Goal: Task Accomplishment & Management: Complete application form

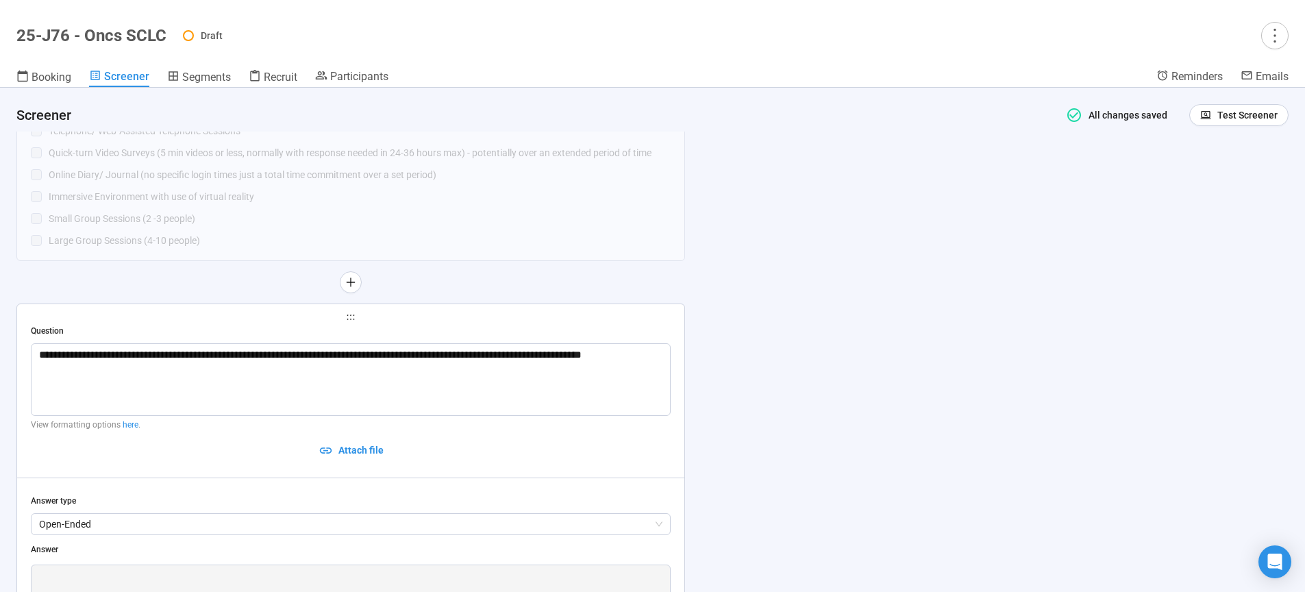
scroll to position [8639, 0]
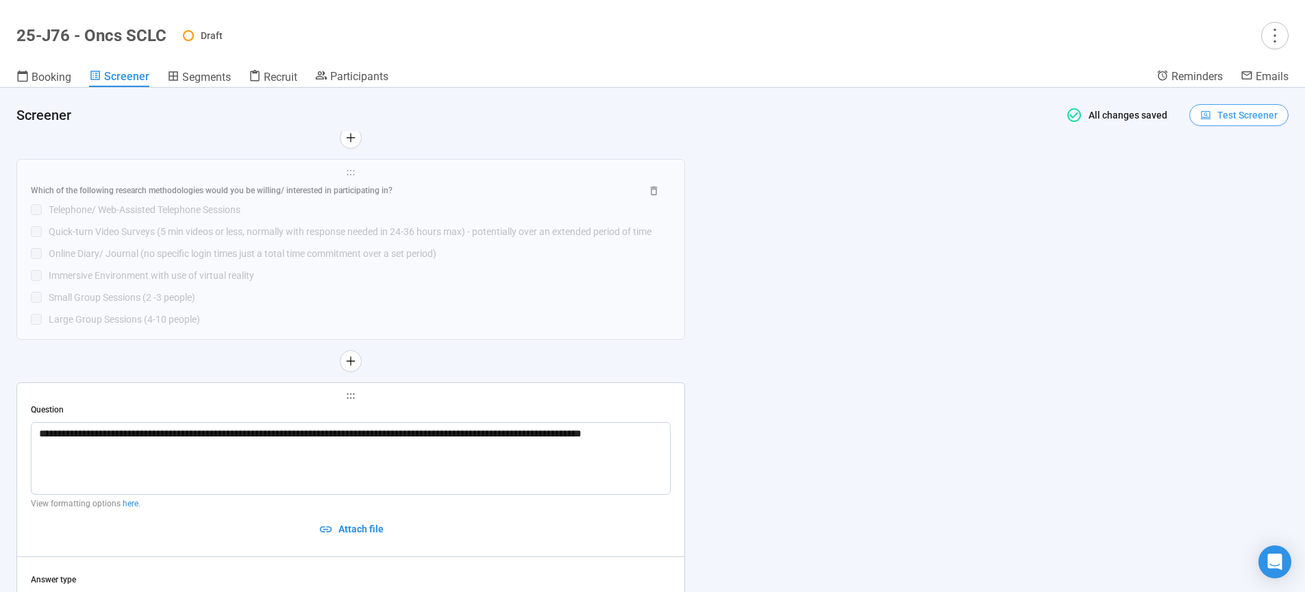
click at [1226, 125] on button "Test Screener" at bounding box center [1238, 115] width 99 height 22
click at [1208, 186] on link "Test screener" at bounding box center [1219, 186] width 56 height 11
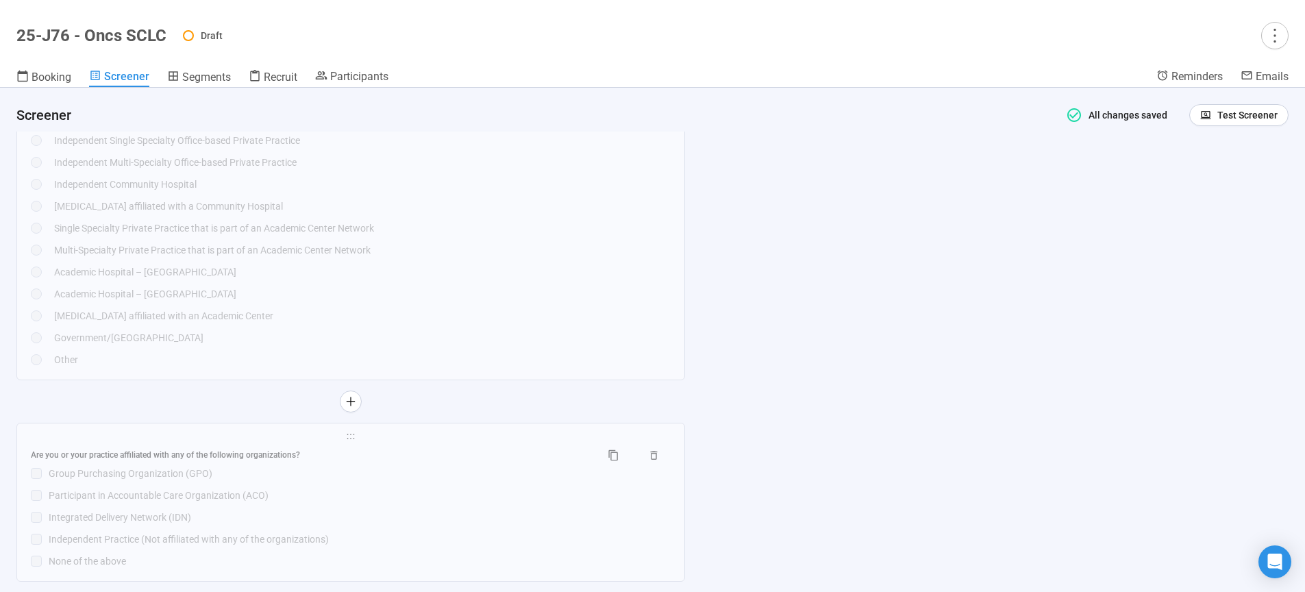
scroll to position [5798, 0]
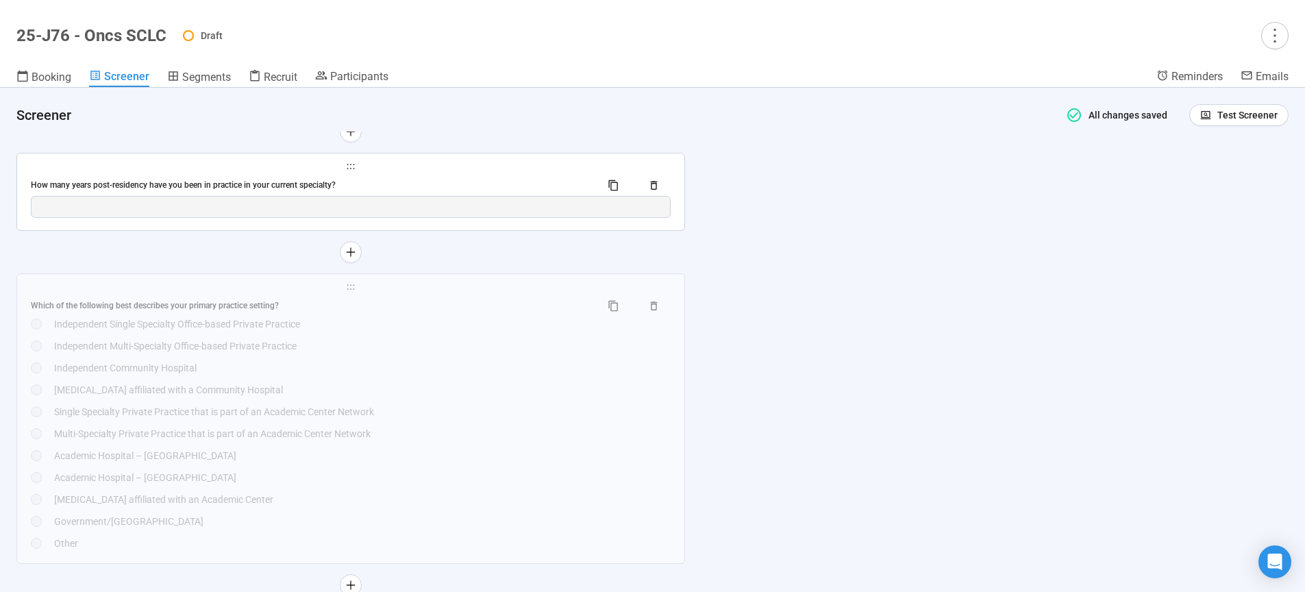
click at [430, 196] on div "How many years post-residency have you been in practice in your current special…" at bounding box center [351, 185] width 640 height 22
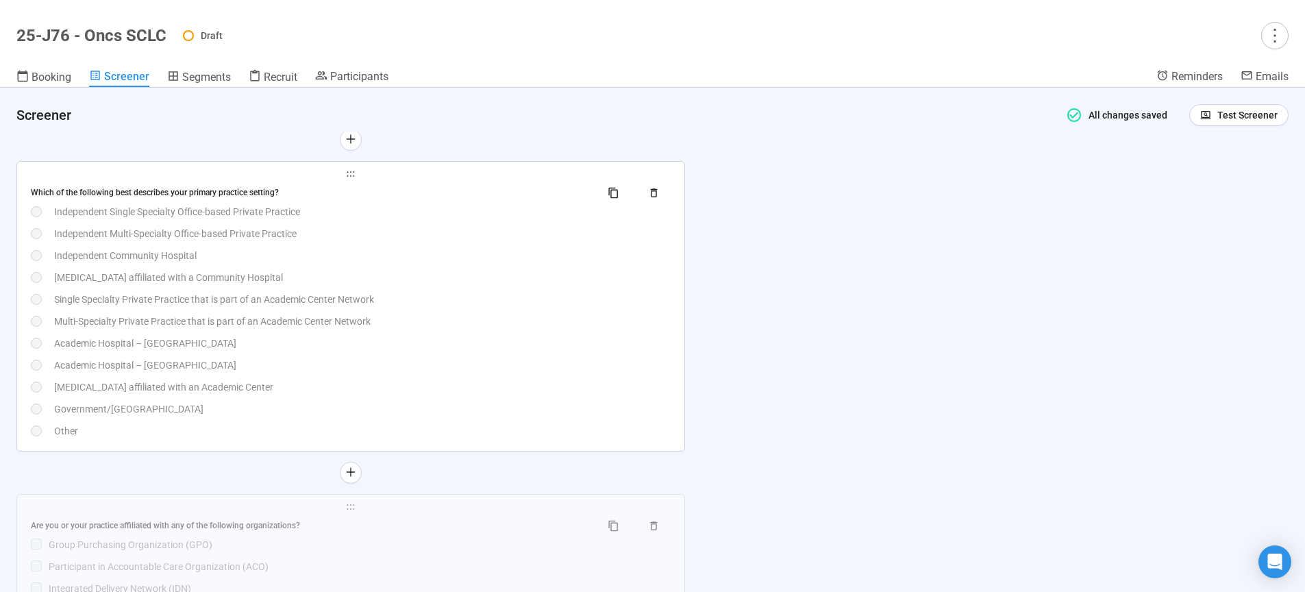
click at [430, 324] on div "Which of the following best describes your primary practice setting? Independen…" at bounding box center [351, 310] width 640 height 256
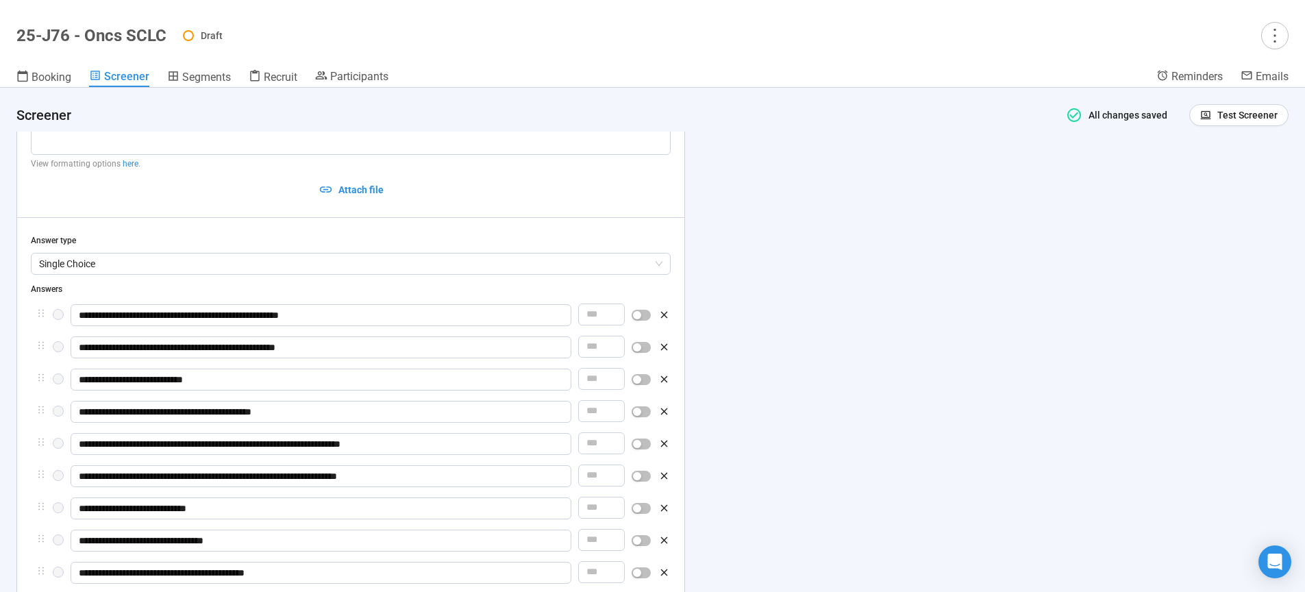
scroll to position [6564, 0]
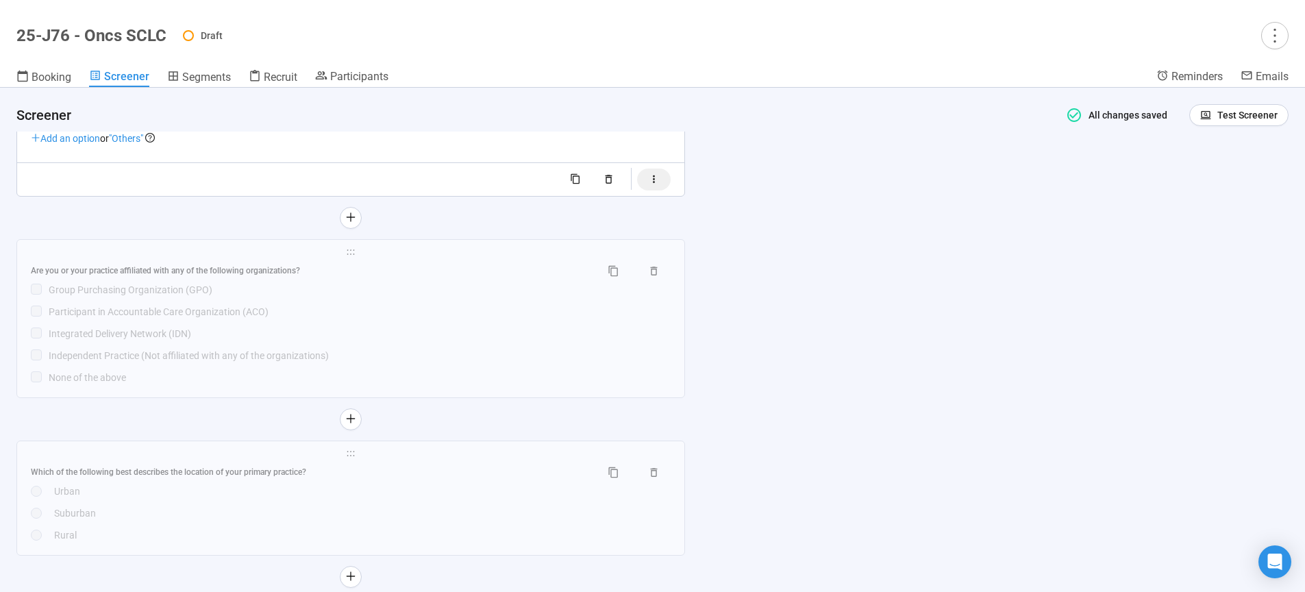
click at [656, 185] on icon "button" at bounding box center [654, 179] width 12 height 12
click at [621, 190] on div "button" at bounding box center [617, 186] width 8 height 8
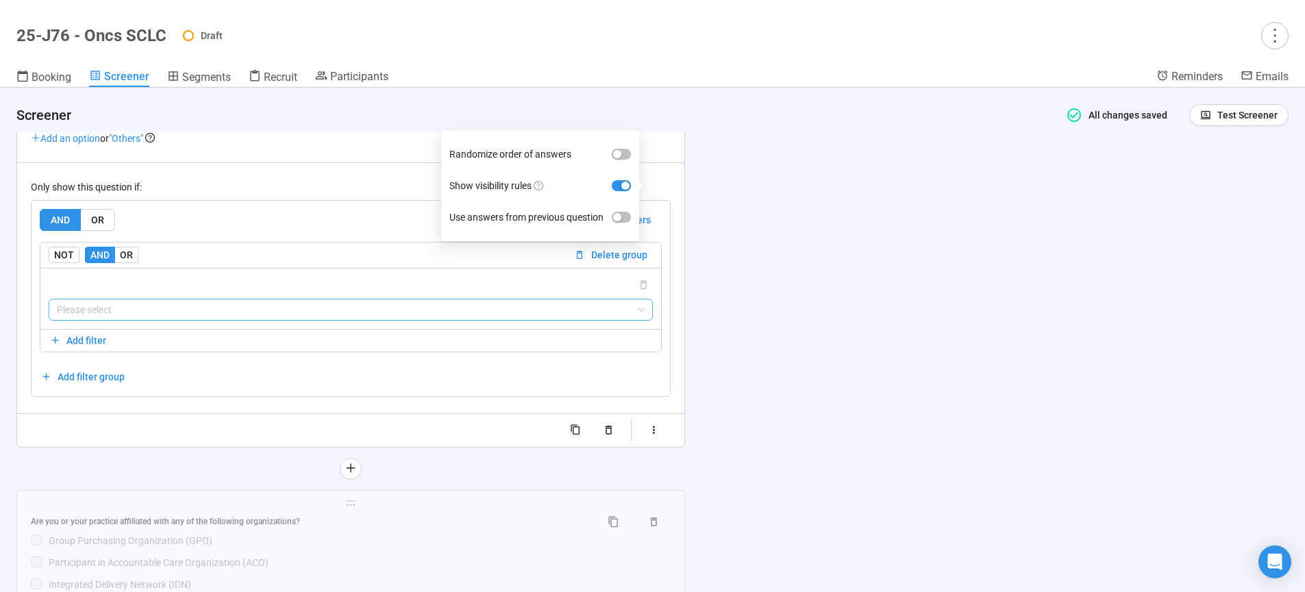
click at [153, 320] on input "search" at bounding box center [351, 309] width 588 height 21
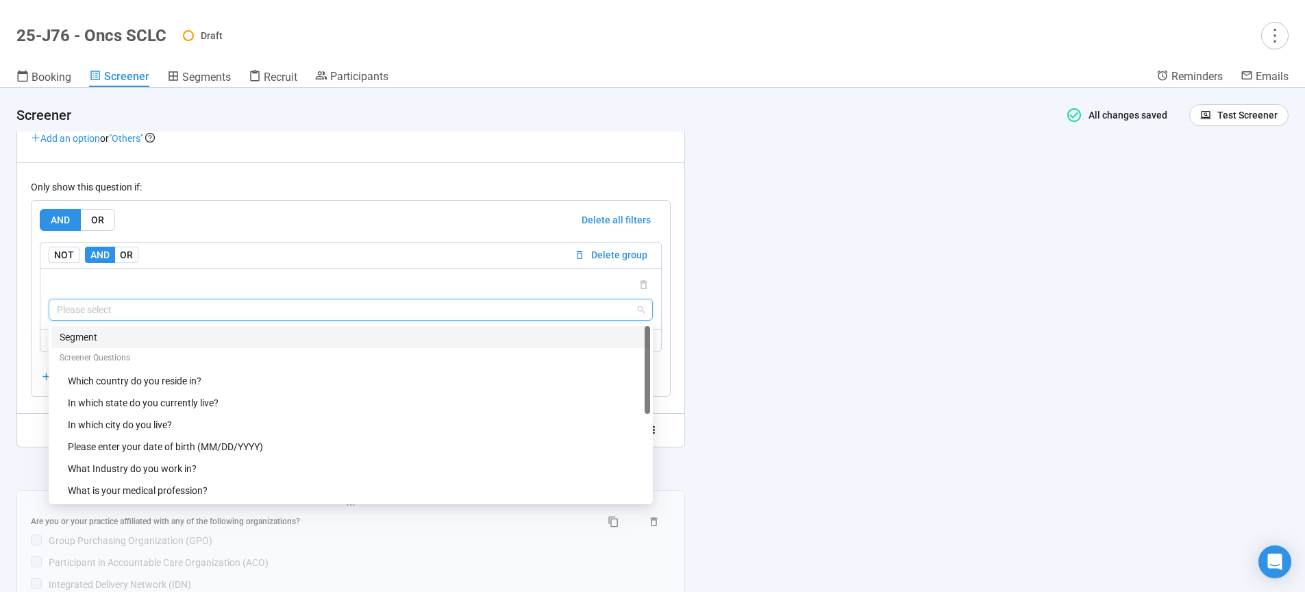
click at [102, 345] on div "Segment" at bounding box center [351, 336] width 582 height 15
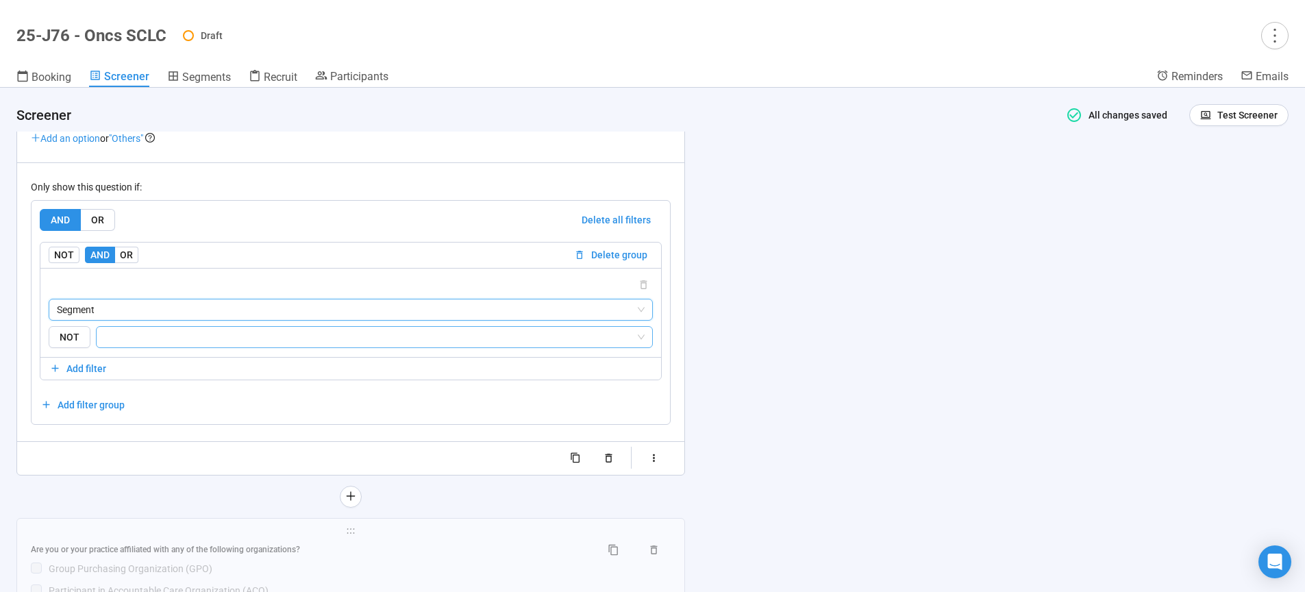
click at [169, 345] on input "search" at bounding box center [370, 337] width 531 height 16
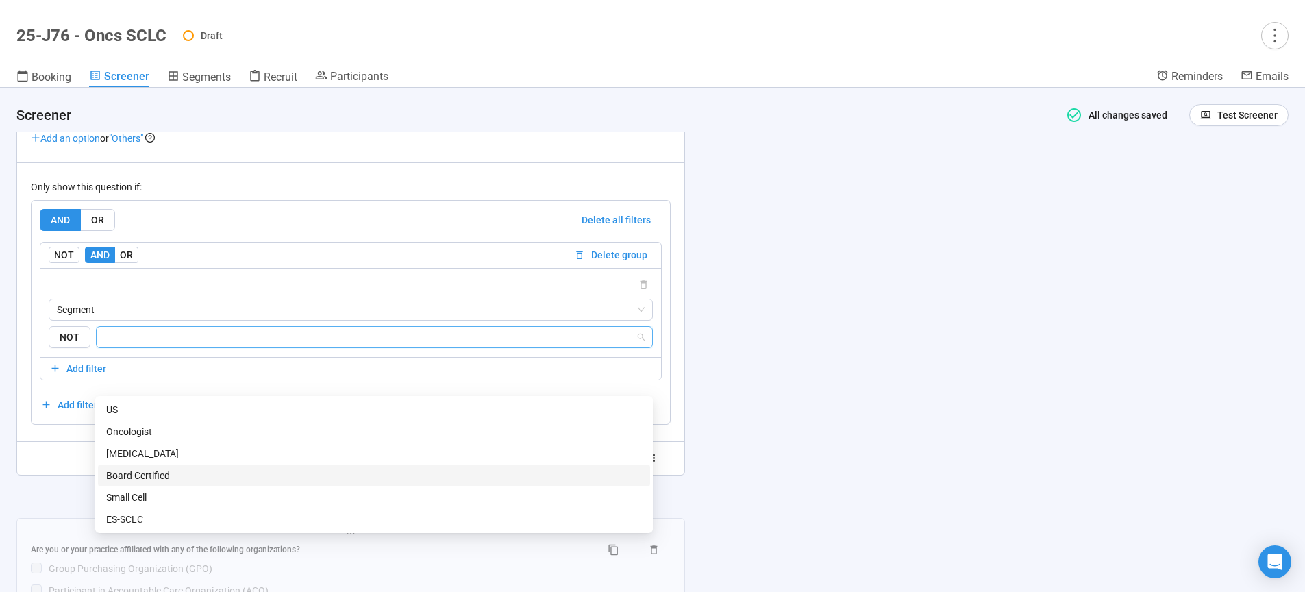
click at [147, 475] on div "Board Certified" at bounding box center [374, 475] width 536 height 15
click at [888, 418] on div "**********" at bounding box center [652, 340] width 1305 height 504
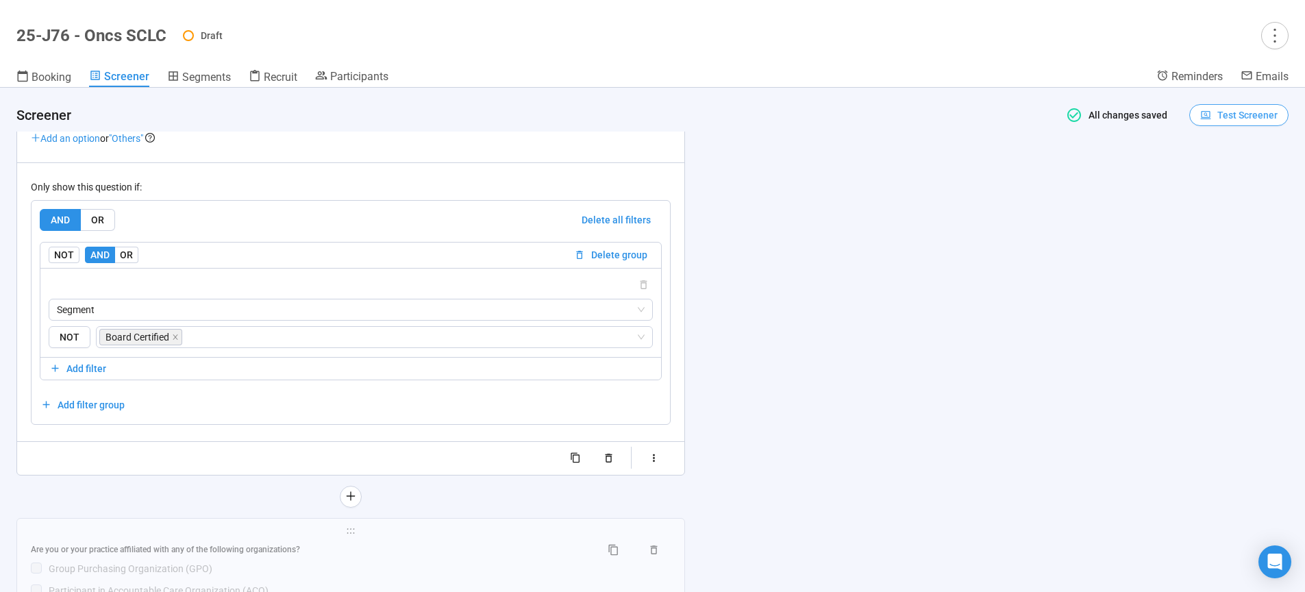
click at [1225, 116] on span "Test Screener" at bounding box center [1247, 115] width 60 height 15
click at [1210, 187] on link "Test screener" at bounding box center [1219, 186] width 56 height 11
click at [975, 302] on div "**********" at bounding box center [652, 340] width 1305 height 504
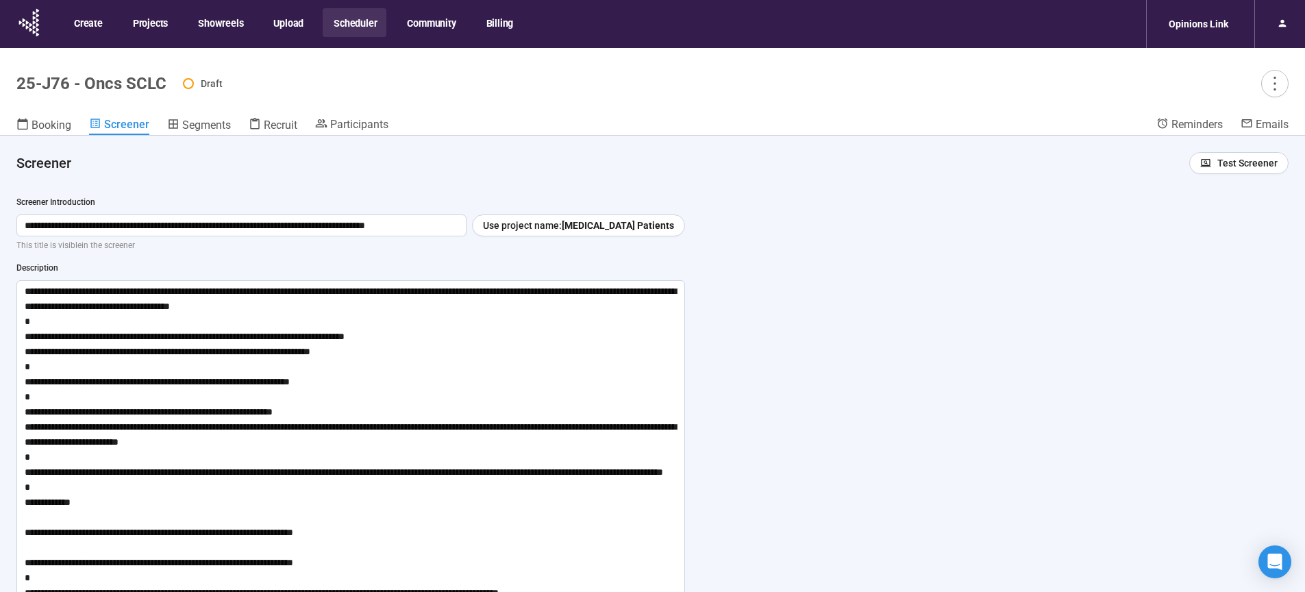
scroll to position [6564, 0]
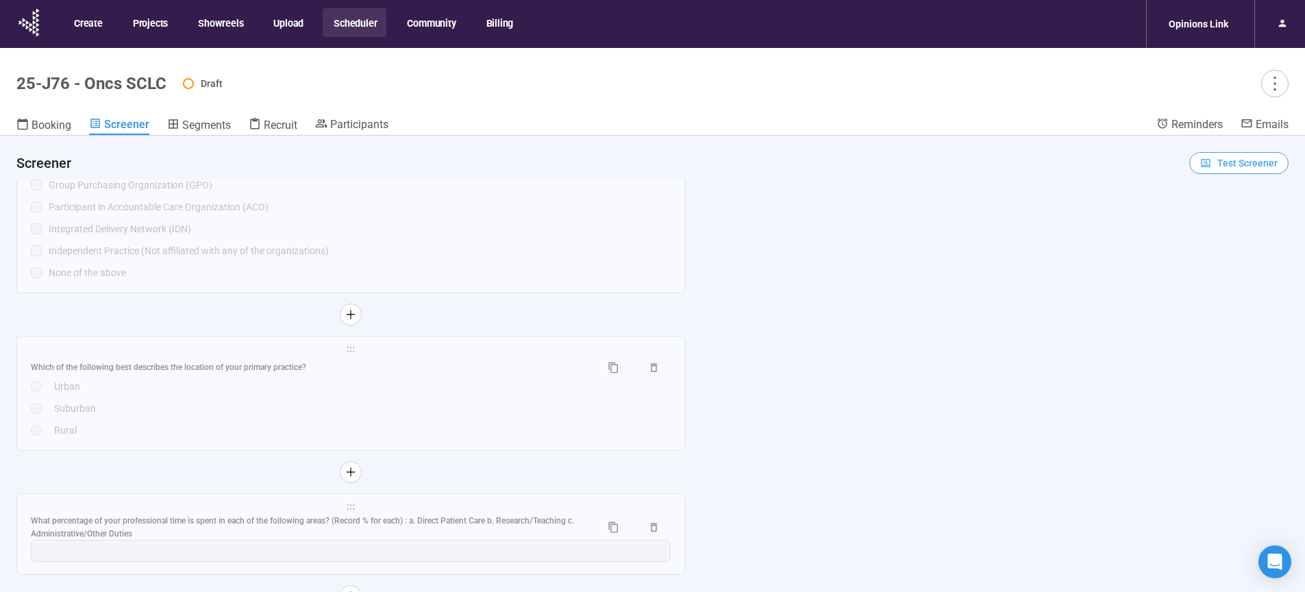
click at [1233, 164] on span "Test Screener" at bounding box center [1247, 162] width 60 height 15
click at [1235, 236] on link "Test screener" at bounding box center [1219, 234] width 56 height 11
click at [1208, 162] on span "Test Screener" at bounding box center [1238, 162] width 77 height 15
click at [1207, 229] on link "Test screener" at bounding box center [1219, 234] width 56 height 11
click at [1241, 163] on span "Test Screener" at bounding box center [1247, 162] width 60 height 15
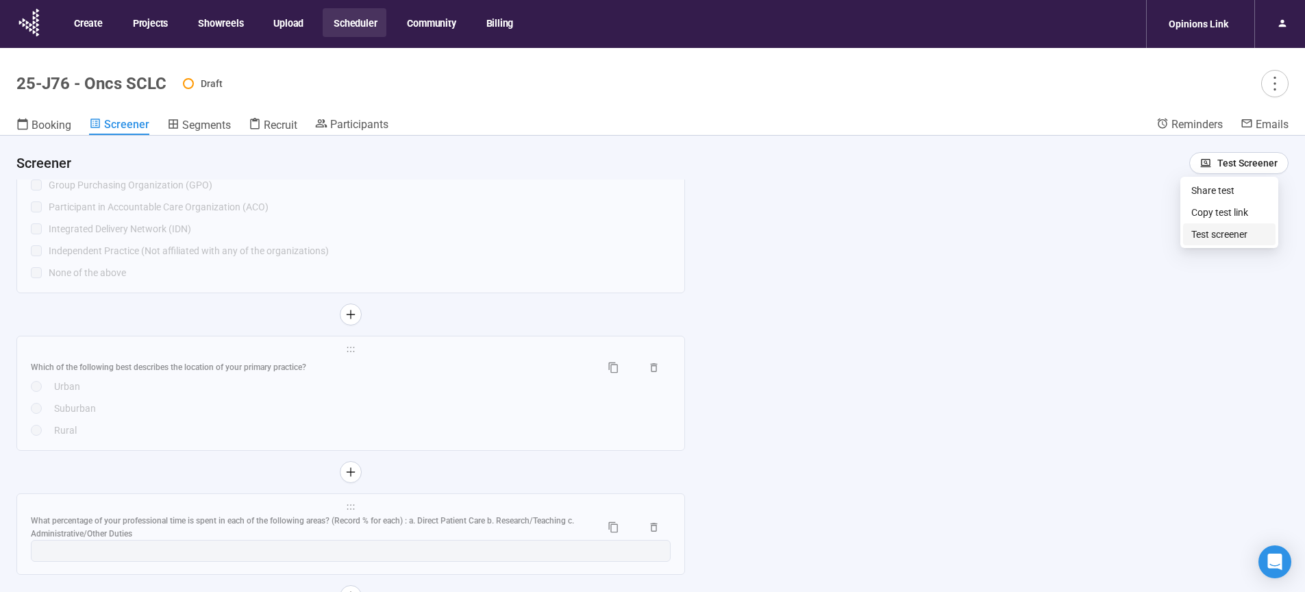
click at [1221, 236] on link "Test screener" at bounding box center [1219, 234] width 56 height 11
click at [1223, 168] on span "Test Screener" at bounding box center [1247, 162] width 60 height 15
click at [1213, 236] on link "Test screener" at bounding box center [1219, 234] width 56 height 11
click at [1217, 164] on span "Test Screener" at bounding box center [1247, 162] width 60 height 15
click at [1228, 211] on span "Copy test link" at bounding box center [1229, 212] width 76 height 15
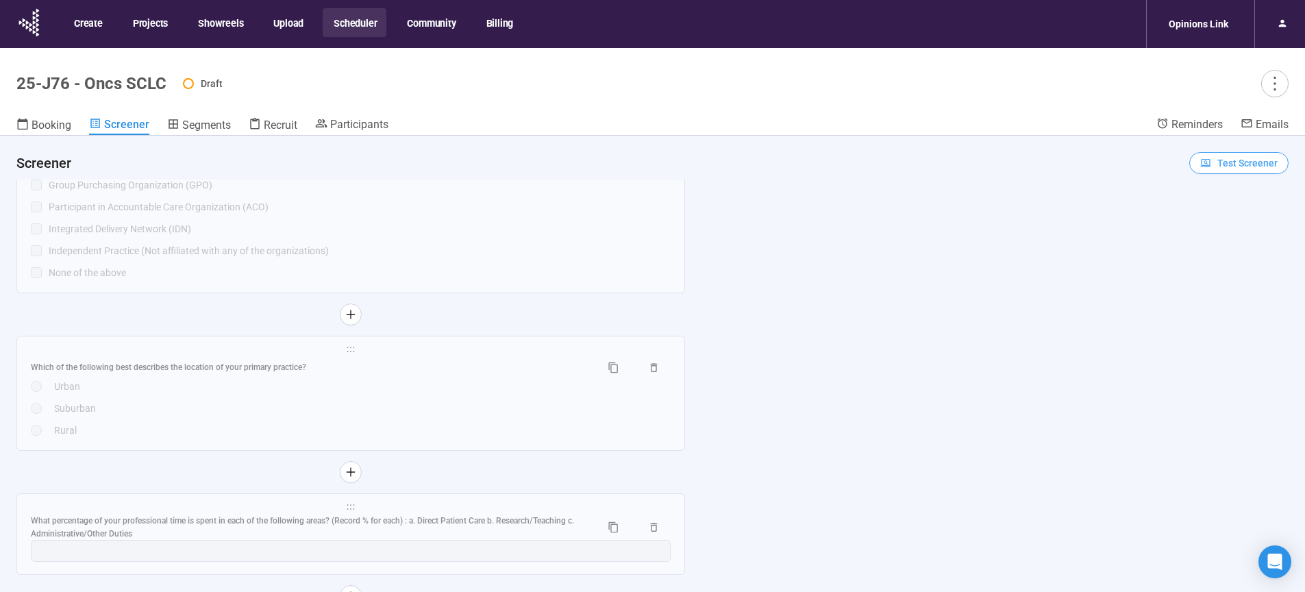
click at [1222, 171] on button "Test Screener" at bounding box center [1238, 163] width 99 height 22
click at [1214, 234] on link "Test screener" at bounding box center [1219, 234] width 56 height 11
click at [224, 123] on span "Segments" at bounding box center [206, 125] width 49 height 13
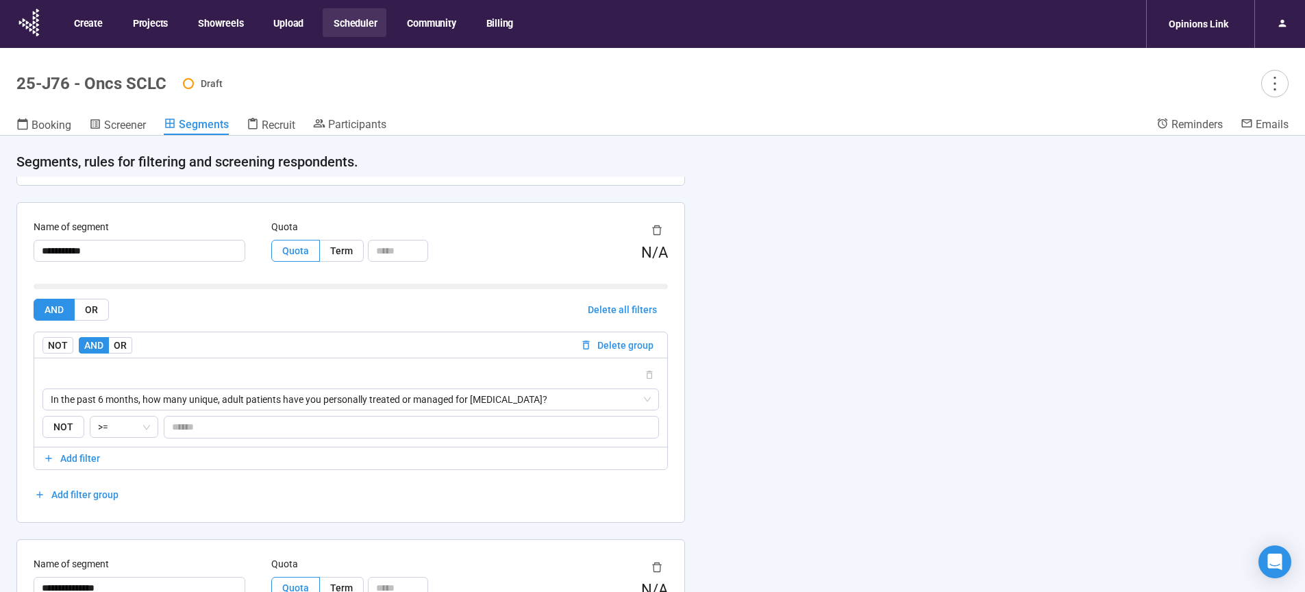
scroll to position [687, 0]
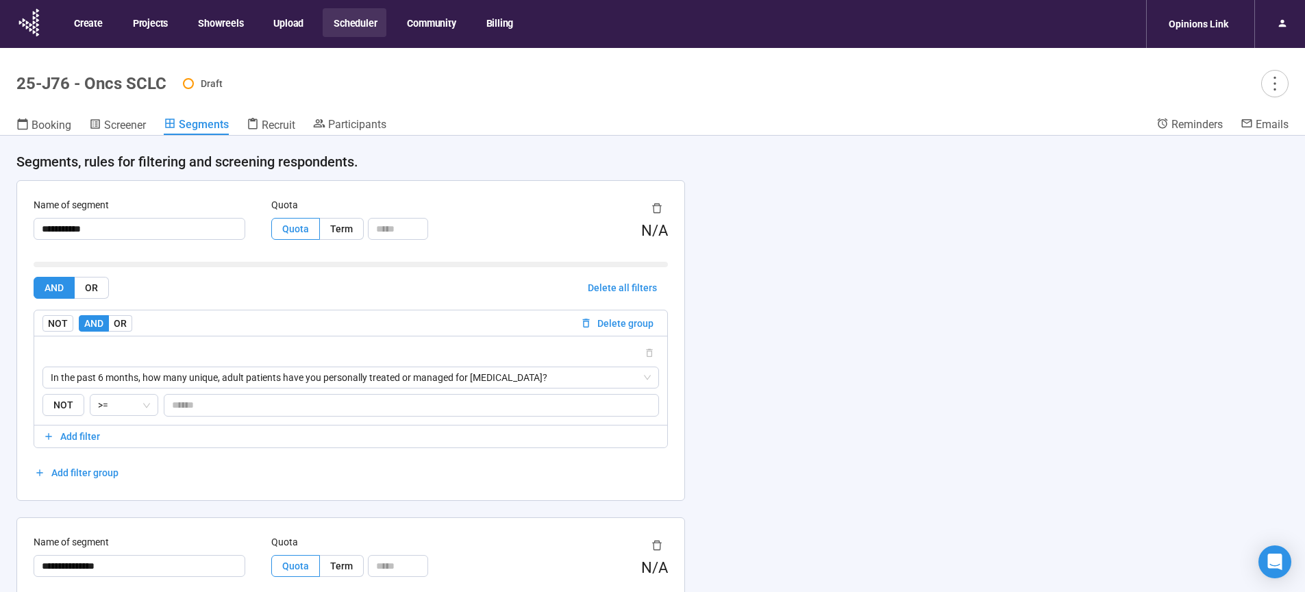
click at [166, 90] on h1 "25-J76 - Oncs SCLC" at bounding box center [91, 83] width 150 height 19
drag, startPoint x: 166, startPoint y: 84, endPoint x: 18, endPoint y: 82, distance: 148.0
click at [18, 82] on h1 "25-J76 - Oncs SCLC" at bounding box center [91, 83] width 150 height 19
copy h1 "25-J76 - Oncs SCLC"
click at [1271, 88] on icon "more" at bounding box center [1274, 83] width 18 height 18
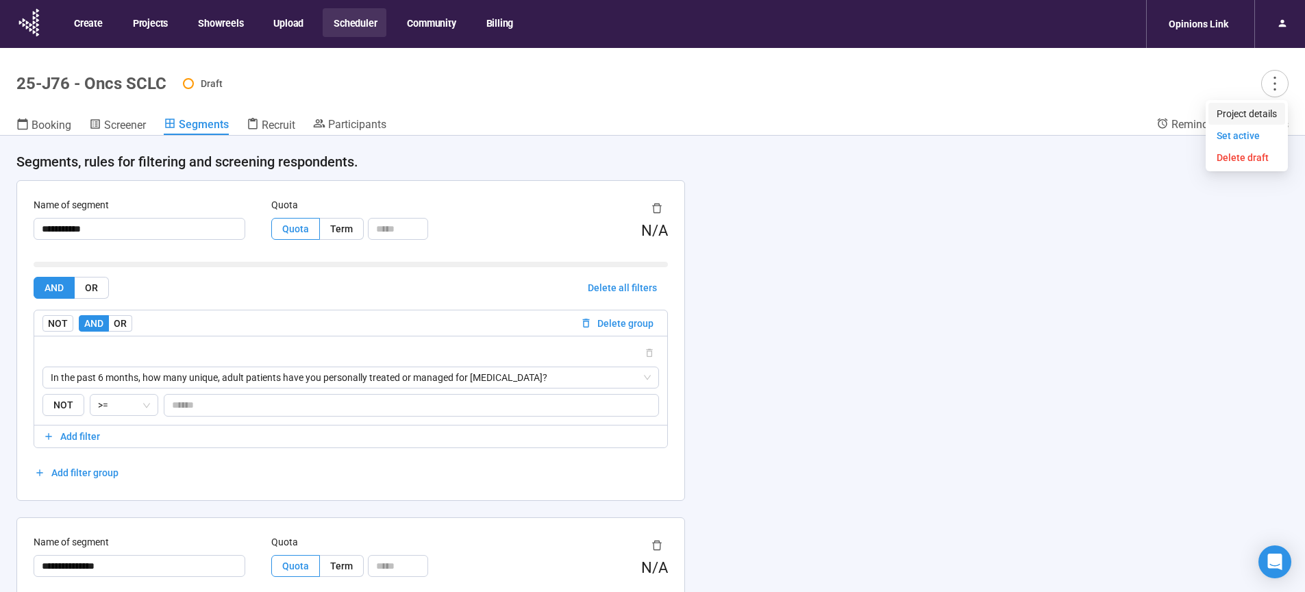
click at [1243, 110] on span "Project details" at bounding box center [1247, 113] width 60 height 15
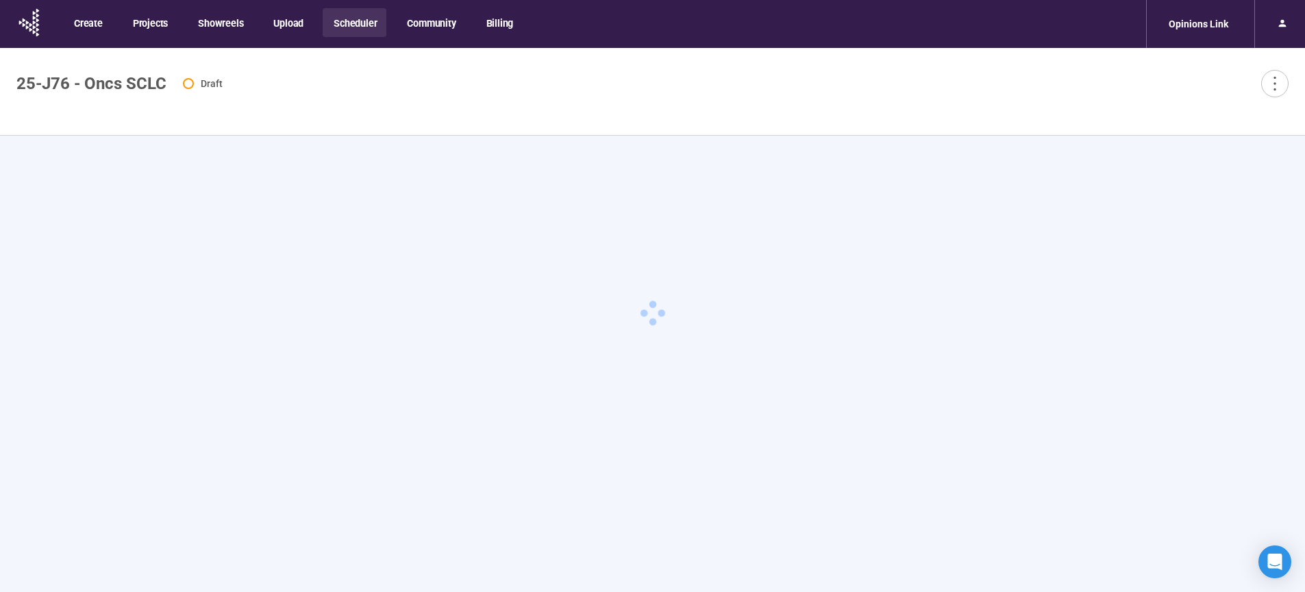
type textarea "**********"
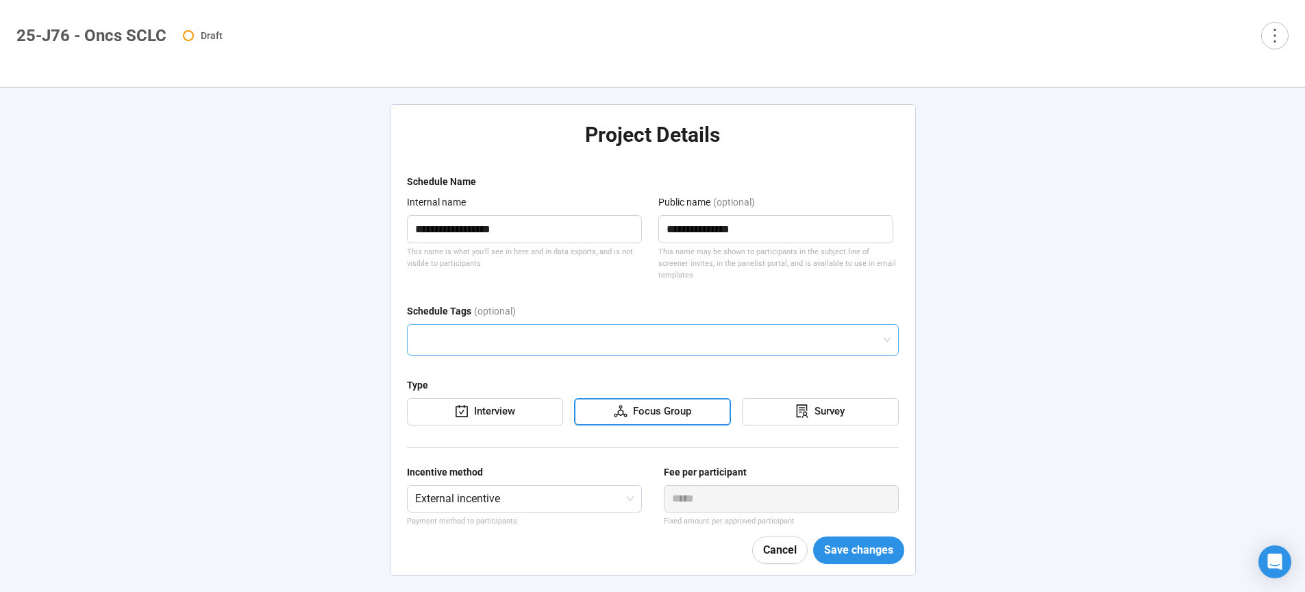
scroll to position [142, 0]
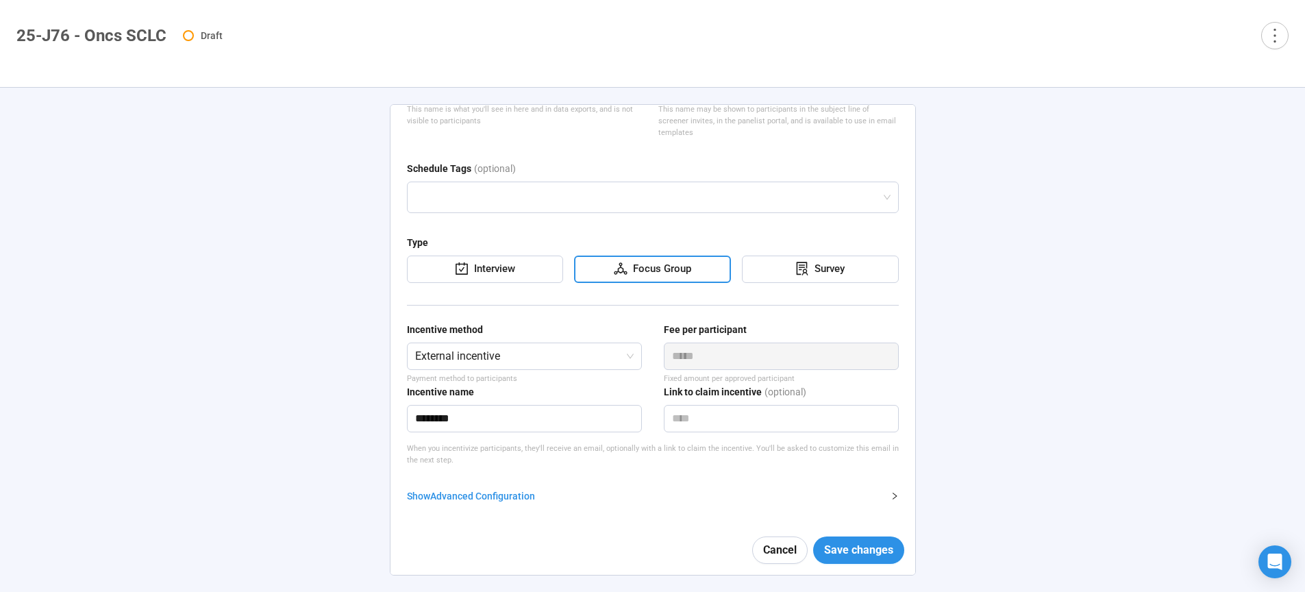
click at [480, 495] on div "Show Advanced Configuration" at bounding box center [644, 495] width 475 height 15
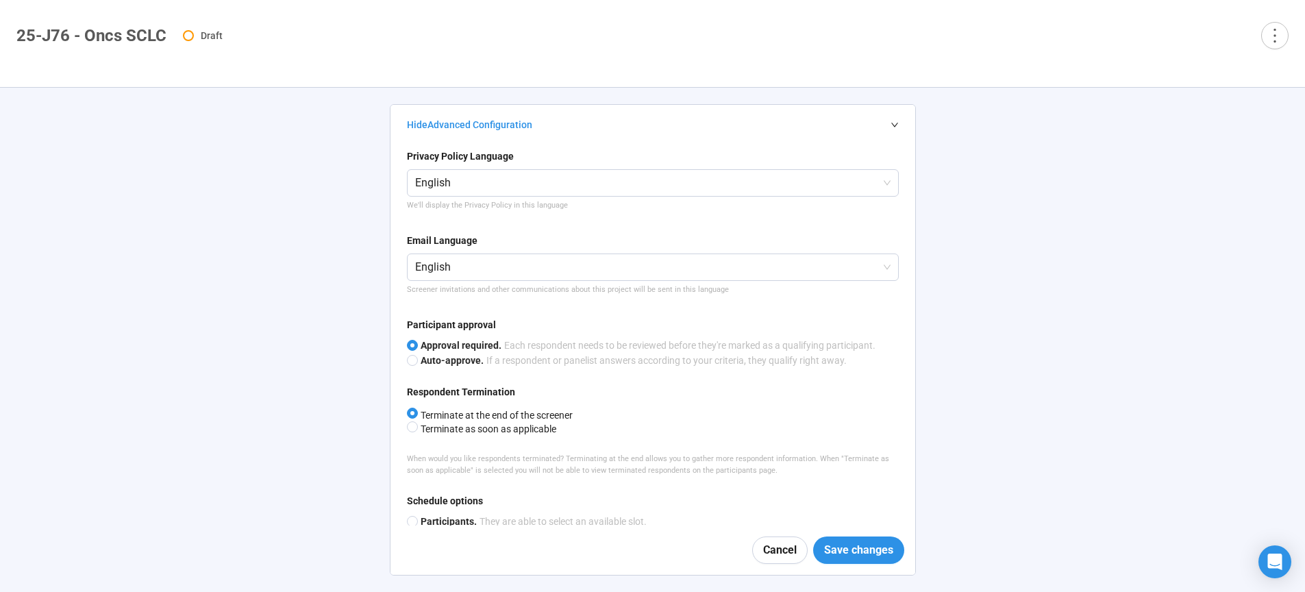
scroll to position [515, 0]
click at [488, 433] on span "Terminate as soon as applicable" at bounding box center [487, 427] width 138 height 11
click at [862, 543] on span "Save changes" at bounding box center [858, 549] width 69 height 17
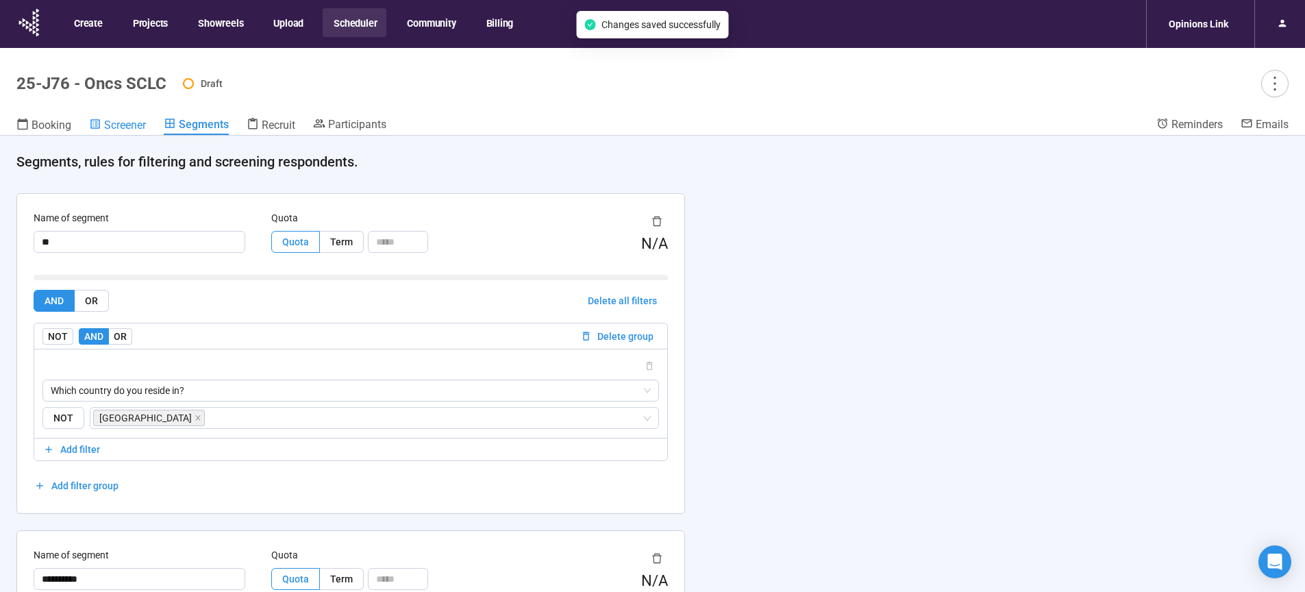
click at [116, 123] on span "Screener" at bounding box center [125, 125] width 42 height 13
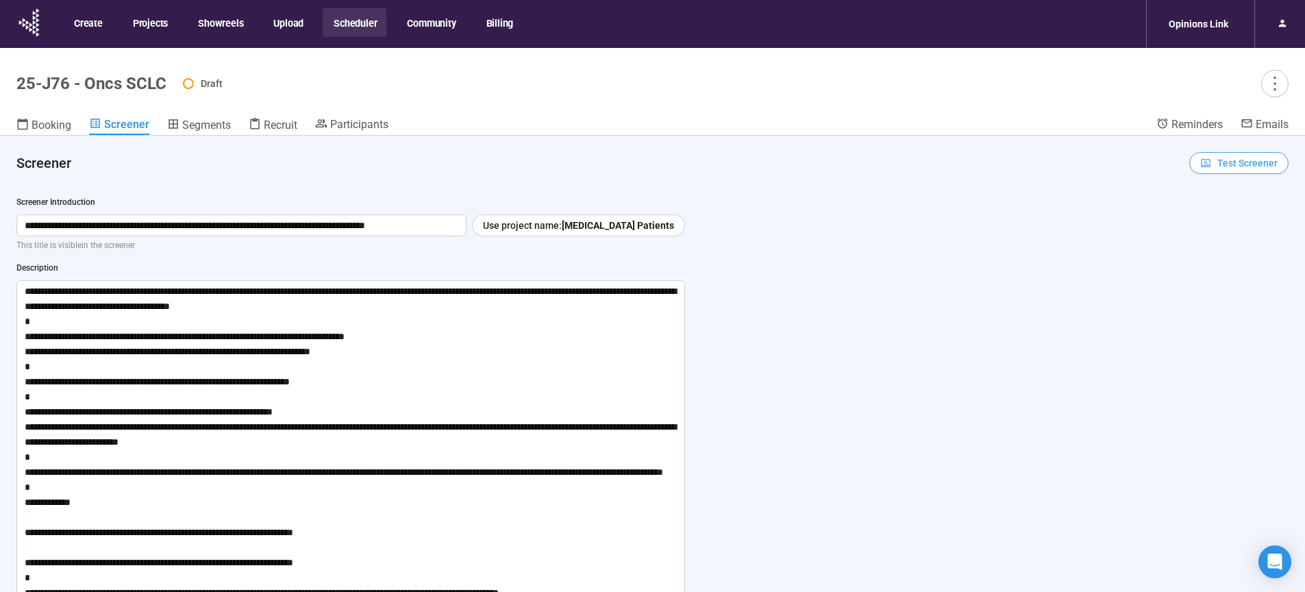
click at [1217, 167] on span "Test Screener" at bounding box center [1247, 162] width 60 height 15
click at [1212, 234] on link "Test screener" at bounding box center [1219, 234] width 56 height 11
click at [1272, 82] on icon "more" at bounding box center [1274, 83] width 18 height 18
click at [1248, 110] on span "Project details" at bounding box center [1247, 113] width 60 height 15
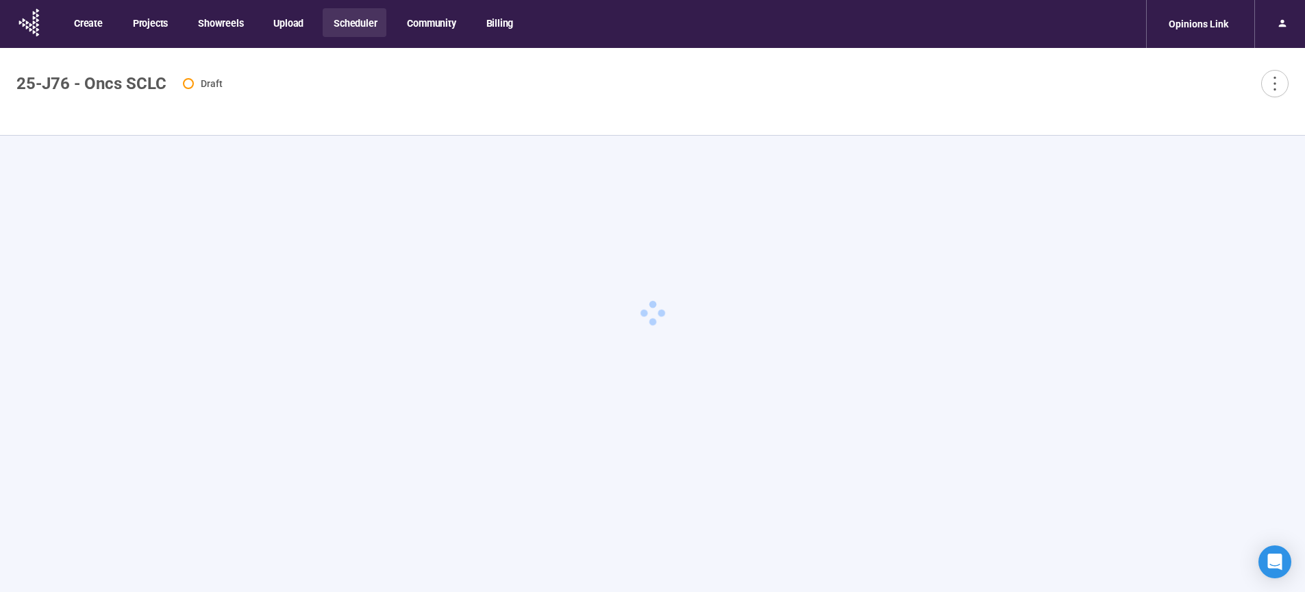
type textarea "**********"
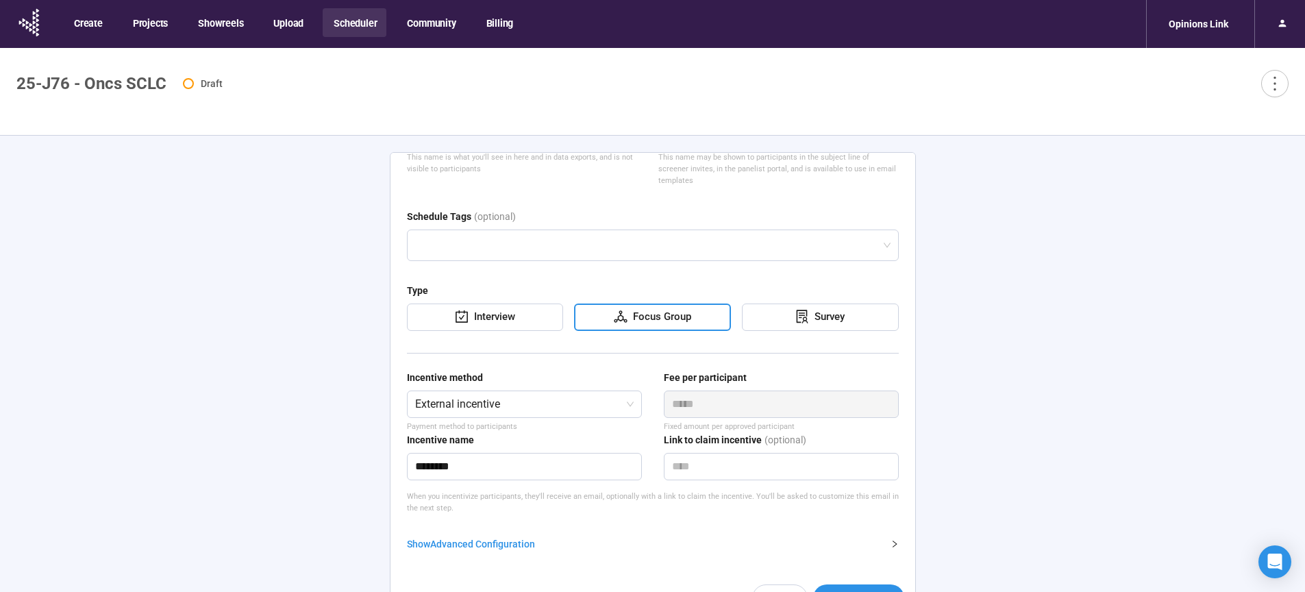
scroll to position [48, 0]
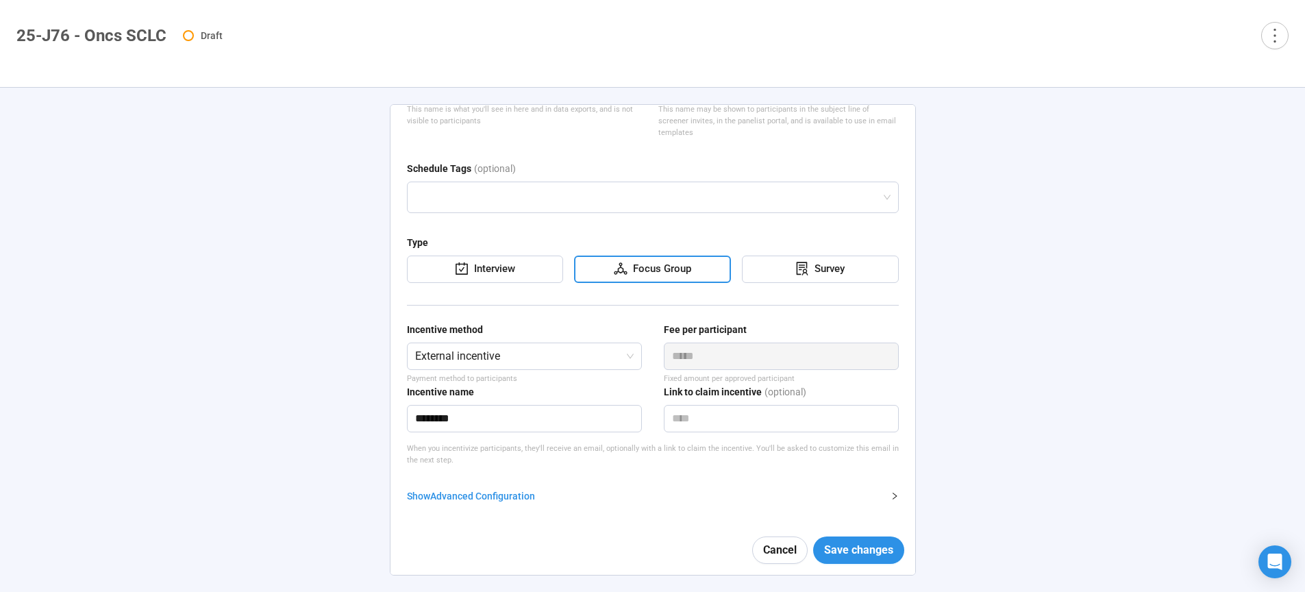
click at [497, 493] on div "Show Advanced Configuration" at bounding box center [644, 495] width 475 height 15
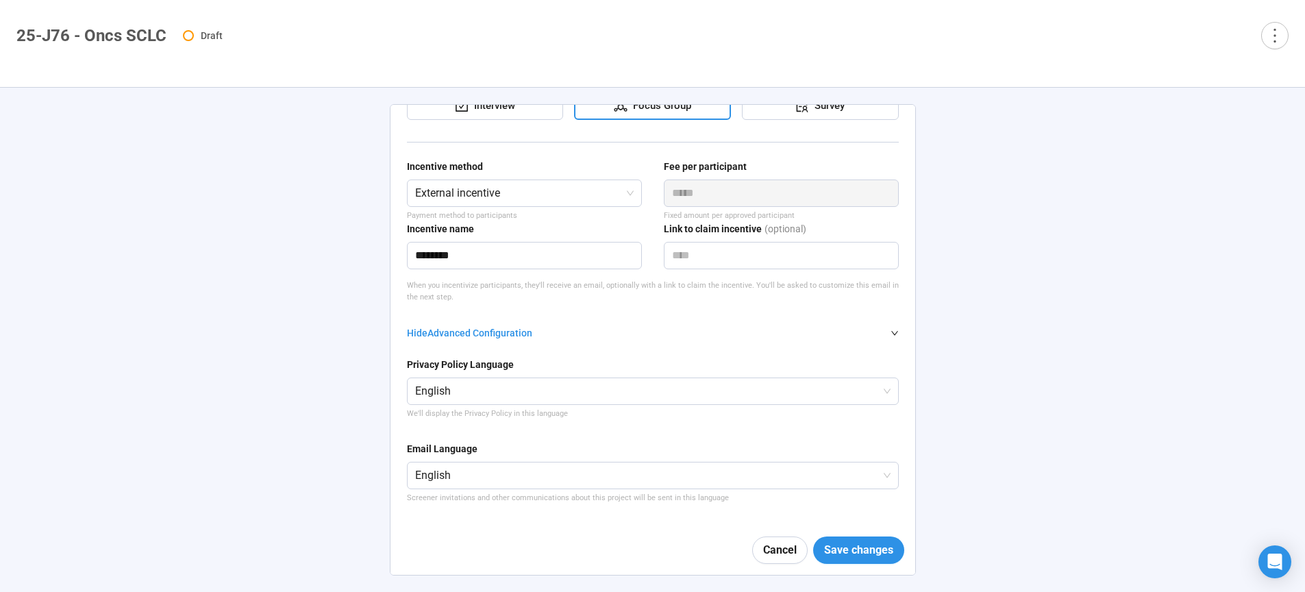
scroll to position [620, 0]
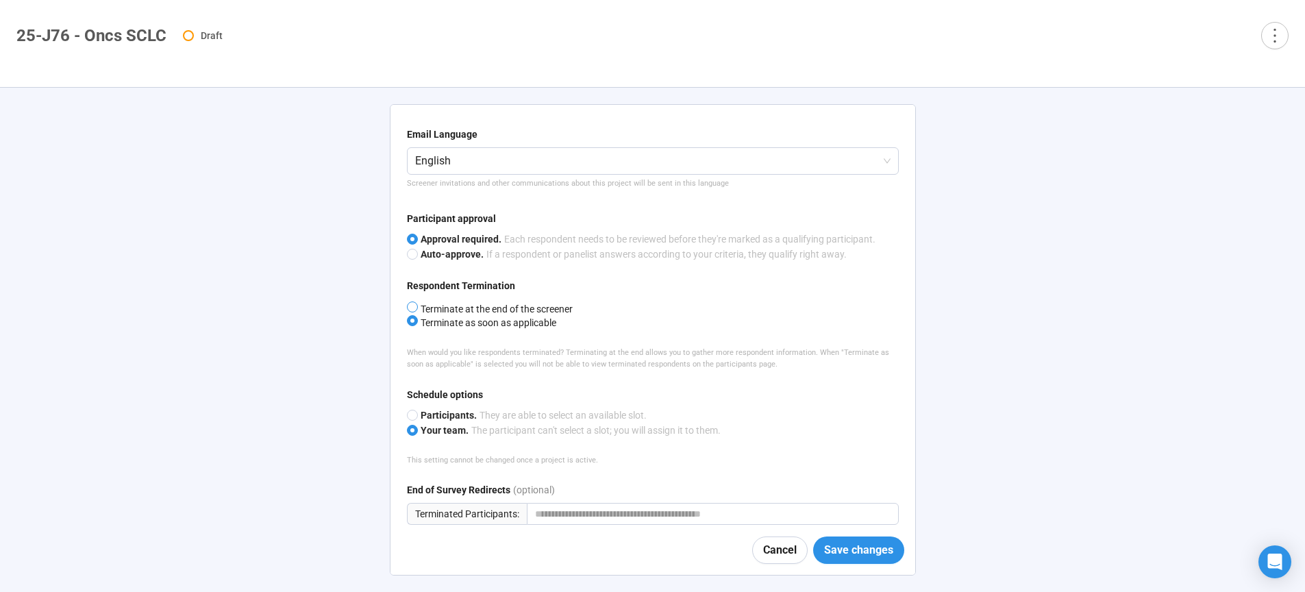
click at [477, 311] on span "Terminate at the end of the screener" at bounding box center [495, 308] width 155 height 11
click at [836, 550] on span "Save changes" at bounding box center [858, 549] width 69 height 17
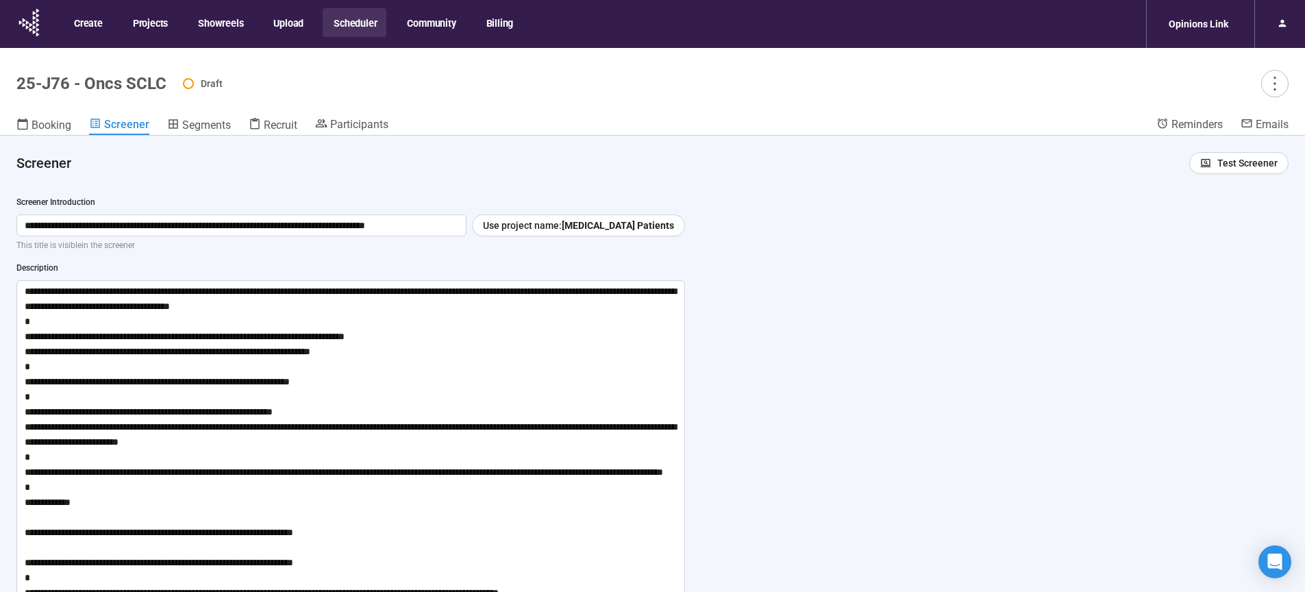
click at [808, 111] on header "25-J76 - Oncs SCLC Draft Booking Screener Segments Recruit Participants Reminde…" at bounding box center [652, 92] width 1305 height 88
click at [1271, 84] on icon "more" at bounding box center [1274, 83] width 18 height 18
click at [1258, 113] on span "Project details" at bounding box center [1247, 113] width 60 height 15
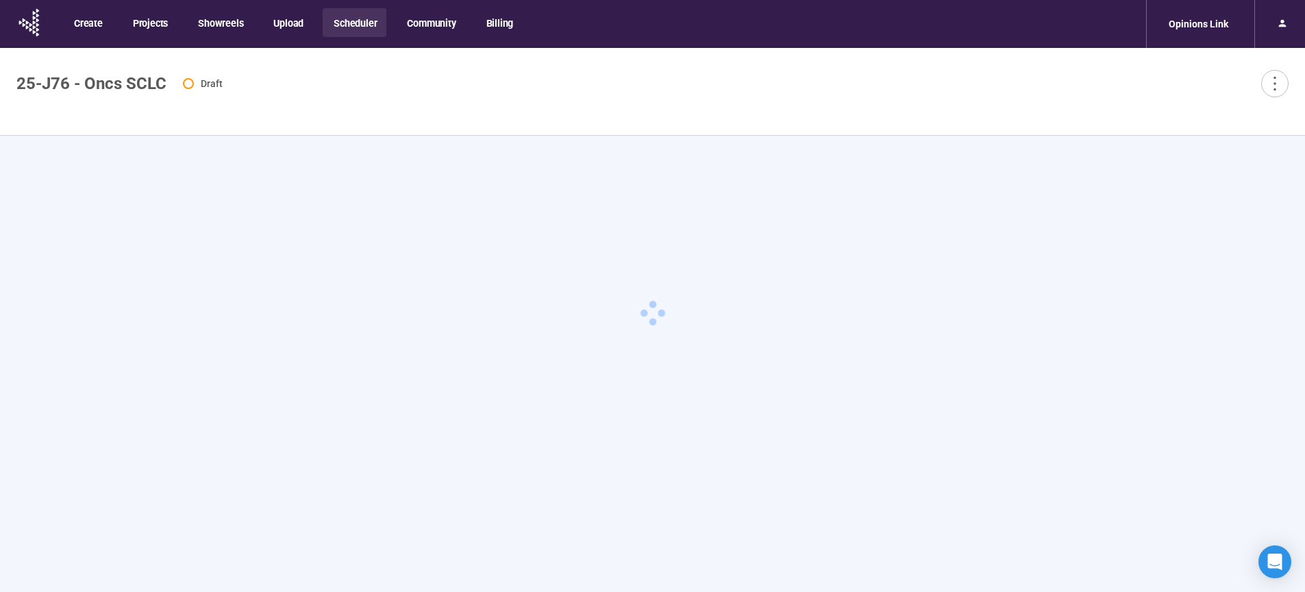
type textarea "**********"
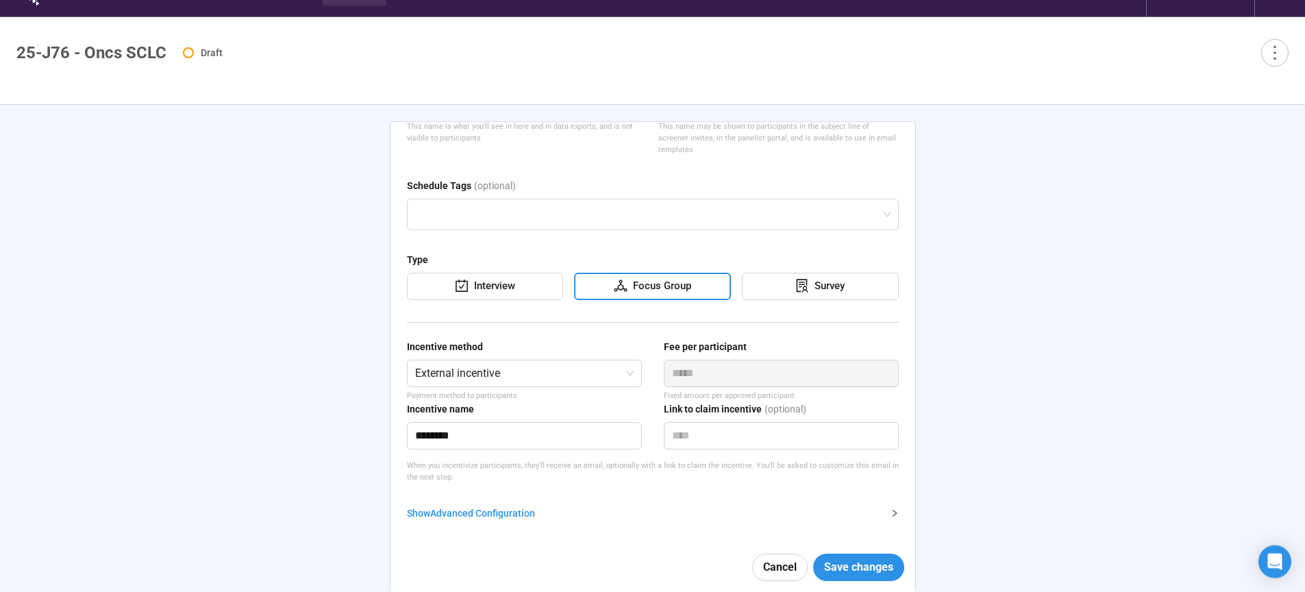
scroll to position [48, 0]
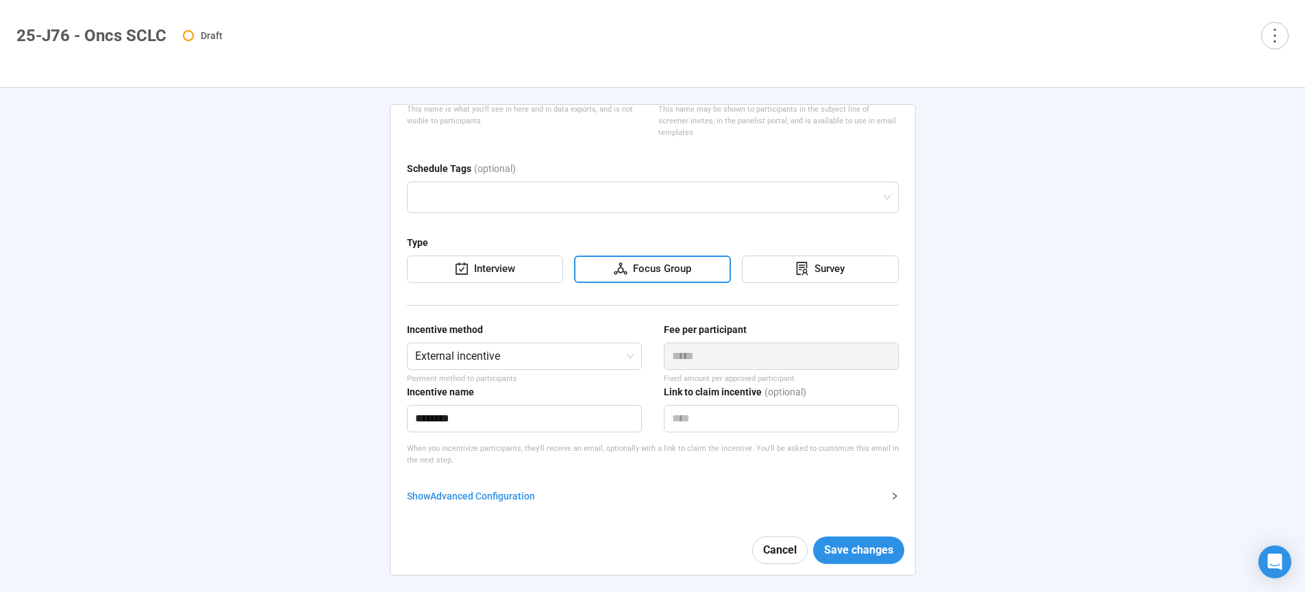
click at [506, 501] on div "Show Advanced Configuration" at bounding box center [644, 495] width 475 height 15
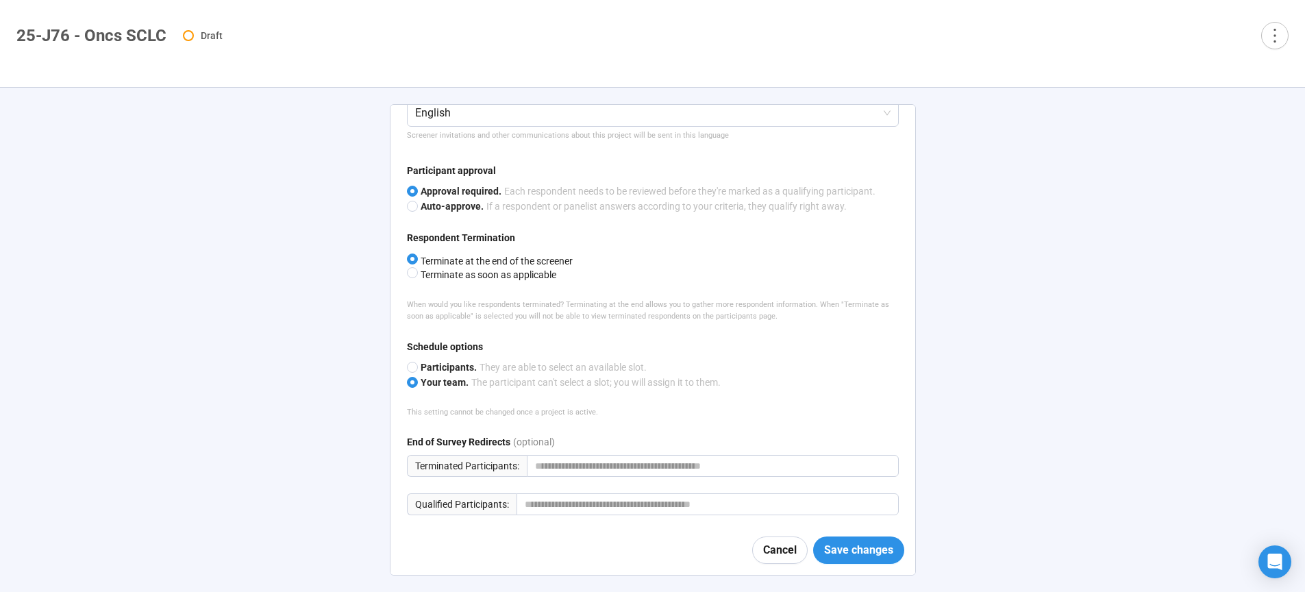
scroll to position [657, 0]
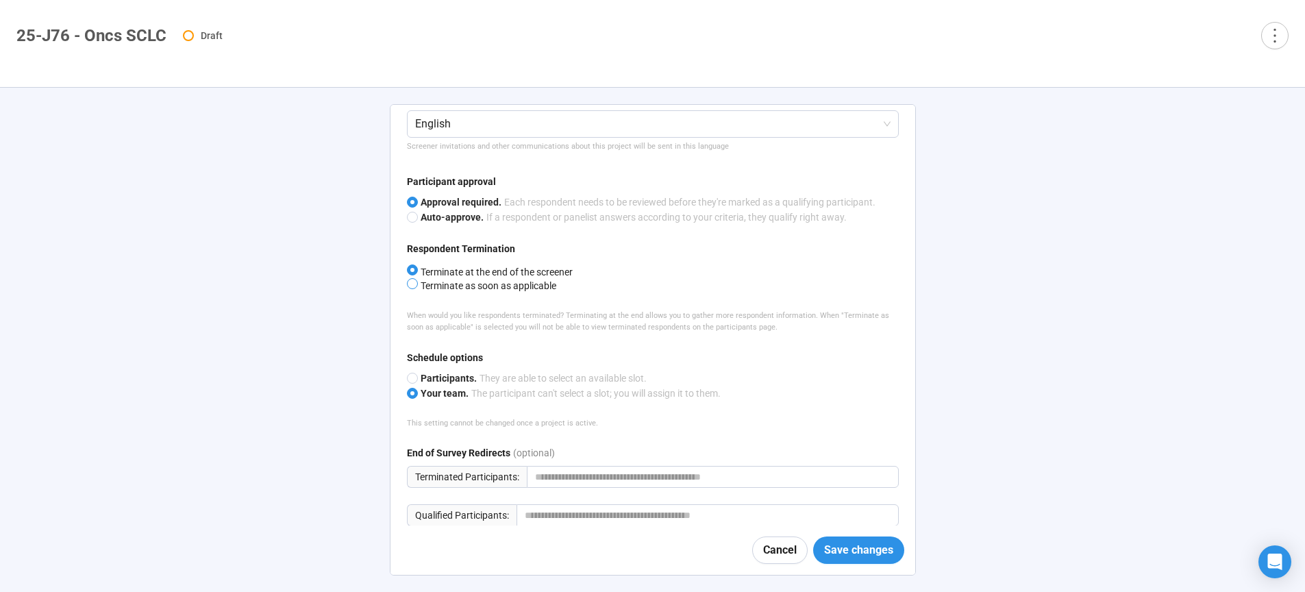
click at [488, 288] on span "Terminate as soon as applicable" at bounding box center [487, 285] width 138 height 11
click at [851, 547] on span "Save changes" at bounding box center [858, 549] width 69 height 17
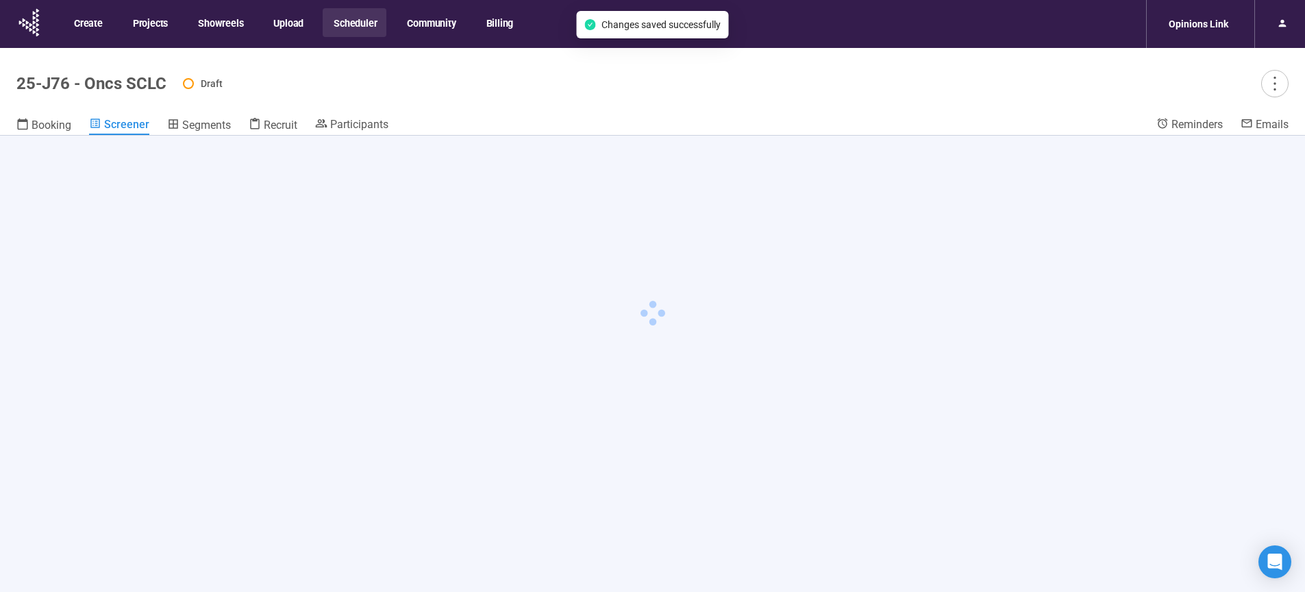
click at [179, 125] on div "Segments" at bounding box center [199, 125] width 64 height 14
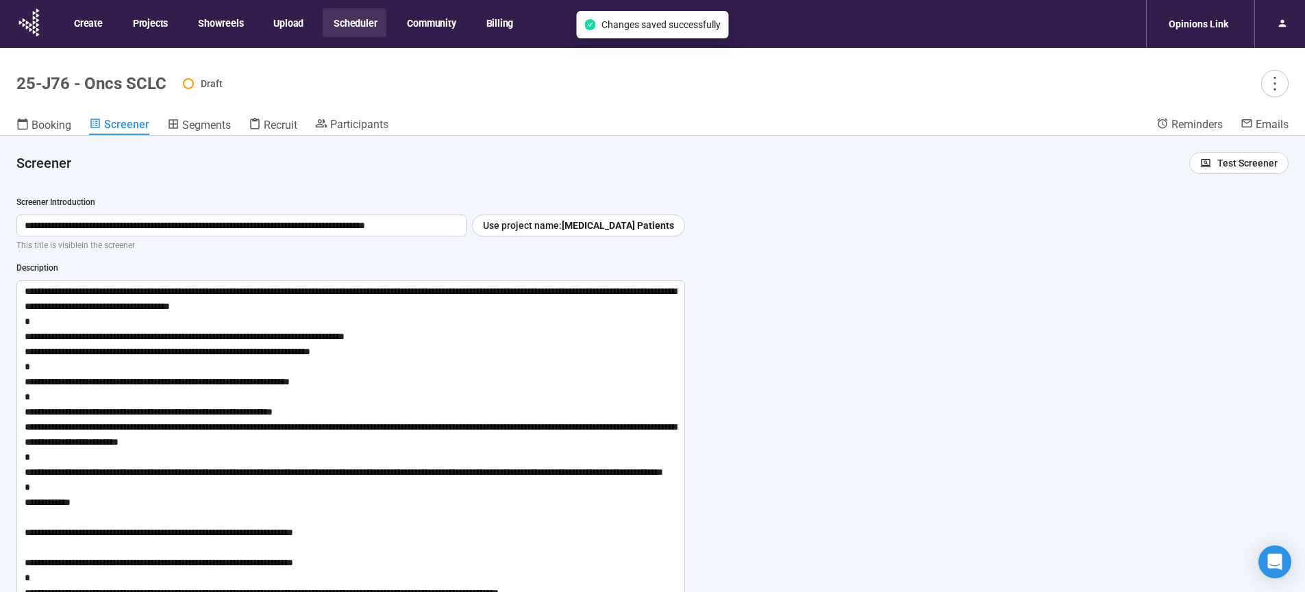
click at [149, 125] on div "Booking Screener Segments Recruit Participants" at bounding box center [586, 126] width 1140 height 18
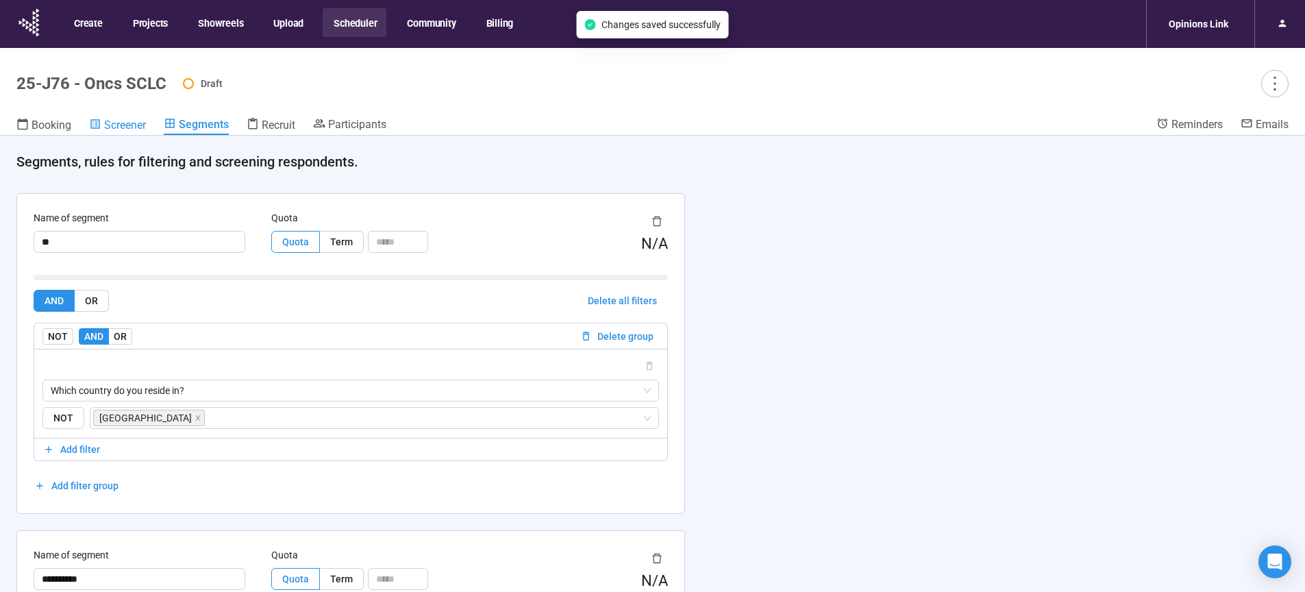
click at [140, 126] on span "Screener" at bounding box center [125, 125] width 42 height 13
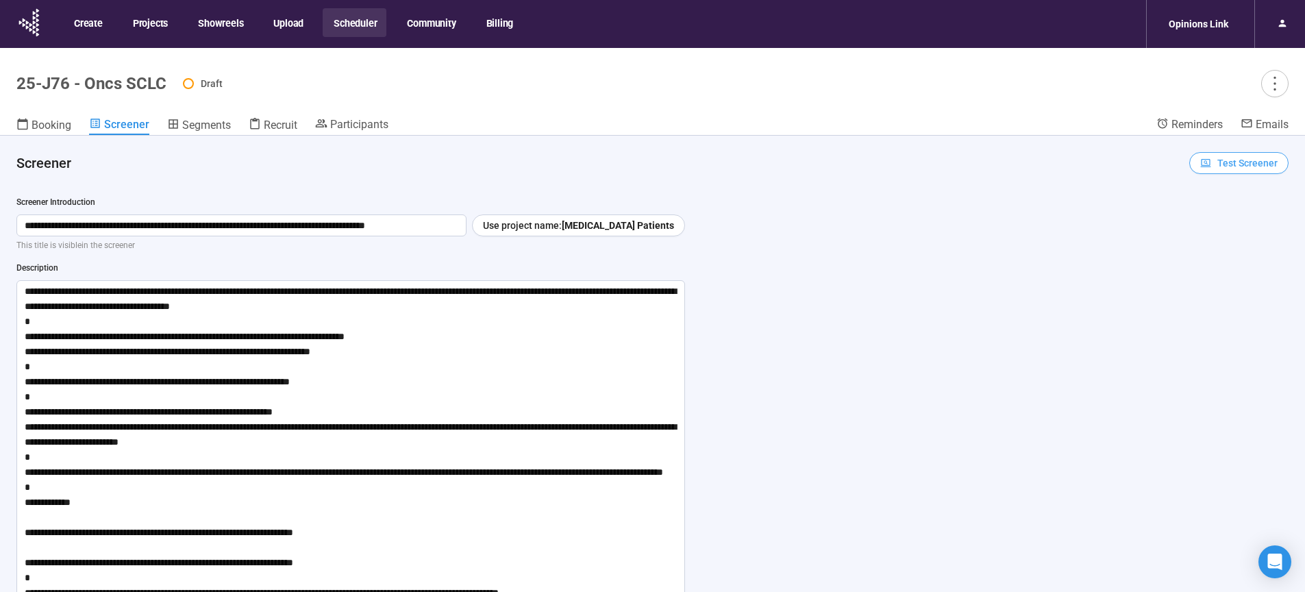
click at [1245, 162] on span "Test Screener" at bounding box center [1247, 162] width 60 height 15
click at [1228, 238] on link "Test screener" at bounding box center [1219, 234] width 56 height 11
click at [1271, 87] on icon "more" at bounding box center [1274, 83] width 18 height 18
click at [1245, 133] on span "Set active" at bounding box center [1238, 135] width 43 height 11
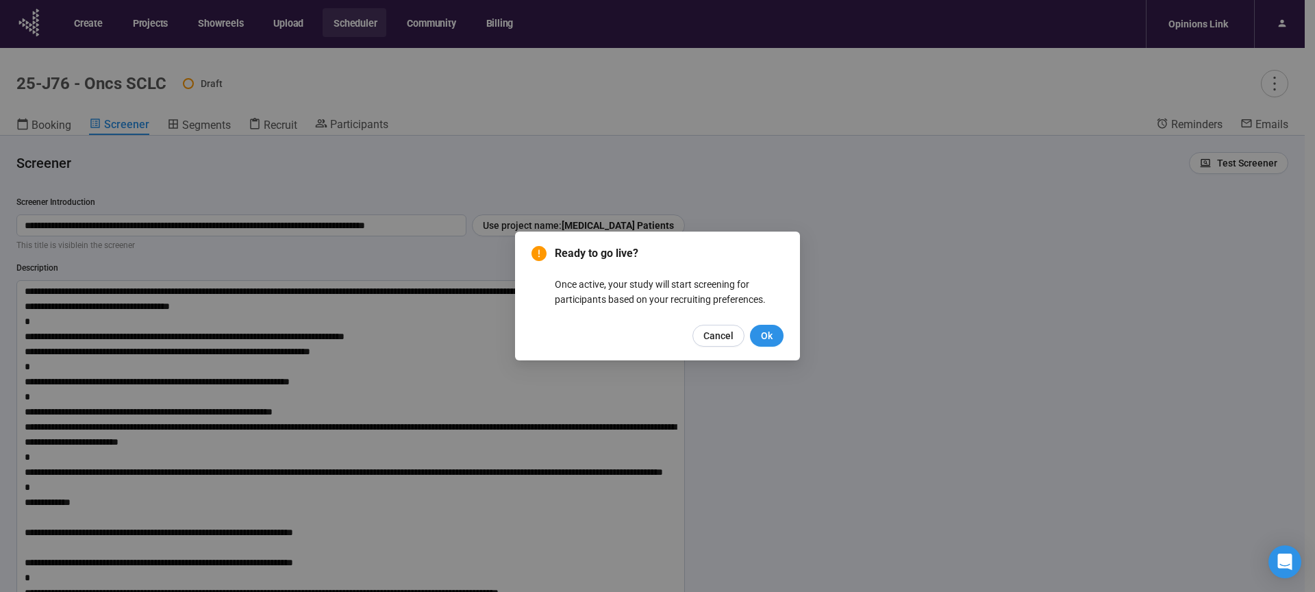
drag, startPoint x: 769, startPoint y: 339, endPoint x: 774, endPoint y: 348, distance: 10.1
click at [769, 339] on span "Ok" at bounding box center [767, 335] width 12 height 15
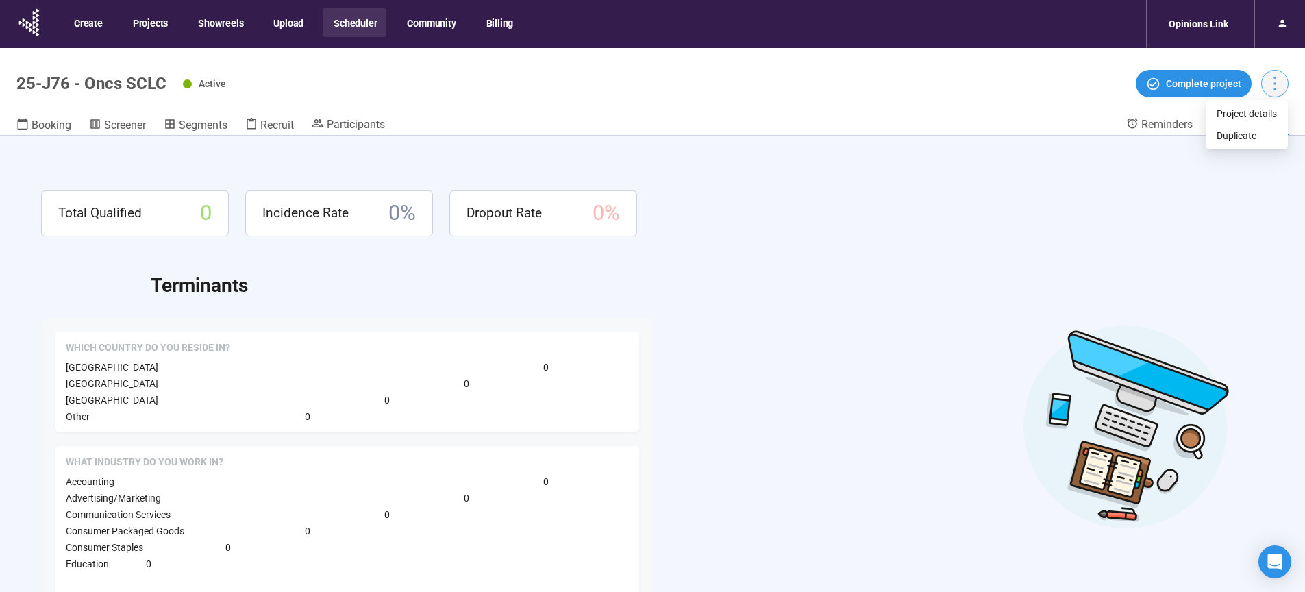
click at [1275, 81] on icon "more" at bounding box center [1274, 83] width 18 height 18
click at [909, 154] on div "Total Qualified 0 Incidence Rate 0 % Dropout Rate 0 % Terminants Which country …" at bounding box center [652, 388] width 1305 height 504
click at [279, 131] on span "Recruit" at bounding box center [277, 125] width 34 height 13
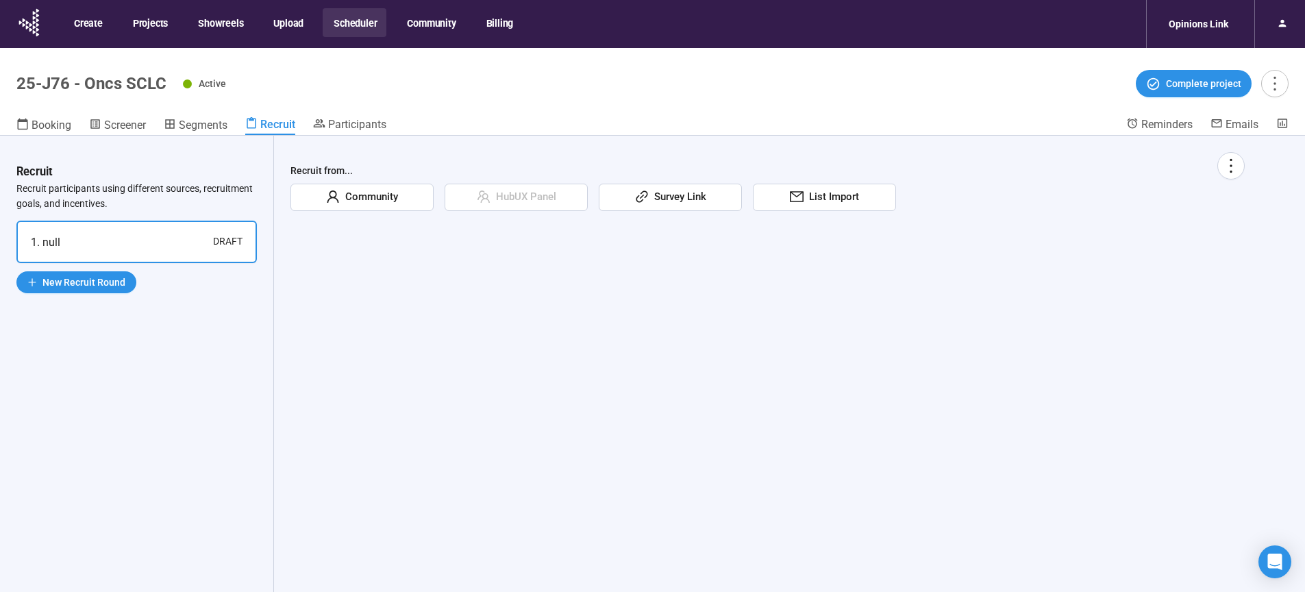
click at [854, 195] on span "List Import" at bounding box center [831, 197] width 55 height 16
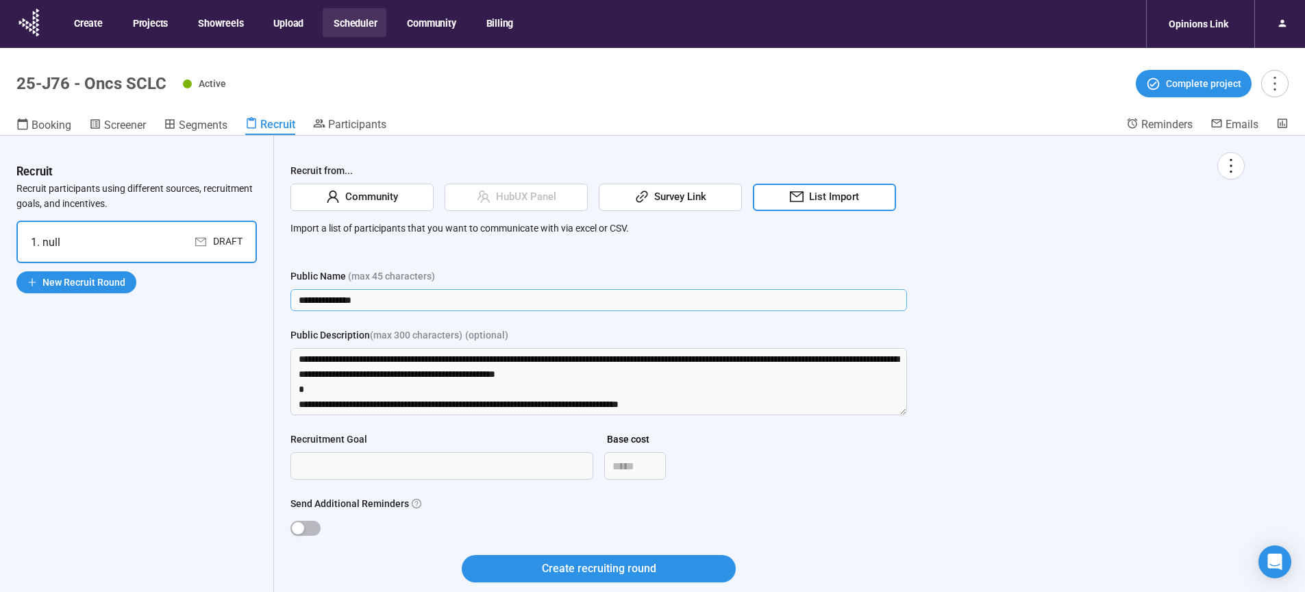
click at [410, 297] on input "**********" at bounding box center [598, 300] width 617 height 22
drag, startPoint x: 388, startPoint y: 297, endPoint x: 264, endPoint y: 298, distance: 124.0
click at [290, 298] on input "**********" at bounding box center [598, 300] width 617 height 22
type input "**********"
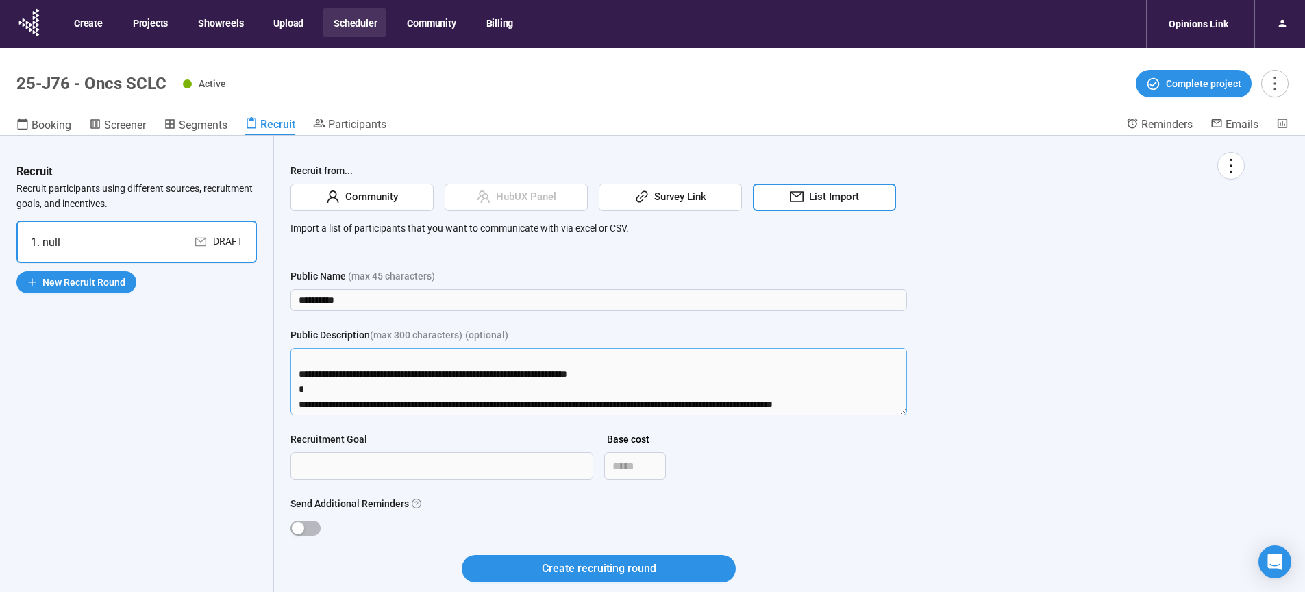
drag, startPoint x: 297, startPoint y: 361, endPoint x: 1123, endPoint y: 554, distance: 848.4
click at [907, 415] on textarea "Public Description (max 300 characters) (optional)" at bounding box center [598, 381] width 617 height 67
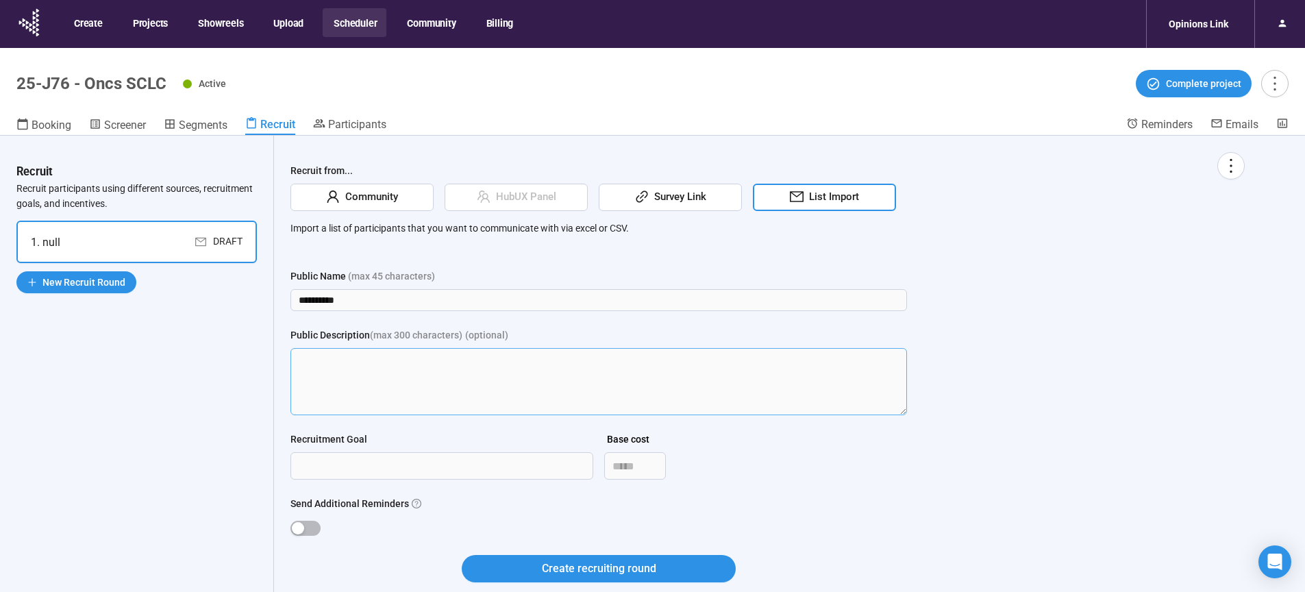
scroll to position [0, 0]
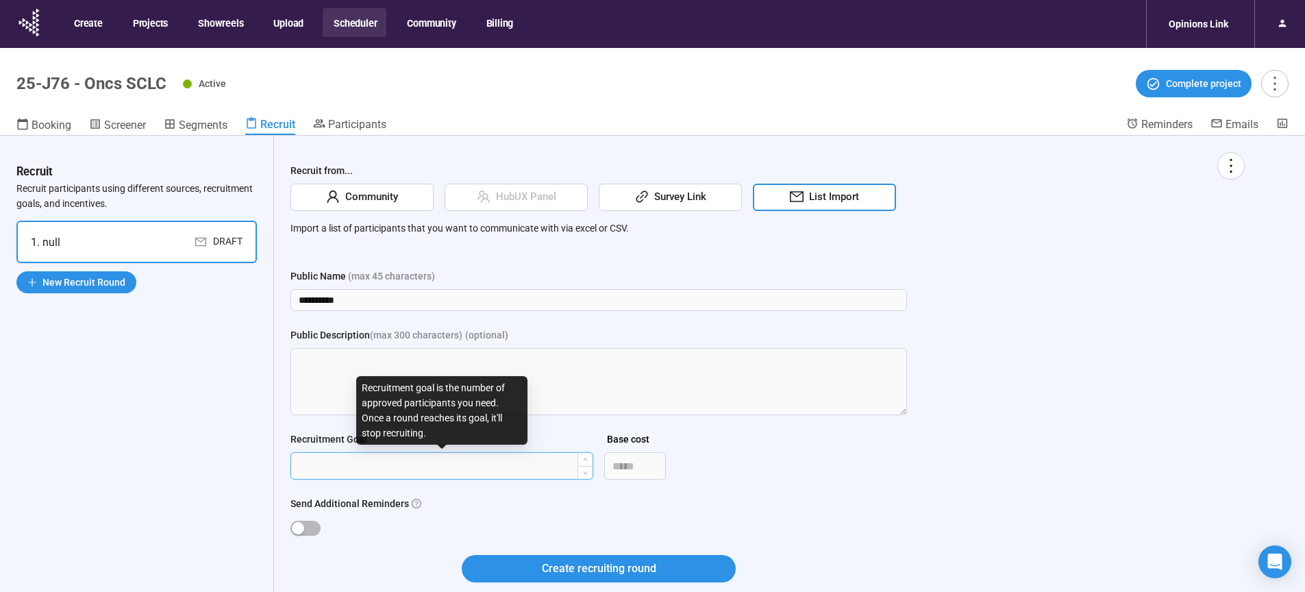
click at [364, 467] on input "Recruitment Goal" at bounding box center [441, 466] width 301 height 26
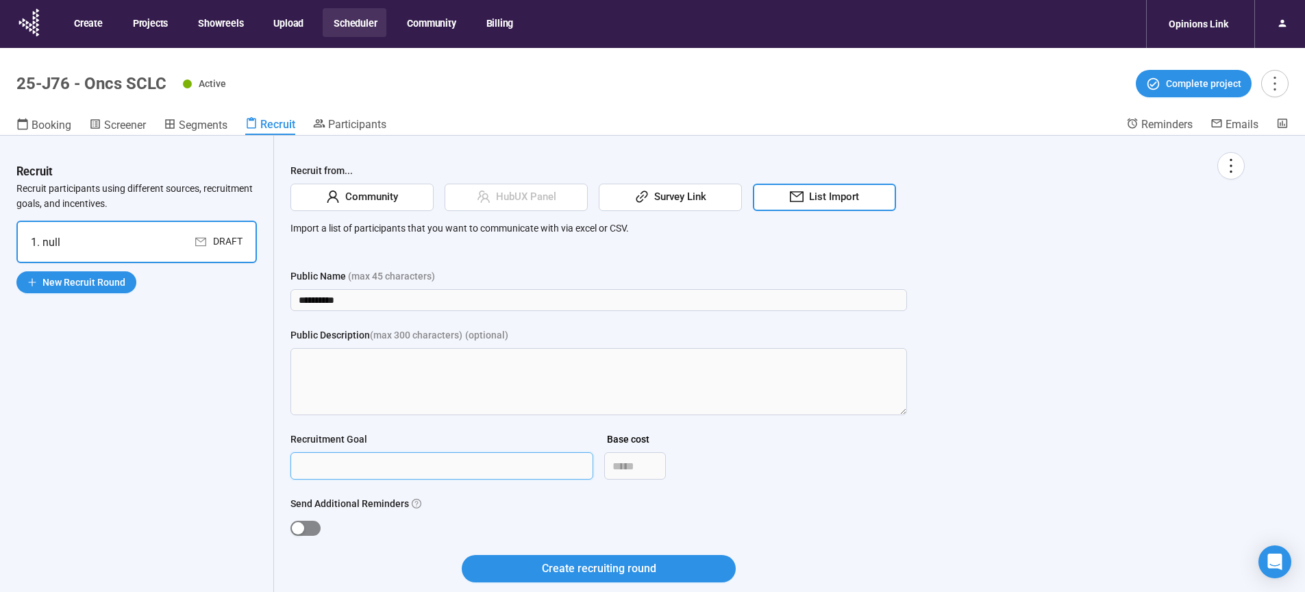
type input "***"
click at [303, 527] on div "button" at bounding box center [298, 528] width 12 height 12
click at [582, 582] on div "Create recruiting round" at bounding box center [598, 577] width 617 height 44
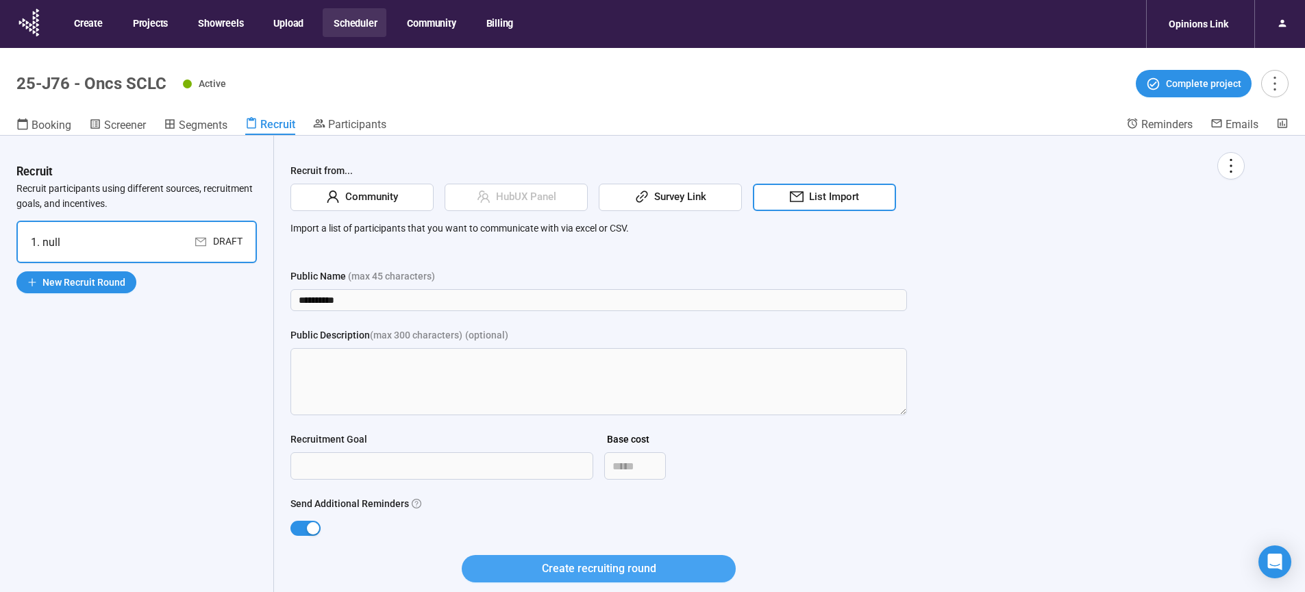
click at [590, 573] on span "Create recruiting round" at bounding box center [599, 568] width 114 height 17
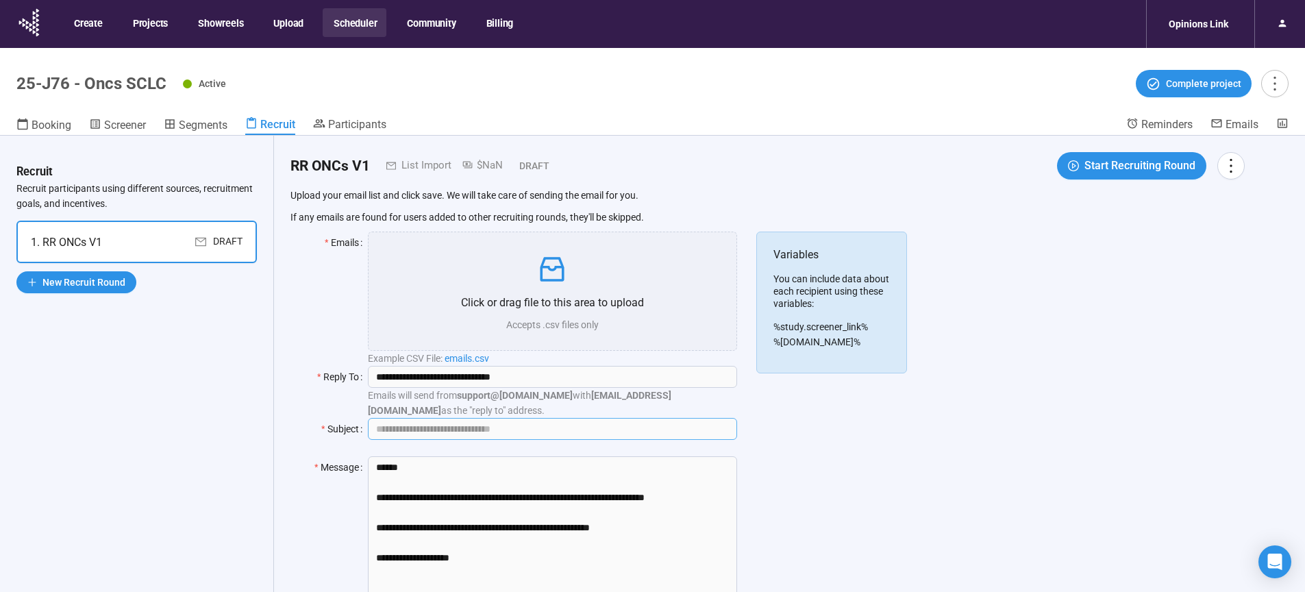
click at [477, 428] on input "Subject" at bounding box center [552, 429] width 369 height 22
paste input "**********"
type input "**********"
drag, startPoint x: 637, startPoint y: 526, endPoint x: 282, endPoint y: 480, distance: 357.9
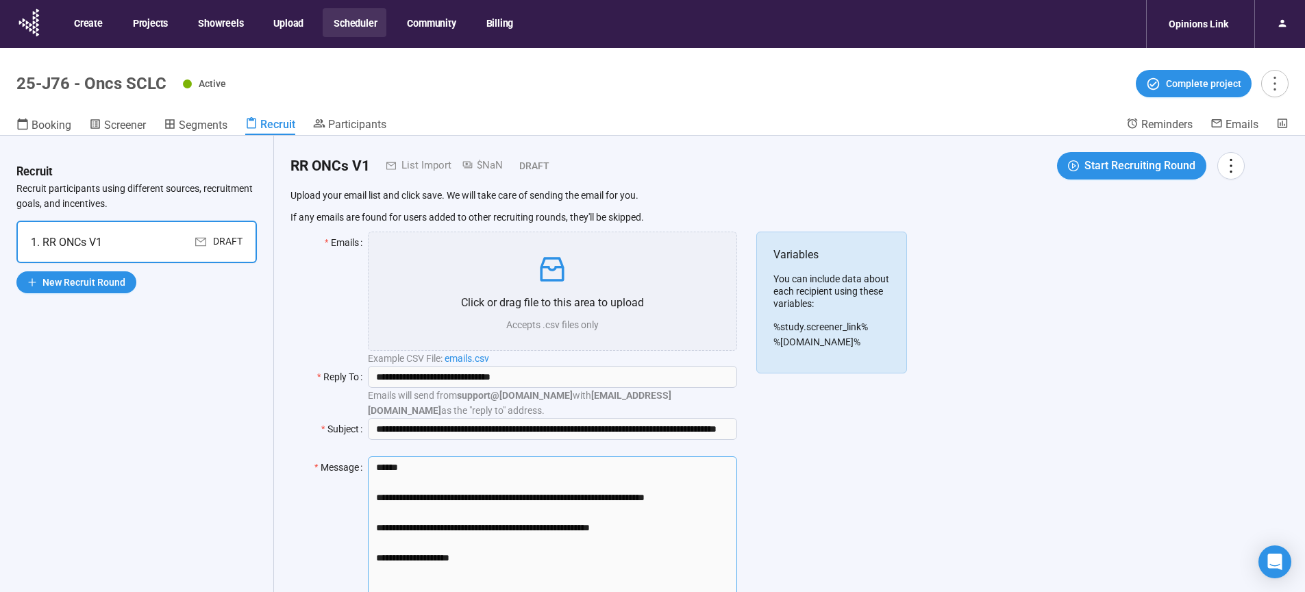
click at [368, 481] on textarea "**********" at bounding box center [552, 535] width 369 height 158
paste textarea "**********"
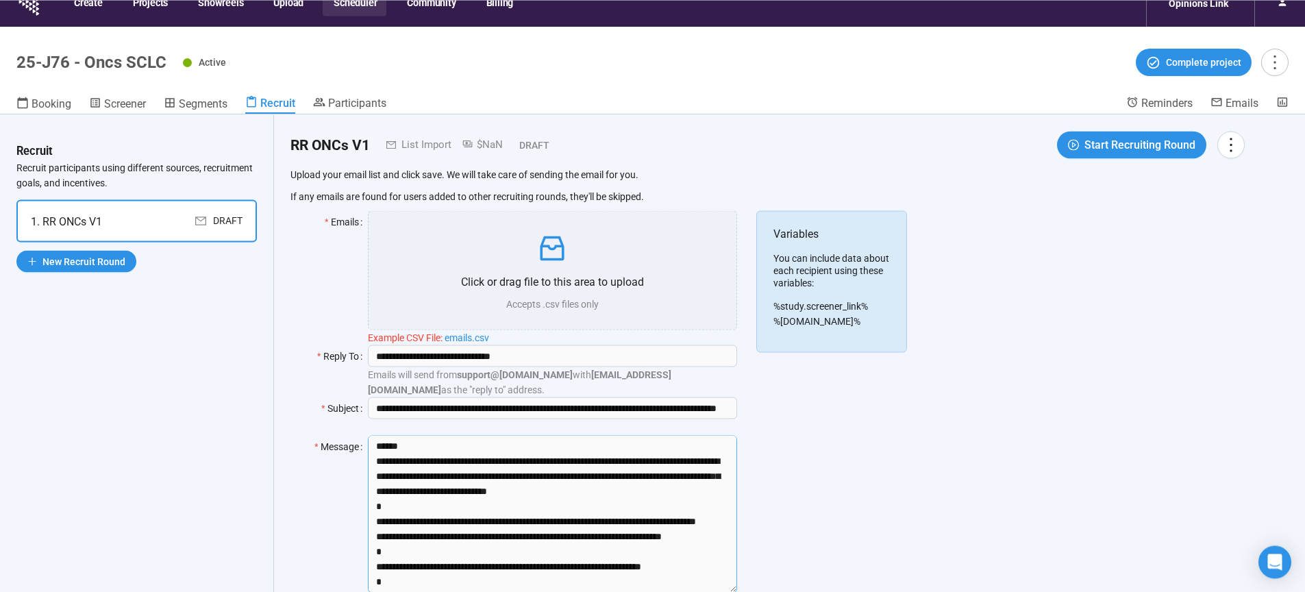
scroll to position [12, 0]
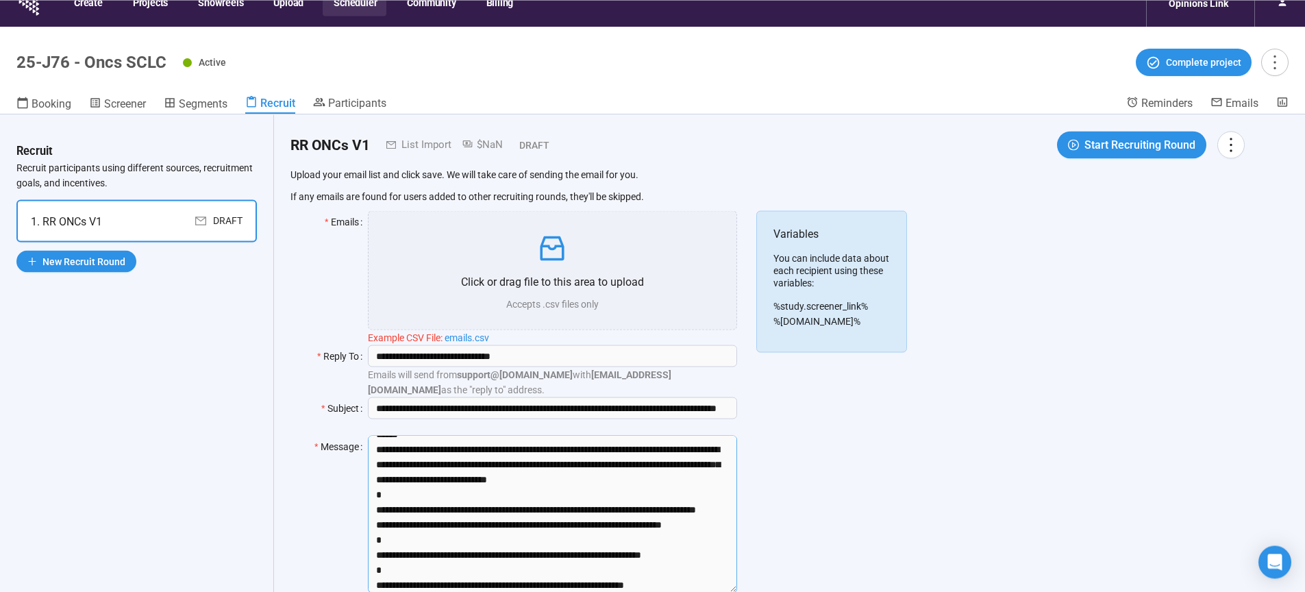
click at [425, 443] on textarea "Message" at bounding box center [552, 514] width 369 height 158
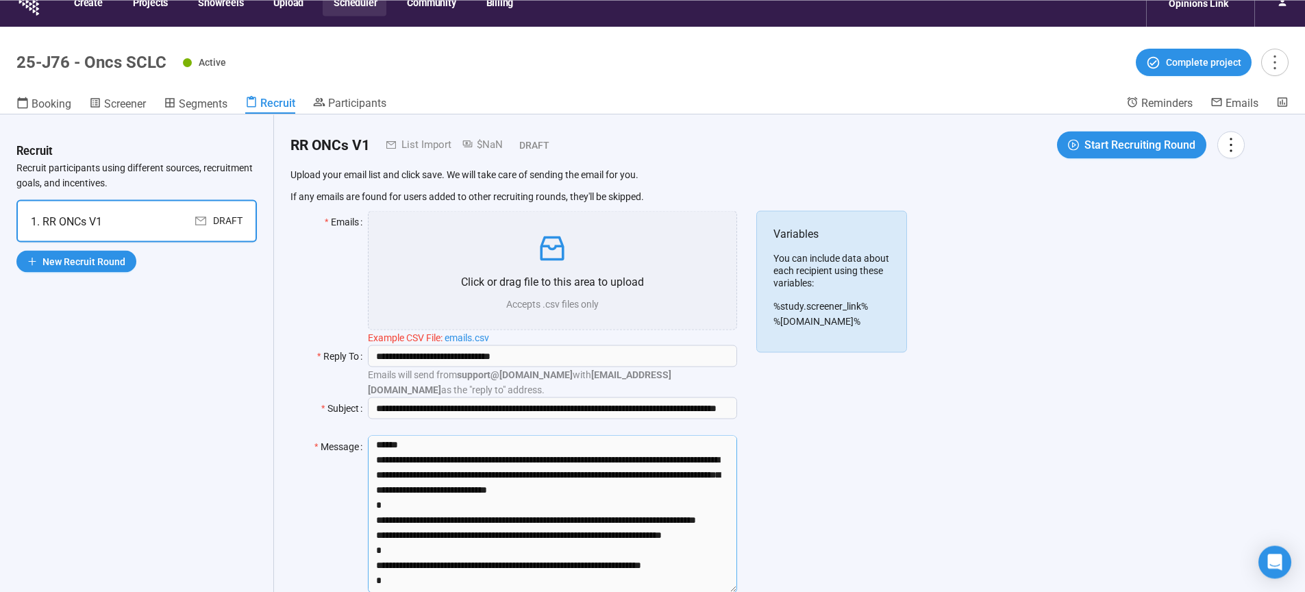
scroll to position [0, 0]
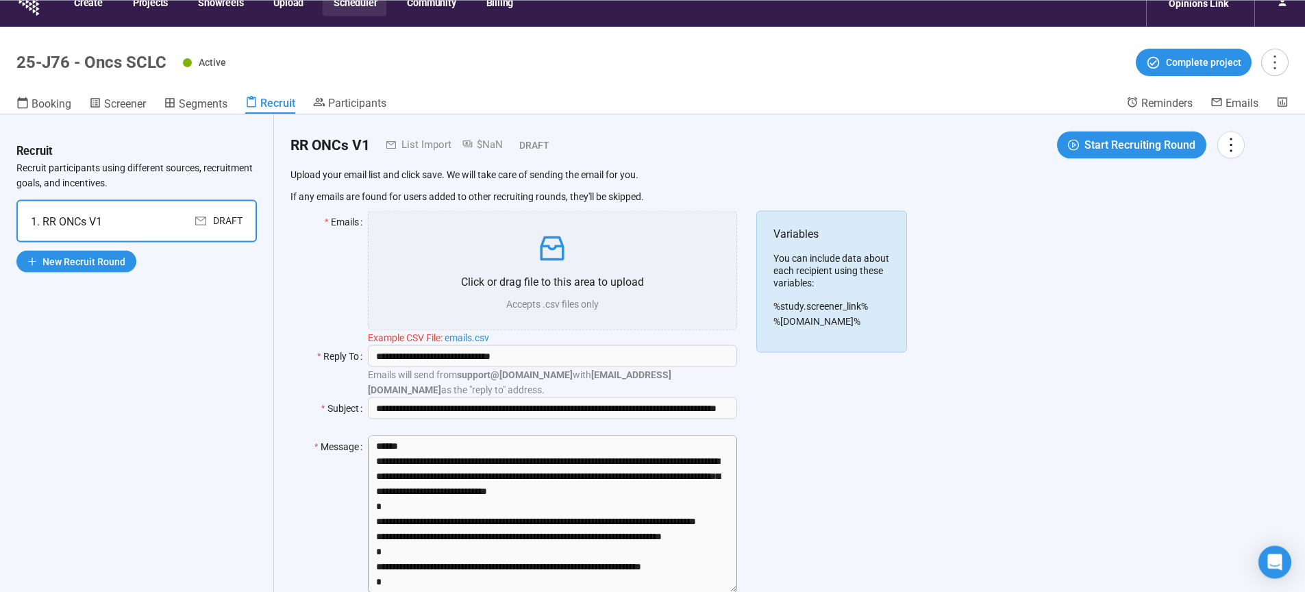
click at [420, 447] on textarea "Message" at bounding box center [552, 514] width 369 height 158
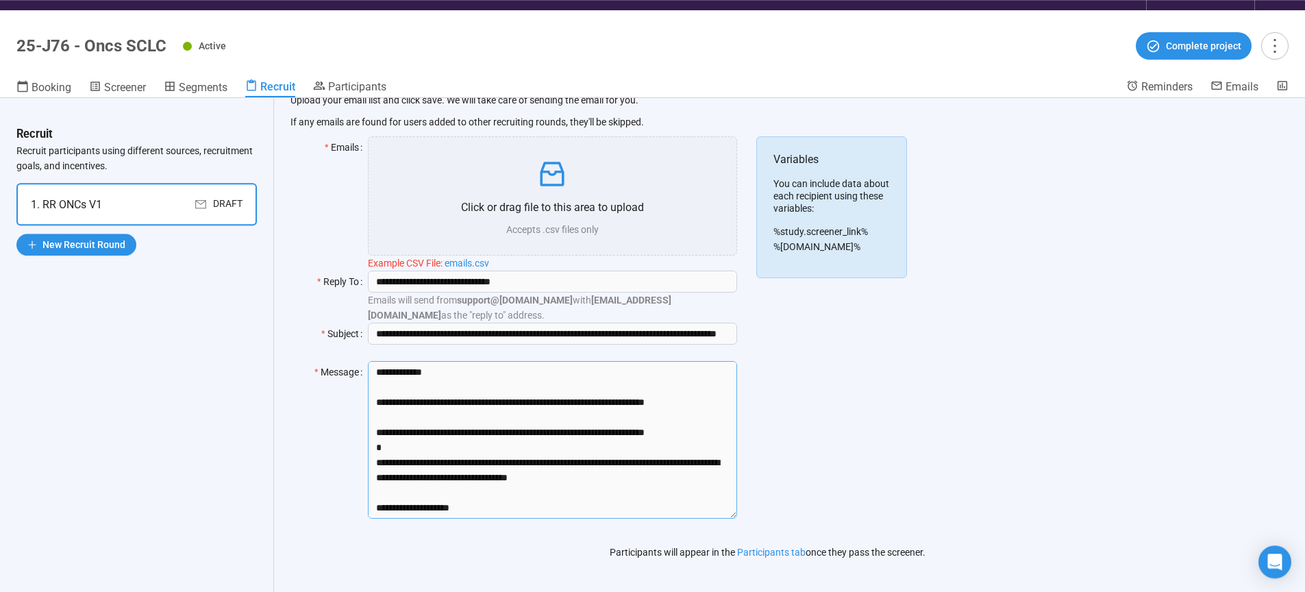
scroll to position [48, 0]
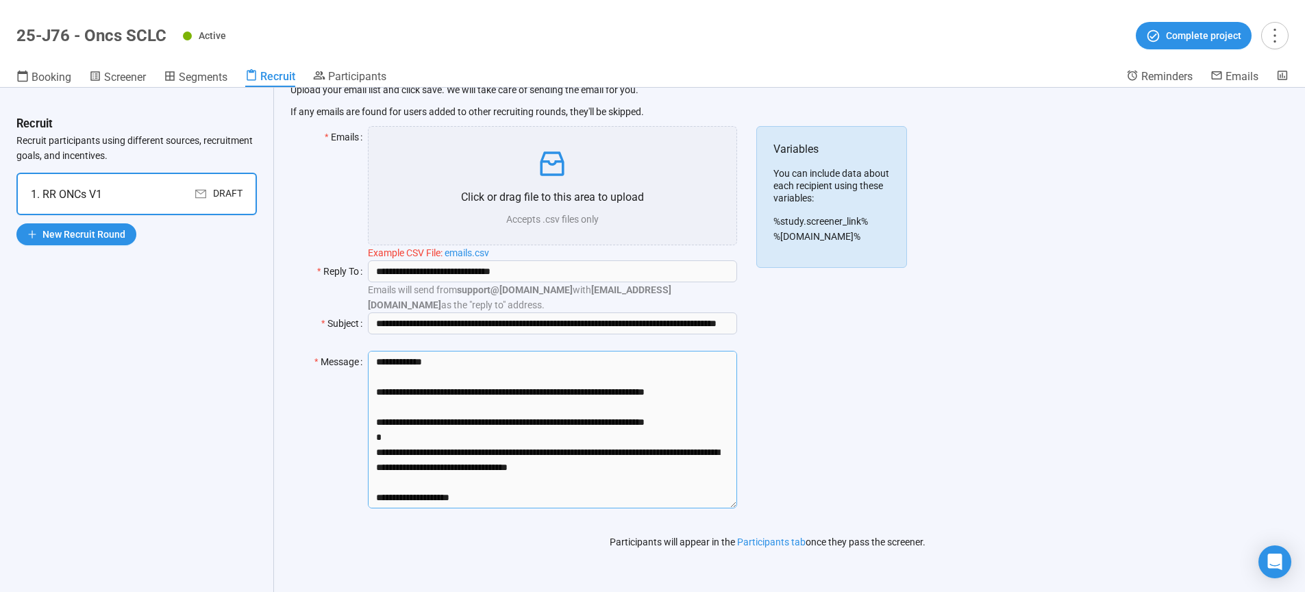
drag, startPoint x: 379, startPoint y: 447, endPoint x: 375, endPoint y: 456, distance: 9.8
click at [379, 447] on textarea "Message" at bounding box center [552, 430] width 369 height 158
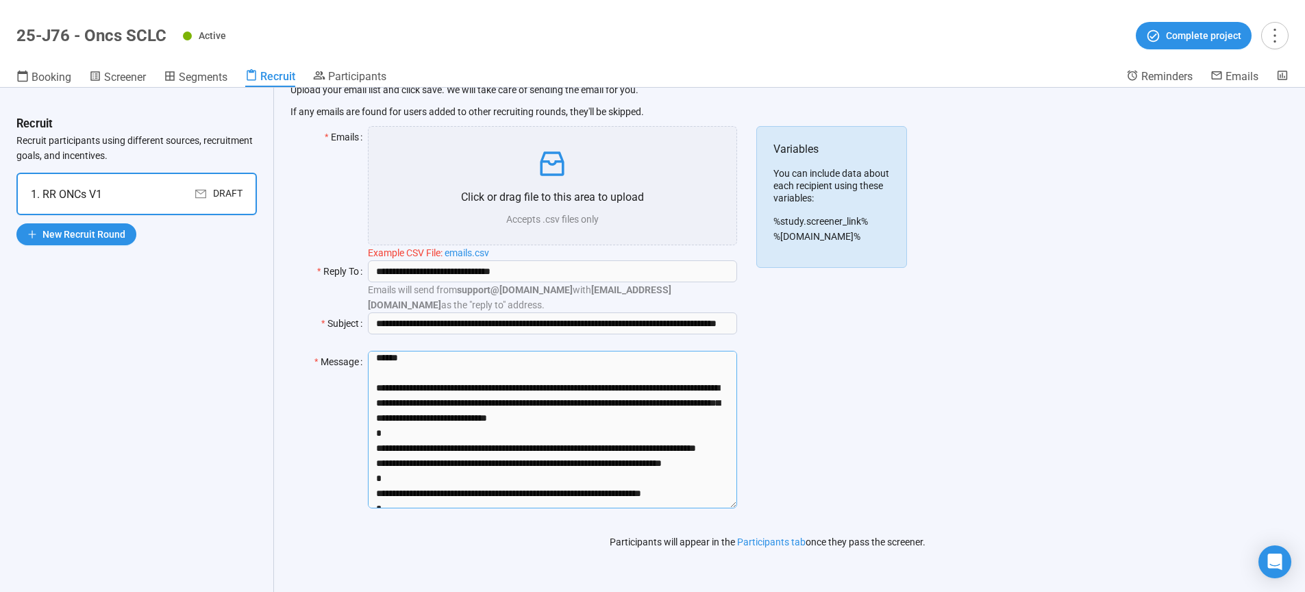
scroll to position [0, 0]
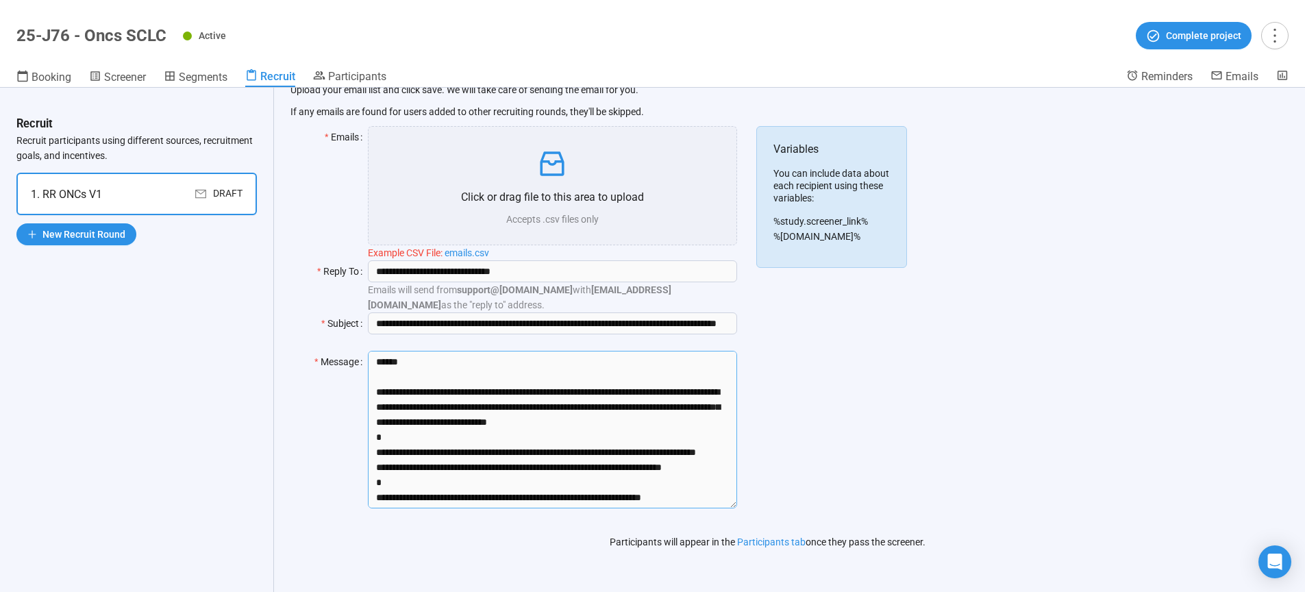
type textarea "**********"
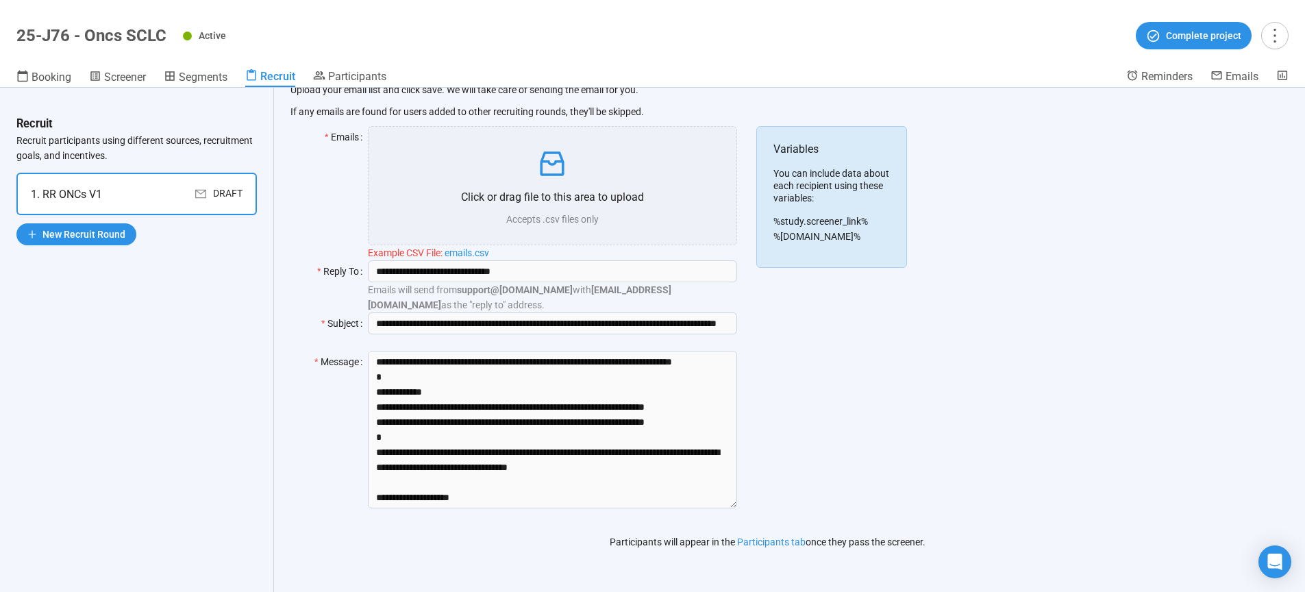
click at [277, 366] on div "**********" at bounding box center [767, 311] width 987 height 562
click at [94, 236] on span "New Recruit Round" at bounding box center [83, 234] width 83 height 15
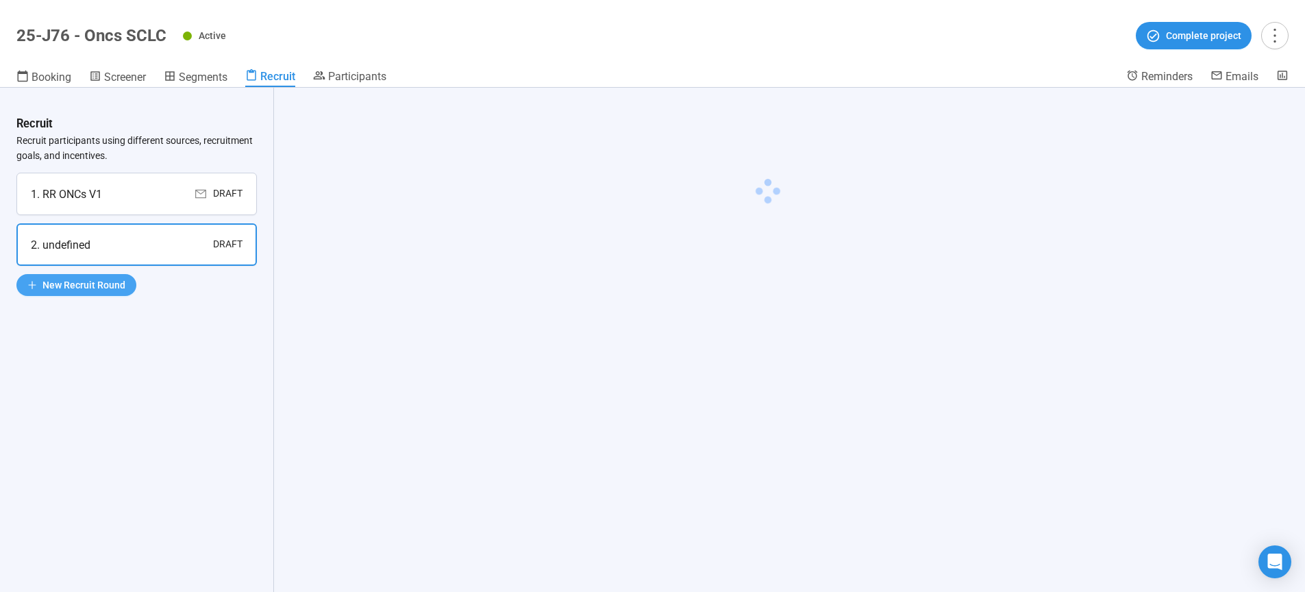
scroll to position [0, 0]
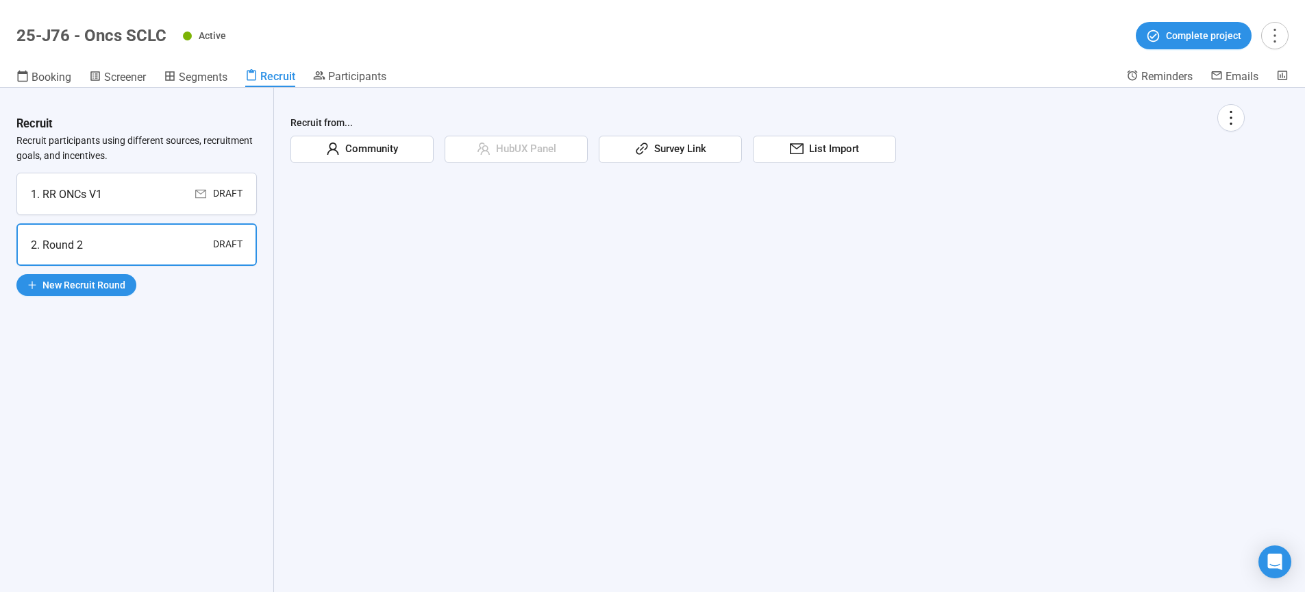
click at [843, 146] on span "List Import" at bounding box center [831, 149] width 55 height 16
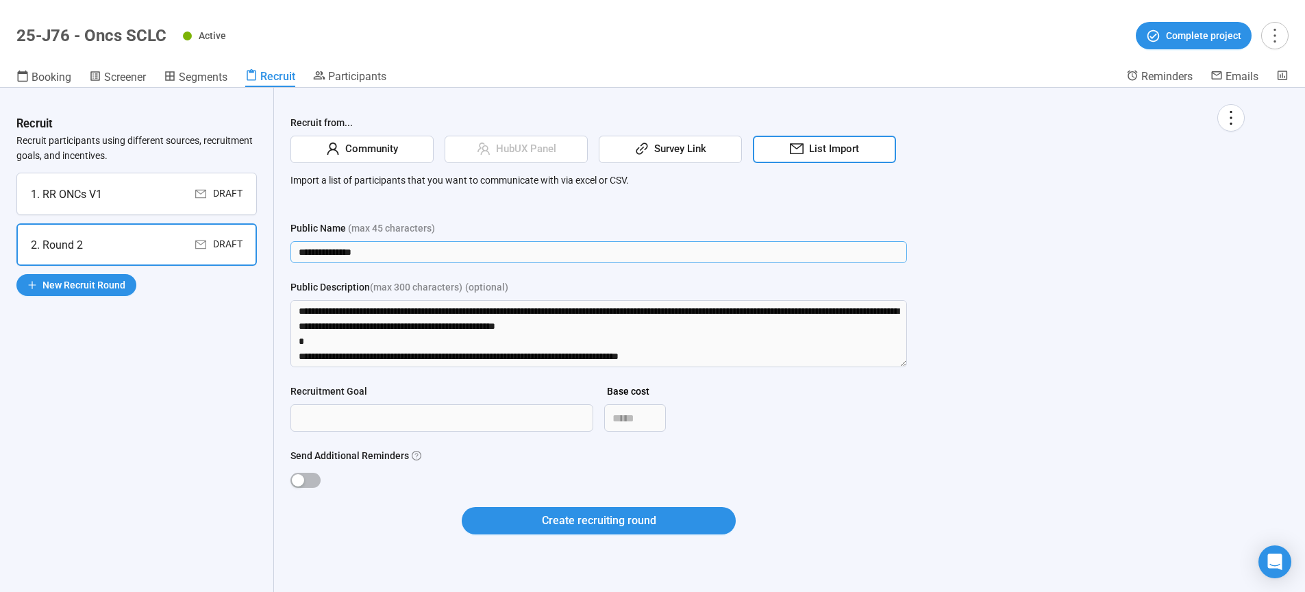
drag, startPoint x: 284, startPoint y: 251, endPoint x: 161, endPoint y: 251, distance: 123.3
click at [290, 251] on input "**********" at bounding box center [598, 252] width 617 height 22
type input "**********"
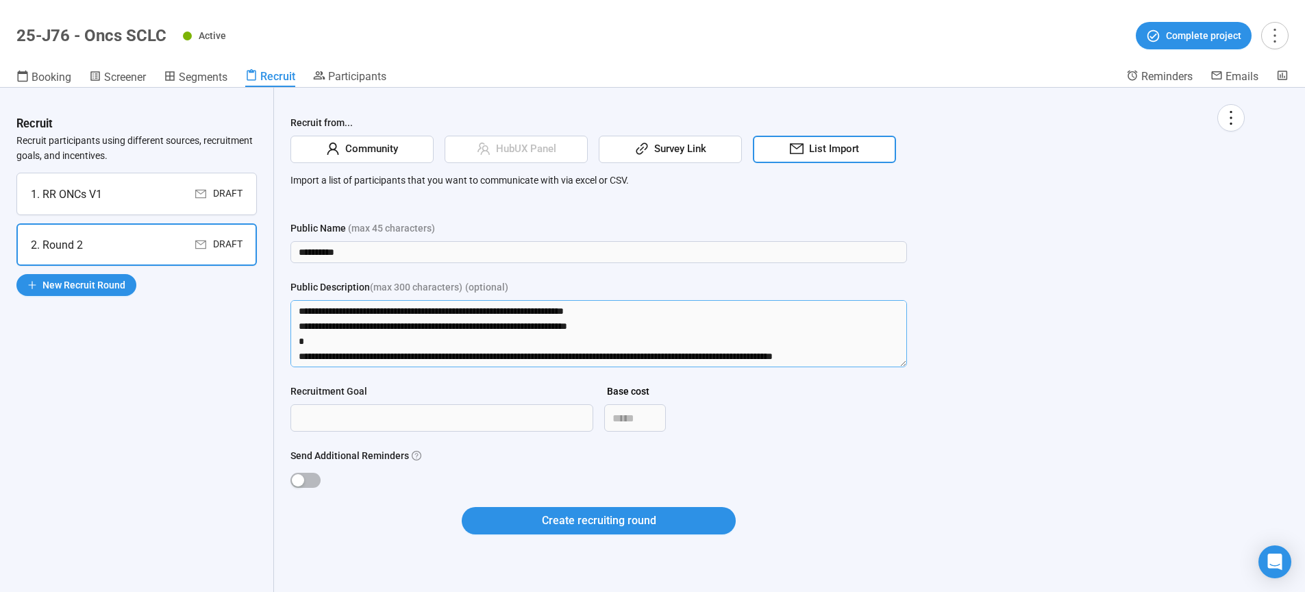
drag, startPoint x: 297, startPoint y: 312, endPoint x: 1086, endPoint y: 495, distance: 810.0
click at [907, 367] on textarea "Public Description (max 300 characters) (optional)" at bounding box center [598, 333] width 617 height 67
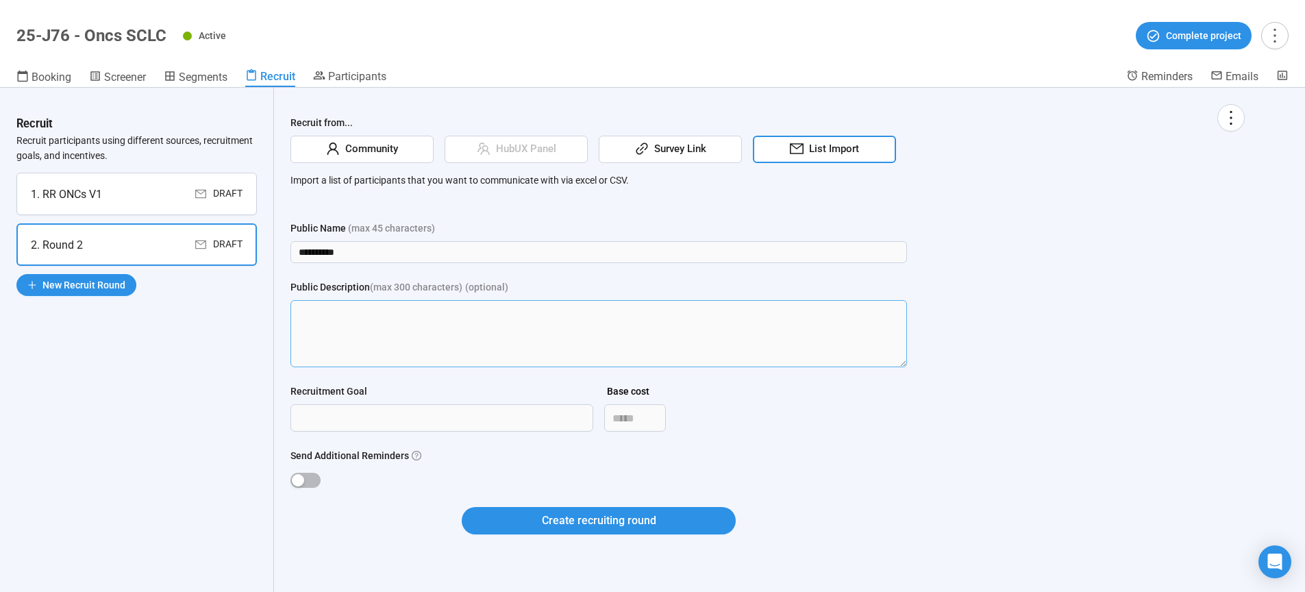
scroll to position [0, 0]
click at [333, 424] on input "Recruitment Goal" at bounding box center [441, 418] width 301 height 26
type input "***"
click at [304, 477] on button "Send Additional Reminders" at bounding box center [305, 480] width 30 height 15
click at [549, 523] on span "Create recruiting round" at bounding box center [599, 520] width 114 height 17
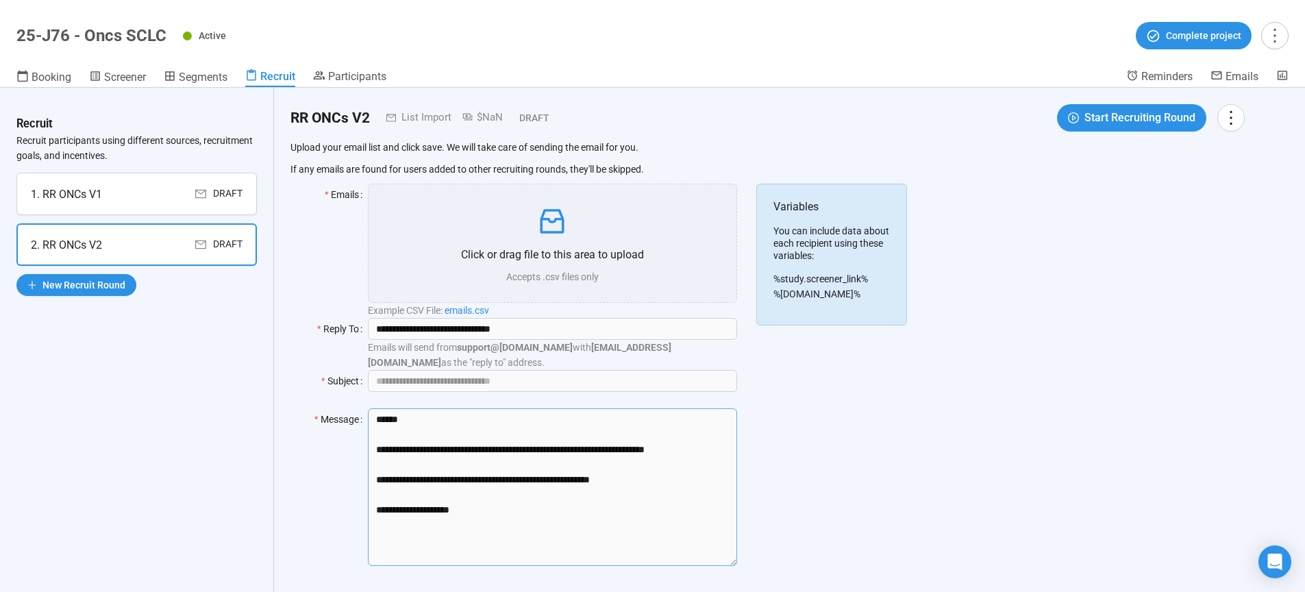
drag, startPoint x: 636, startPoint y: 479, endPoint x: 329, endPoint y: 443, distance: 309.7
click at [368, 443] on textarea "**********" at bounding box center [552, 487] width 369 height 158
paste textarea "**********"
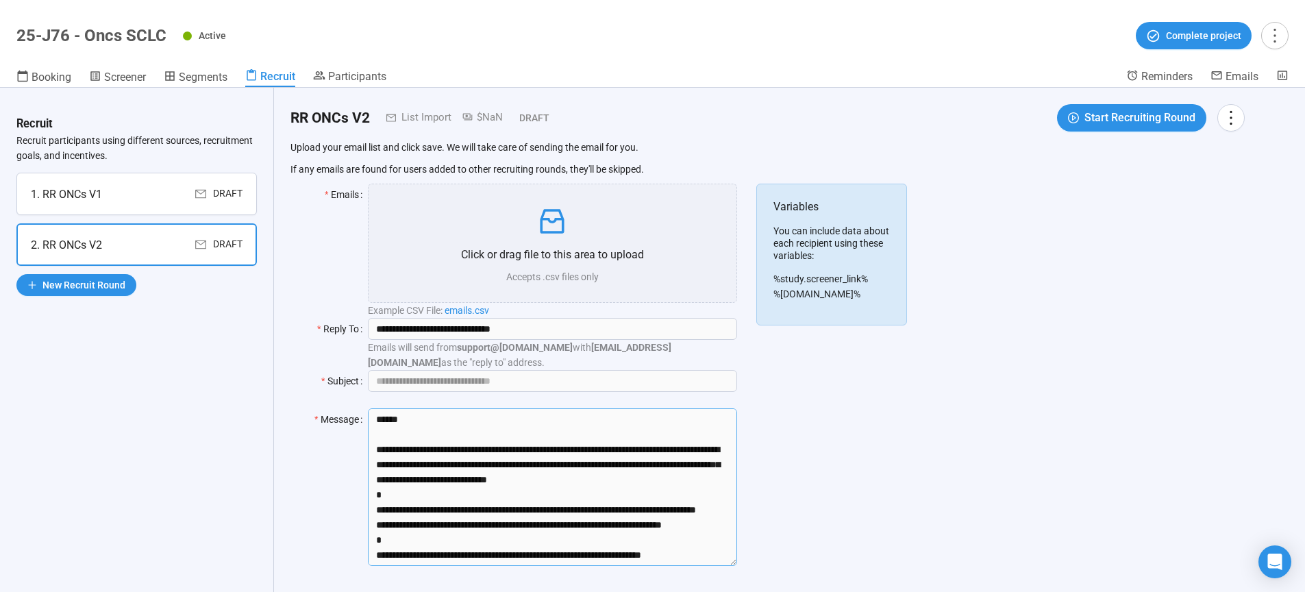
type textarea "**********"
click at [472, 383] on input "Subject" at bounding box center [552, 381] width 369 height 22
paste input "**********"
type input "**********"
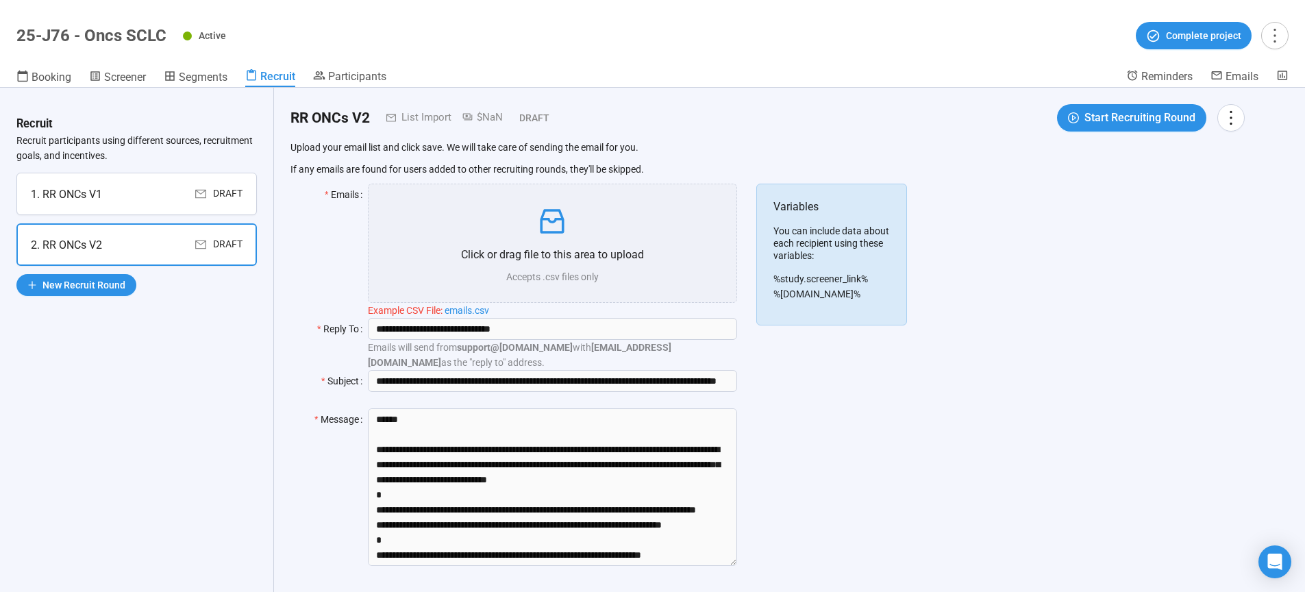
click at [234, 416] on div "Recruit Recruit participants using different sources, recruitment goals, and in…" at bounding box center [137, 340] width 274 height 504
click at [75, 285] on span "New Recruit Round" at bounding box center [83, 284] width 83 height 15
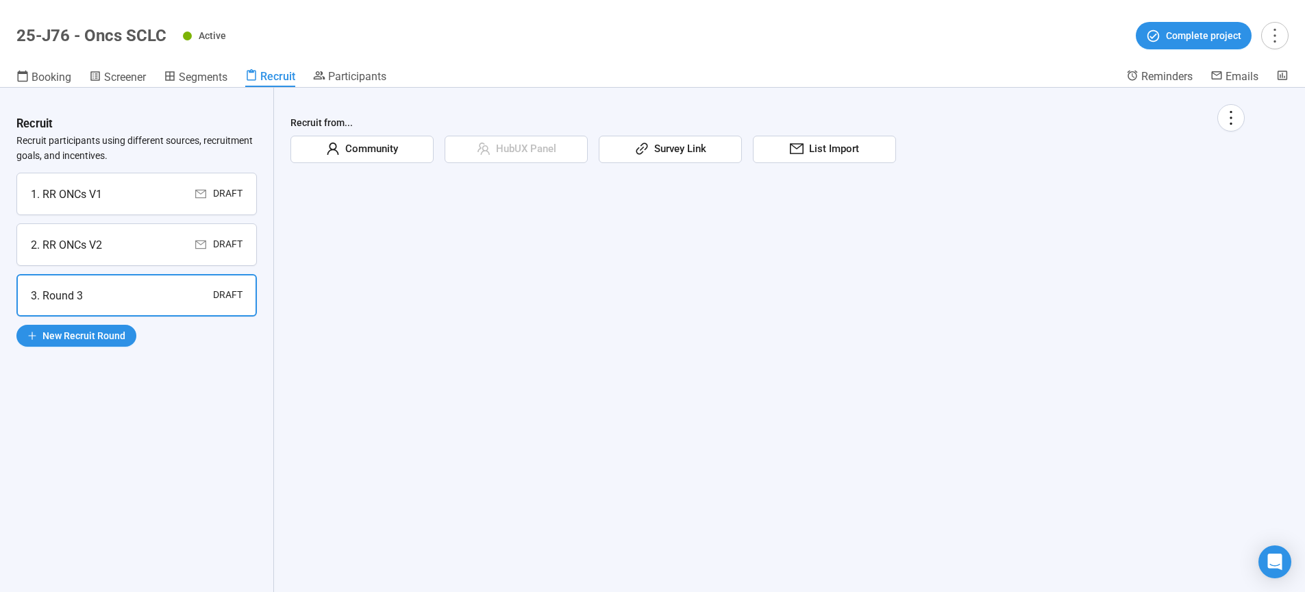
click at [819, 146] on span "List Import" at bounding box center [831, 149] width 55 height 16
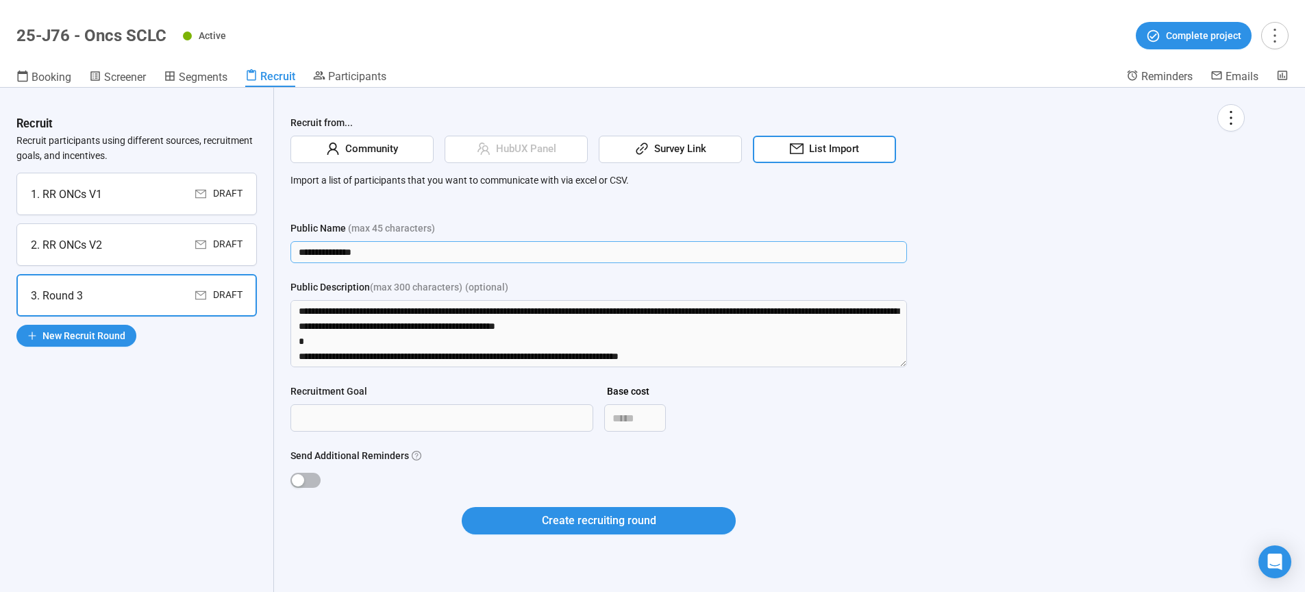
click at [430, 250] on input "**********" at bounding box center [598, 252] width 617 height 22
drag, startPoint x: 430, startPoint y: 250, endPoint x: 245, endPoint y: 247, distance: 185.7
click at [290, 247] on input "**********" at bounding box center [598, 252] width 617 height 22
type input "**********"
click at [295, 314] on textarea "Public Description (max 300 characters) (optional)" at bounding box center [598, 333] width 617 height 67
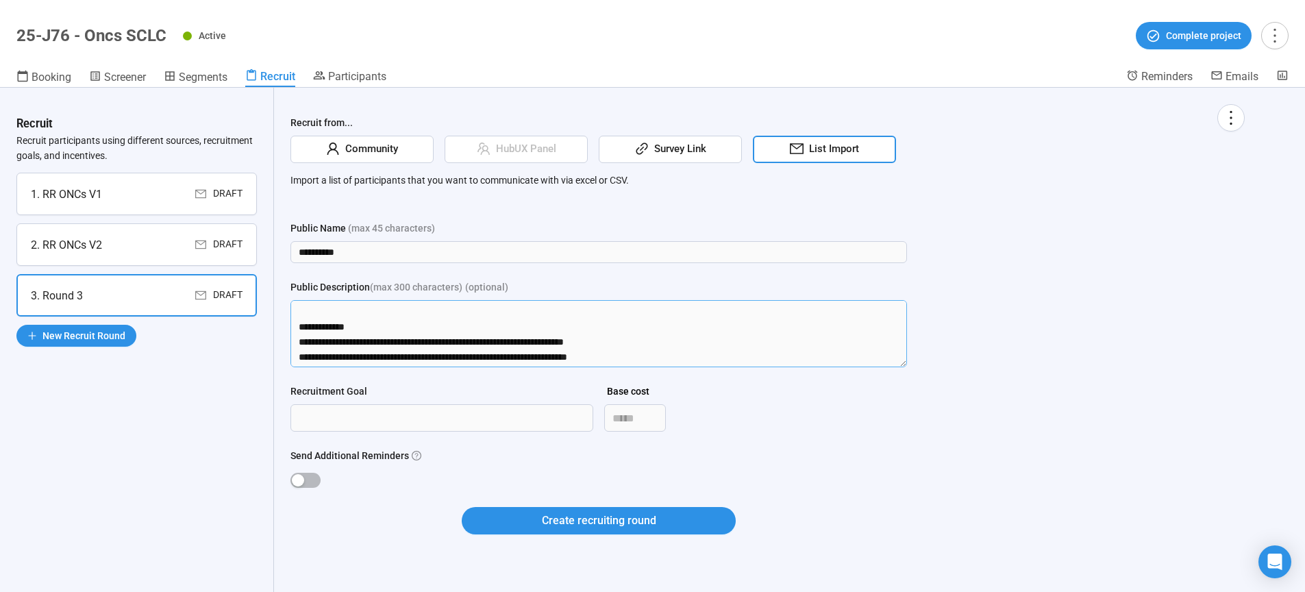
scroll to position [241, 0]
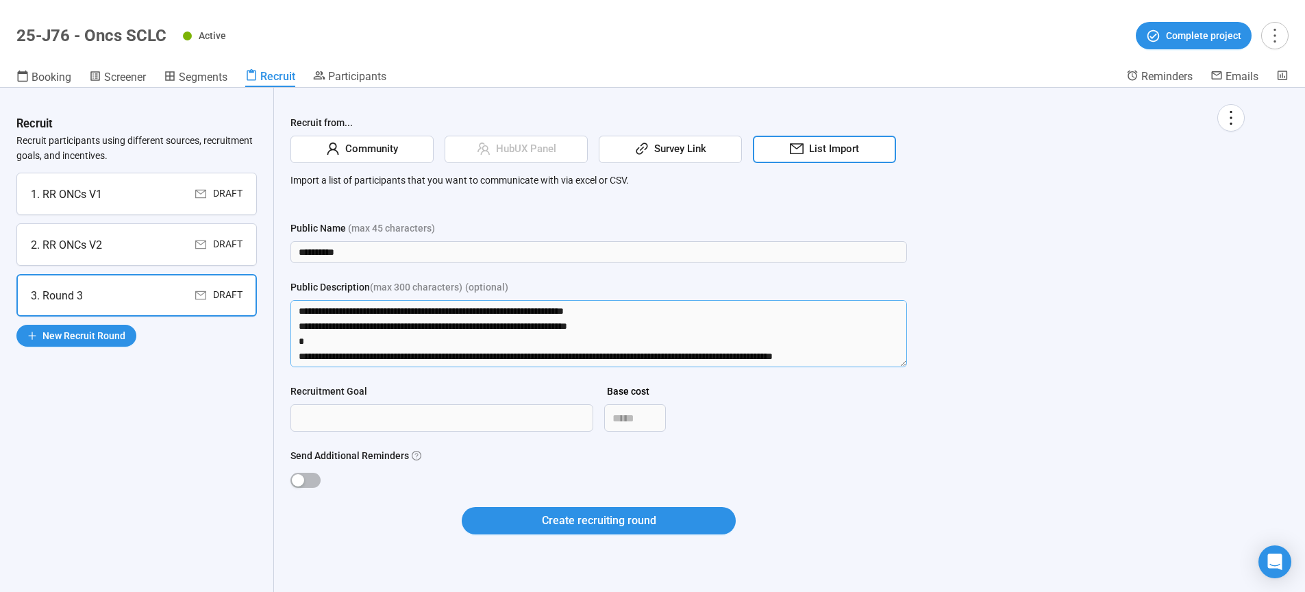
drag, startPoint x: 295, startPoint y: 311, endPoint x: 999, endPoint y: 429, distance: 714.1
click at [907, 367] on textarea "Public Description (max 300 characters) (optional)" at bounding box center [598, 333] width 617 height 67
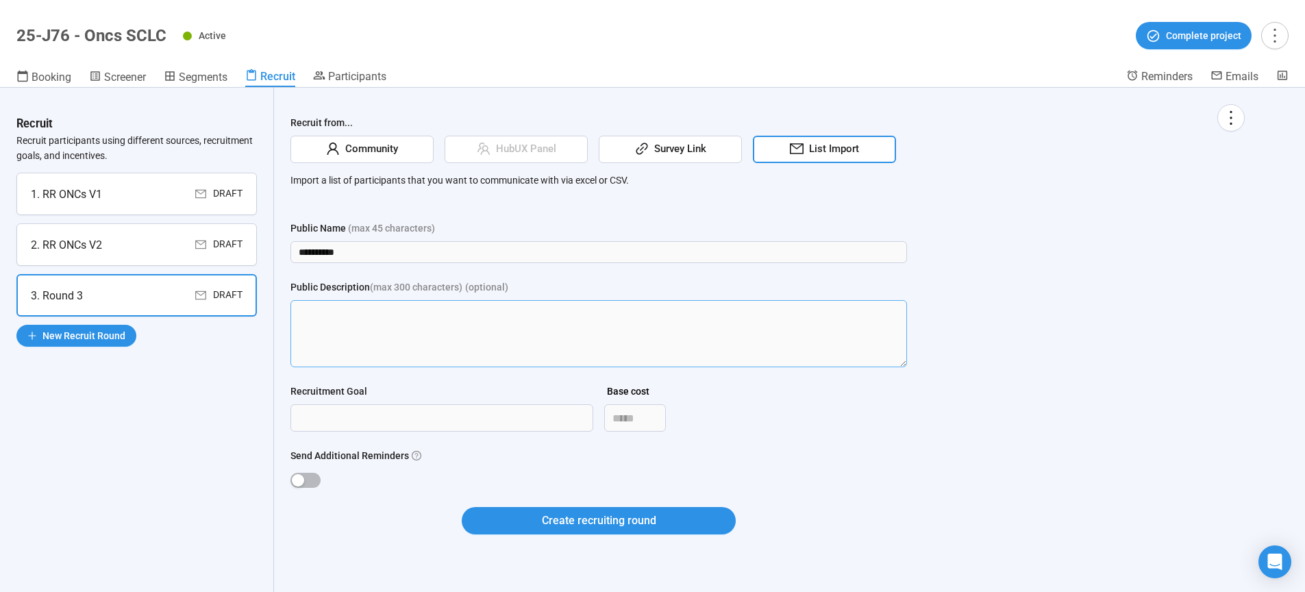
scroll to position [0, 0]
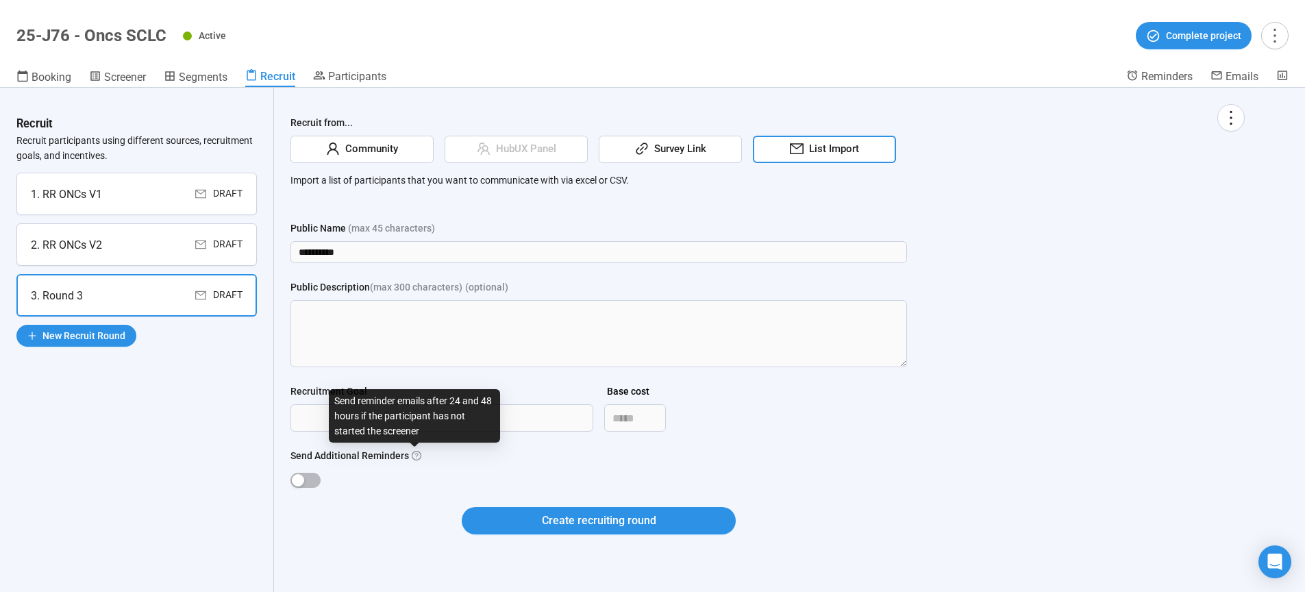
click at [414, 436] on div "Send reminder emails after 24 and 48 hours if the participant has not started t…" at bounding box center [414, 415] width 171 height 53
click at [299, 417] on input "Recruitment Goal" at bounding box center [441, 418] width 301 height 26
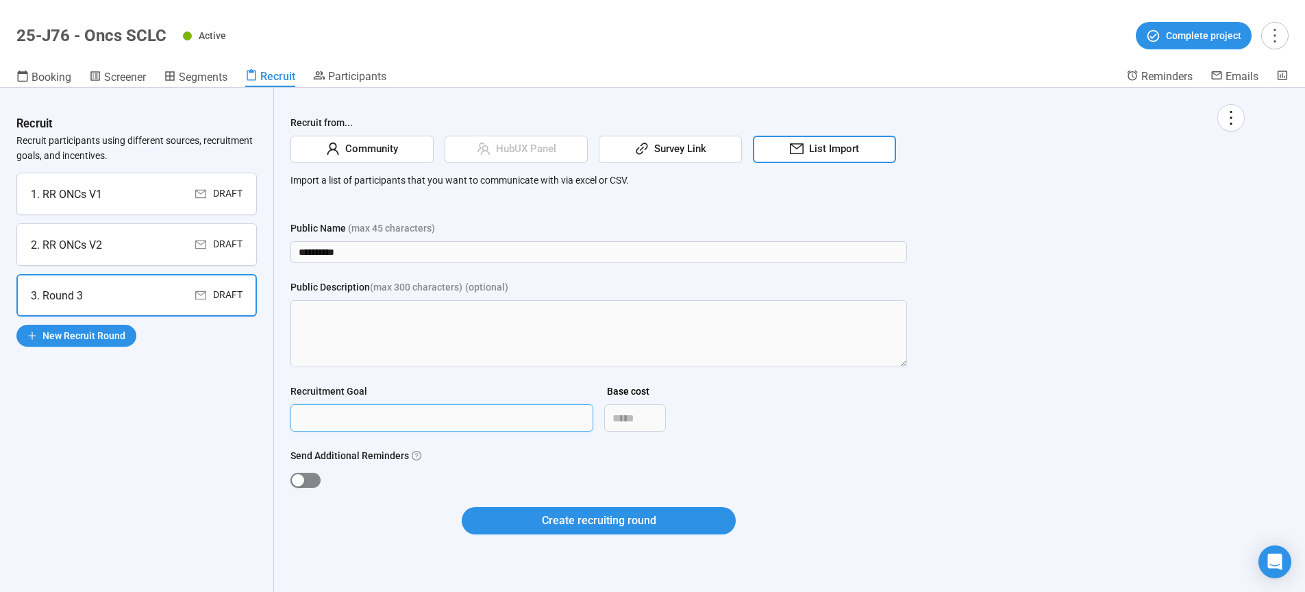
type input "***"
click at [315, 480] on span "button" at bounding box center [305, 480] width 30 height 15
click at [410, 532] on div "Create recruiting round" at bounding box center [598, 529] width 617 height 44
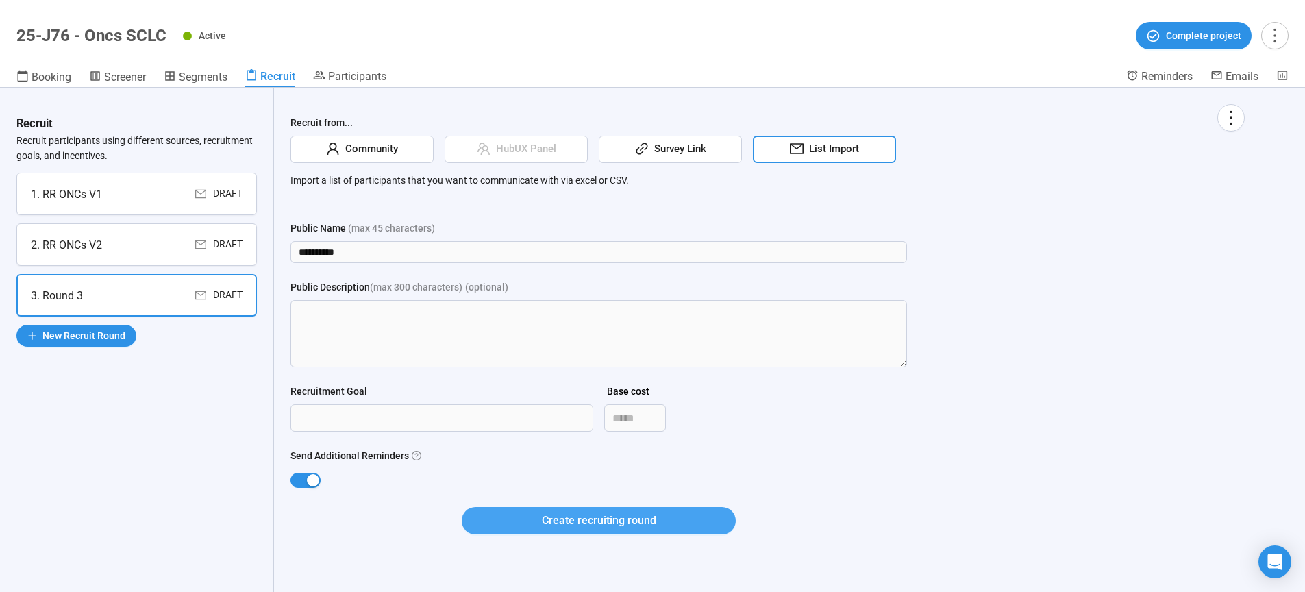
click at [593, 525] on span "Create recruiting round" at bounding box center [599, 520] width 114 height 17
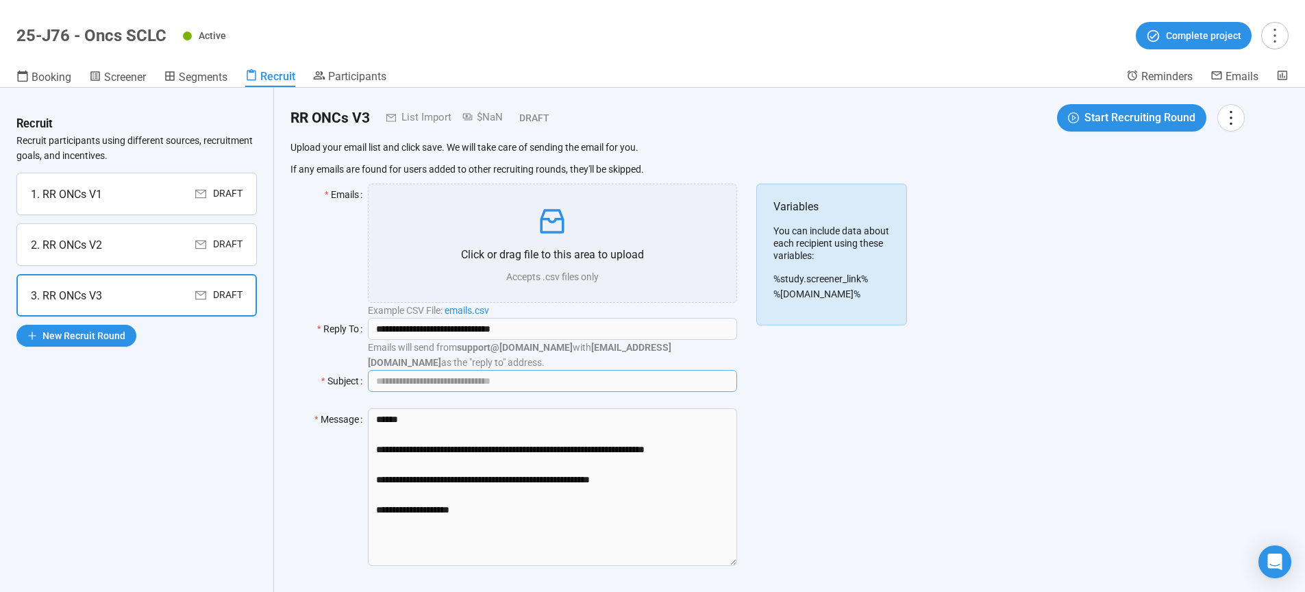
click at [439, 379] on input "Subject" at bounding box center [552, 381] width 369 height 22
paste input "**********"
type input "**********"
drag, startPoint x: 656, startPoint y: 482, endPoint x: 275, endPoint y: 433, distance: 383.4
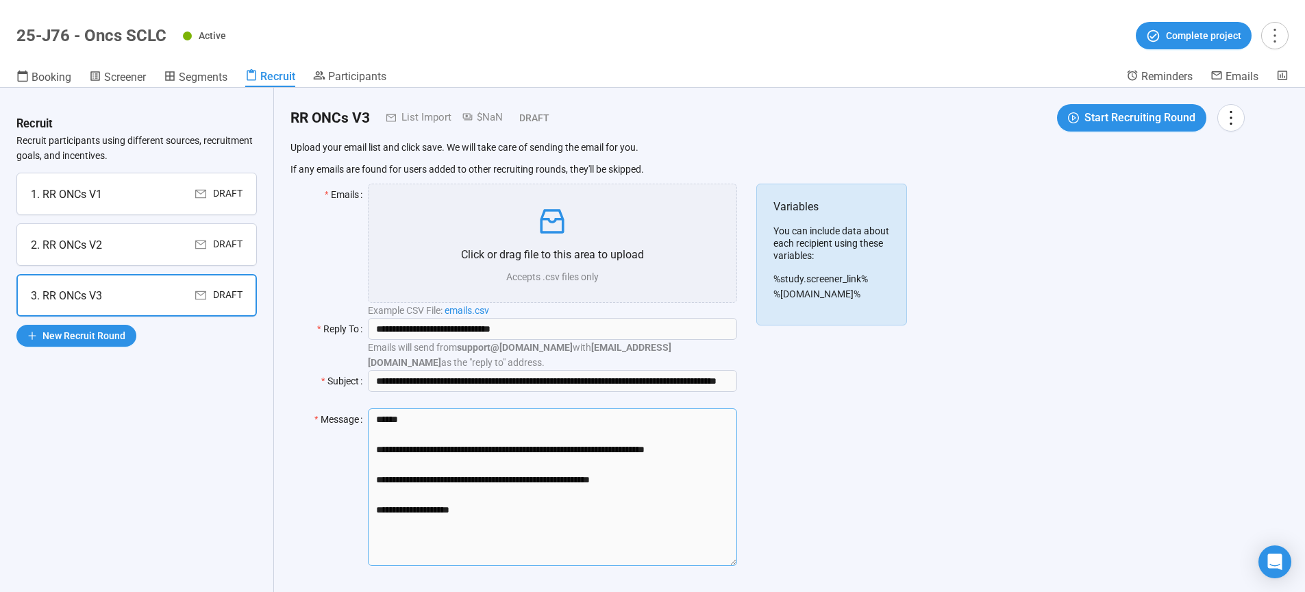
click at [368, 433] on textarea "**********" at bounding box center [552, 487] width 369 height 158
paste textarea "**********"
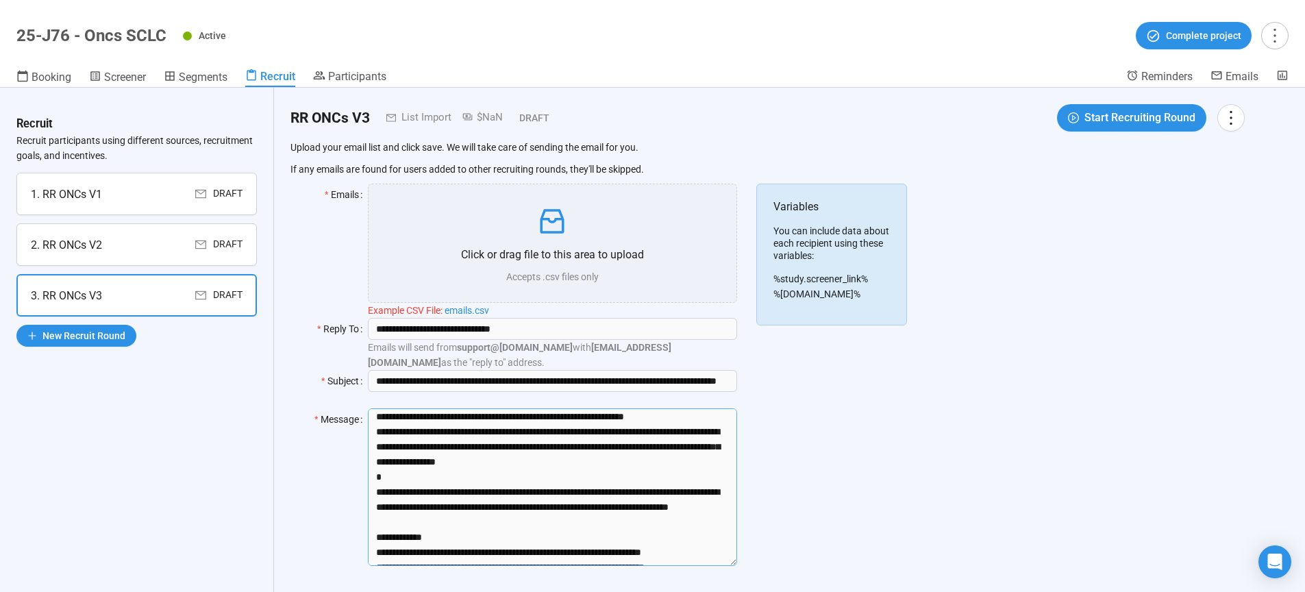
scroll to position [0, 0]
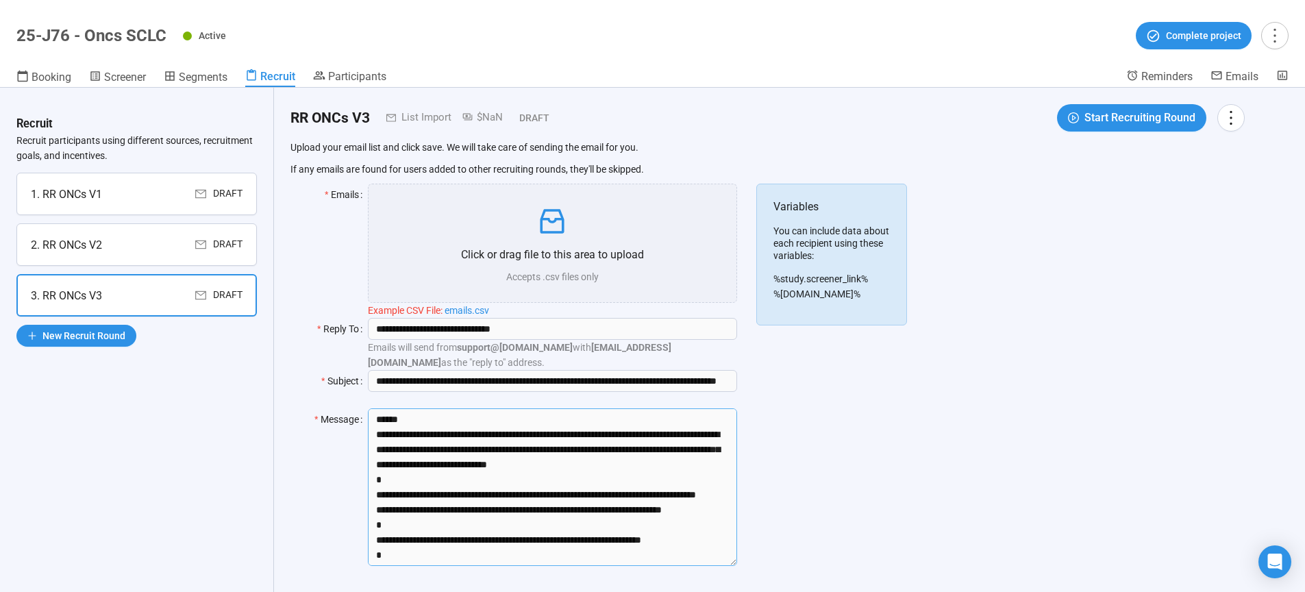
click at [488, 420] on textarea "Message" at bounding box center [552, 487] width 369 height 158
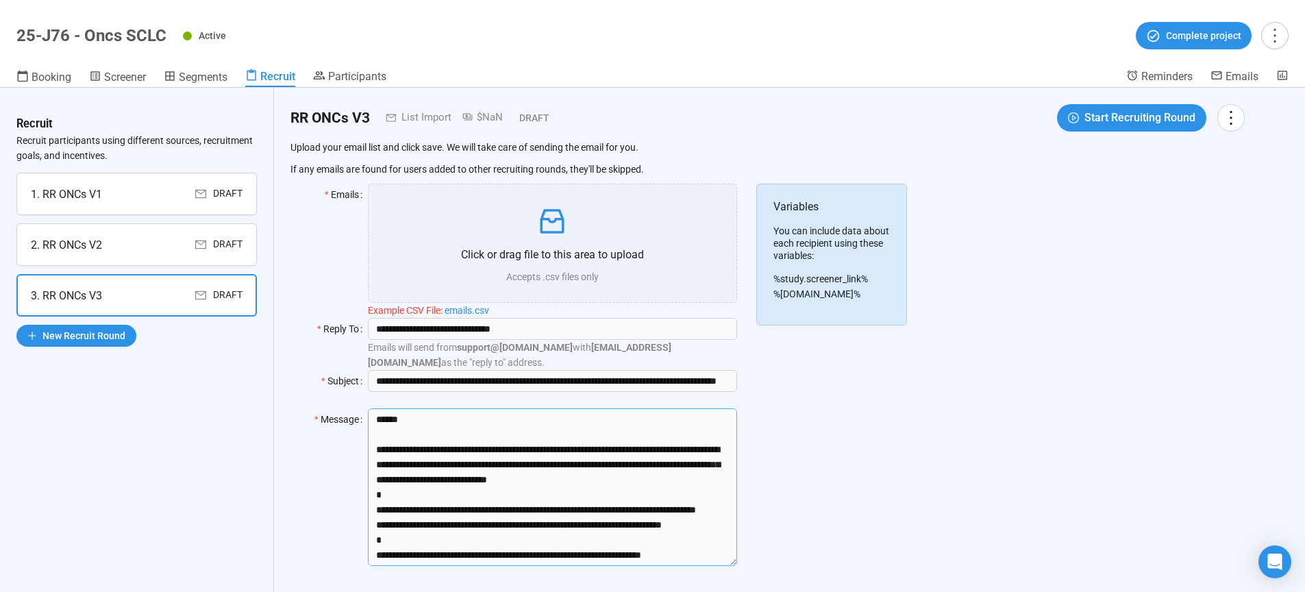
type textarea "**********"
click at [988, 450] on div "**********" at bounding box center [767, 361] width 954 height 441
click at [114, 335] on span "New Recruit Round" at bounding box center [83, 335] width 83 height 15
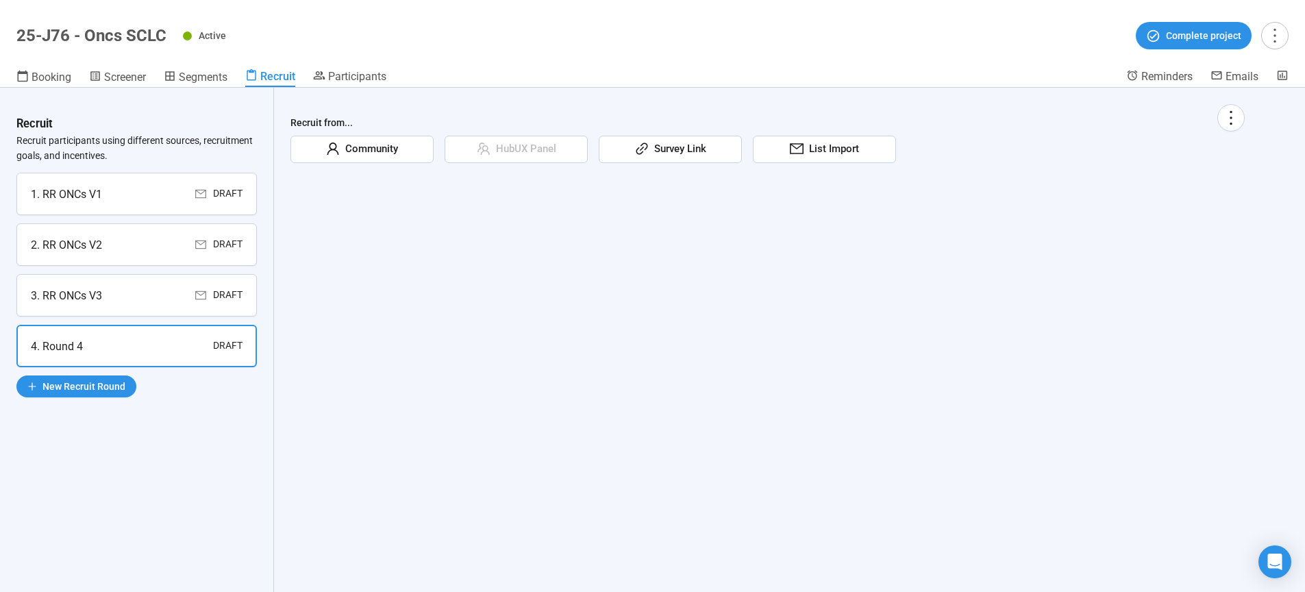
click at [813, 155] on span "List Import" at bounding box center [831, 149] width 55 height 16
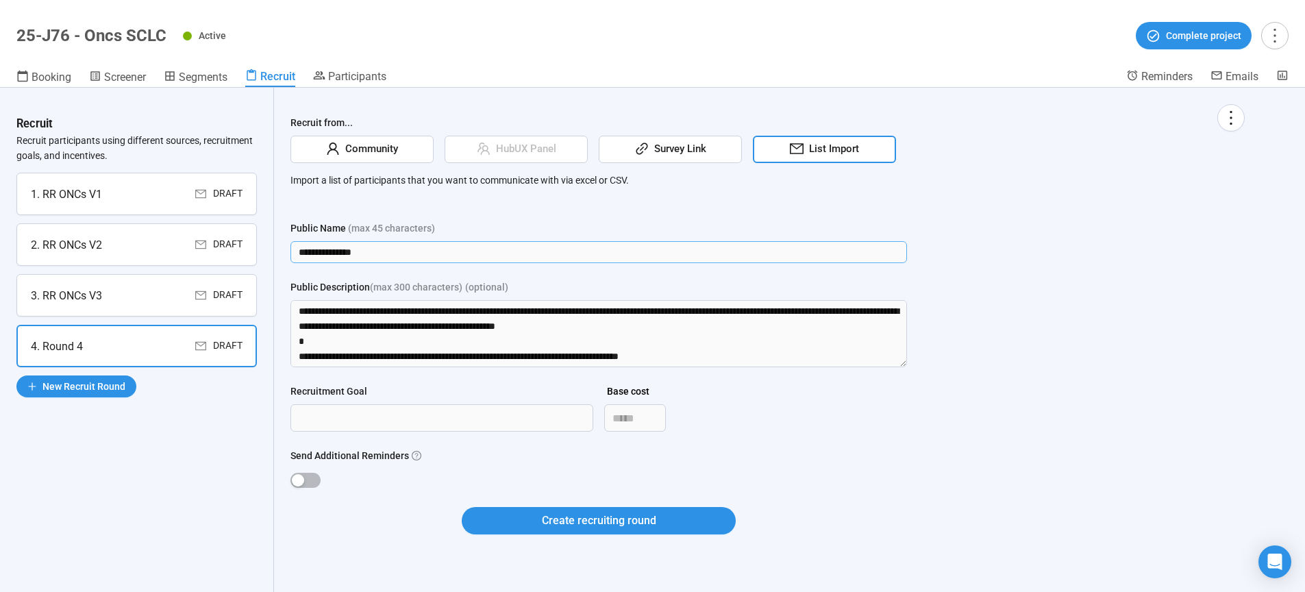
drag, startPoint x: 353, startPoint y: 253, endPoint x: 258, endPoint y: 253, distance: 95.2
click at [290, 253] on input "**********" at bounding box center [598, 252] width 617 height 22
type input "**********"
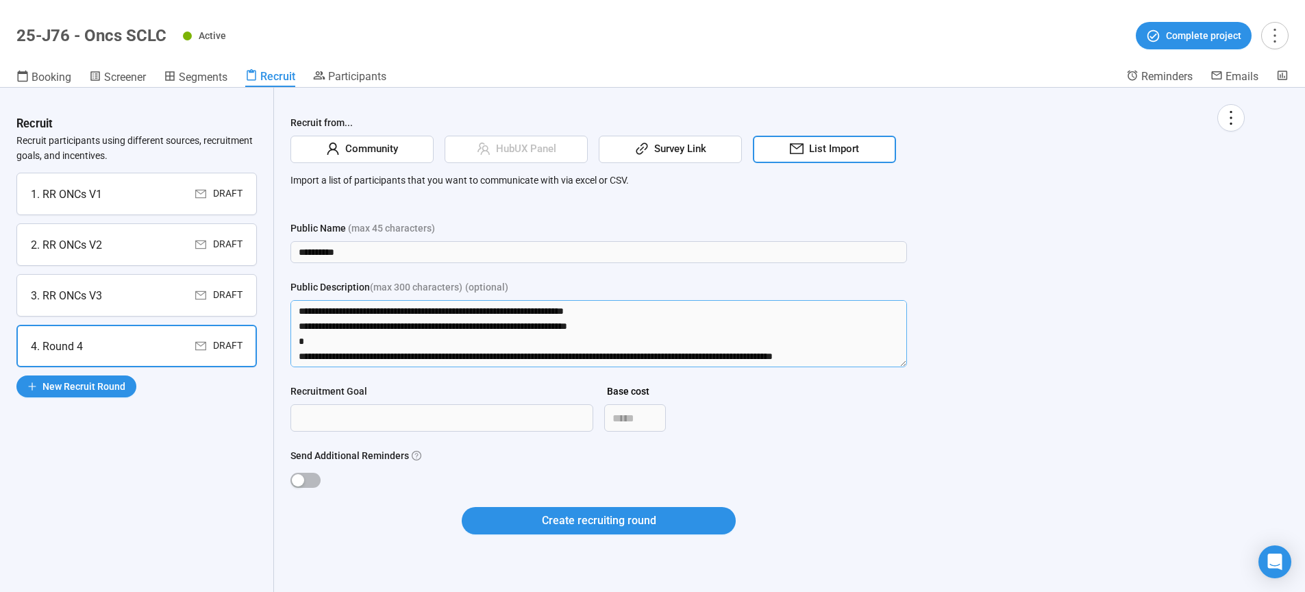
drag, startPoint x: 296, startPoint y: 312, endPoint x: 1171, endPoint y: 536, distance: 903.8
click at [907, 367] on textarea "Public Description (max 300 characters) (optional)" at bounding box center [598, 333] width 617 height 67
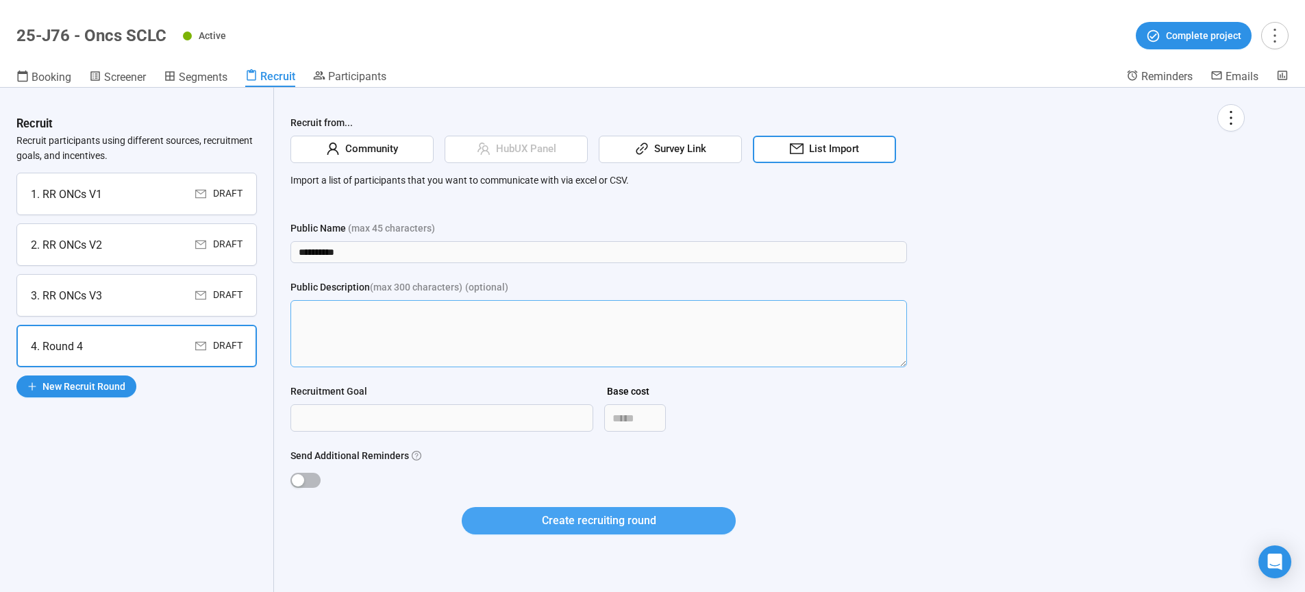
scroll to position [0, 0]
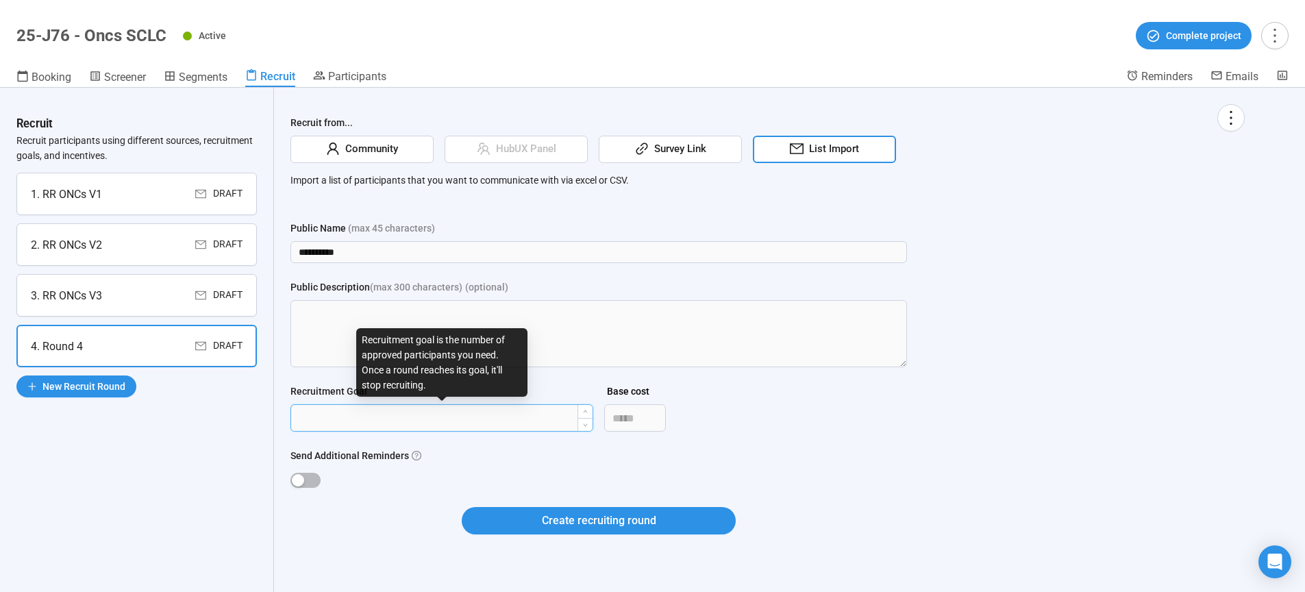
click at [365, 423] on input "Recruitment Goal" at bounding box center [441, 418] width 301 height 26
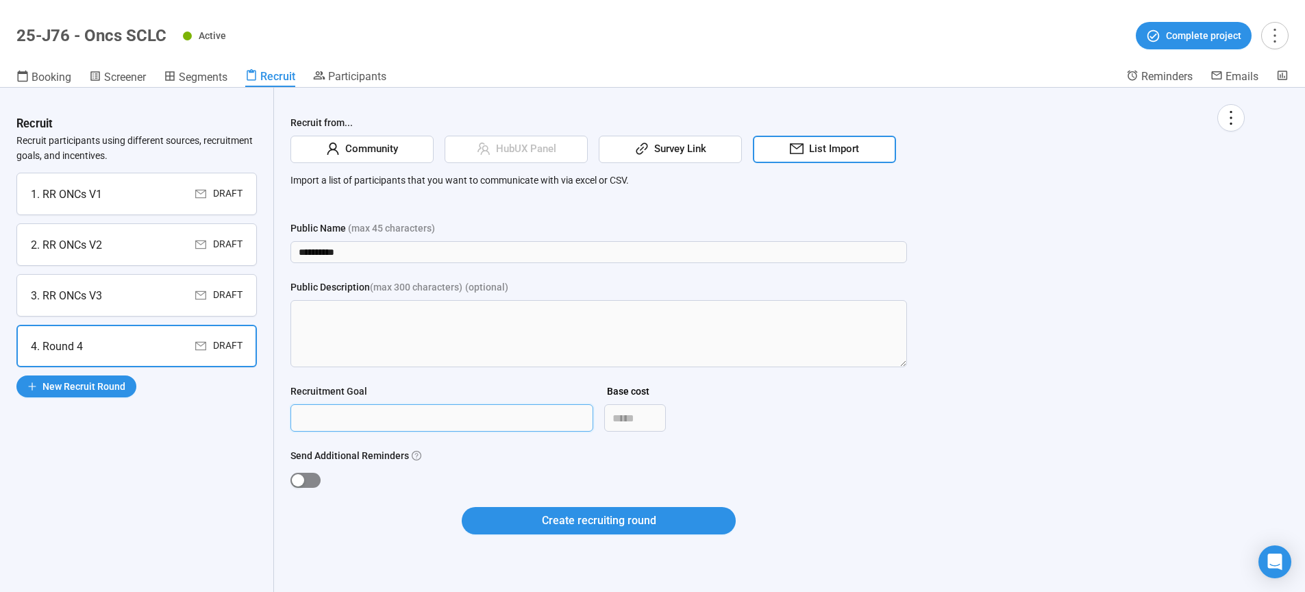
type input "***"
click at [296, 475] on div "button" at bounding box center [298, 480] width 12 height 12
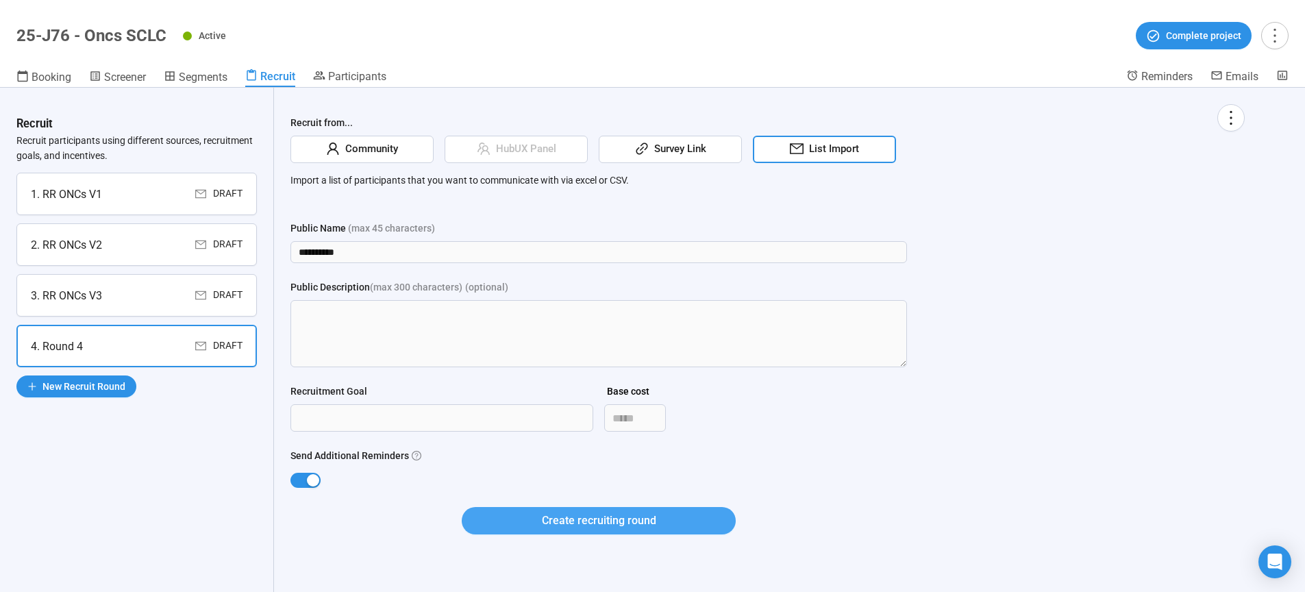
click at [535, 513] on button "Create recruiting round" at bounding box center [599, 520] width 274 height 27
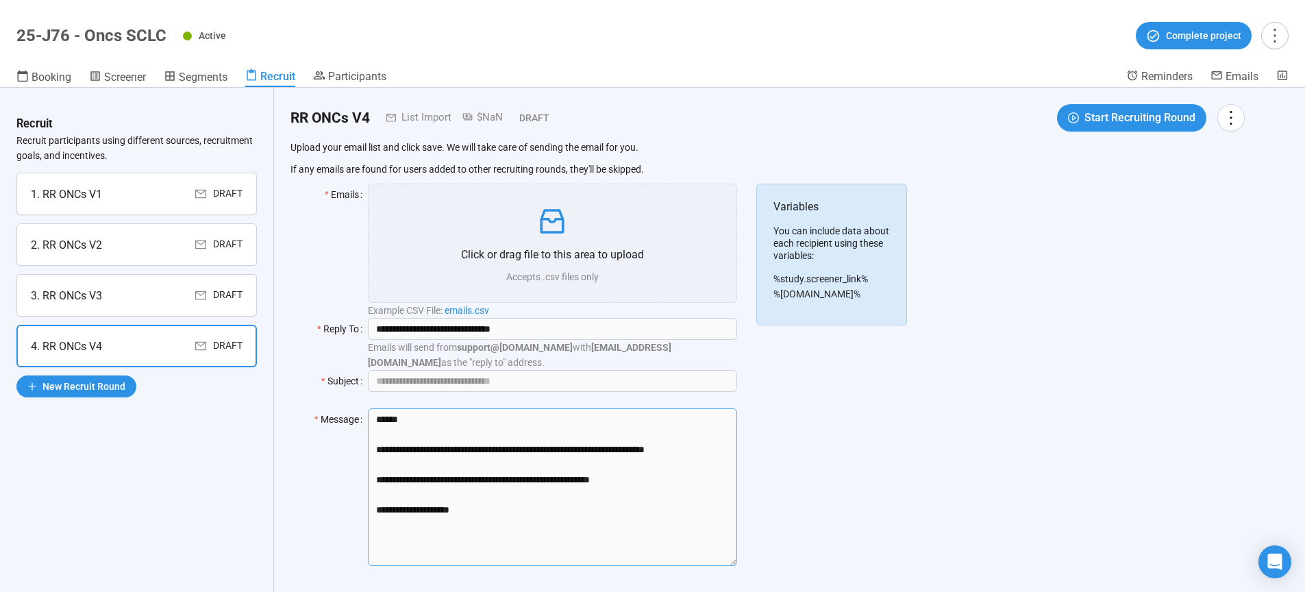
drag, startPoint x: 471, startPoint y: 474, endPoint x: 282, endPoint y: 449, distance: 191.3
click at [368, 452] on textarea "**********" at bounding box center [552, 487] width 369 height 158
paste textarea "**********"
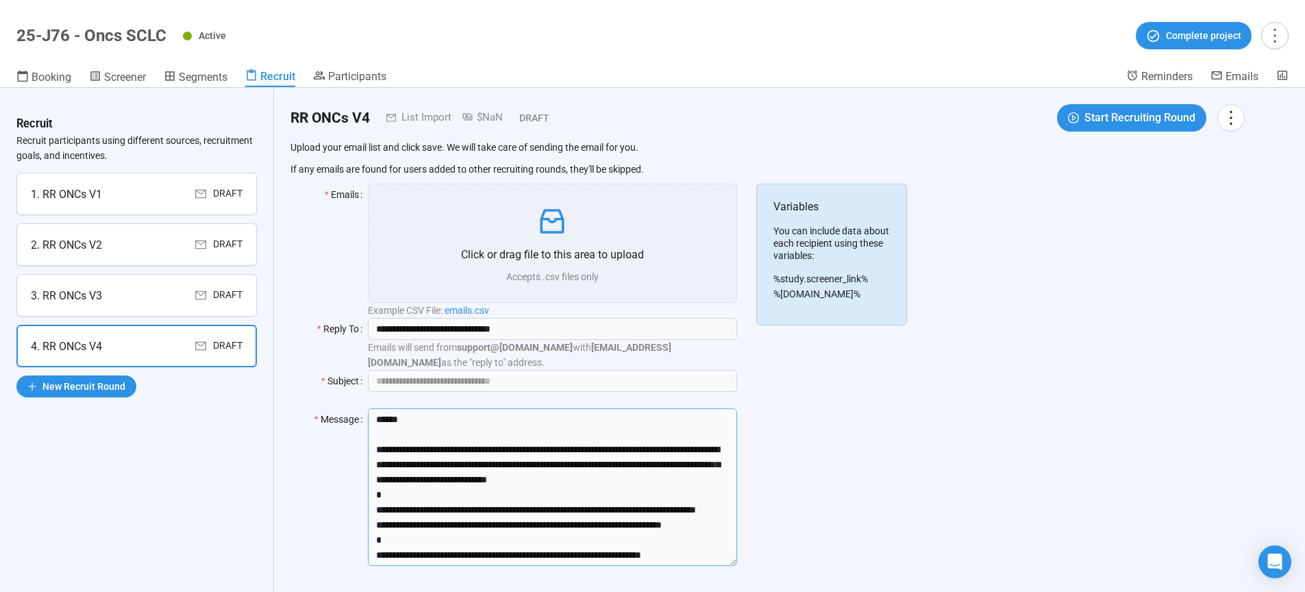
scroll to position [332, 0]
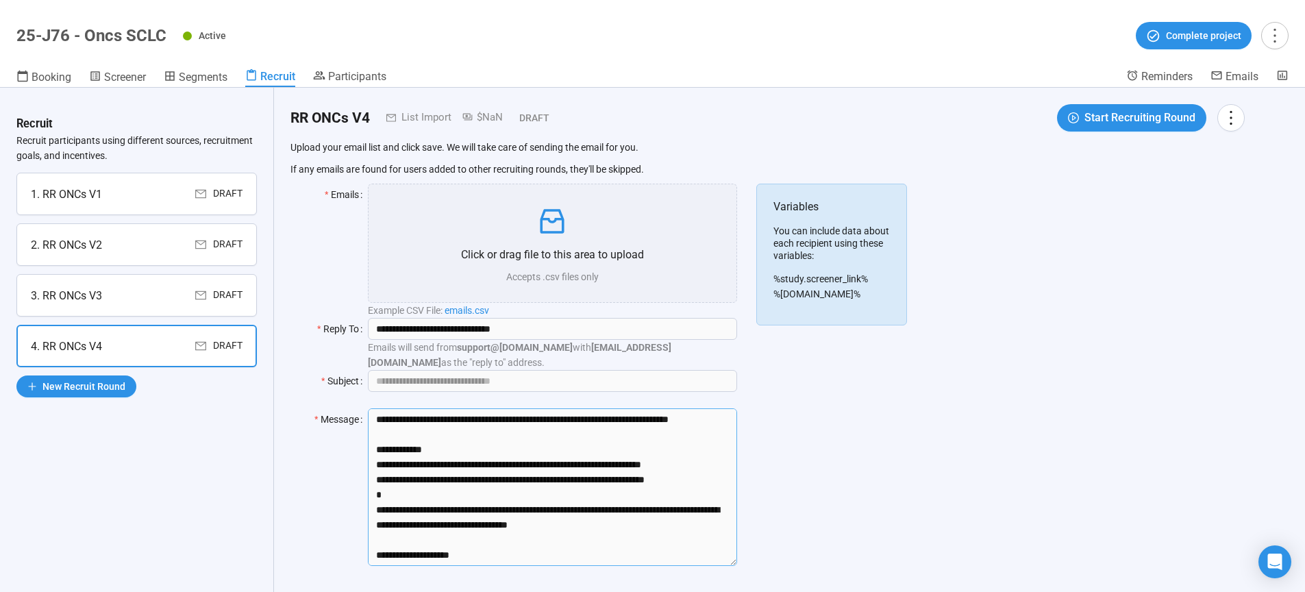
type textarea "**********"
click at [574, 371] on input "Subject" at bounding box center [552, 381] width 369 height 22
paste input "**********"
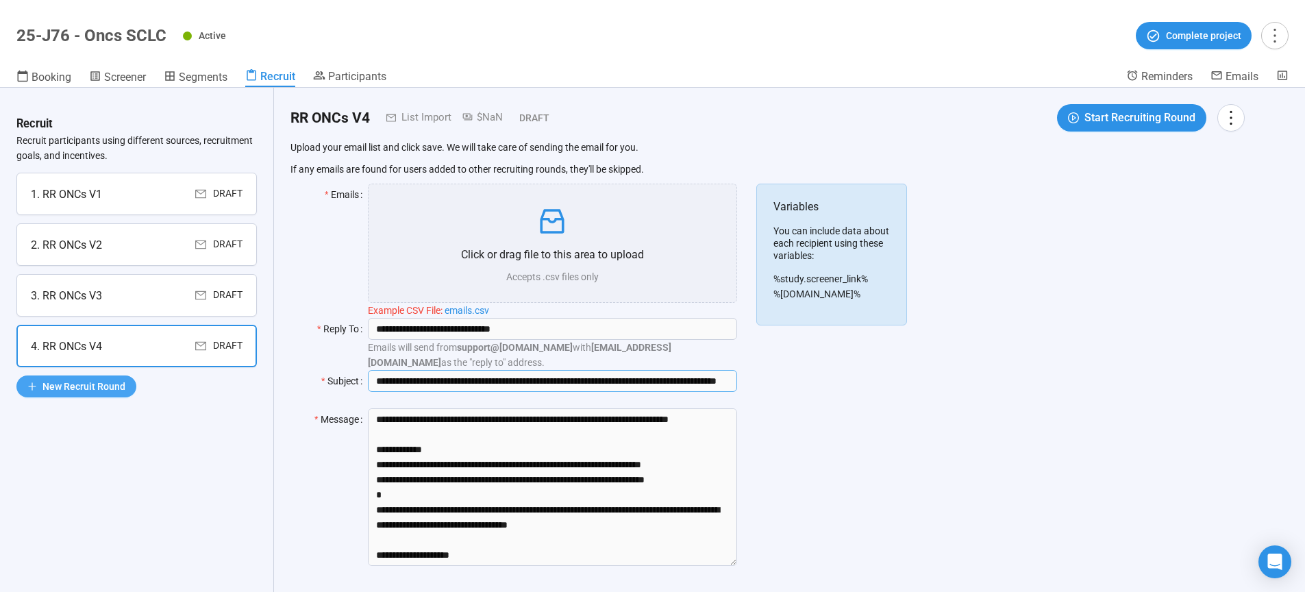
type input "**********"
click at [96, 380] on span "New Recruit Round" at bounding box center [83, 386] width 83 height 15
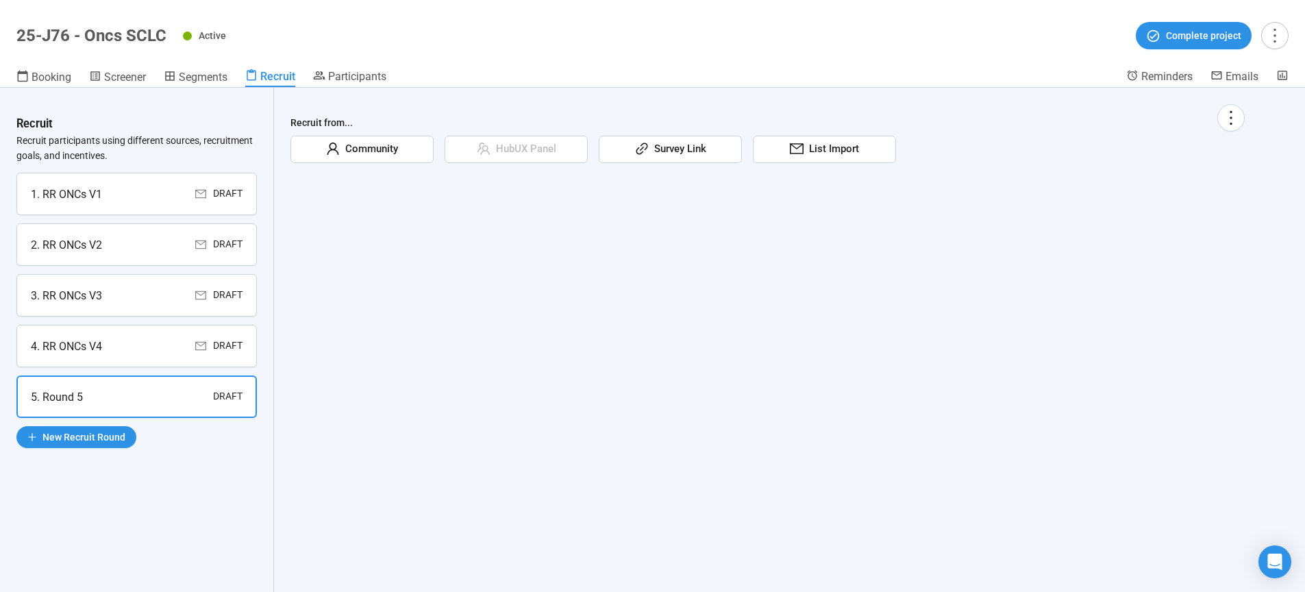
click at [818, 149] on span "List Import" at bounding box center [831, 149] width 55 height 16
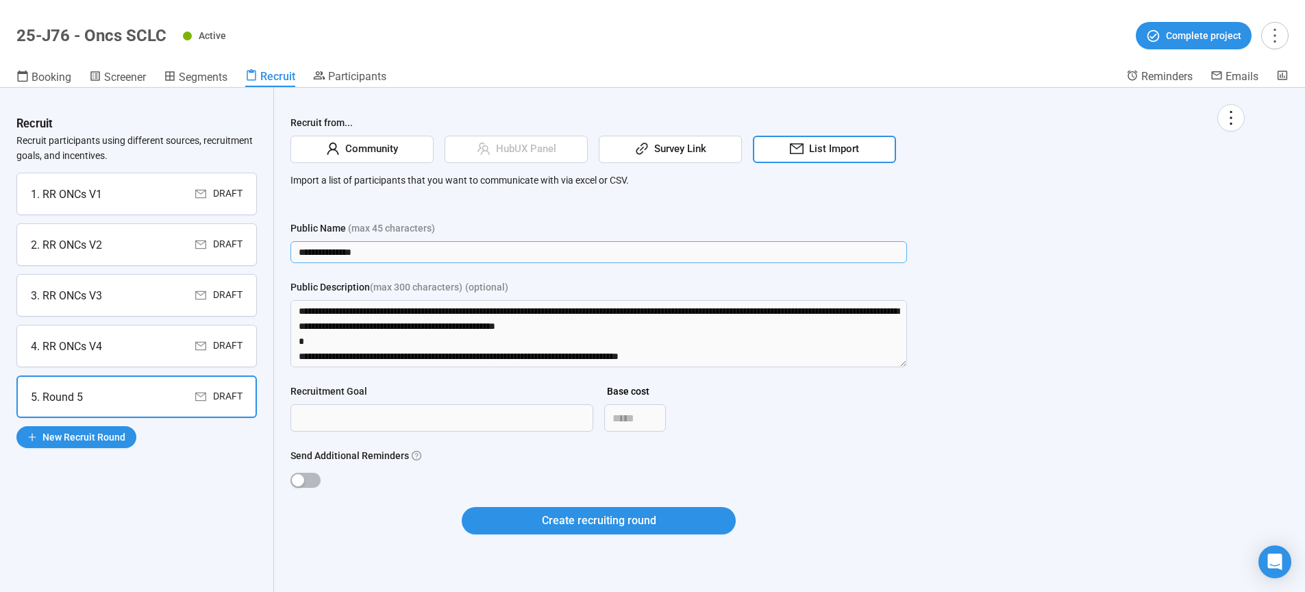
drag, startPoint x: 422, startPoint y: 255, endPoint x: 190, endPoint y: 258, distance: 232.2
click at [290, 258] on input "**********" at bounding box center [598, 252] width 617 height 22
type input "**********"
click at [1083, 497] on div "**********" at bounding box center [767, 327] width 954 height 447
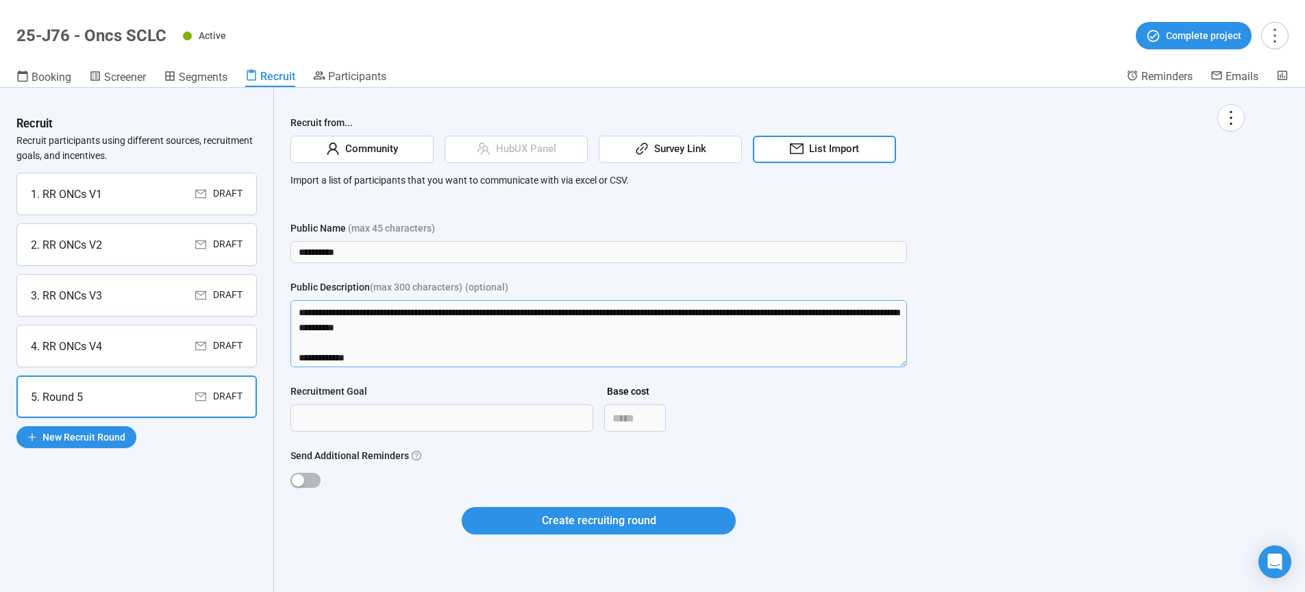
scroll to position [241, 0]
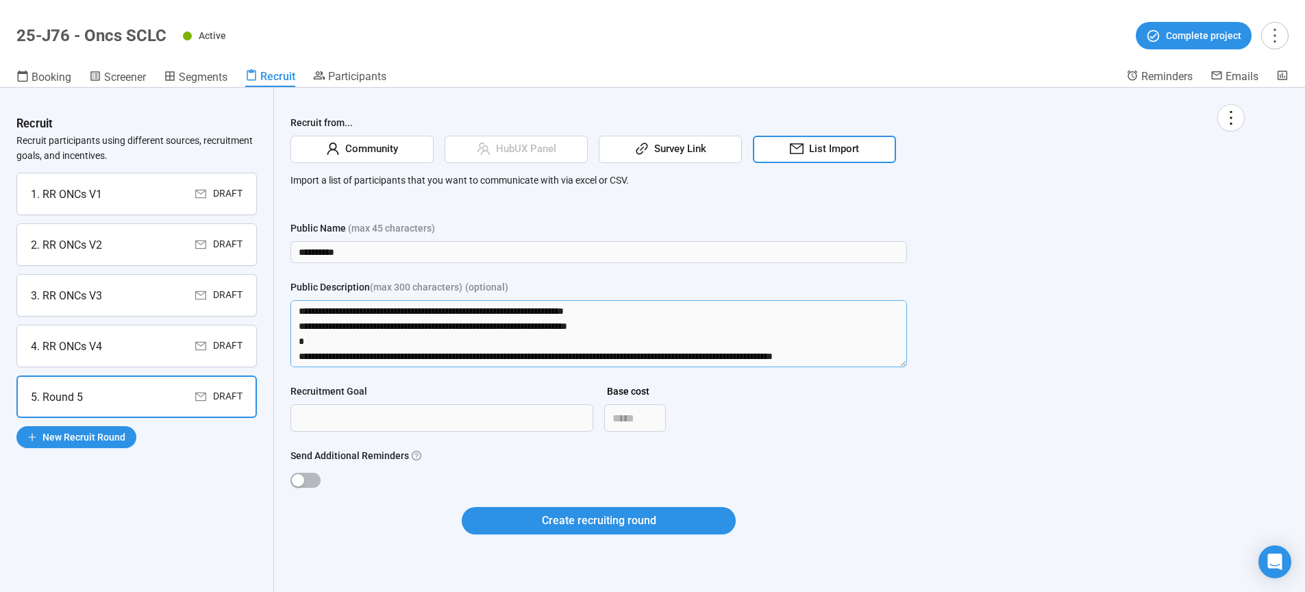
drag, startPoint x: 292, startPoint y: 308, endPoint x: 927, endPoint y: 422, distance: 645.1
click at [907, 367] on textarea "Public Description (max 300 characters) (optional)" at bounding box center [598, 333] width 617 height 67
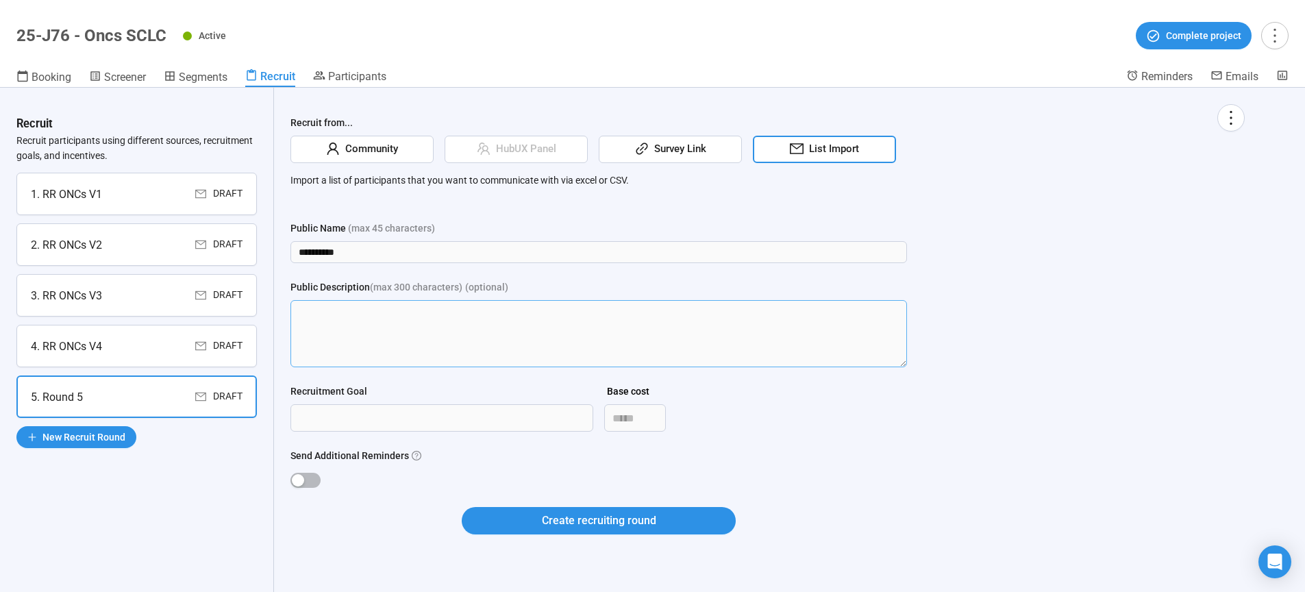
scroll to position [0, 0]
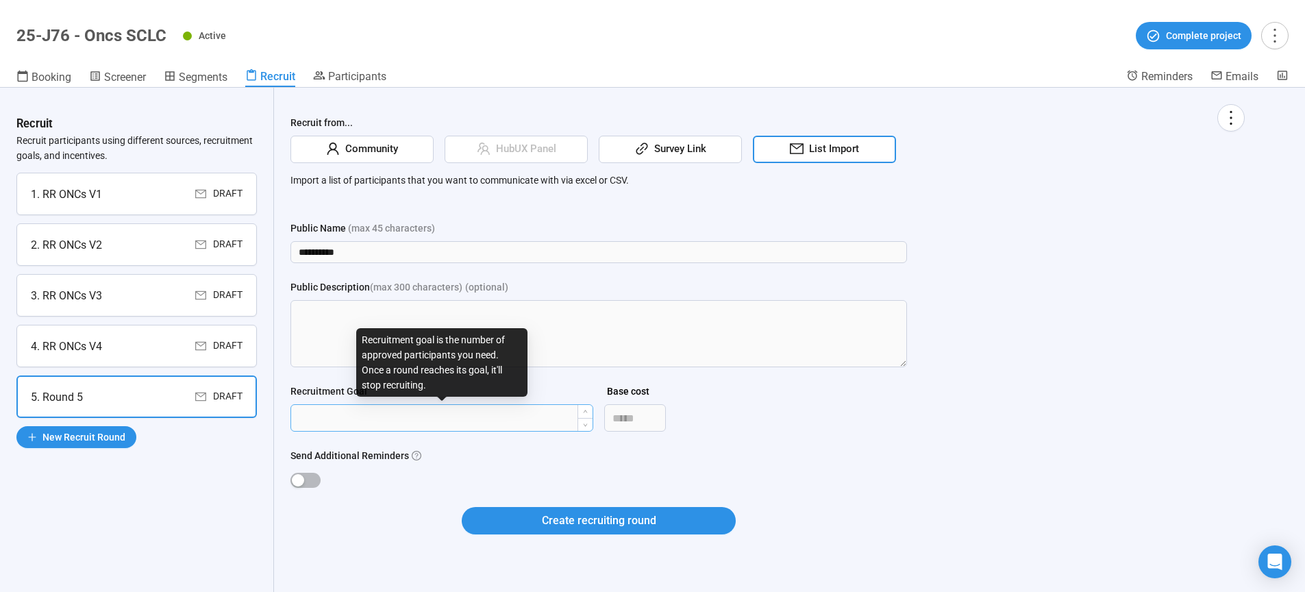
click at [409, 423] on input "Recruitment Goal" at bounding box center [441, 418] width 301 height 26
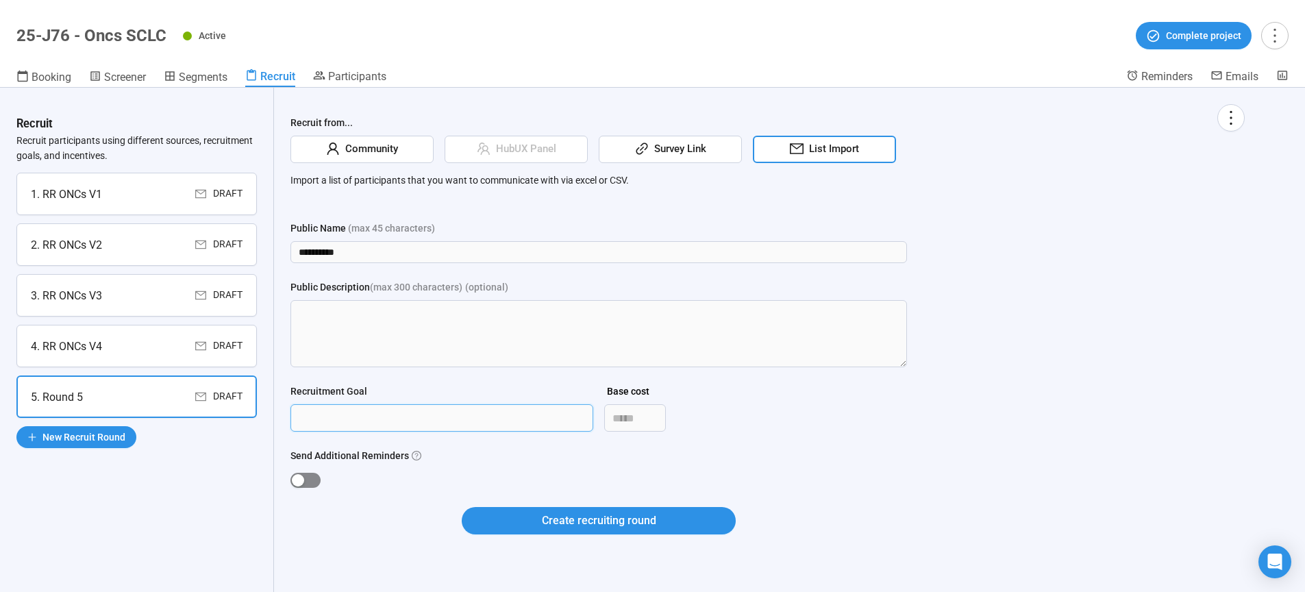
type input "***"
click at [305, 478] on span "button" at bounding box center [305, 480] width 30 height 15
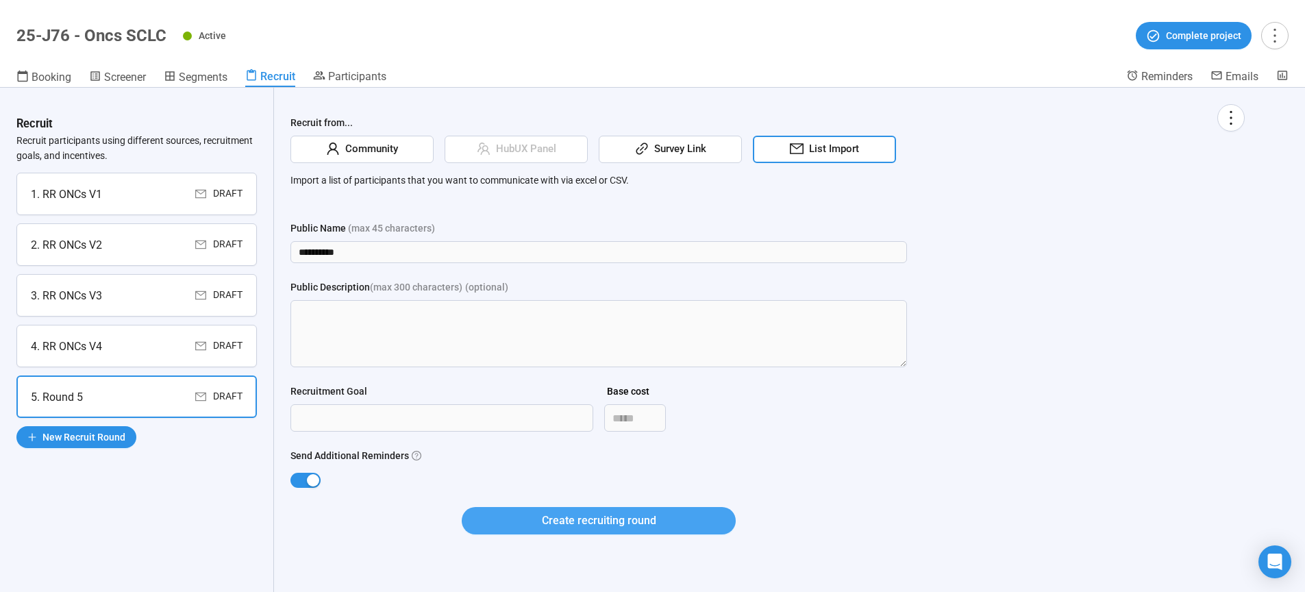
click at [564, 523] on span "Create recruiting round" at bounding box center [599, 520] width 114 height 17
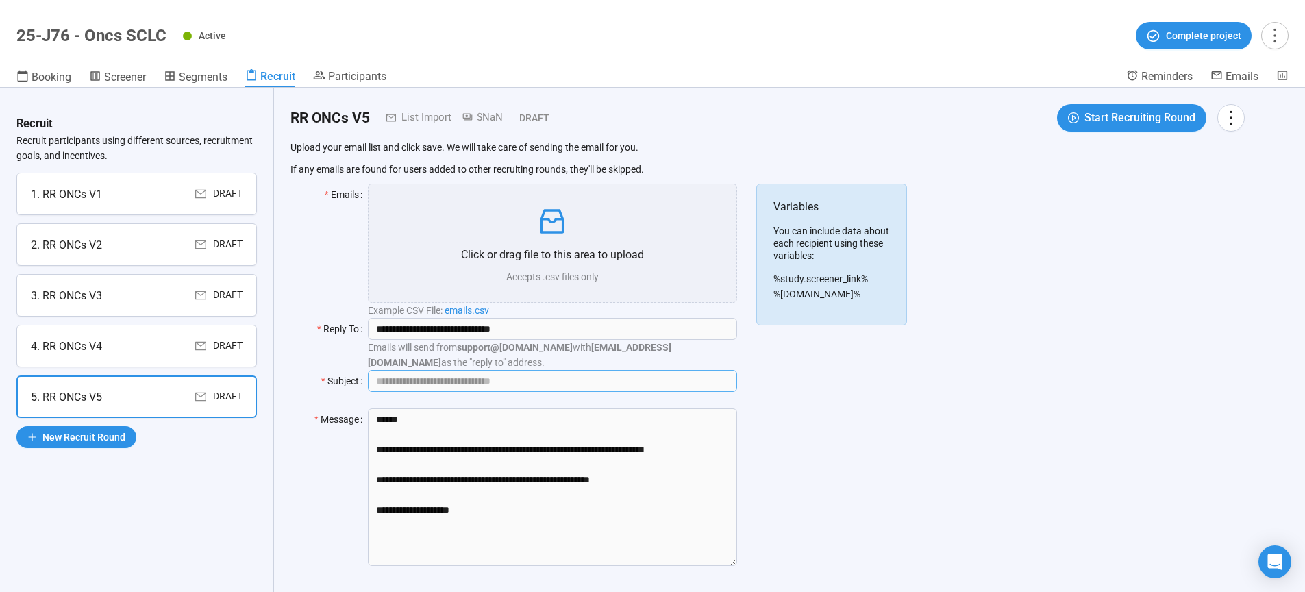
click at [395, 380] on input "Subject" at bounding box center [552, 381] width 369 height 22
paste input "**********"
type input "**********"
drag, startPoint x: 636, startPoint y: 479, endPoint x: 355, endPoint y: 451, distance: 282.3
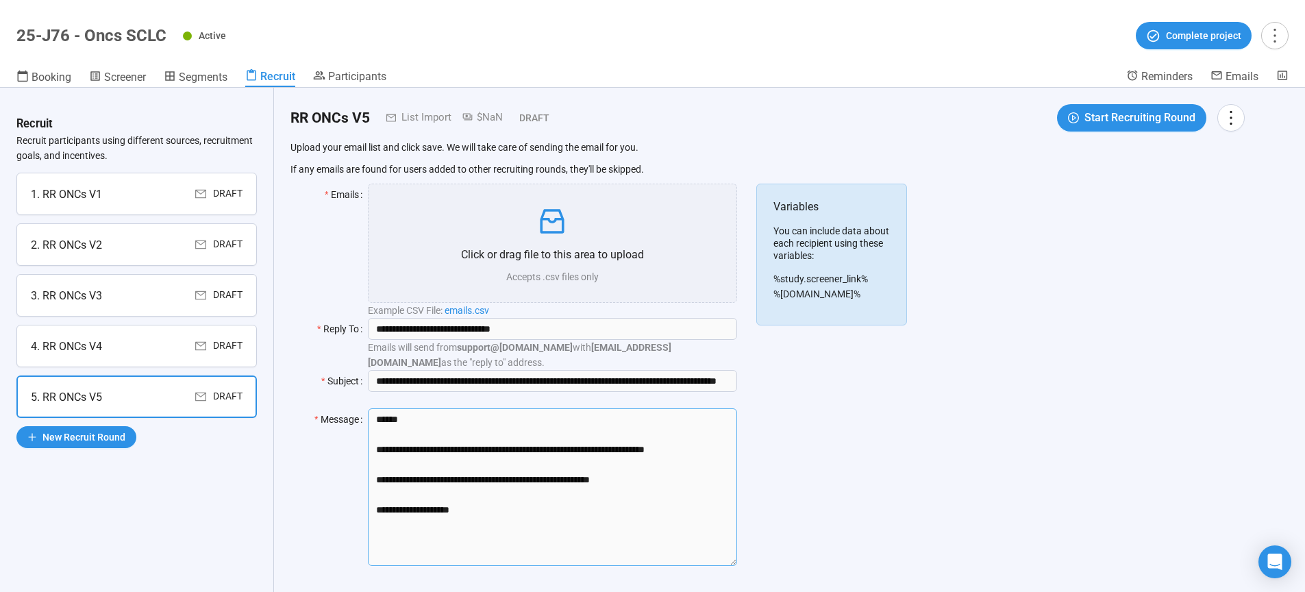
click at [368, 451] on textarea "**********" at bounding box center [552, 487] width 369 height 158
paste textarea "**********"
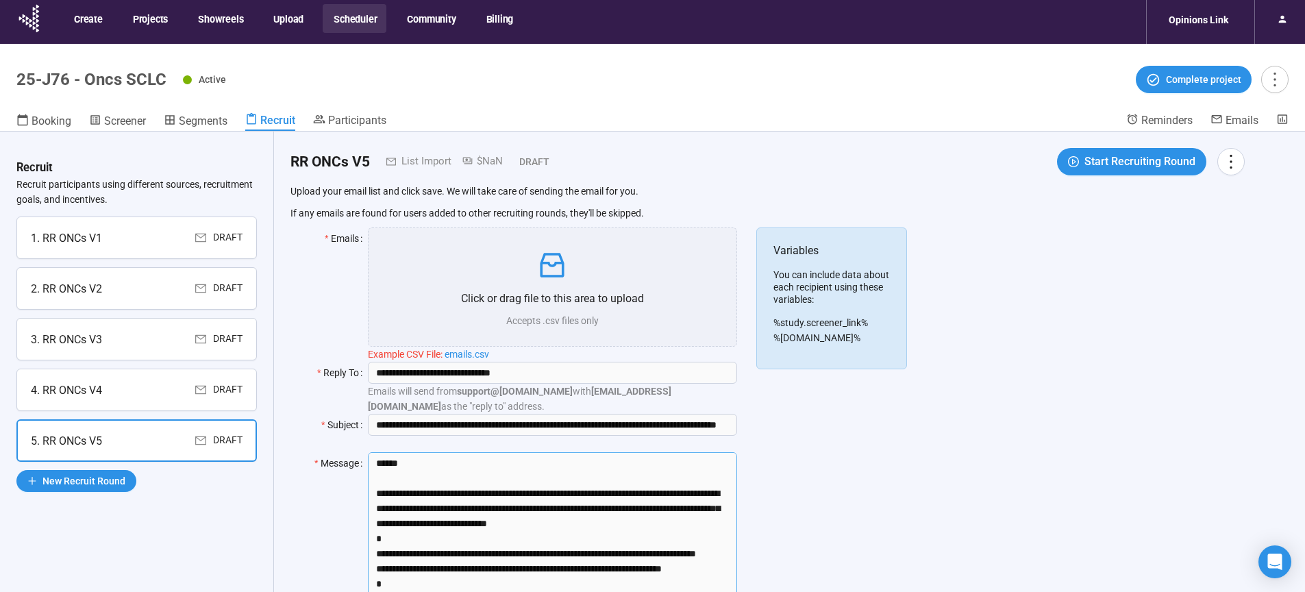
scroll to position [3, 0]
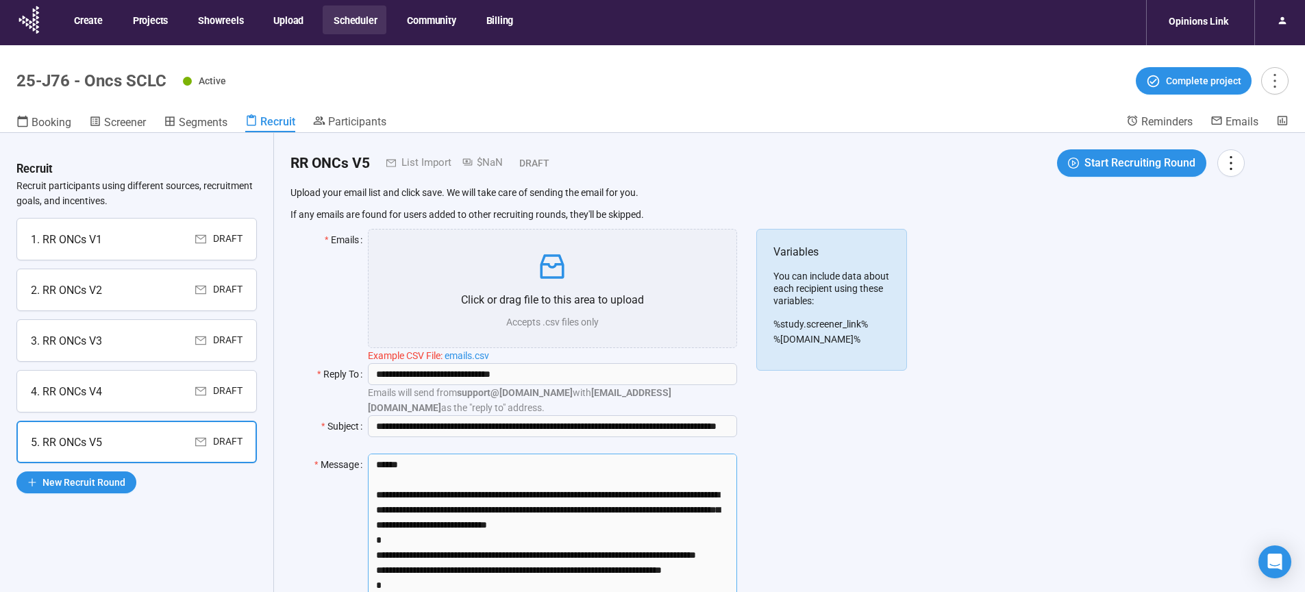
type textarea "**********"
click at [905, 473] on div "Variables You can include data about each recipient using these variables: %stu…" at bounding box center [831, 428] width 151 height 399
click at [194, 530] on div "Recruit Recruit participants using different sources, recruitment goals, and in…" at bounding box center [137, 385] width 274 height 504
click at [80, 486] on span "New Recruit Round" at bounding box center [83, 482] width 83 height 15
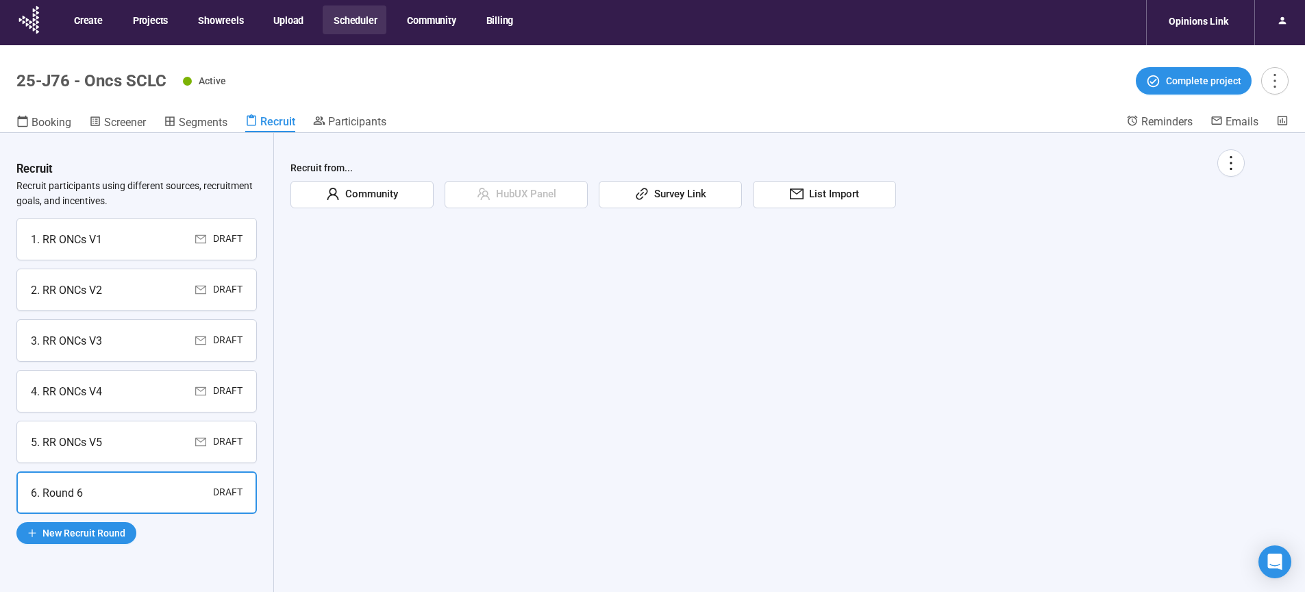
click at [384, 194] on span "Community" at bounding box center [369, 194] width 58 height 16
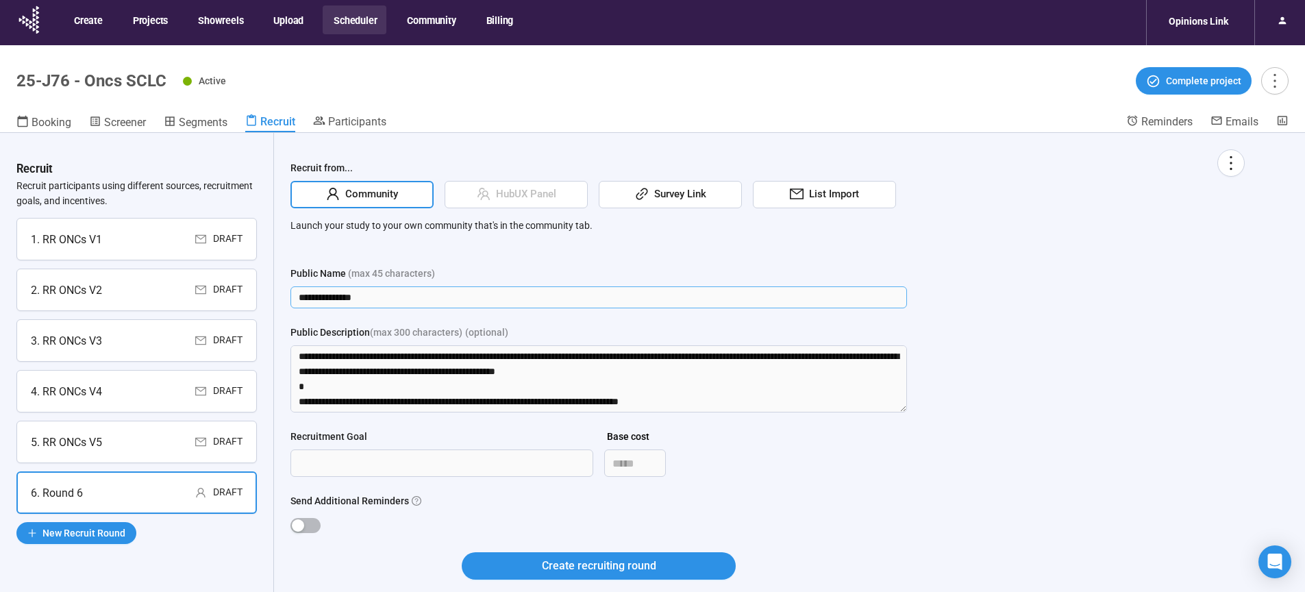
drag, startPoint x: 377, startPoint y: 297, endPoint x: 197, endPoint y: 297, distance: 180.8
click at [290, 297] on input "**********" at bounding box center [598, 297] width 617 height 22
type input "*******"
click at [1045, 393] on div "Recruit from... Community HubUX Panel Survey Link List Import Launch your study…" at bounding box center [767, 372] width 954 height 447
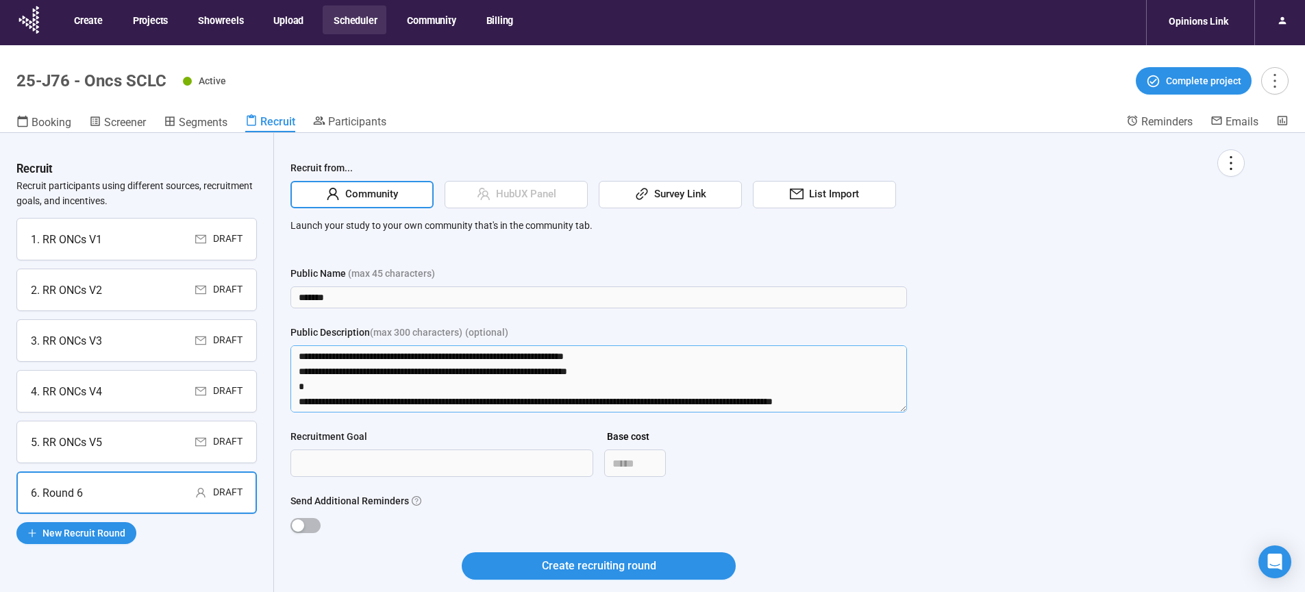
drag, startPoint x: 297, startPoint y: 358, endPoint x: 967, endPoint y: 534, distance: 692.9
click at [907, 412] on textarea "Public Description (max 300 characters) (optional)" at bounding box center [598, 378] width 617 height 67
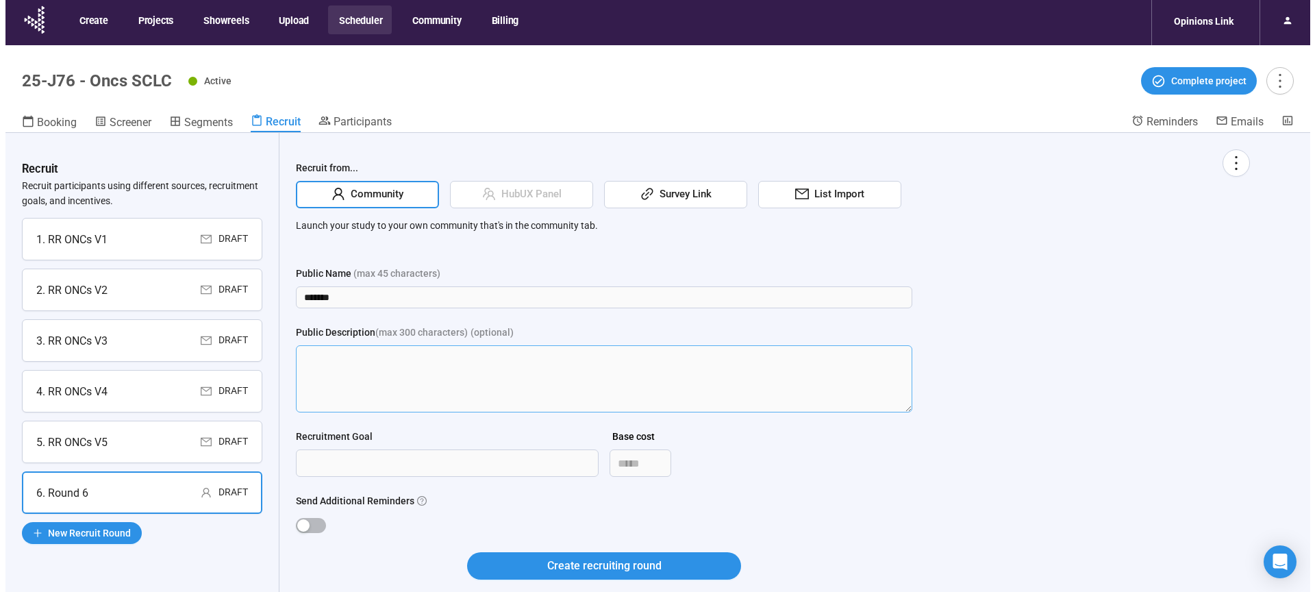
scroll to position [0, 0]
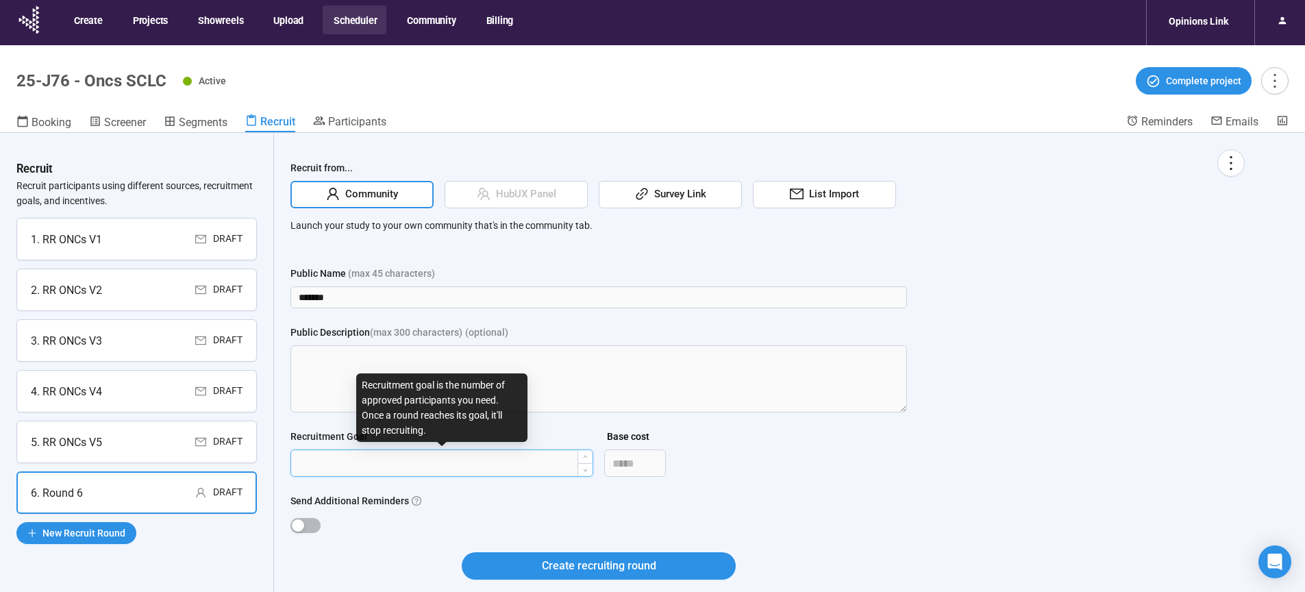
click at [447, 469] on input "Recruitment Goal" at bounding box center [441, 463] width 301 height 26
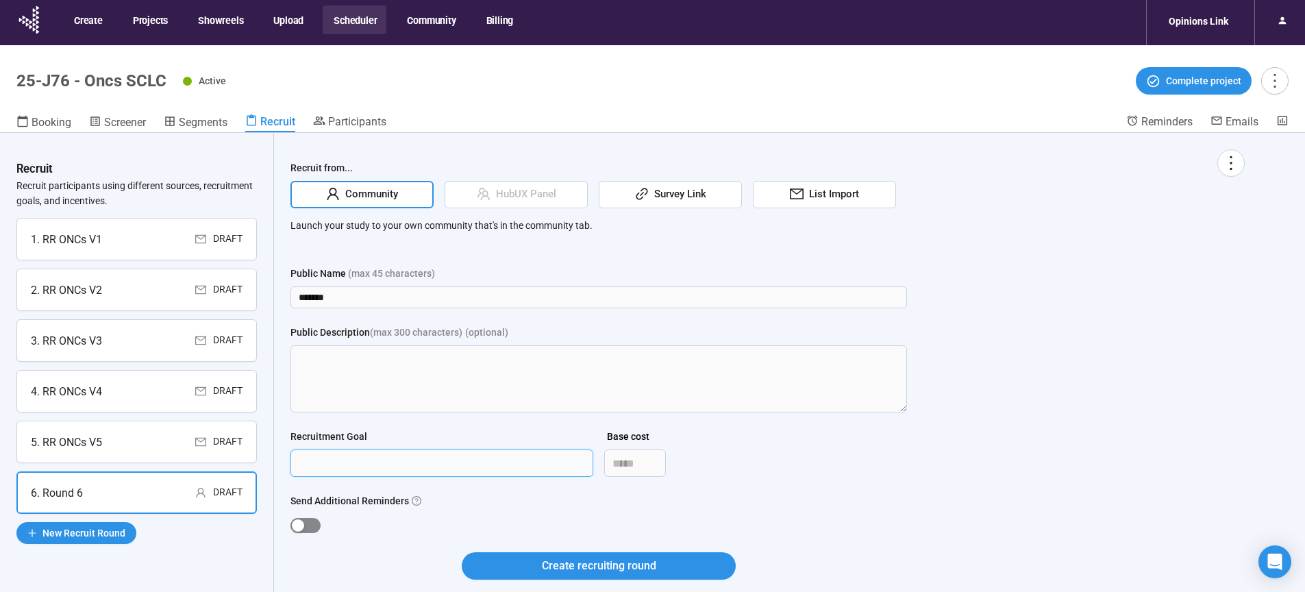
type input "***"
click at [297, 527] on div "button" at bounding box center [298, 525] width 12 height 12
click at [571, 558] on span "Create recruiting round" at bounding box center [599, 565] width 114 height 17
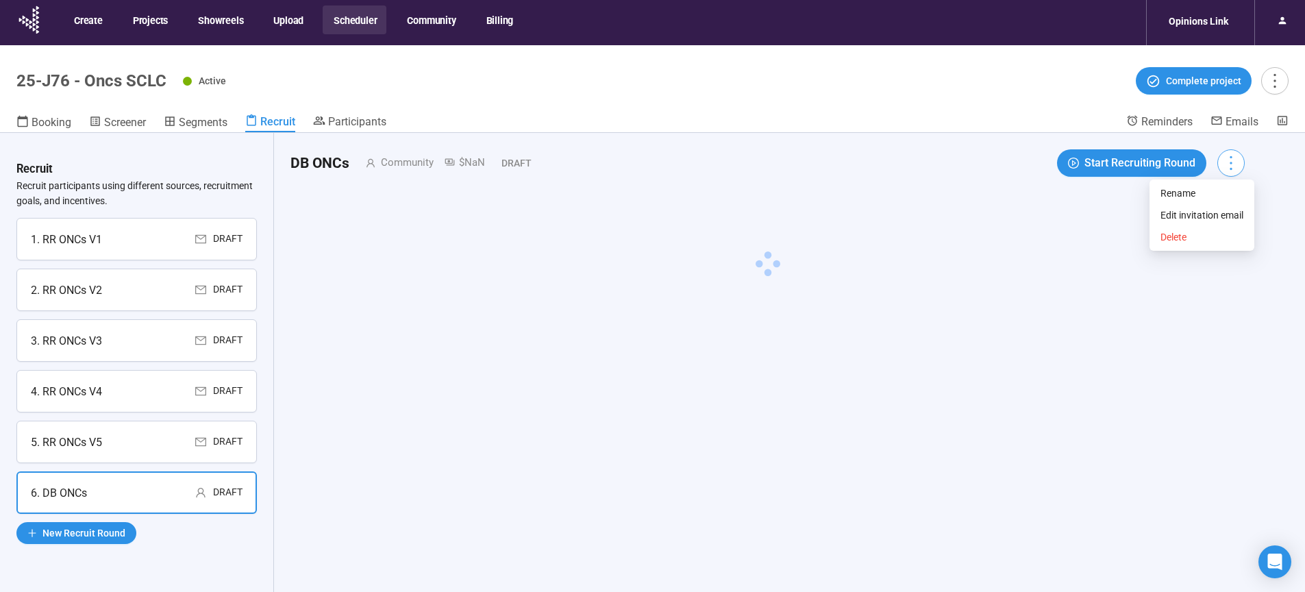
click at [1240, 166] on icon "more" at bounding box center [1230, 162] width 18 height 18
click at [1214, 216] on span "Edit invitation email" at bounding box center [1201, 215] width 83 height 15
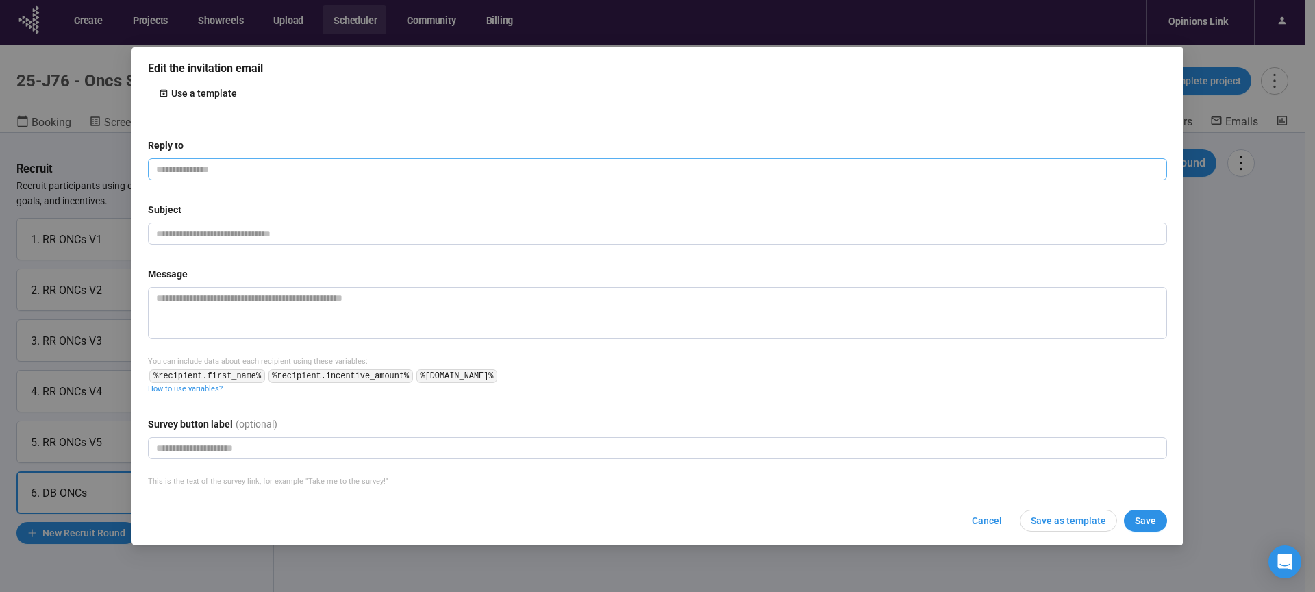
click at [288, 170] on input "email" at bounding box center [657, 169] width 1019 height 22
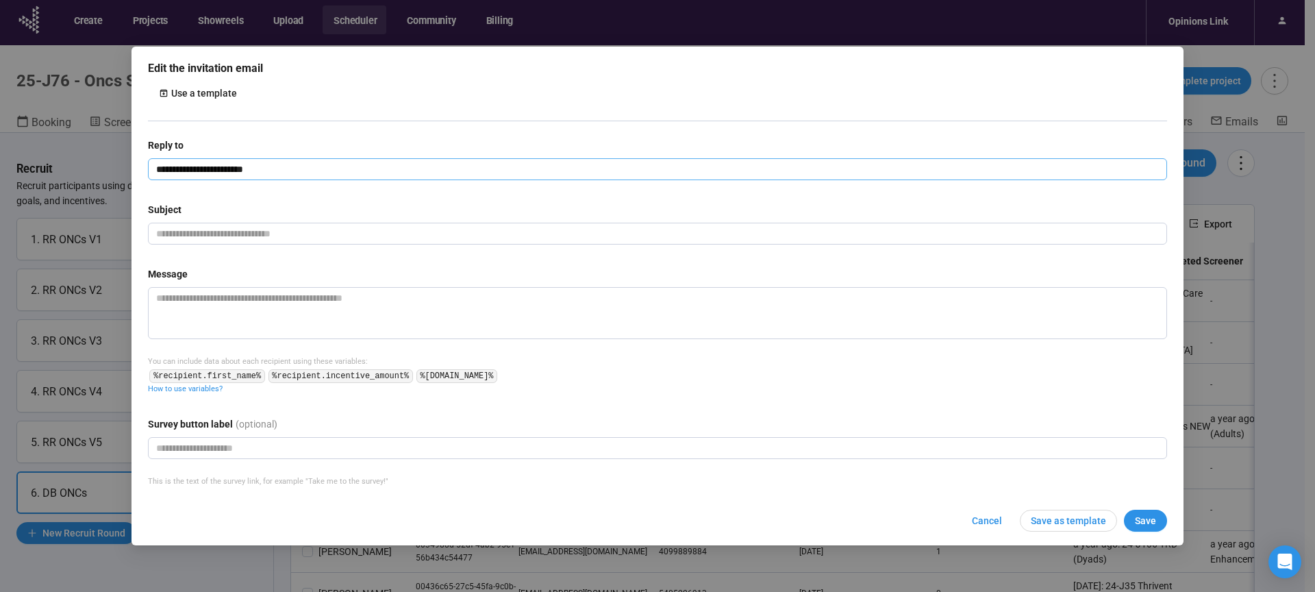
type input "**********"
click at [351, 206] on div "Subject" at bounding box center [657, 212] width 1019 height 21
click at [236, 299] on textarea at bounding box center [657, 313] width 1019 height 52
paste textarea "**********"
type textarea "**********"
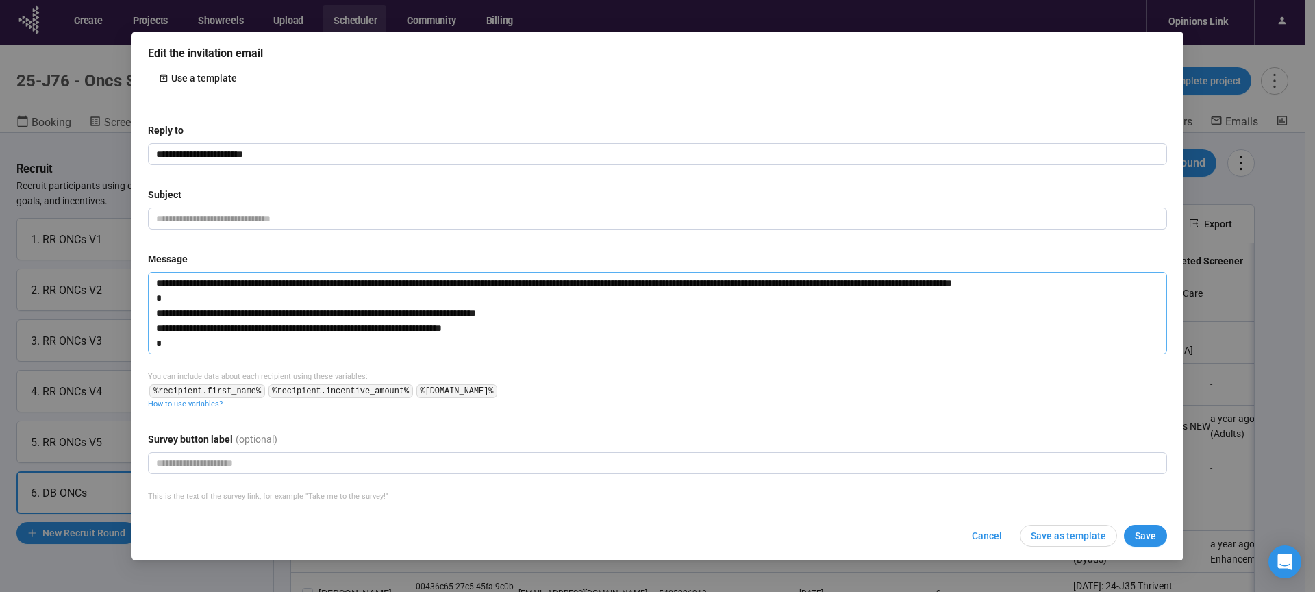
type textarea "**********"
click at [266, 219] on input "text" at bounding box center [657, 219] width 1019 height 22
paste input "**********"
type input "**********"
click at [1153, 539] on span "Save" at bounding box center [1145, 535] width 21 height 15
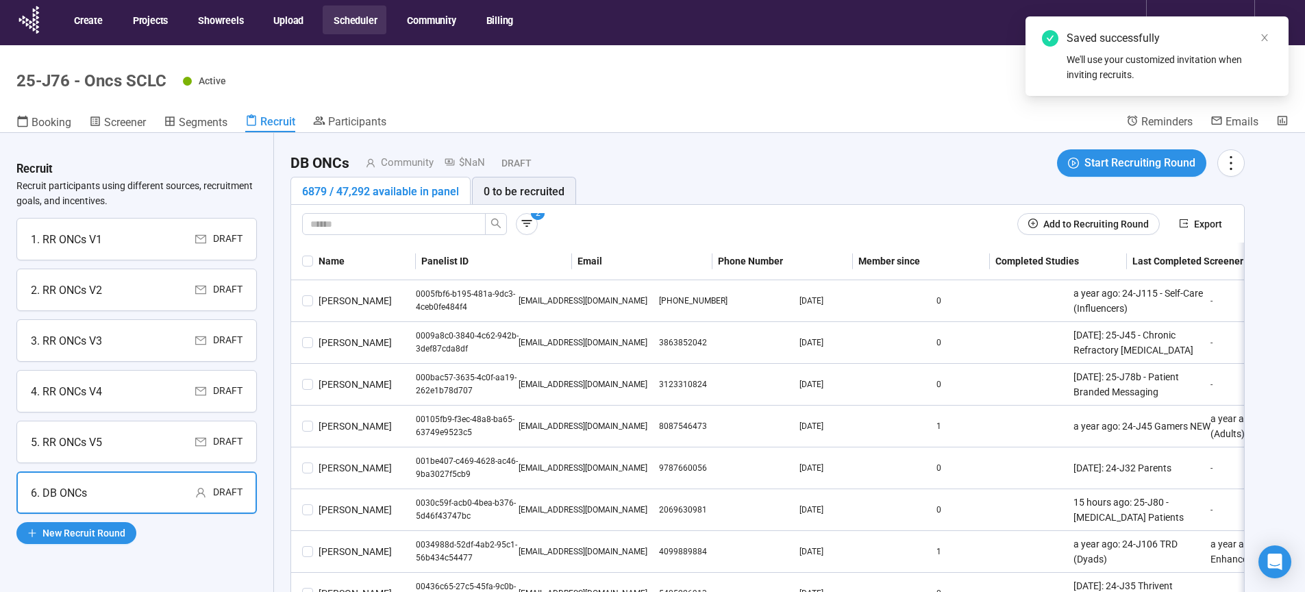
click at [106, 234] on div "1. RR ONCs V1 Draft" at bounding box center [137, 239] width 212 height 17
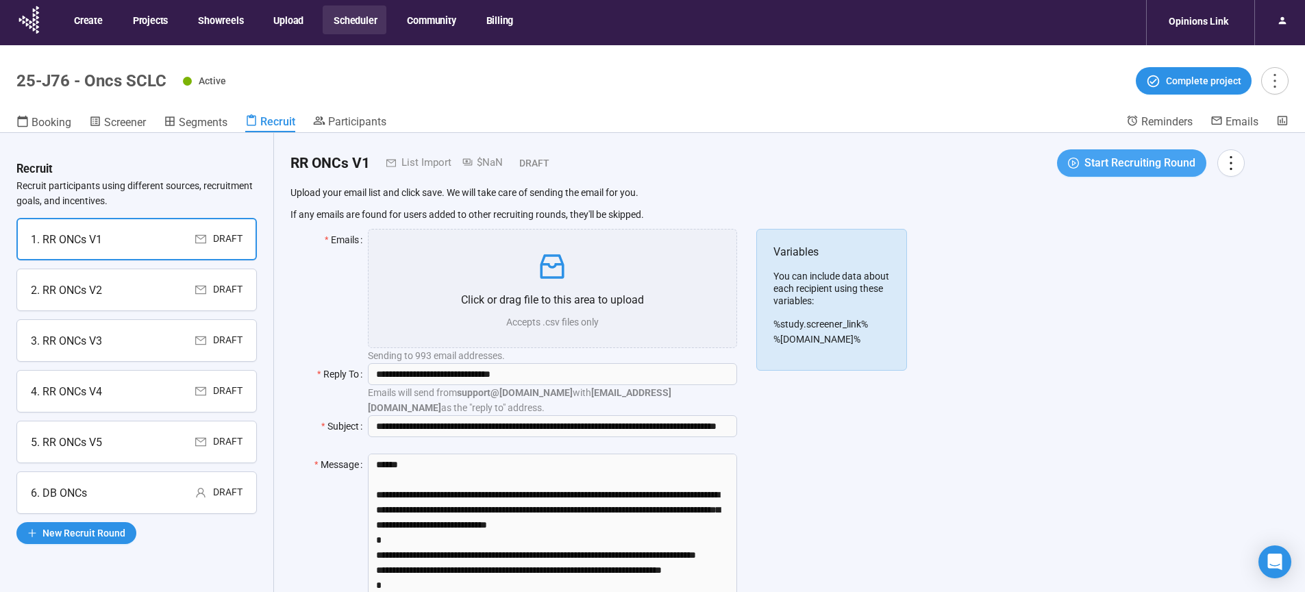
click at [1119, 166] on span "Start Recruiting Round" at bounding box center [1139, 162] width 111 height 17
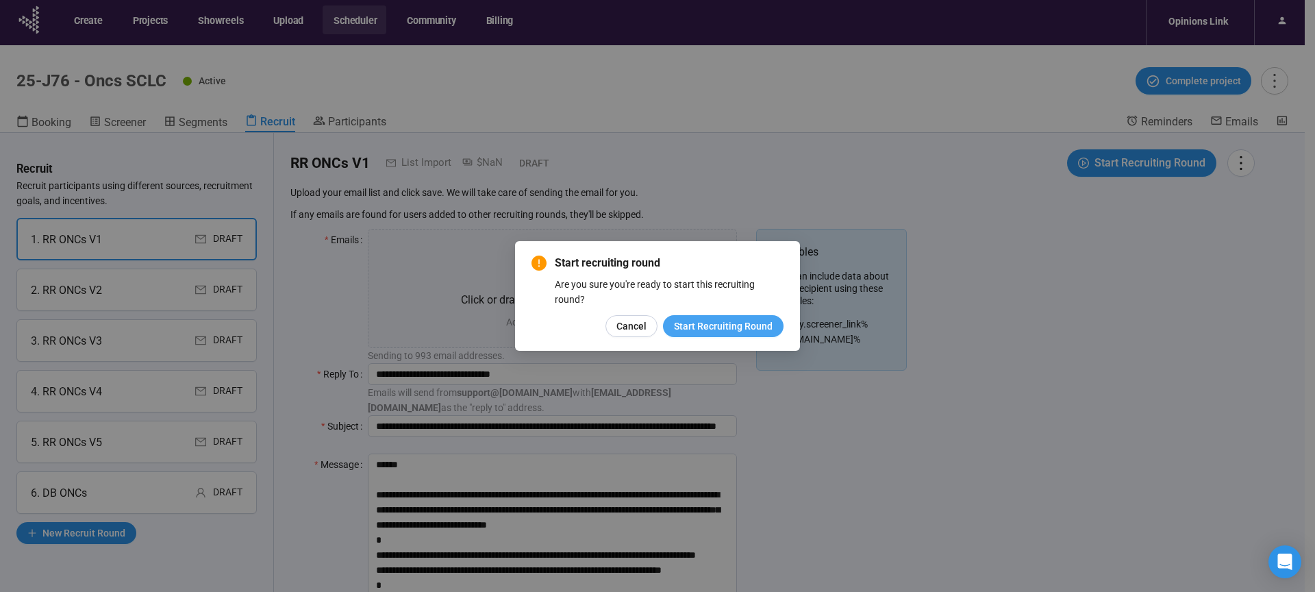
click at [748, 325] on span "Start Recruiting Round" at bounding box center [723, 326] width 99 height 15
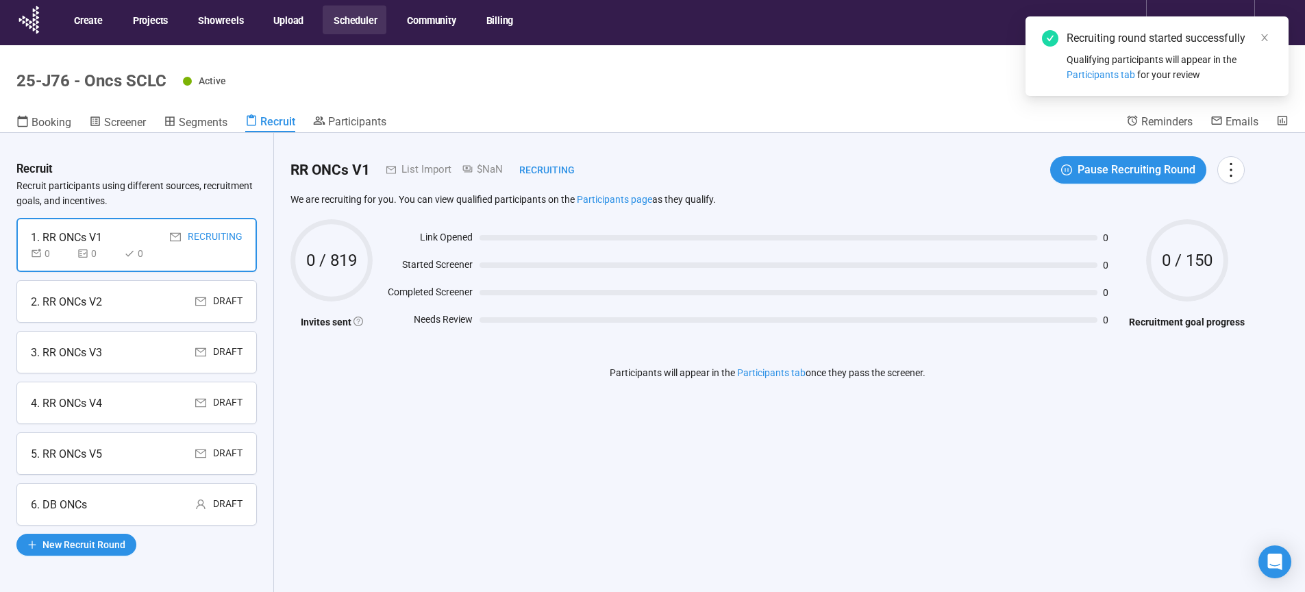
click at [145, 314] on div "2. RR ONCs V2 Draft" at bounding box center [136, 301] width 240 height 42
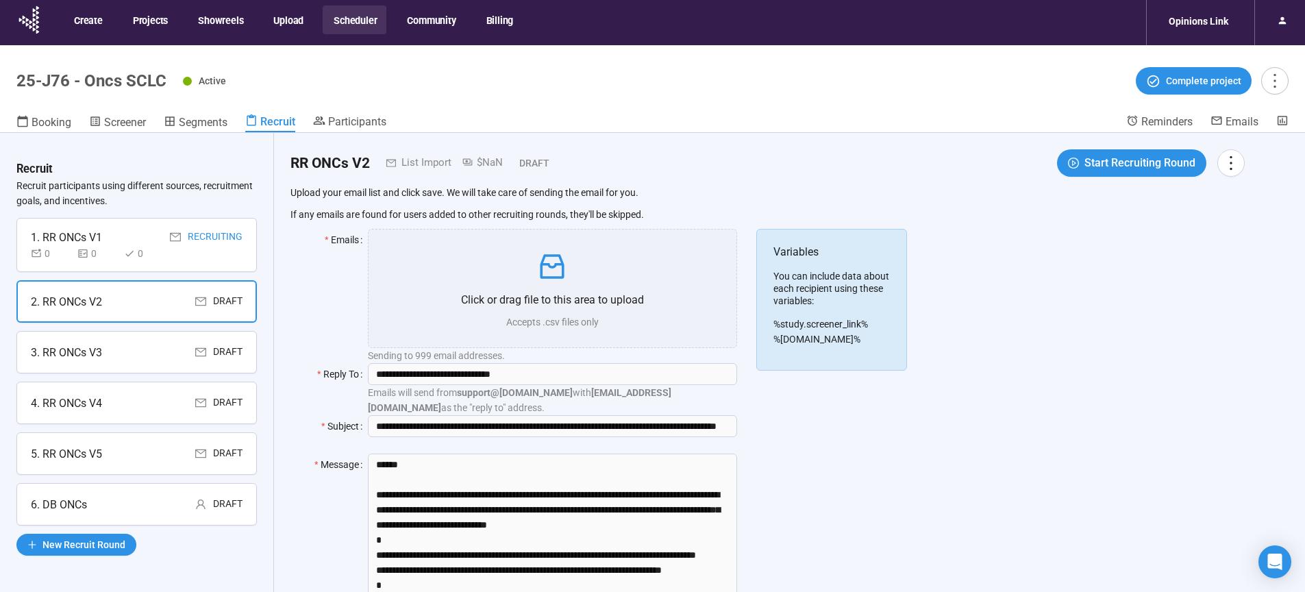
drag, startPoint x: 1312, startPoint y: 212, endPoint x: 1123, endPoint y: 162, distance: 196.2
click at [1123, 162] on span "Start Recruiting Round" at bounding box center [1139, 162] width 111 height 17
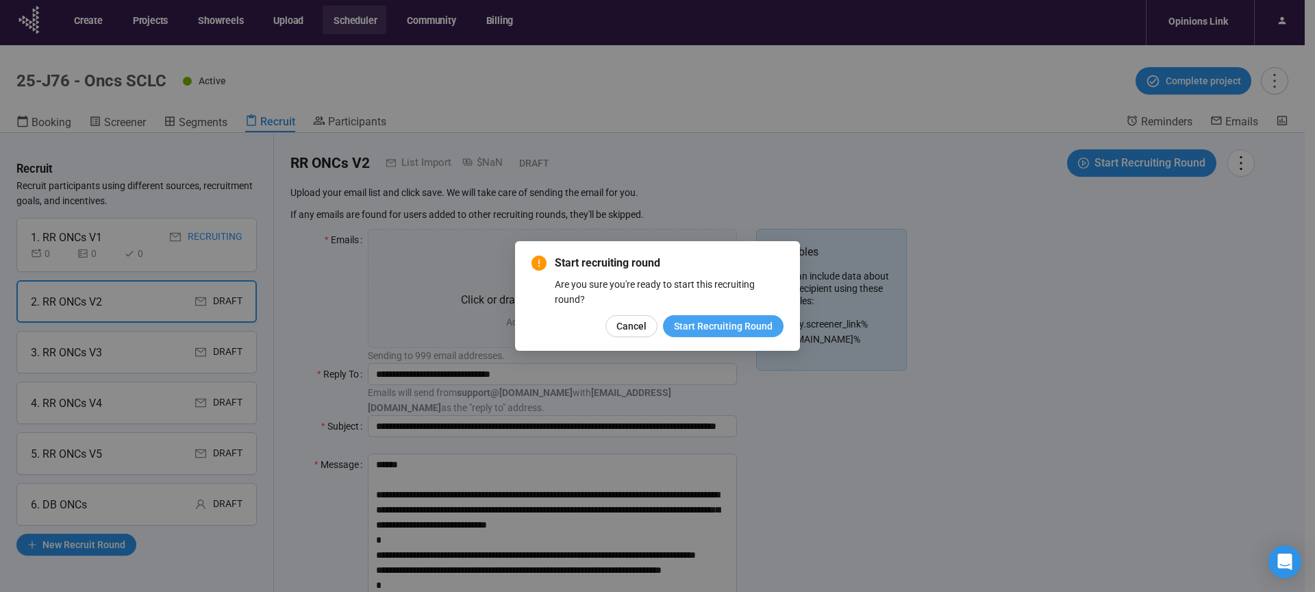
click at [717, 327] on span "Start Recruiting Round" at bounding box center [723, 326] width 99 height 15
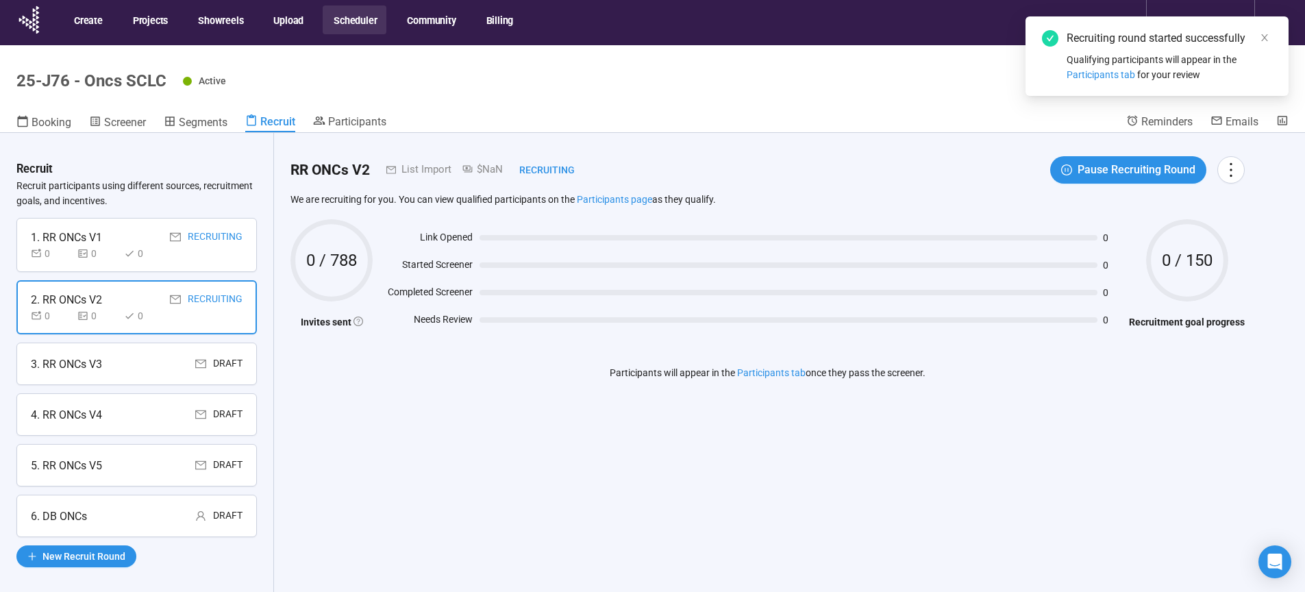
click at [114, 362] on div "3. RR ONCs V3 Draft" at bounding box center [137, 364] width 212 height 17
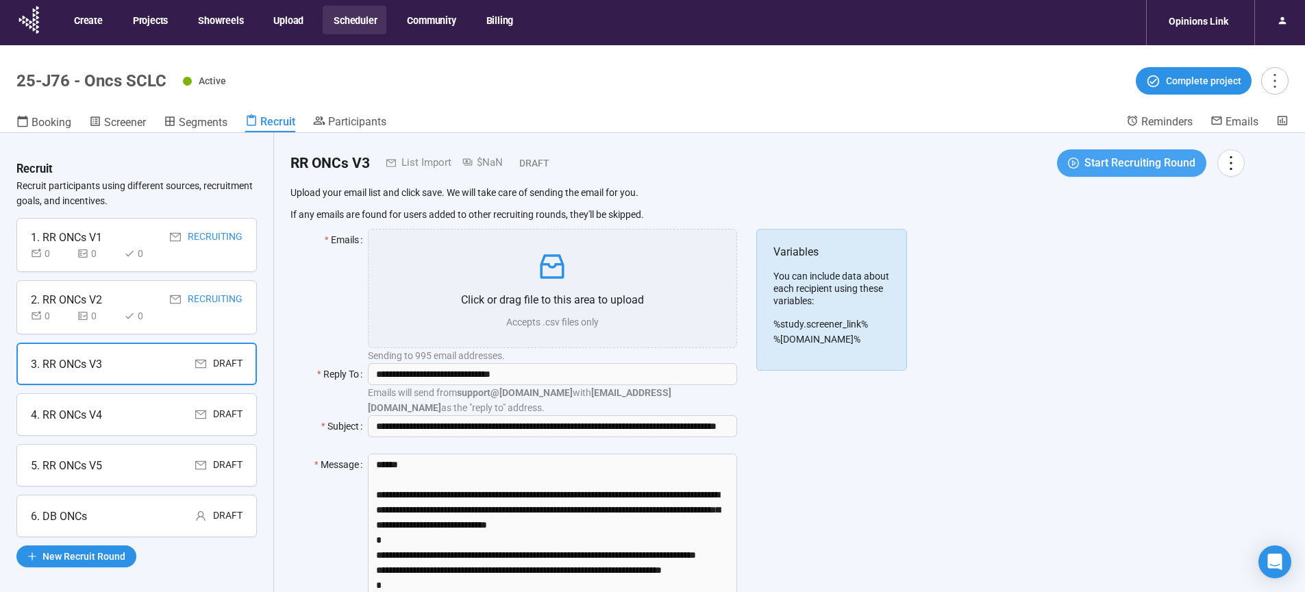
click at [1132, 163] on span "Start Recruiting Round" at bounding box center [1139, 162] width 111 height 17
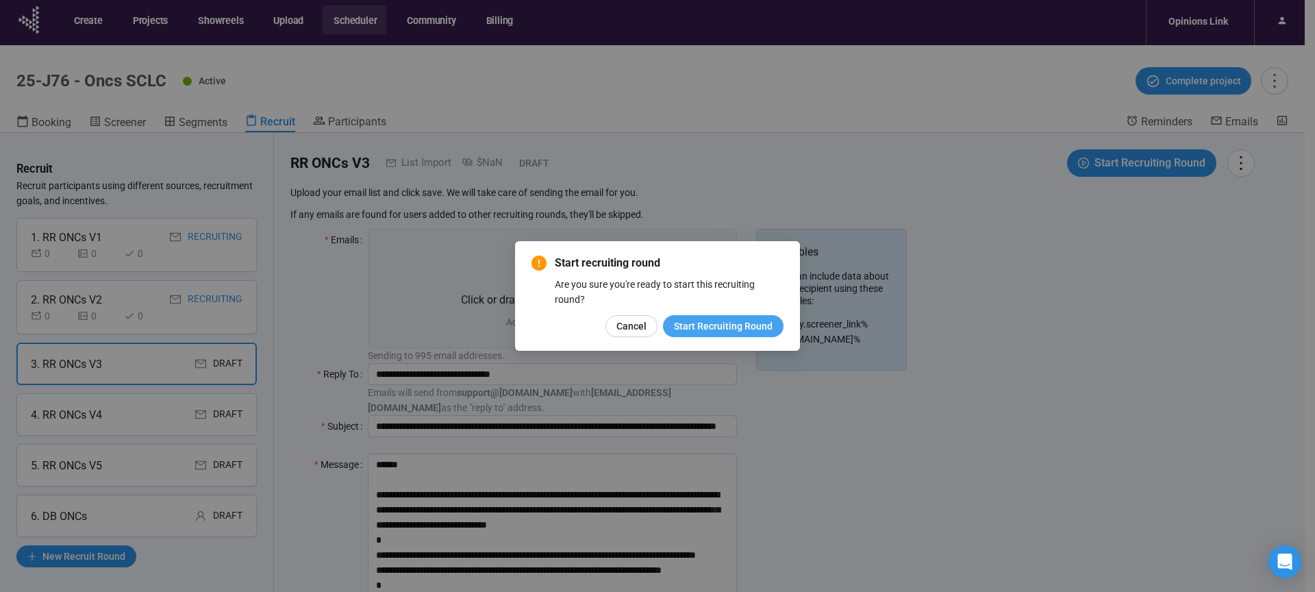
click at [743, 329] on span "Start Recruiting Round" at bounding box center [723, 326] width 99 height 15
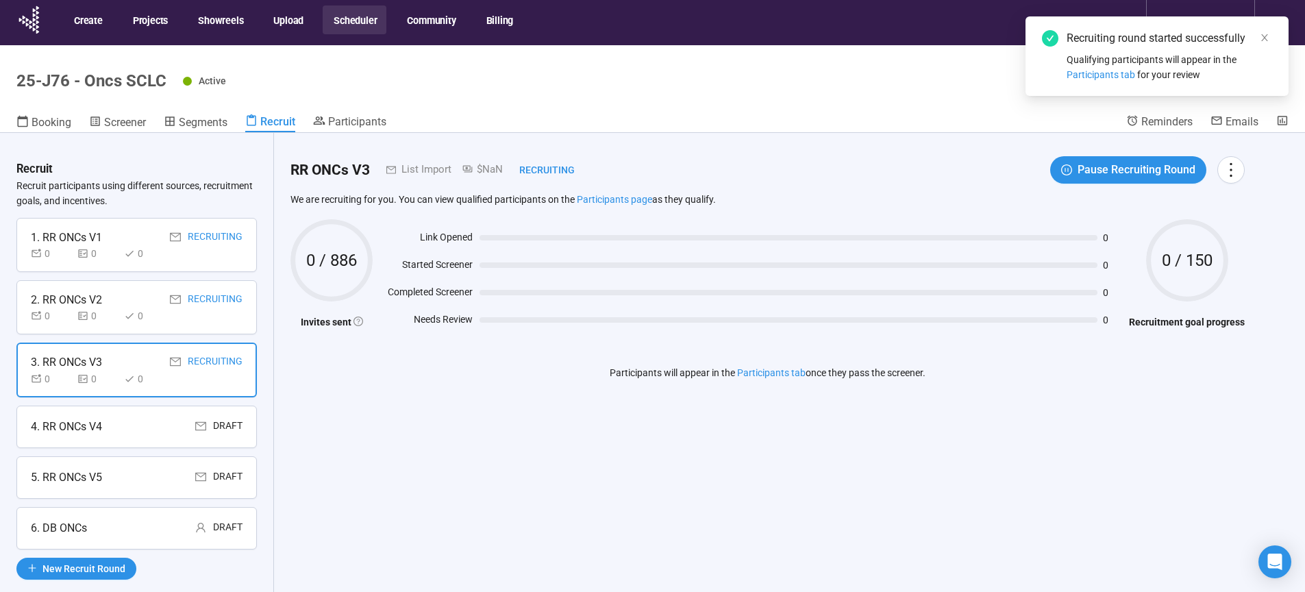
click at [137, 431] on div "4. RR ONCs V4 Draft" at bounding box center [137, 426] width 212 height 17
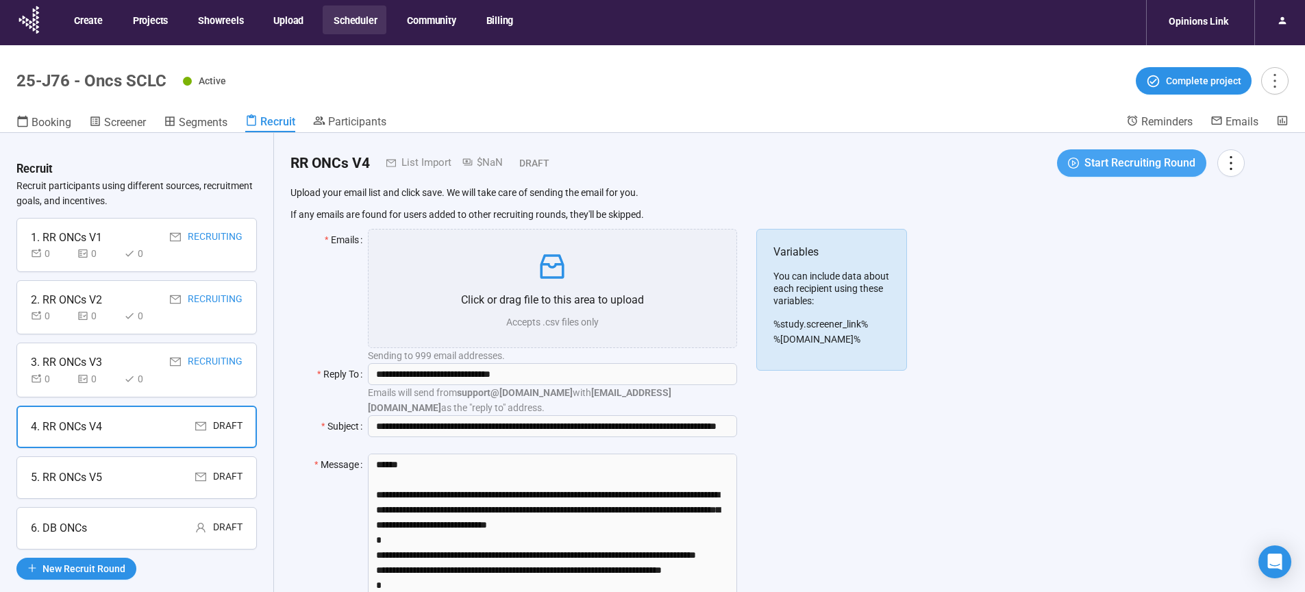
click at [1133, 164] on span "Start Recruiting Round" at bounding box center [1139, 162] width 111 height 17
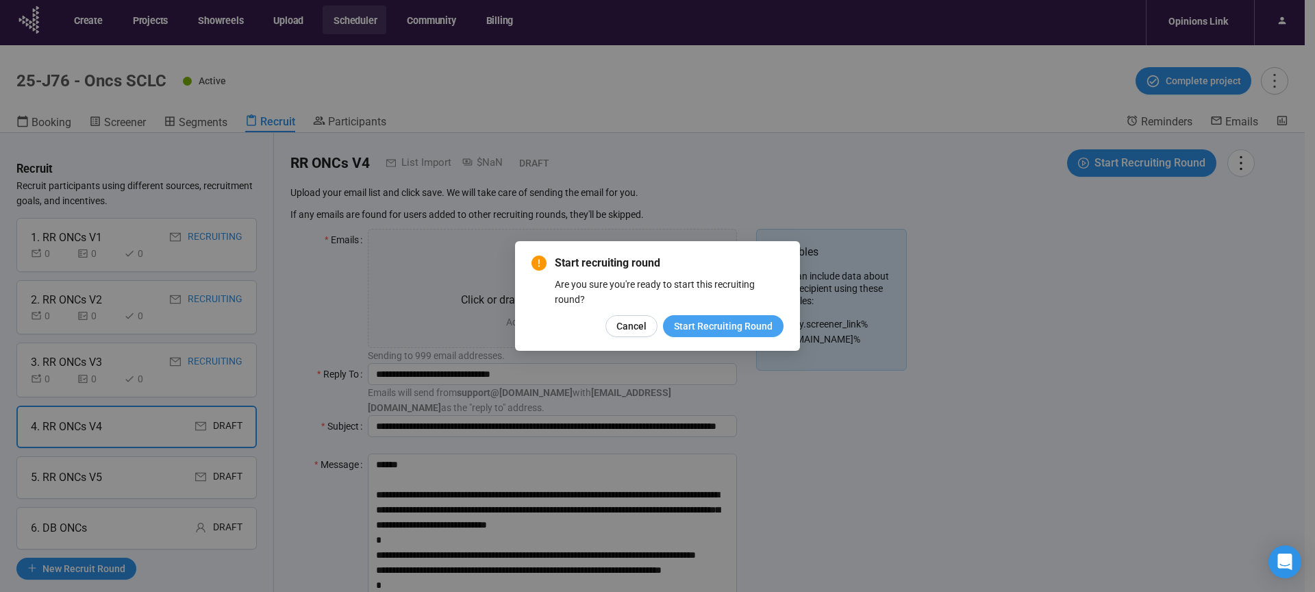
click at [740, 323] on span "Start Recruiting Round" at bounding box center [723, 326] width 99 height 15
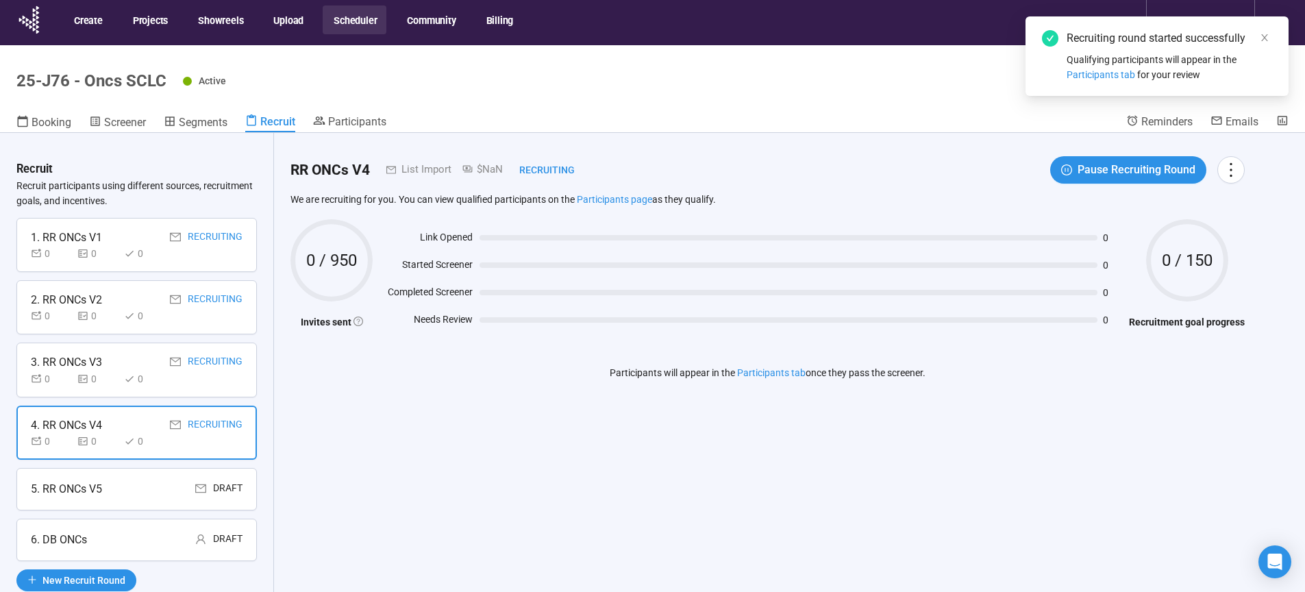
click at [140, 484] on div "5. RR ONCs V5 Draft" at bounding box center [137, 488] width 212 height 17
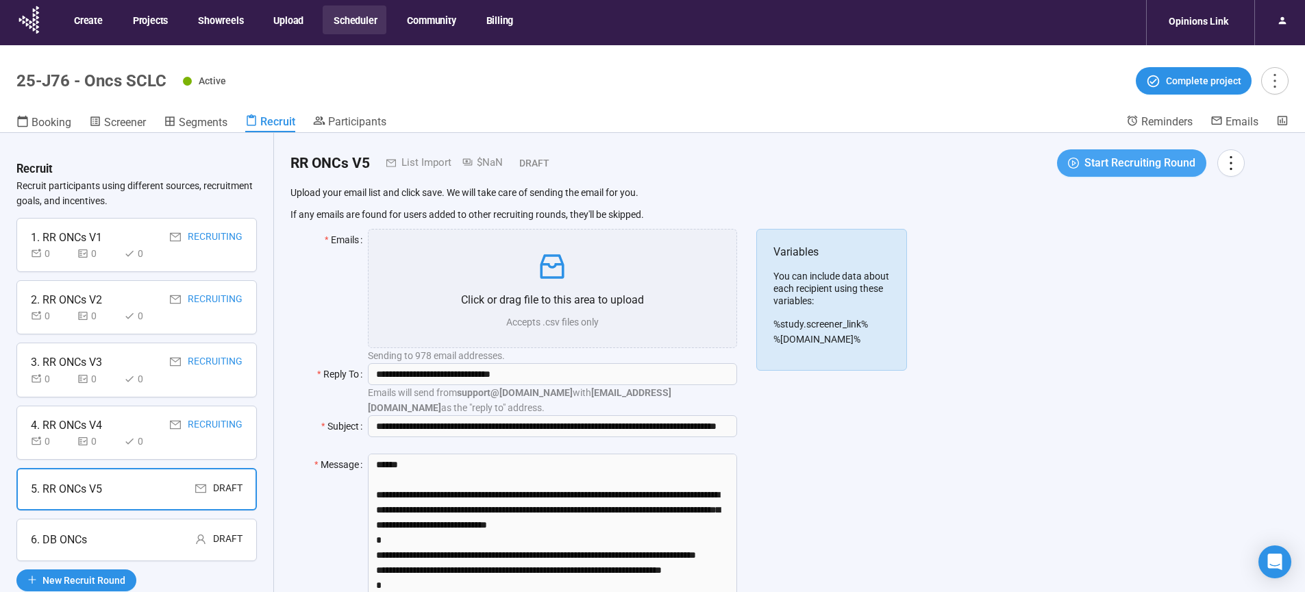
click at [1144, 163] on span "Start Recruiting Round" at bounding box center [1139, 162] width 111 height 17
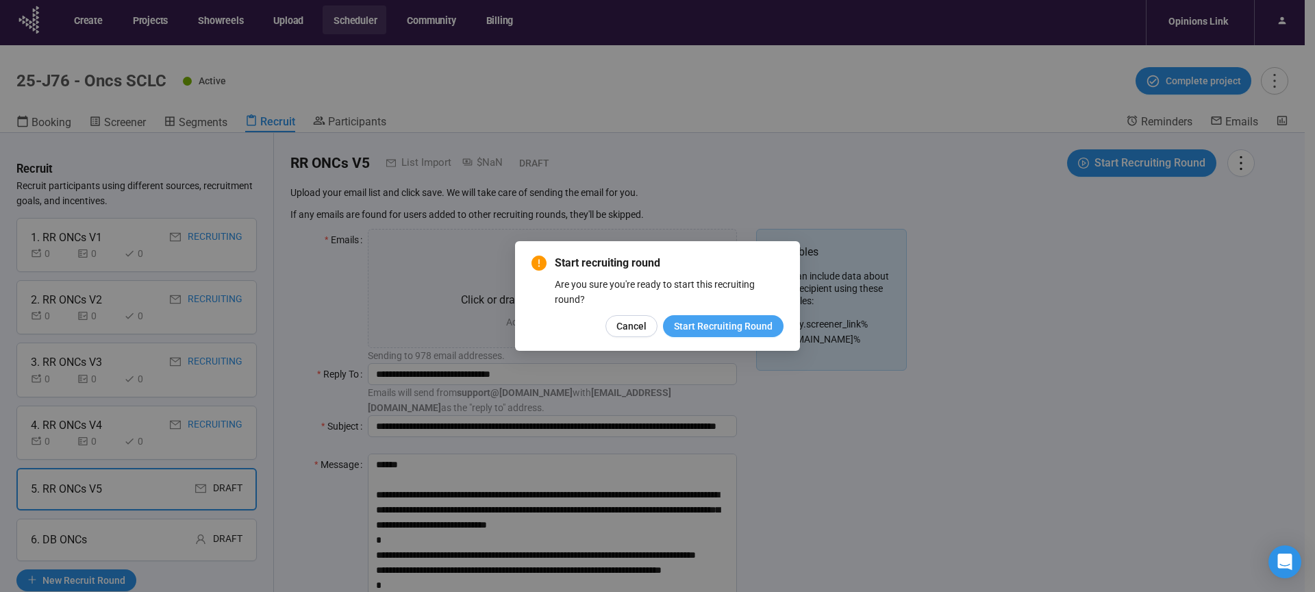
click at [721, 327] on span "Start Recruiting Round" at bounding box center [723, 326] width 99 height 15
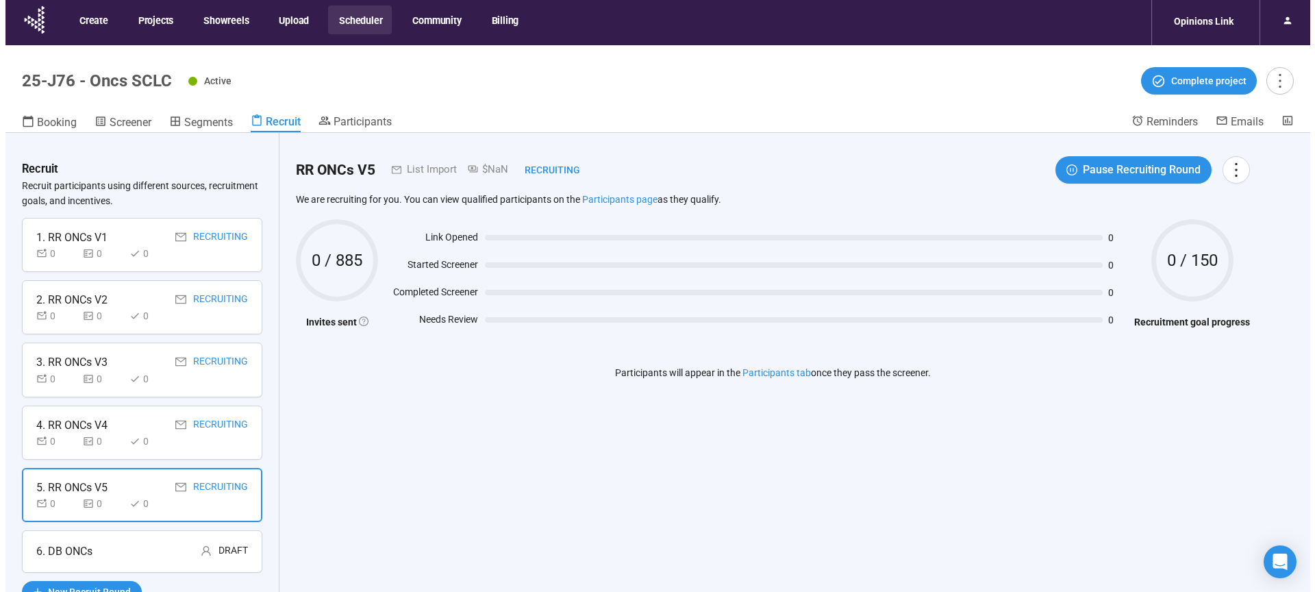
scroll to position [48, 0]
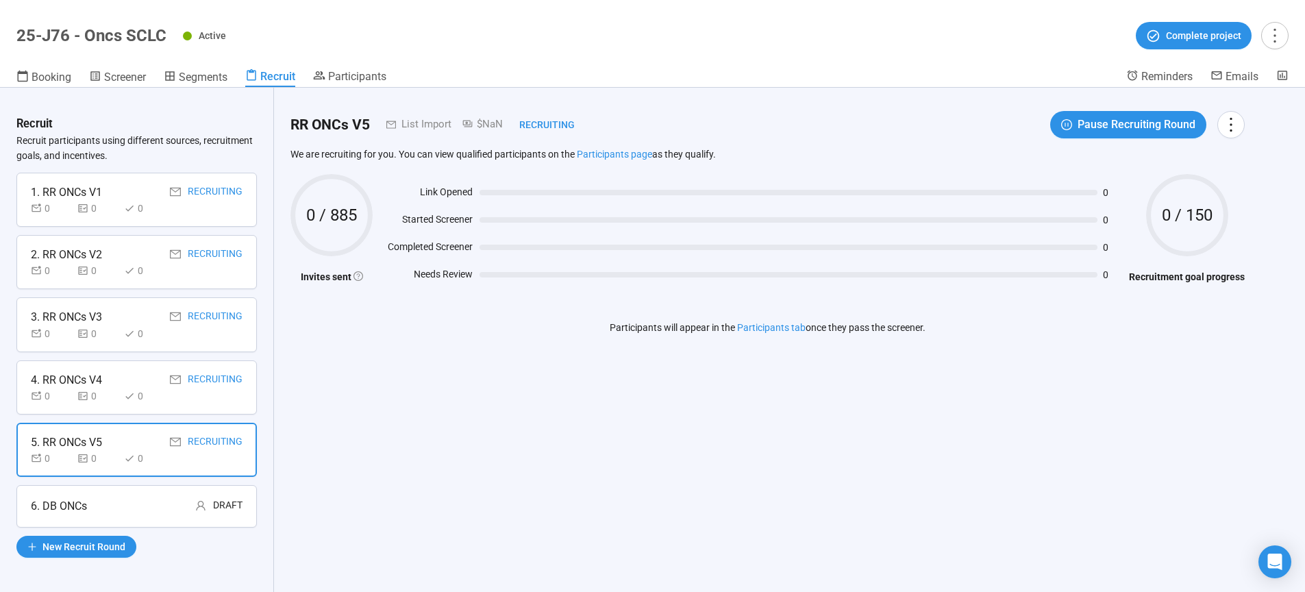
click at [132, 501] on div "6. DB ONCs Draft" at bounding box center [137, 505] width 212 height 17
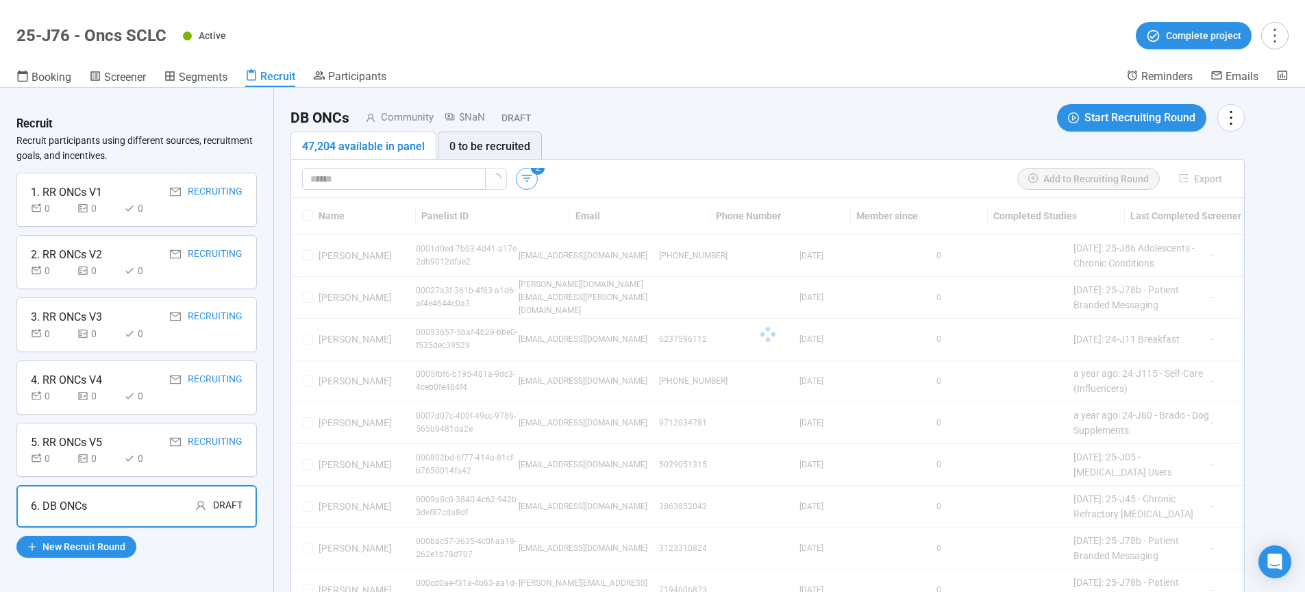
click at [528, 180] on icon "button" at bounding box center [527, 178] width 14 height 14
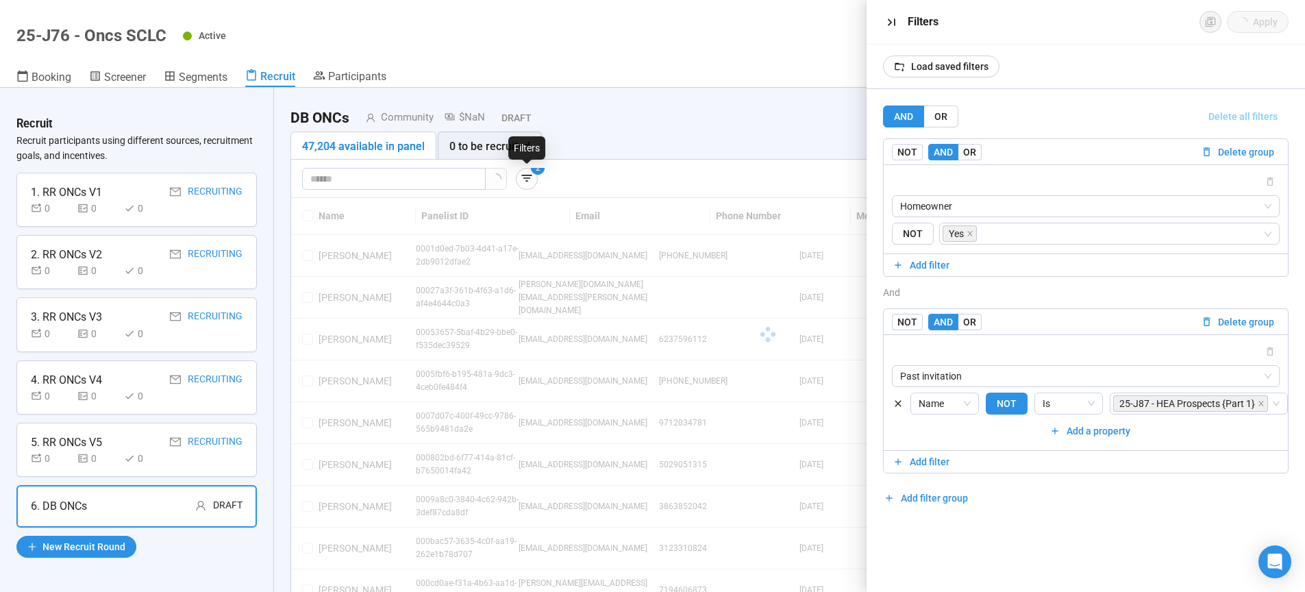
click at [1253, 116] on span "Delete all filters" at bounding box center [1242, 116] width 69 height 15
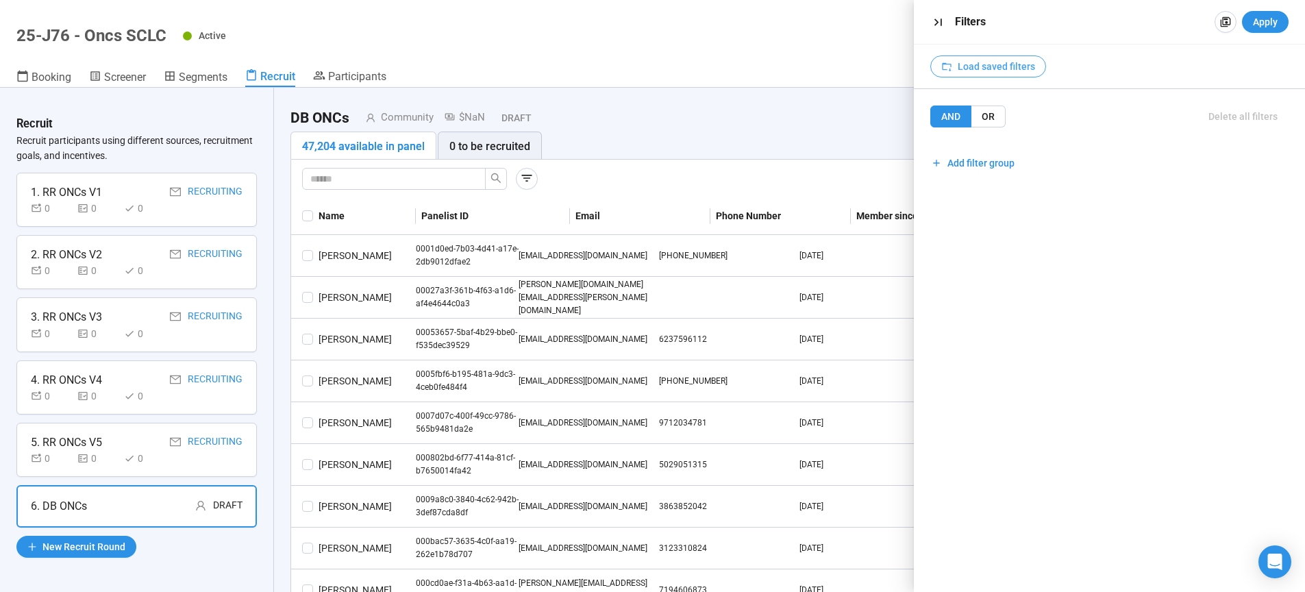
click at [1006, 64] on span "Load saved filters" at bounding box center [996, 66] width 77 height 15
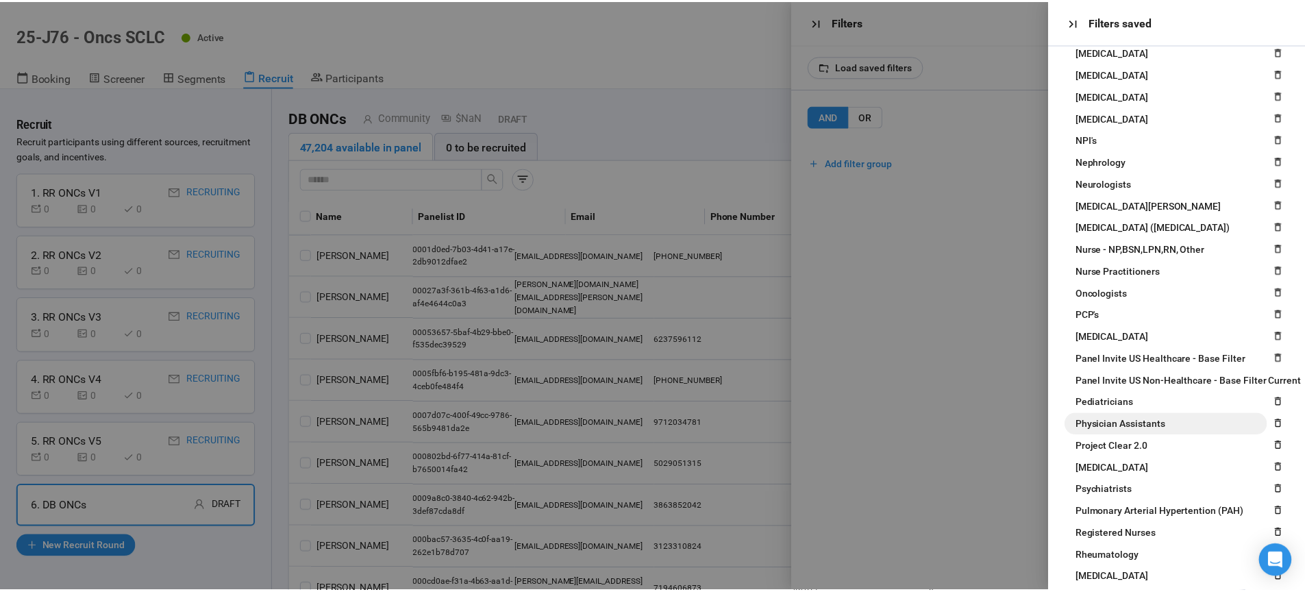
scroll to position [664, 0]
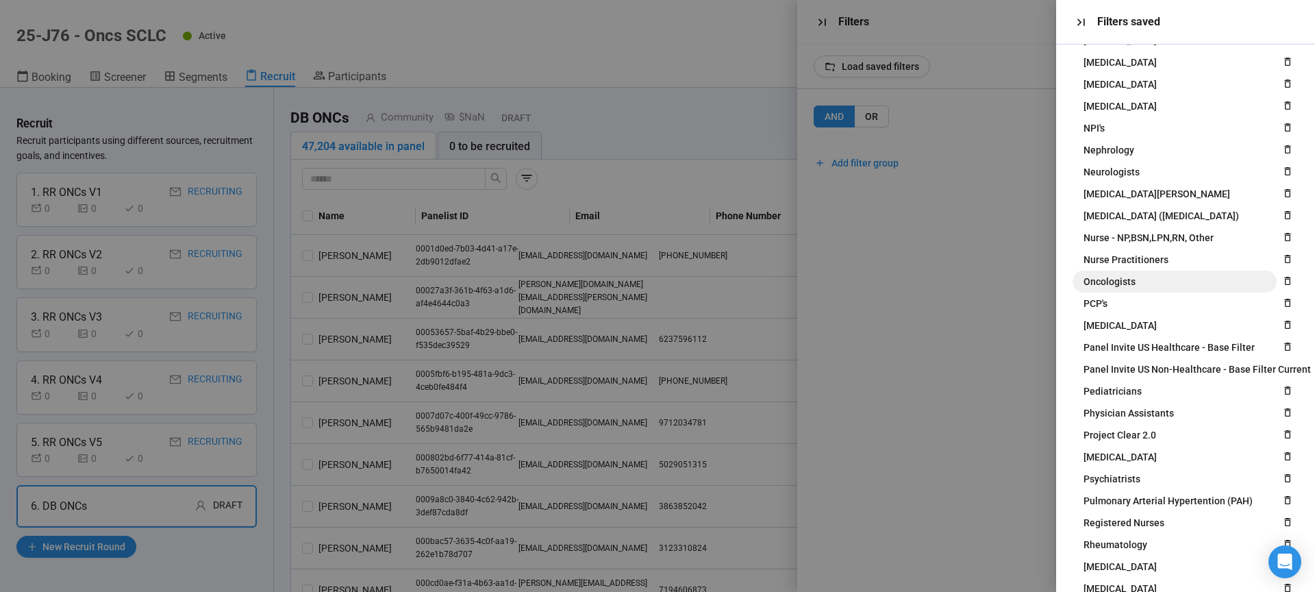
click at [1127, 281] on span "Oncologists" at bounding box center [1110, 281] width 52 height 15
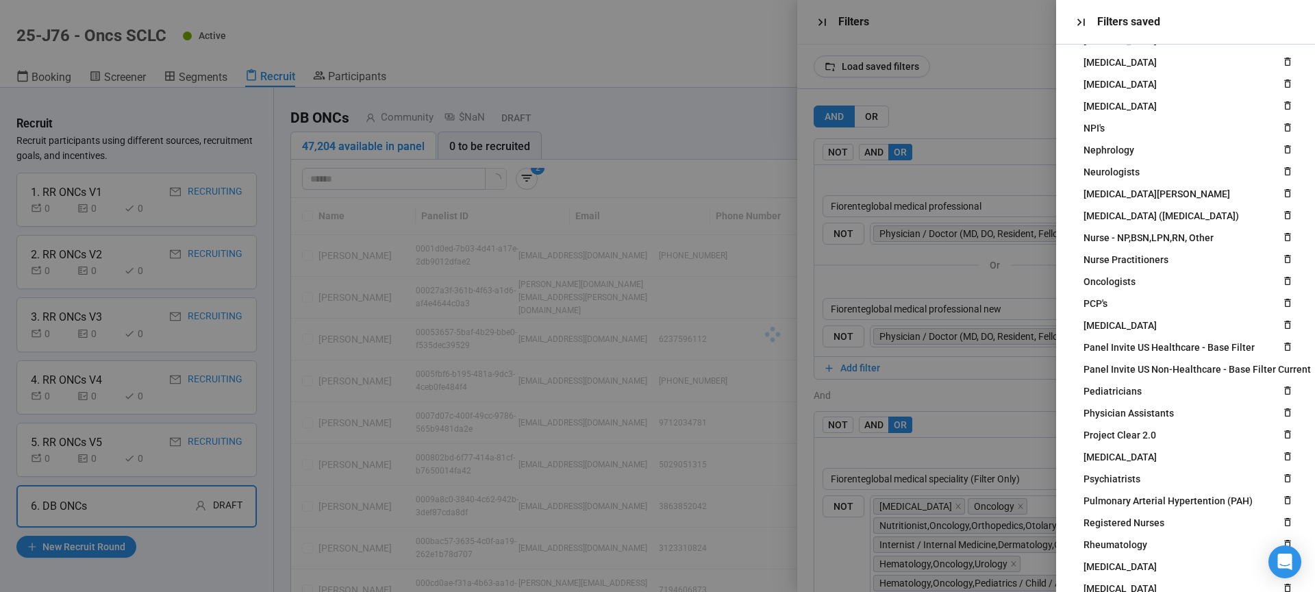
click at [996, 101] on div at bounding box center [657, 296] width 1315 height 592
click at [1085, 25] on icon "button" at bounding box center [1081, 22] width 14 height 14
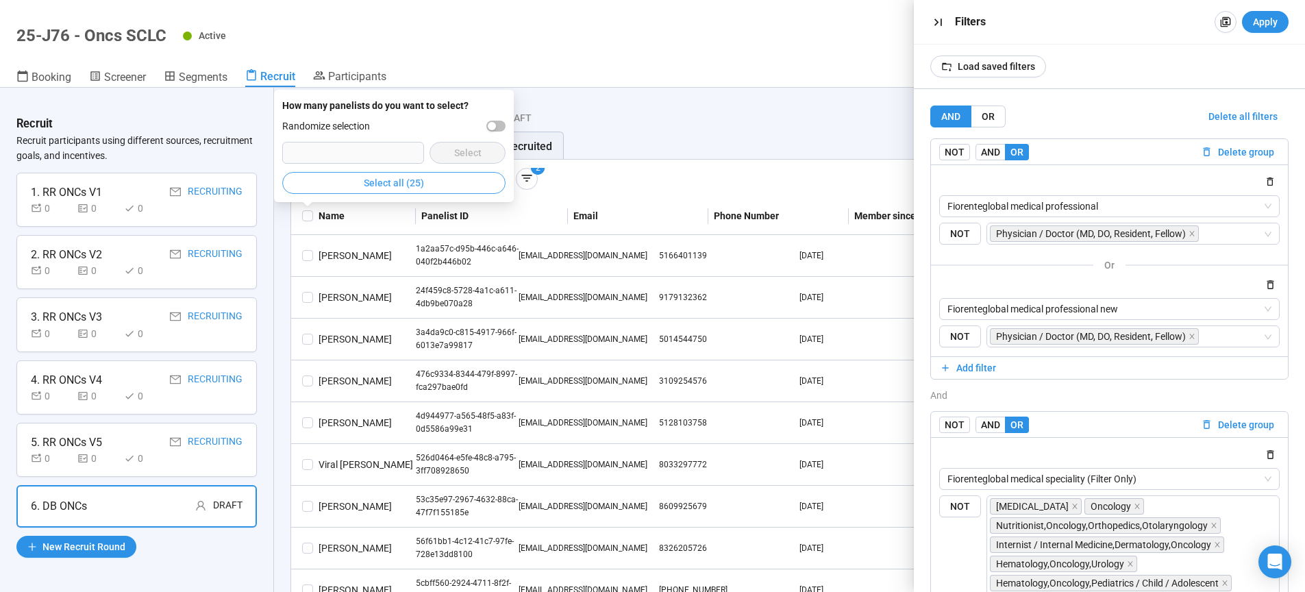
click at [392, 186] on span "Select all (25)" at bounding box center [394, 182] width 60 height 15
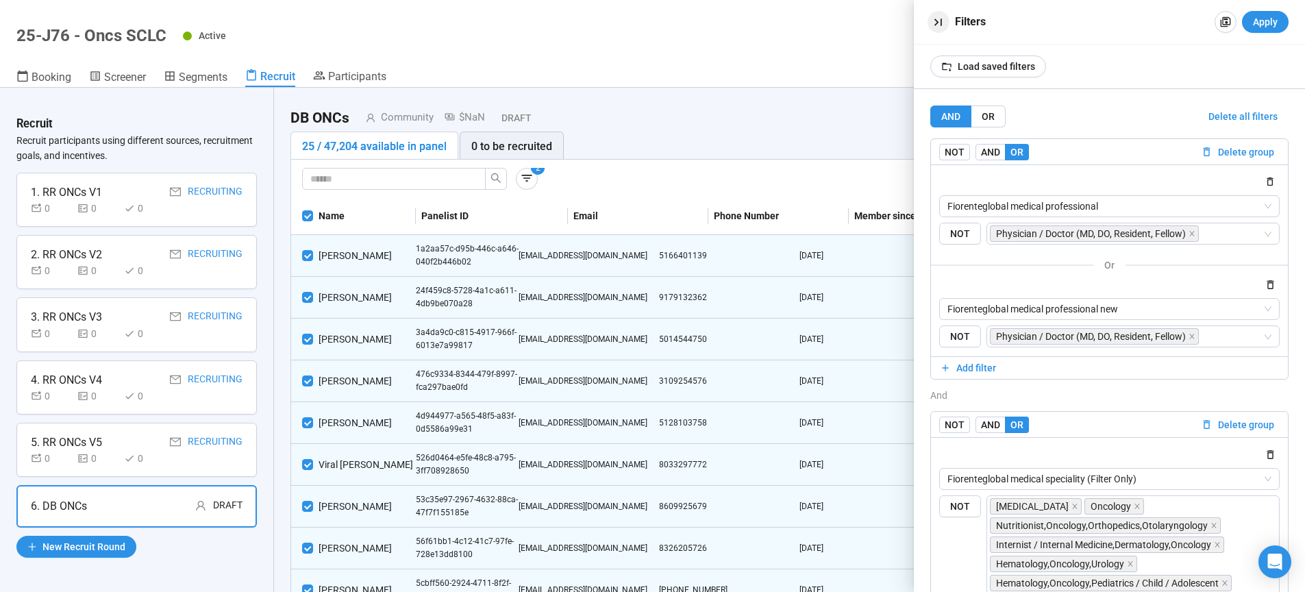
click at [938, 21] on icon "button" at bounding box center [938, 22] width 14 height 14
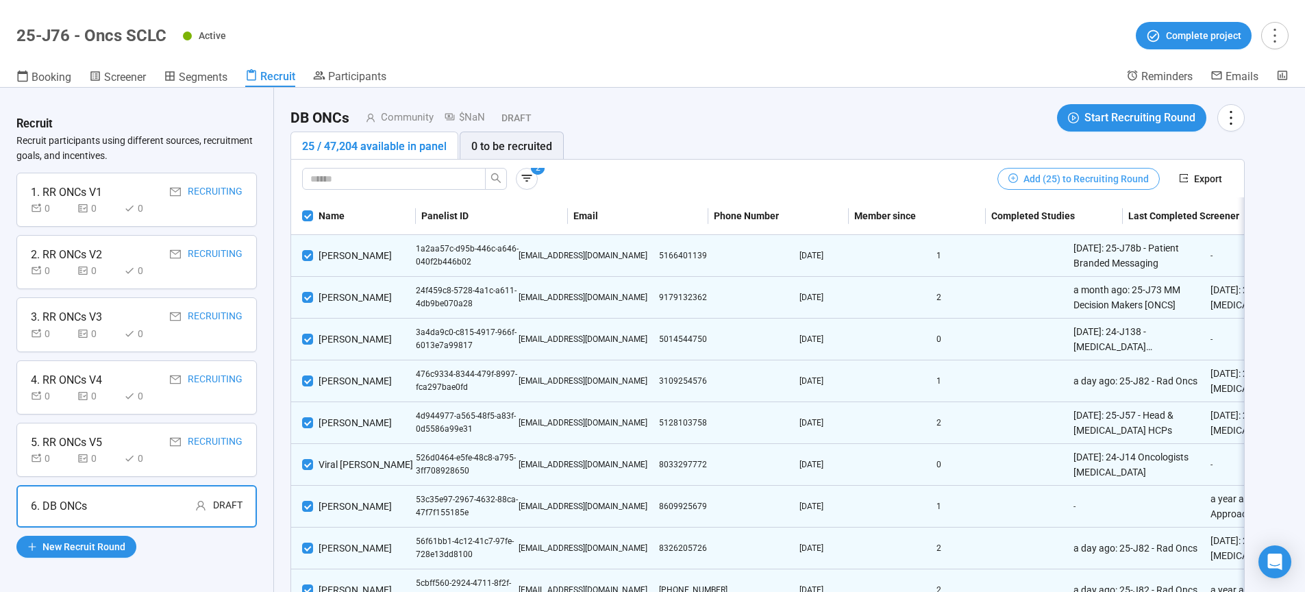
click at [1093, 172] on span "Add (25) to Recruiting Round" at bounding box center [1085, 178] width 125 height 15
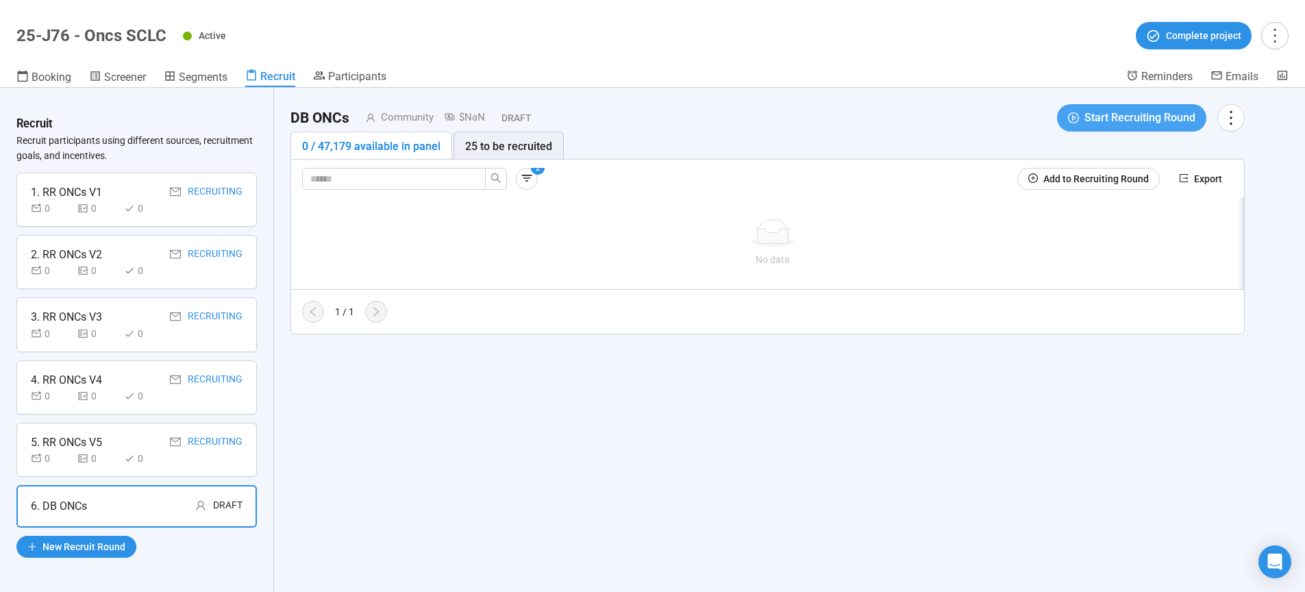
click at [1103, 122] on span "Start Recruiting Round" at bounding box center [1139, 117] width 111 height 17
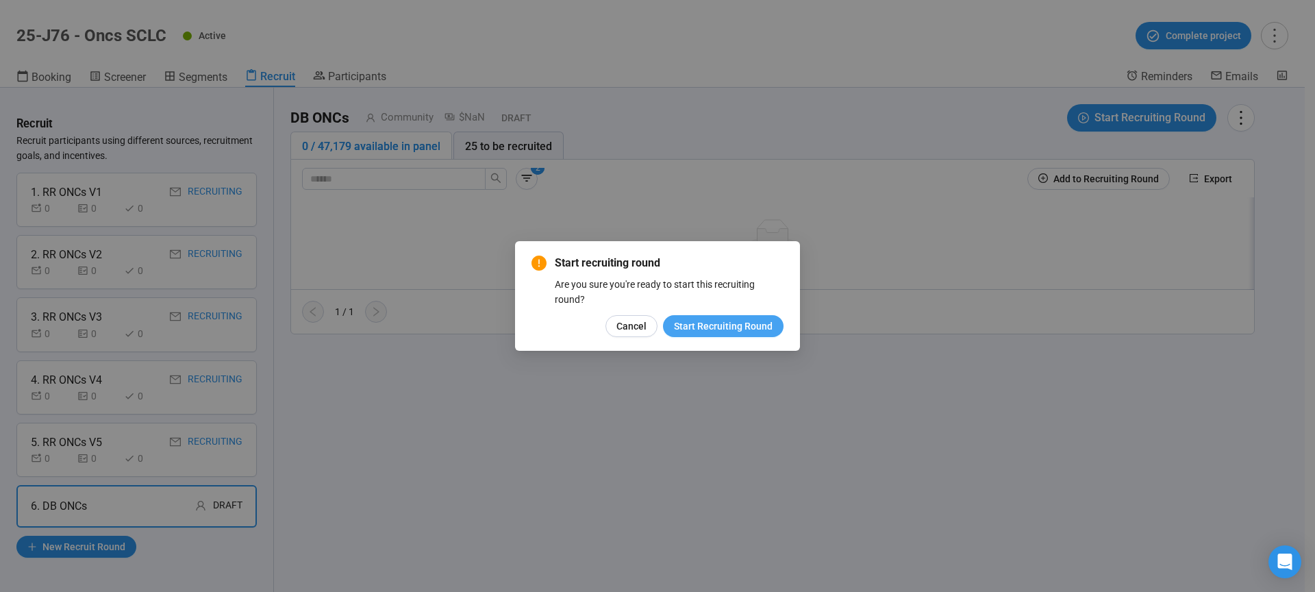
click at [754, 331] on span "Start Recruiting Round" at bounding box center [723, 326] width 99 height 15
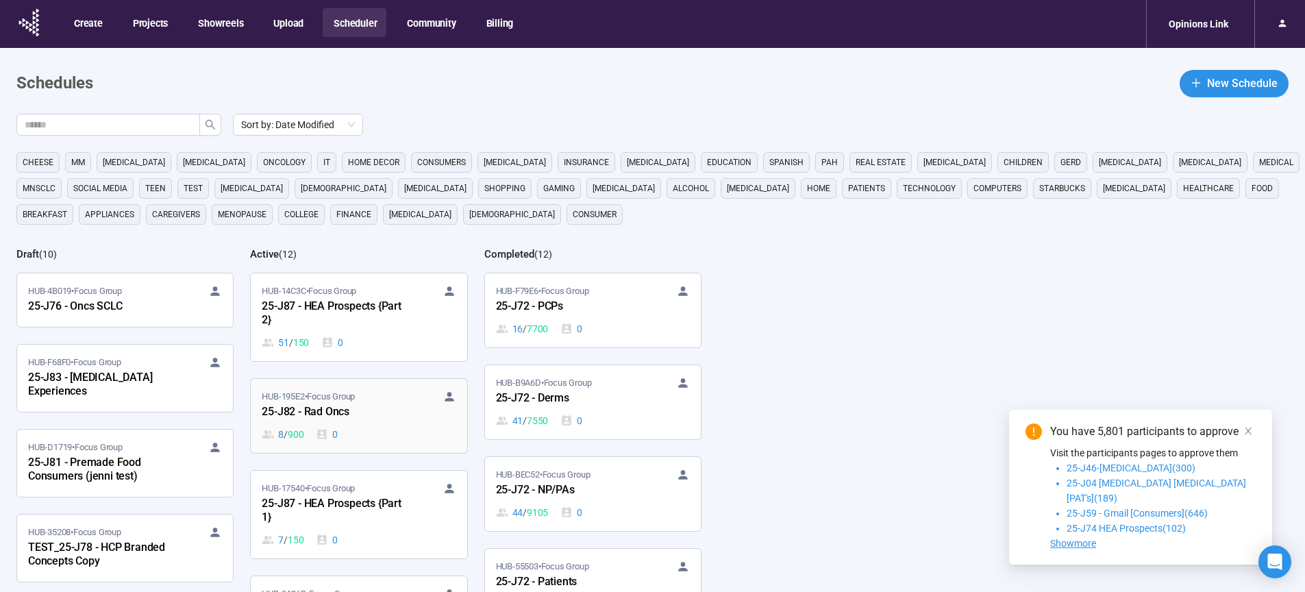
click at [319, 408] on div "25-J82 - Rad Oncs" at bounding box center [337, 412] width 151 height 18
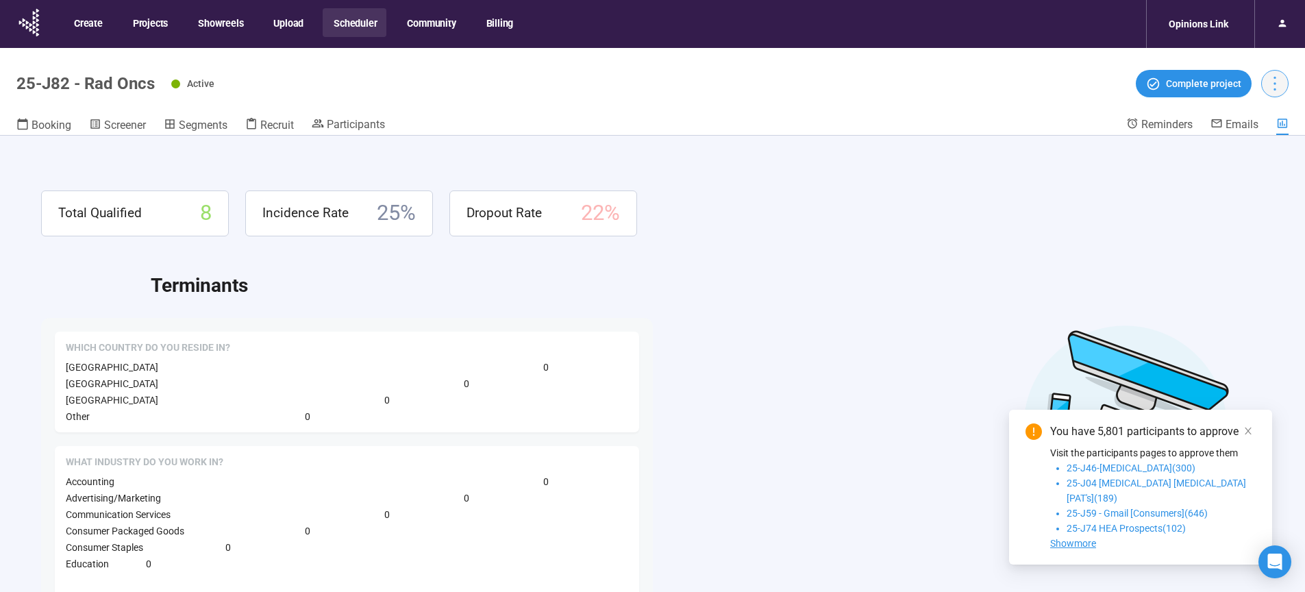
click at [1276, 84] on icon "more" at bounding box center [1274, 83] width 18 height 18
click at [1243, 119] on span "Project details" at bounding box center [1247, 113] width 60 height 15
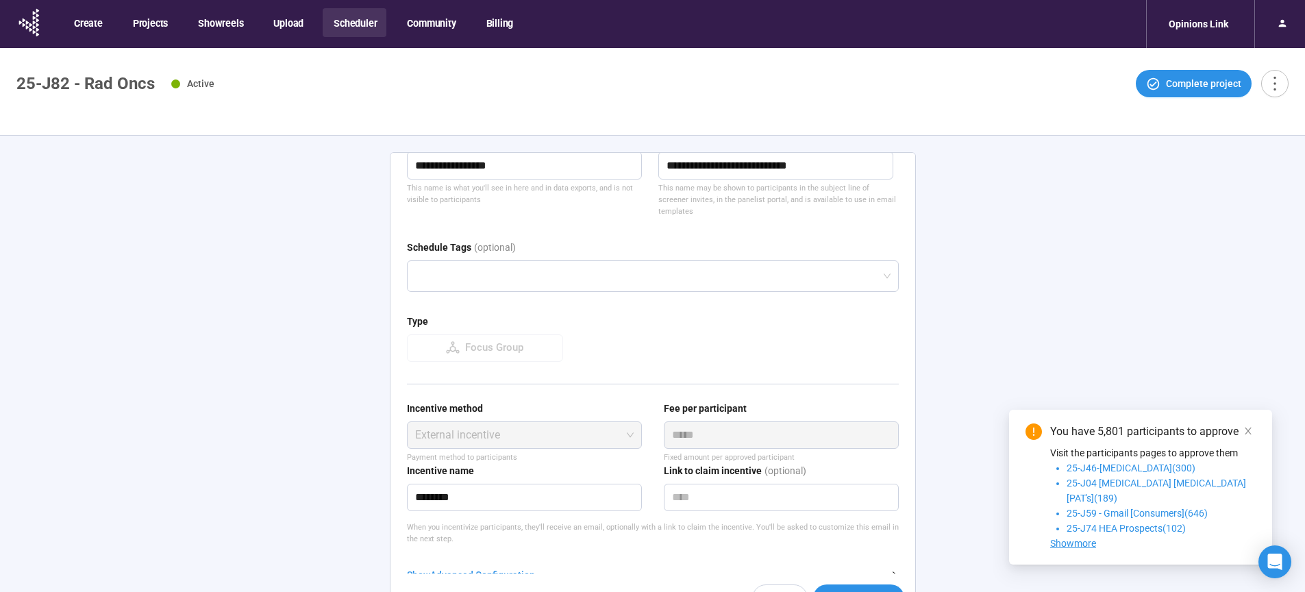
scroll to position [142, 0]
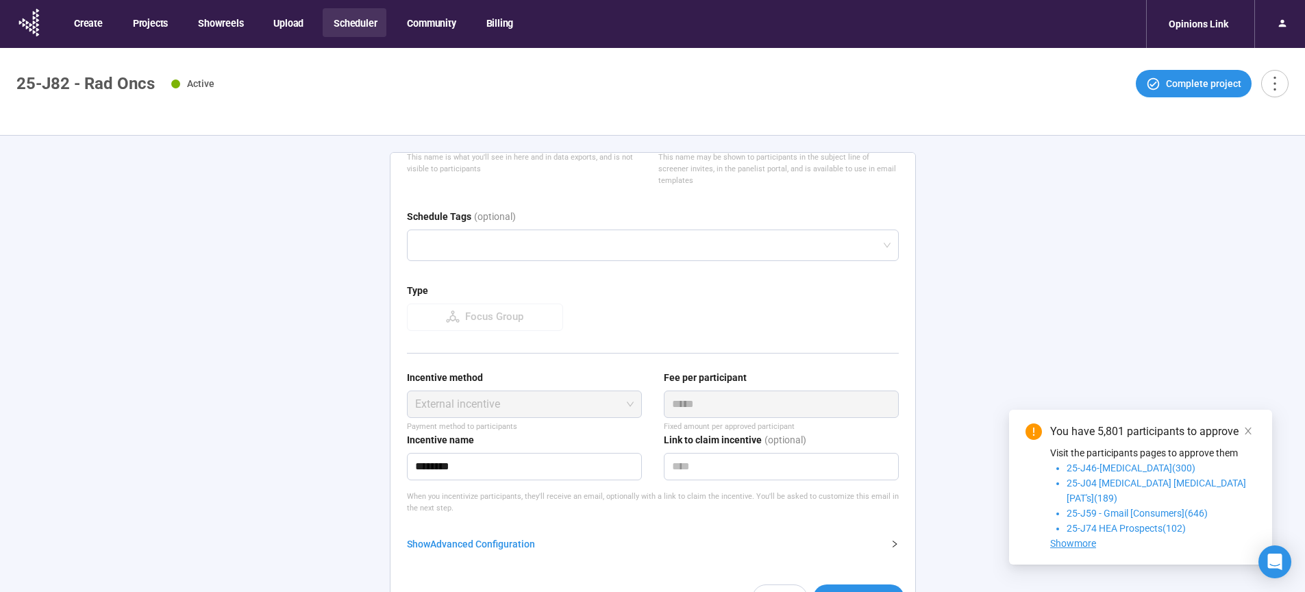
click at [483, 542] on div "Show Advanced Configuration" at bounding box center [644, 543] width 475 height 15
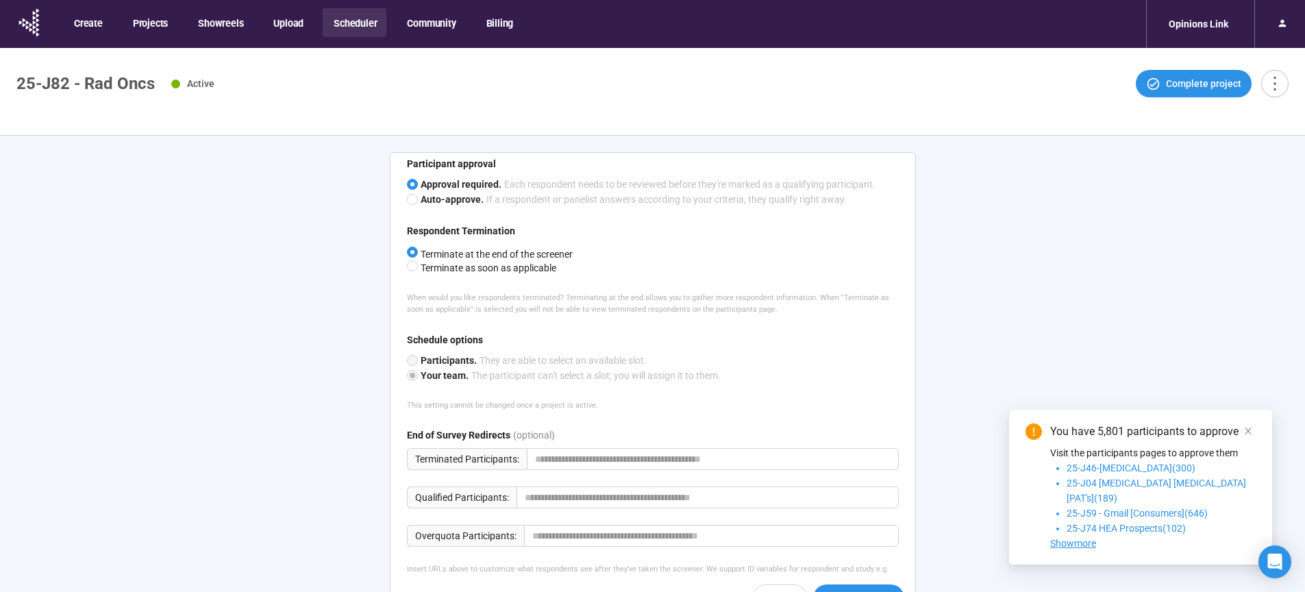
scroll to position [736, 0]
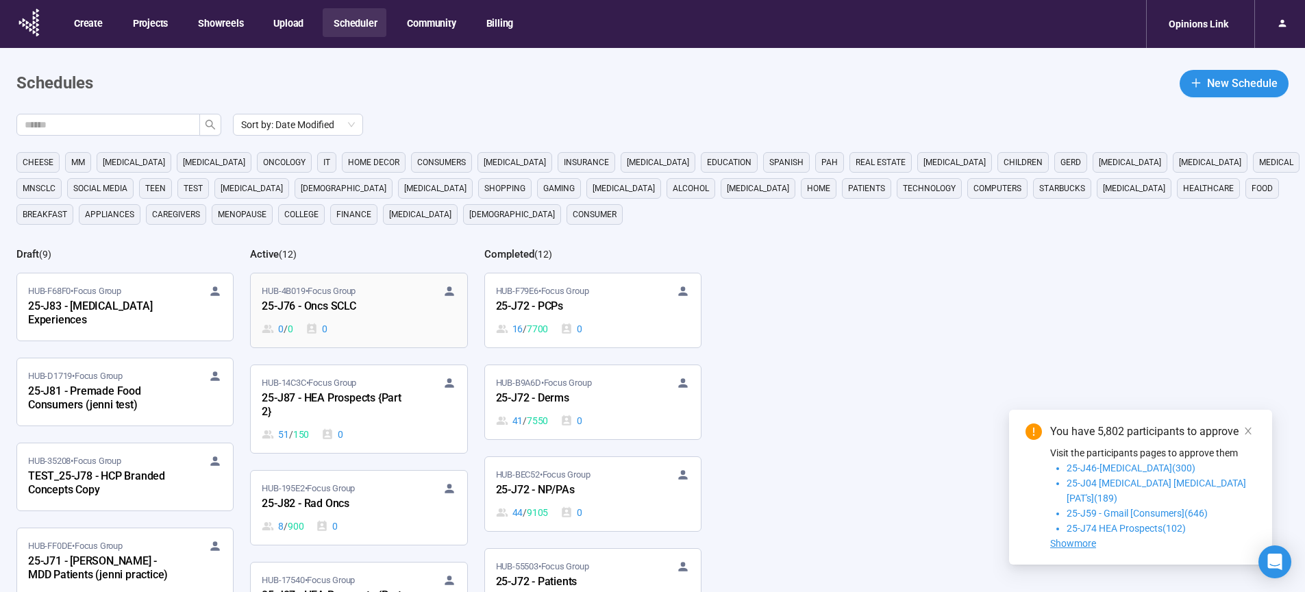
click at [325, 304] on div "25-J76 - Oncs SCLC" at bounding box center [337, 307] width 151 height 18
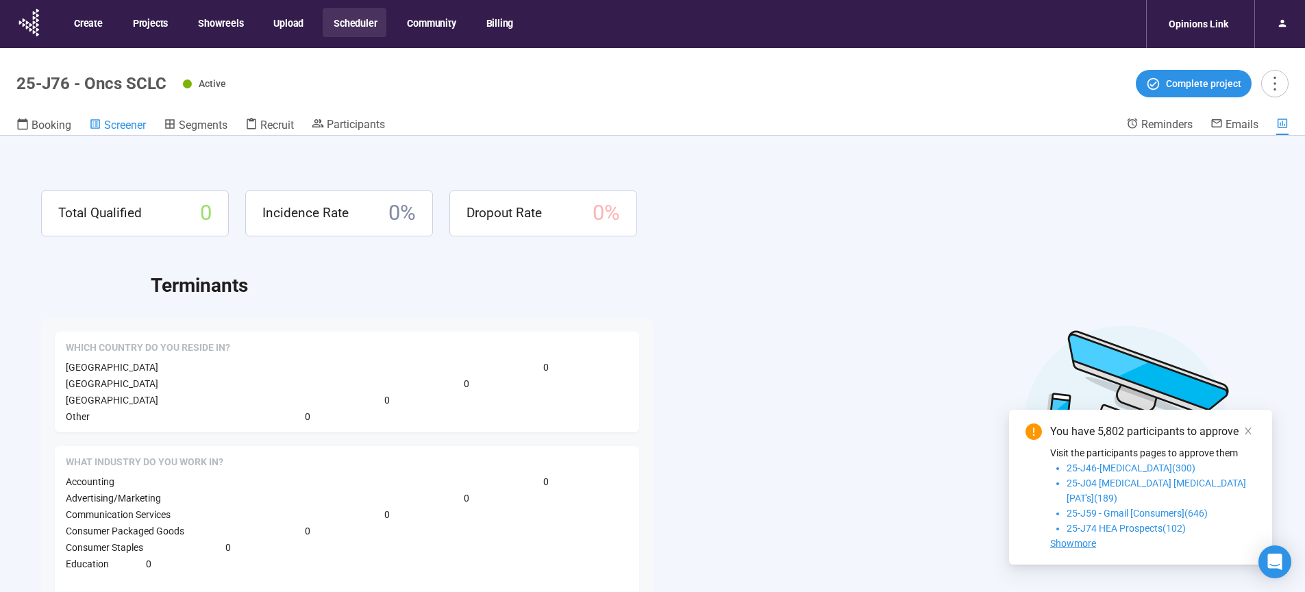
click at [105, 123] on span "Screener" at bounding box center [125, 125] width 42 height 13
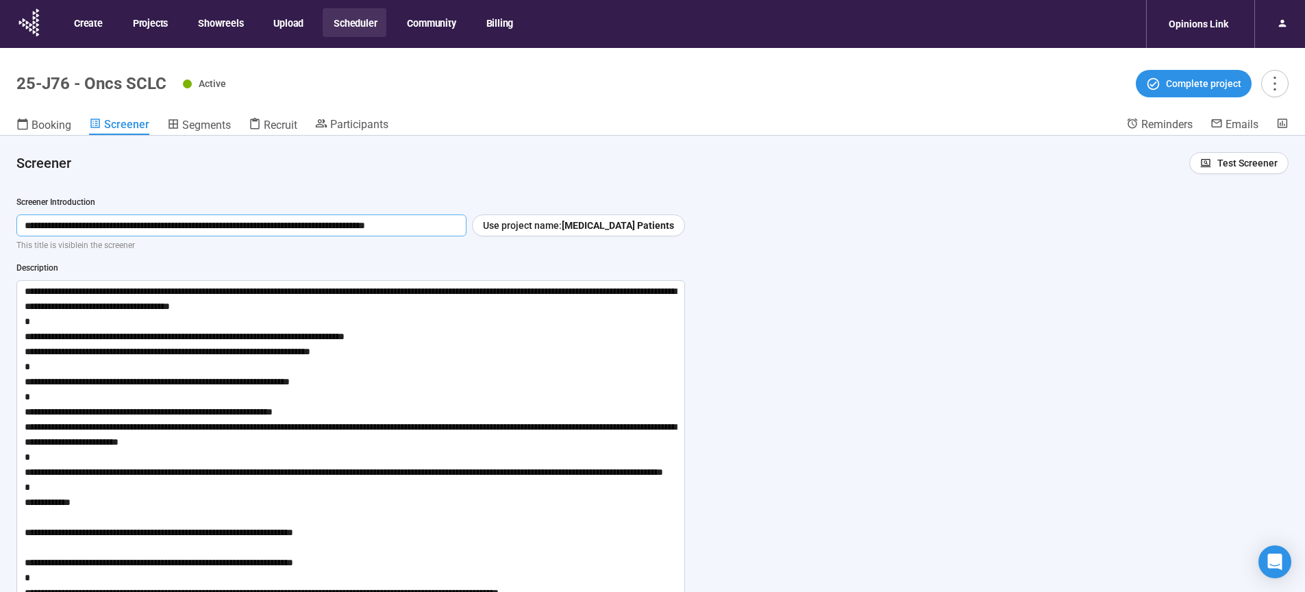
drag, startPoint x: 481, startPoint y: 227, endPoint x: 1, endPoint y: 234, distance: 480.2
click at [16, 234] on input "**********" at bounding box center [241, 225] width 450 height 22
drag, startPoint x: 470, startPoint y: 224, endPoint x: 1, endPoint y: 218, distance: 469.3
click at [16, 218] on input "**********" at bounding box center [241, 225] width 450 height 22
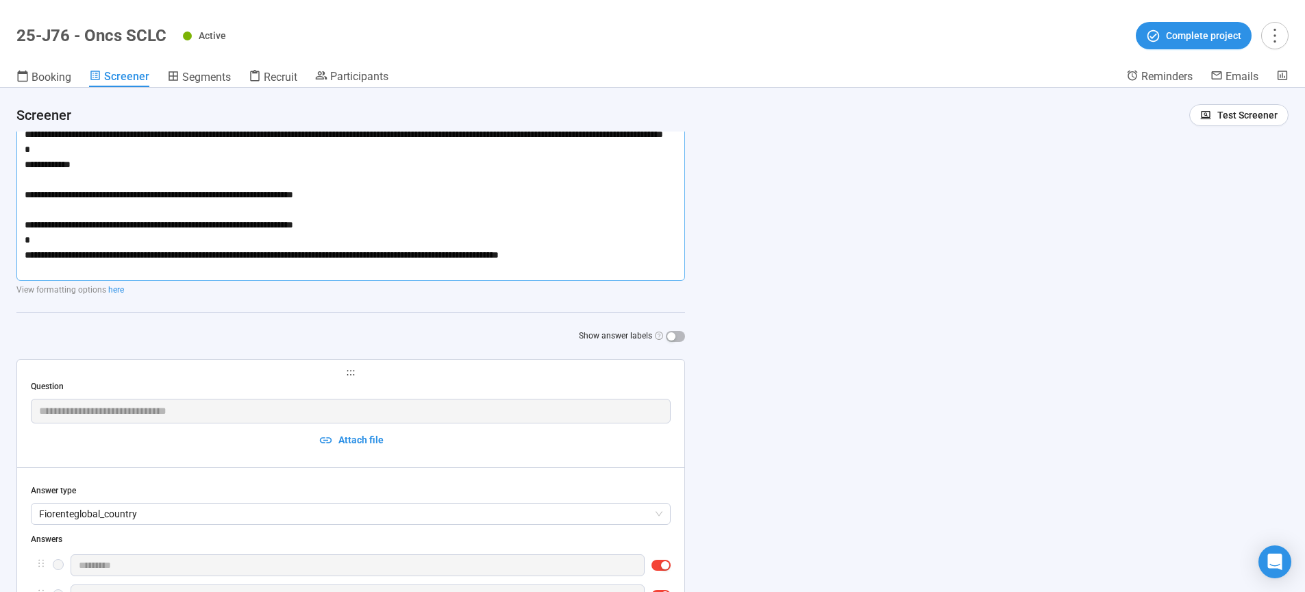
drag, startPoint x: 25, startPoint y: 289, endPoint x: 513, endPoint y: 553, distance: 555.4
click at [643, 281] on textarea at bounding box center [350, 111] width 669 height 338
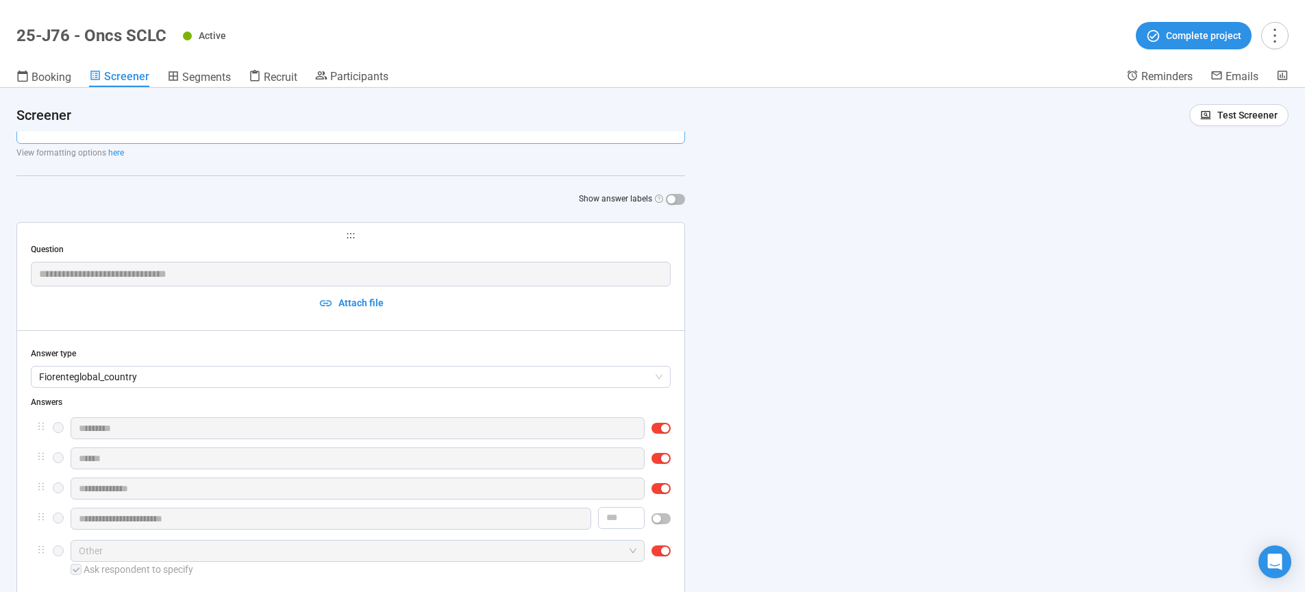
scroll to position [101, 0]
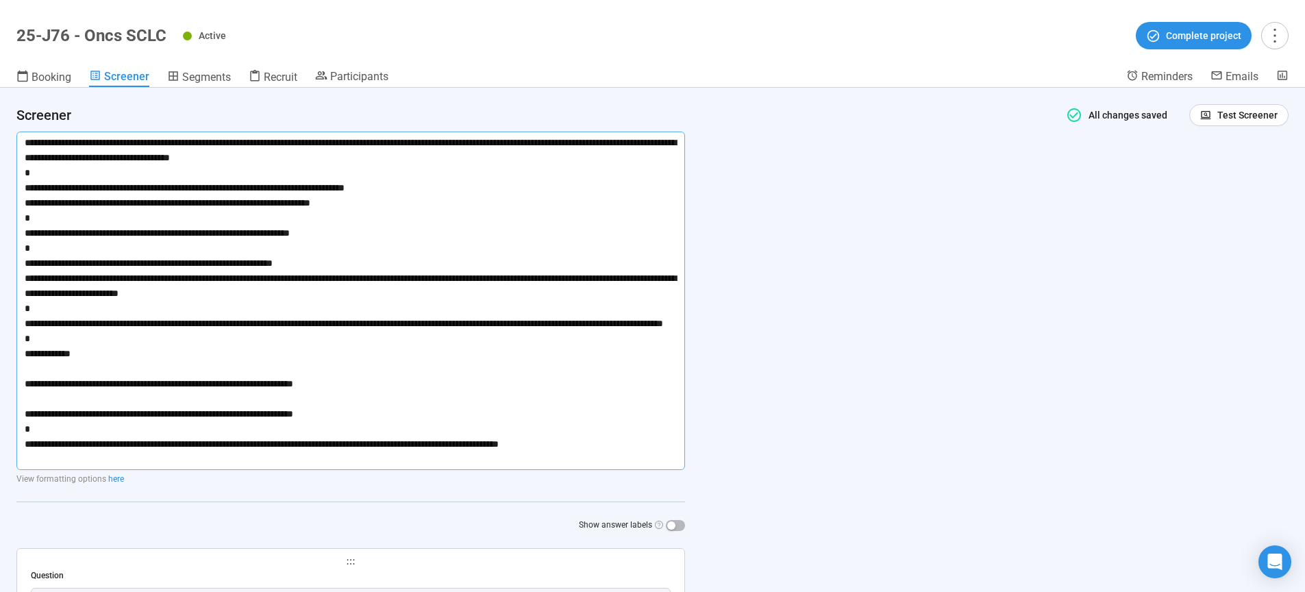
click at [298, 383] on textarea at bounding box center [350, 301] width 669 height 338
click at [23, 429] on textarea at bounding box center [350, 301] width 669 height 338
type textarea "**********"
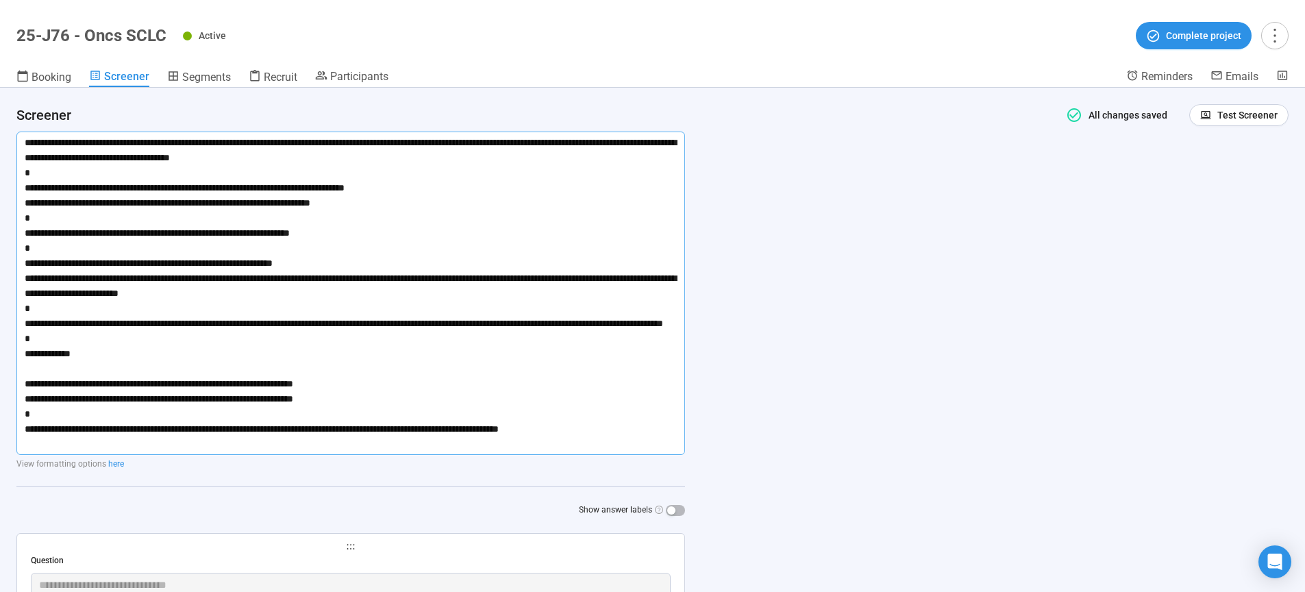
type textarea "**********"
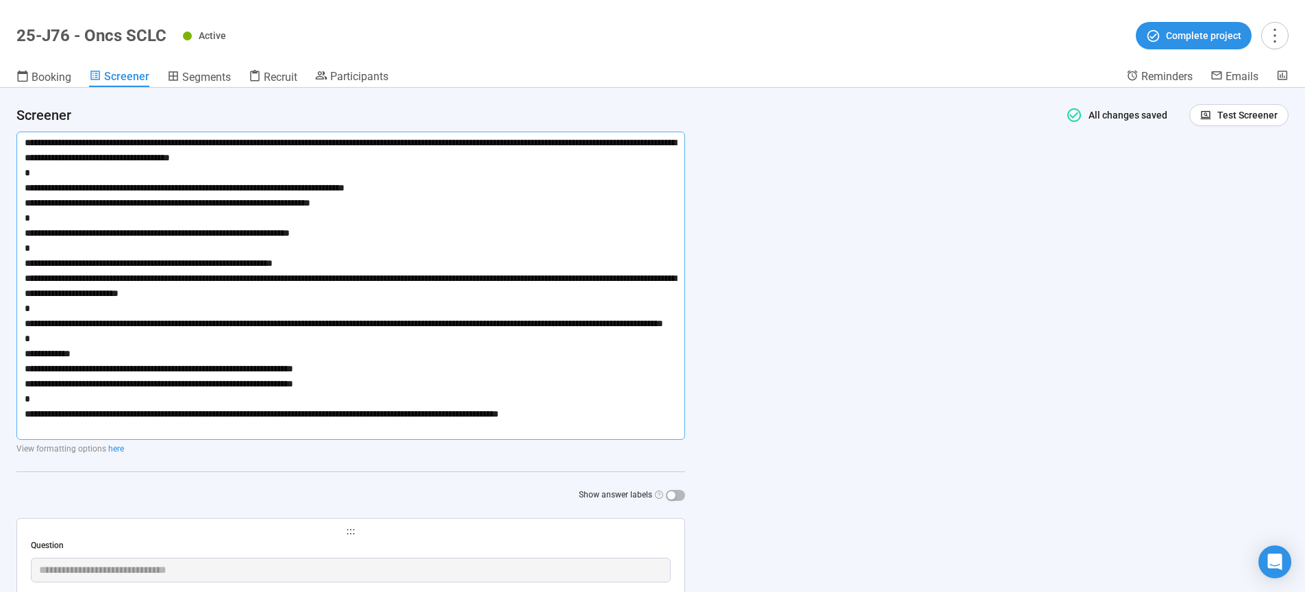
type textarea "**********"
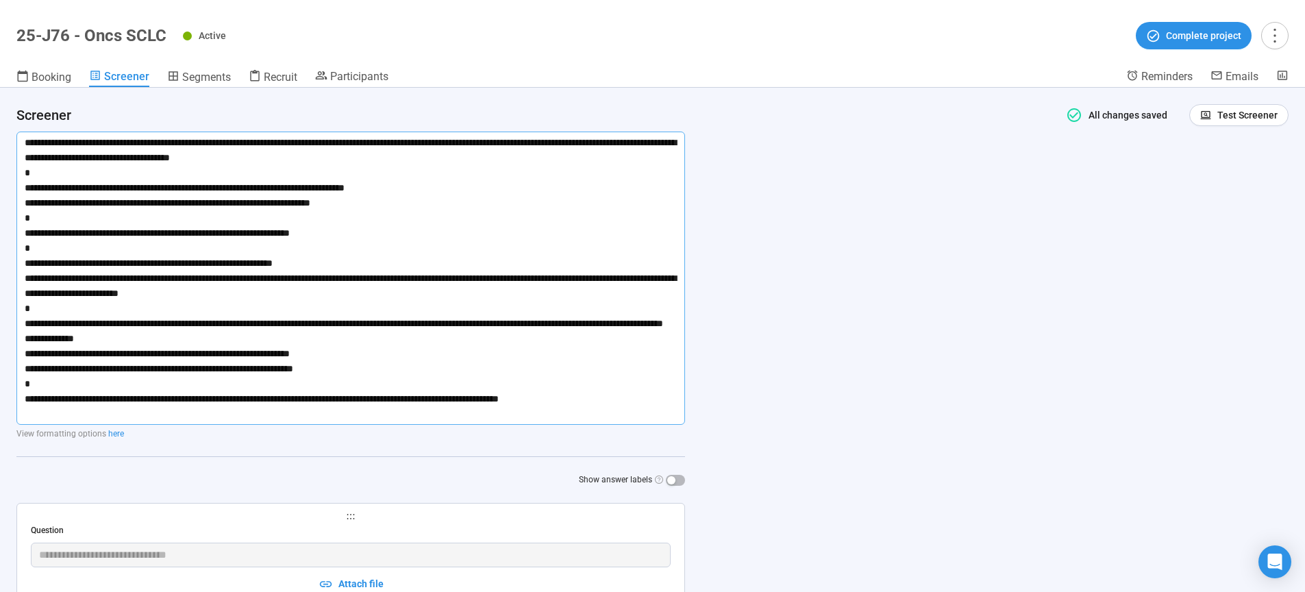
type textarea "**********"
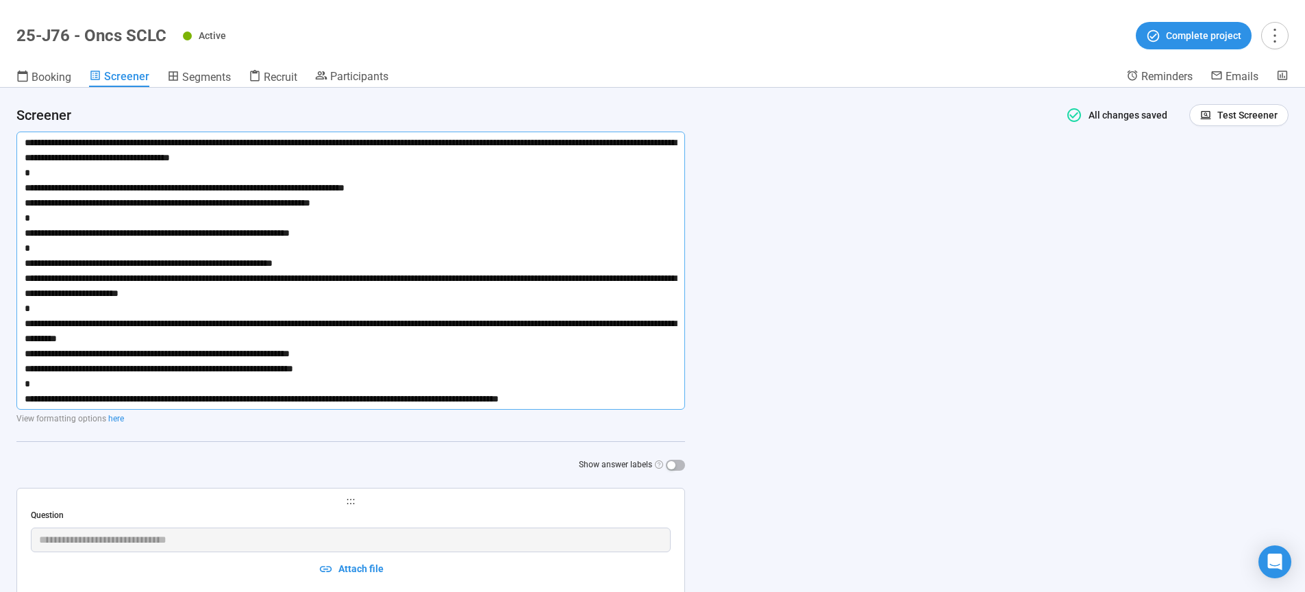
type textarea "**********"
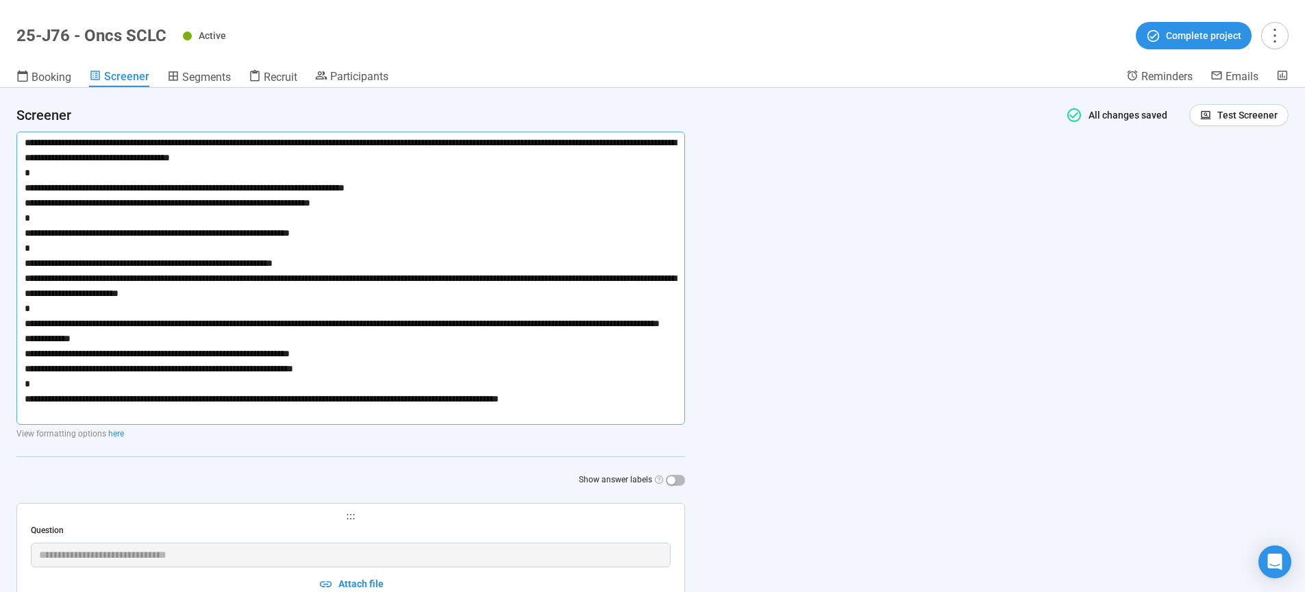
type textarea "**********"
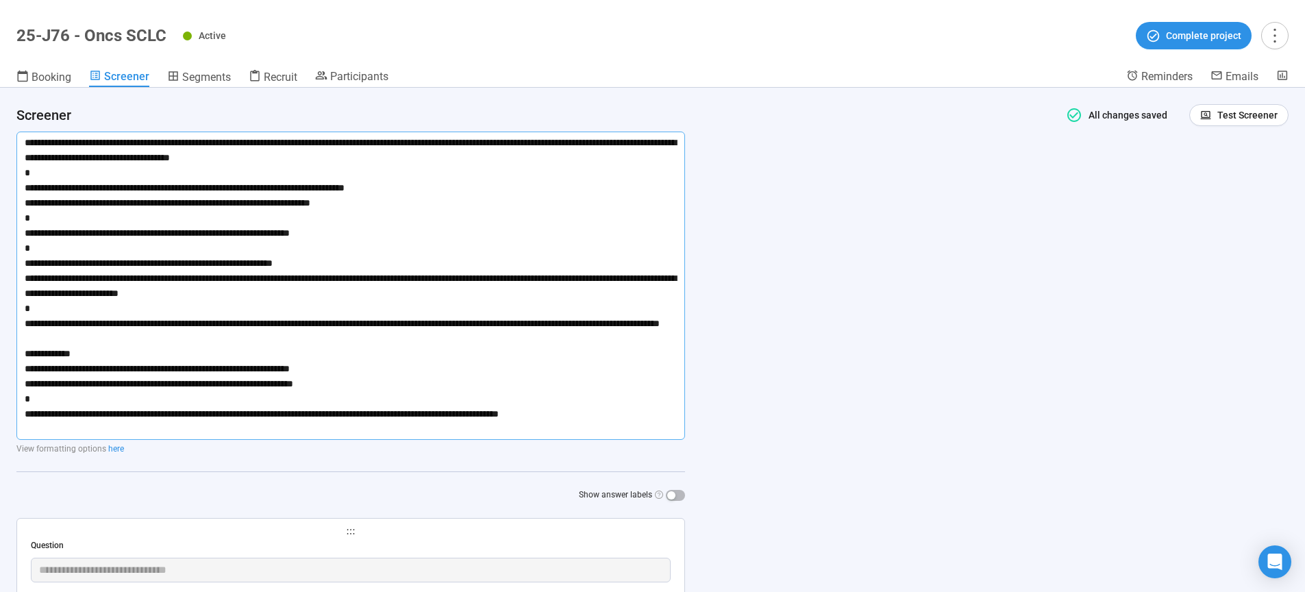
type textarea "**********"
click at [1062, 368] on div "**********" at bounding box center [652, 340] width 1305 height 504
drag, startPoint x: 438, startPoint y: 417, endPoint x: 32, endPoint y: 140, distance: 491.9
click at [32, 140] on textarea at bounding box center [350, 286] width 669 height 308
drag, startPoint x: 23, startPoint y: 145, endPoint x: 663, endPoint y: 427, distance: 699.9
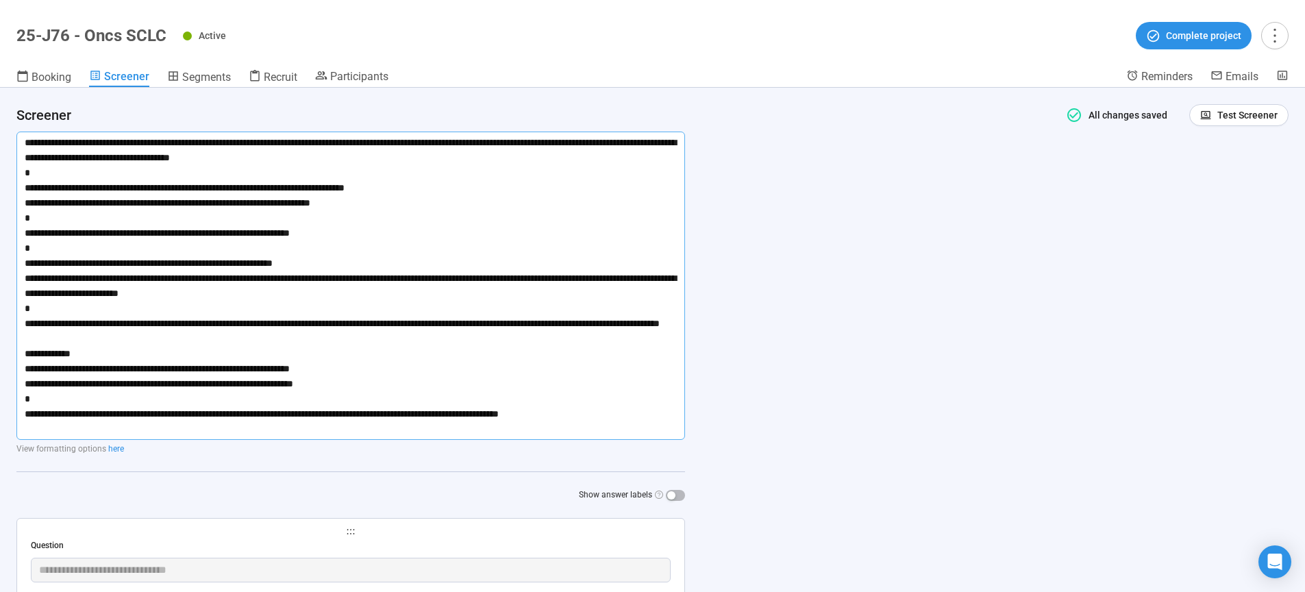
click at [663, 427] on textarea at bounding box center [350, 286] width 669 height 308
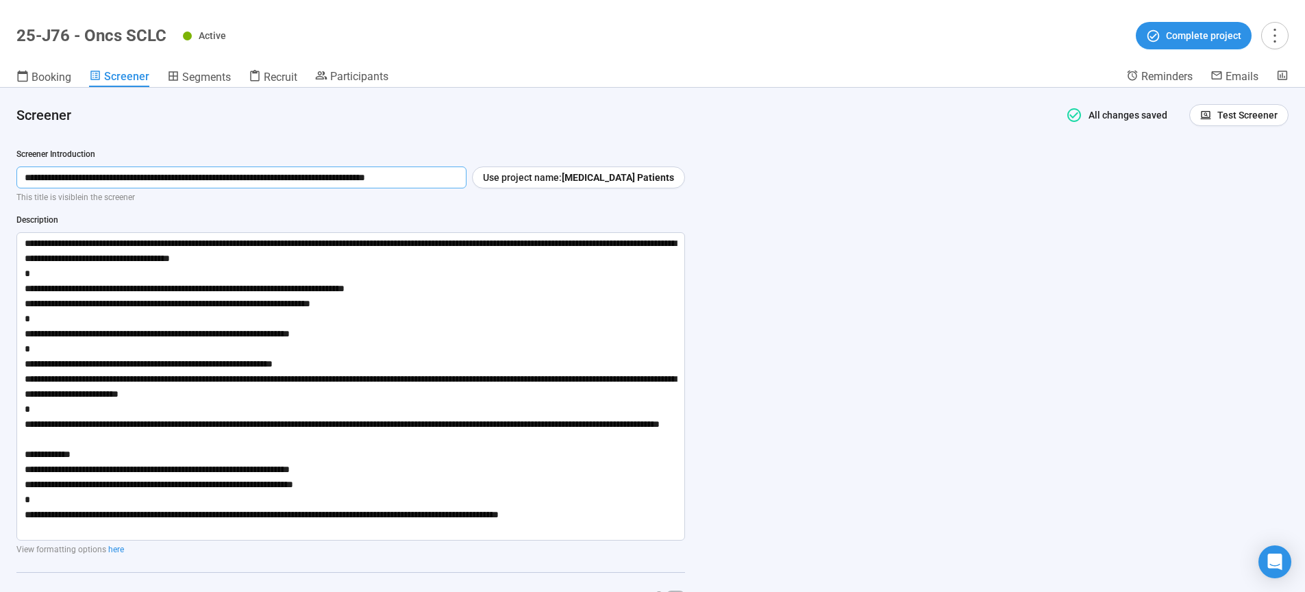
click at [459, 177] on input "**********" at bounding box center [241, 177] width 450 height 22
drag, startPoint x: 452, startPoint y: 175, endPoint x: 1, endPoint y: 176, distance: 451.4
click at [16, 176] on input "**********" at bounding box center [241, 177] width 450 height 22
drag, startPoint x: 25, startPoint y: 244, endPoint x: 690, endPoint y: 562, distance: 737.2
click at [685, 540] on textarea at bounding box center [350, 386] width 669 height 308
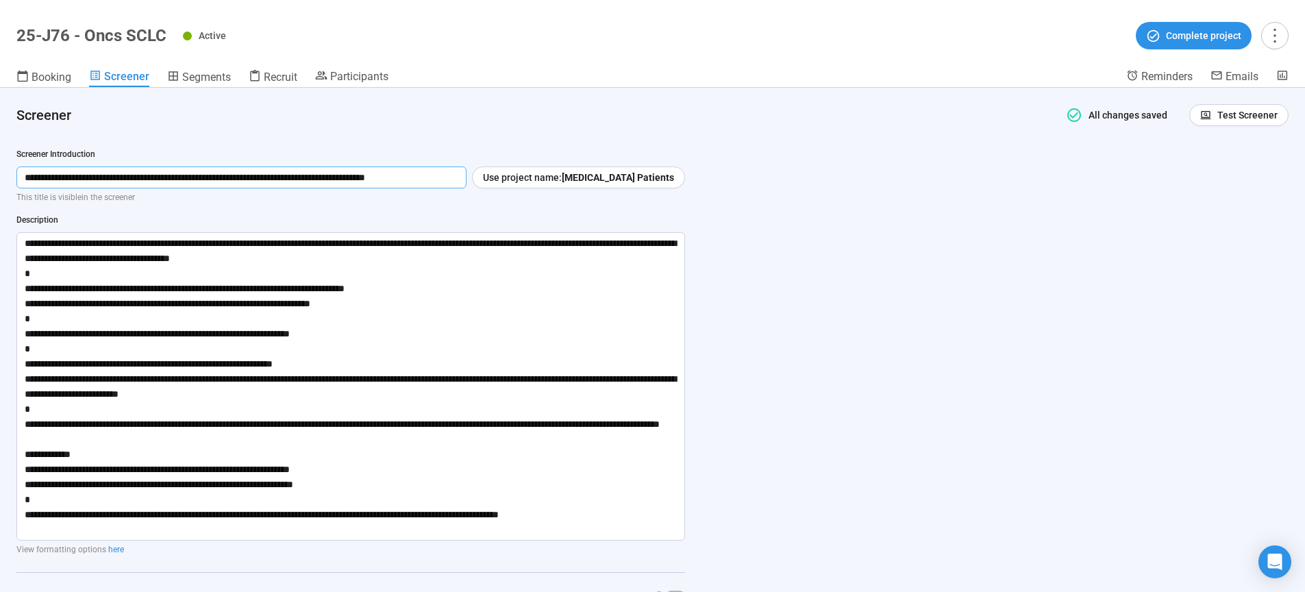
drag, startPoint x: 480, startPoint y: 178, endPoint x: 4, endPoint y: 178, distance: 476.1
click at [16, 178] on input "**********" at bounding box center [241, 177] width 450 height 22
drag, startPoint x: 26, startPoint y: 244, endPoint x: 645, endPoint y: 529, distance: 681.0
click at [645, 529] on textarea at bounding box center [350, 386] width 669 height 308
click at [466, 179] on input "**********" at bounding box center [241, 177] width 450 height 22
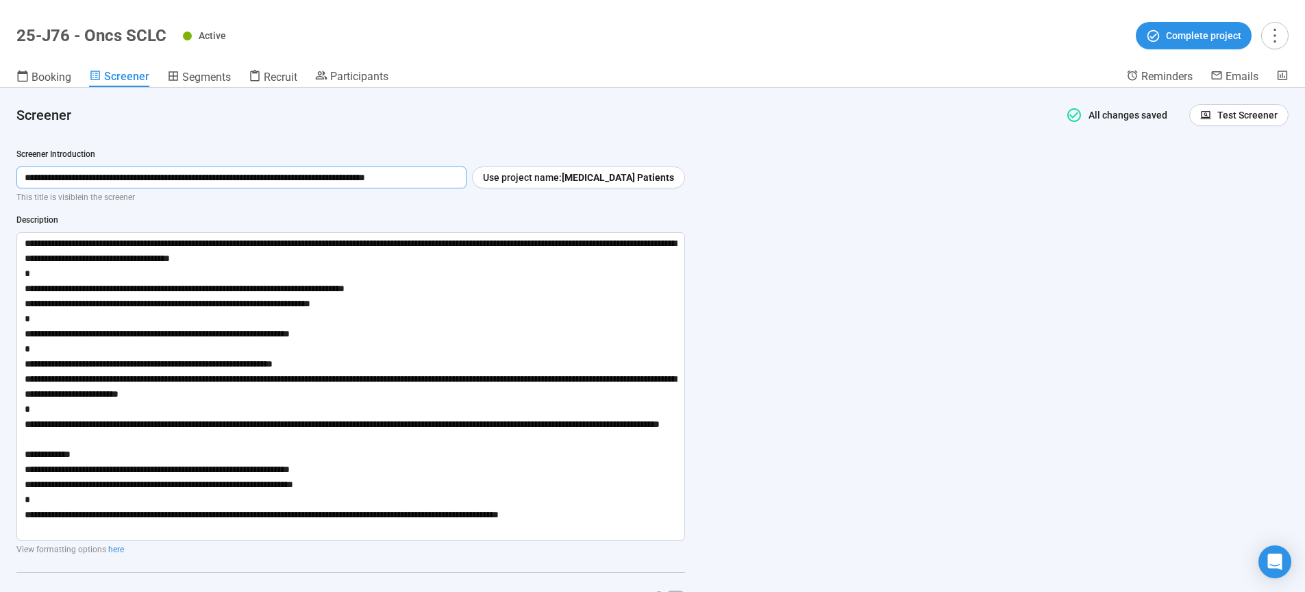
drag, startPoint x: 476, startPoint y: 179, endPoint x: 1, endPoint y: 175, distance: 475.4
click at [16, 175] on input "**********" at bounding box center [241, 177] width 450 height 22
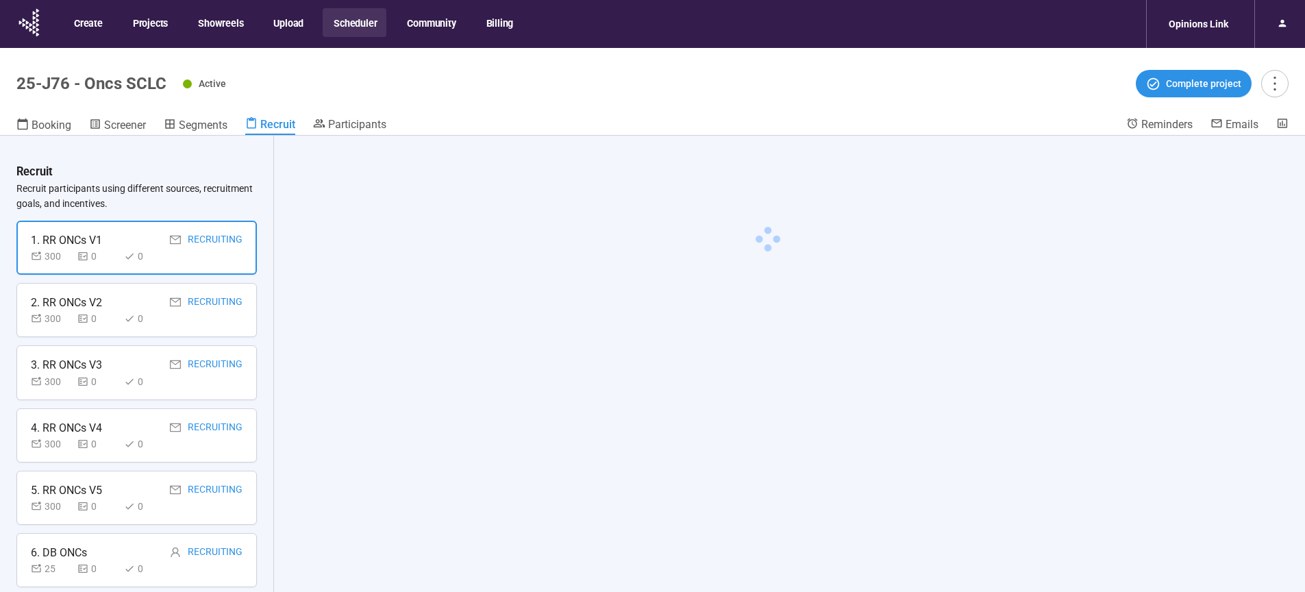
scroll to position [48, 0]
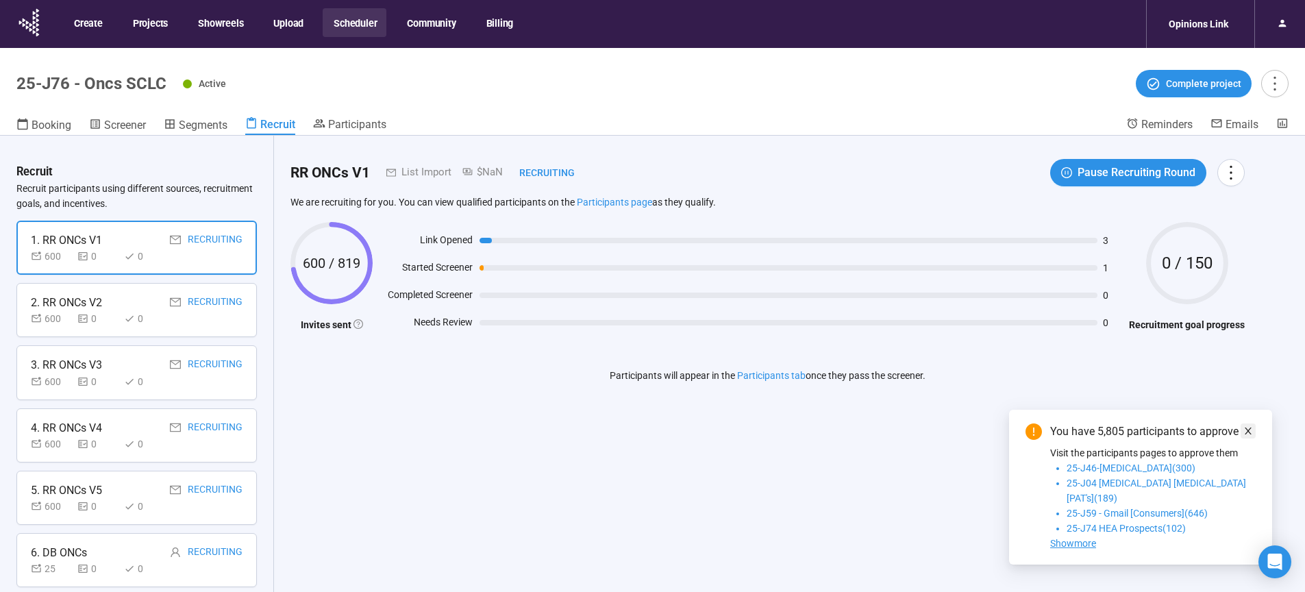
click at [1252, 436] on icon "close" at bounding box center [1248, 431] width 10 height 10
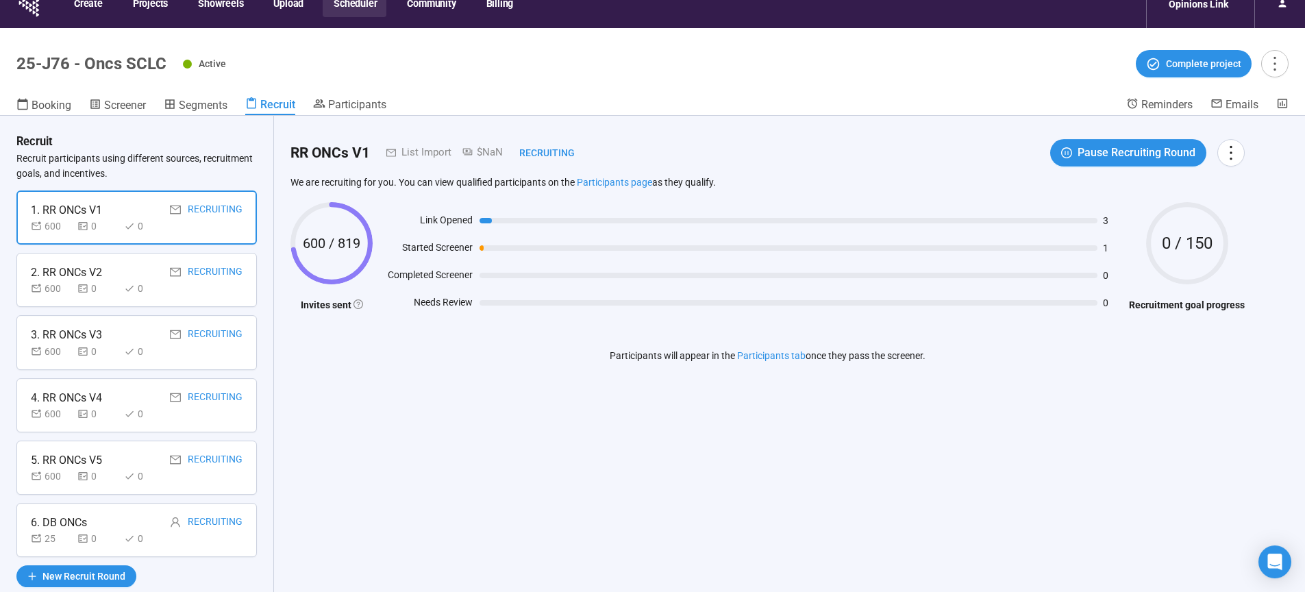
scroll to position [30, 0]
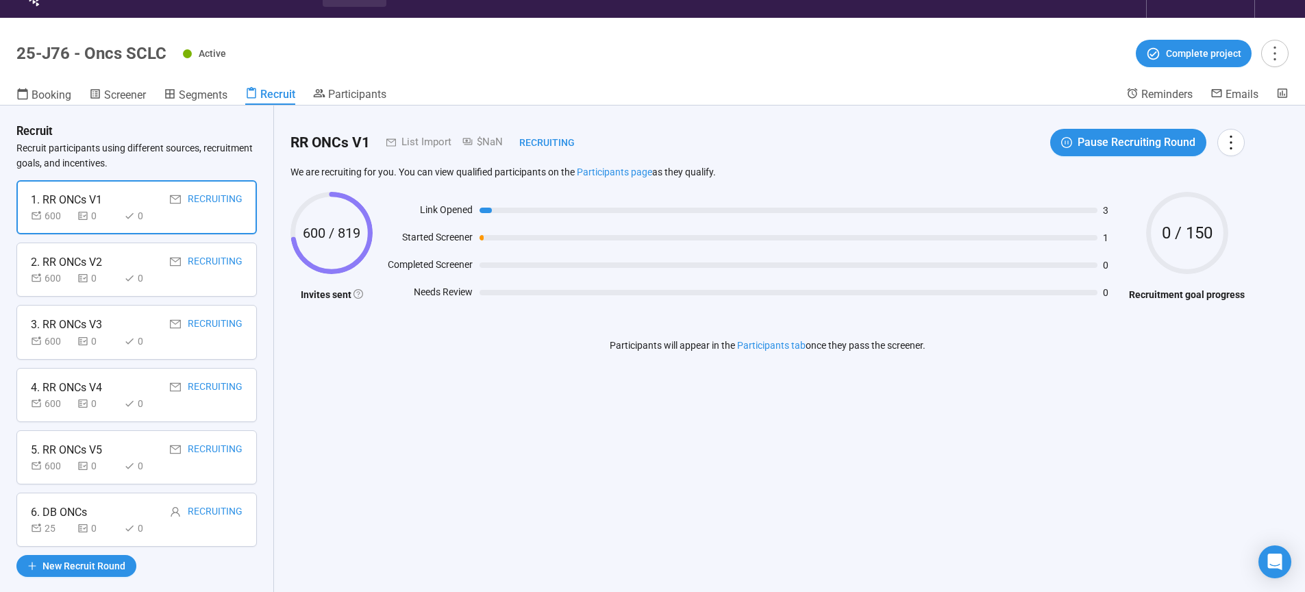
click at [136, 95] on span "Screener" at bounding box center [125, 94] width 42 height 13
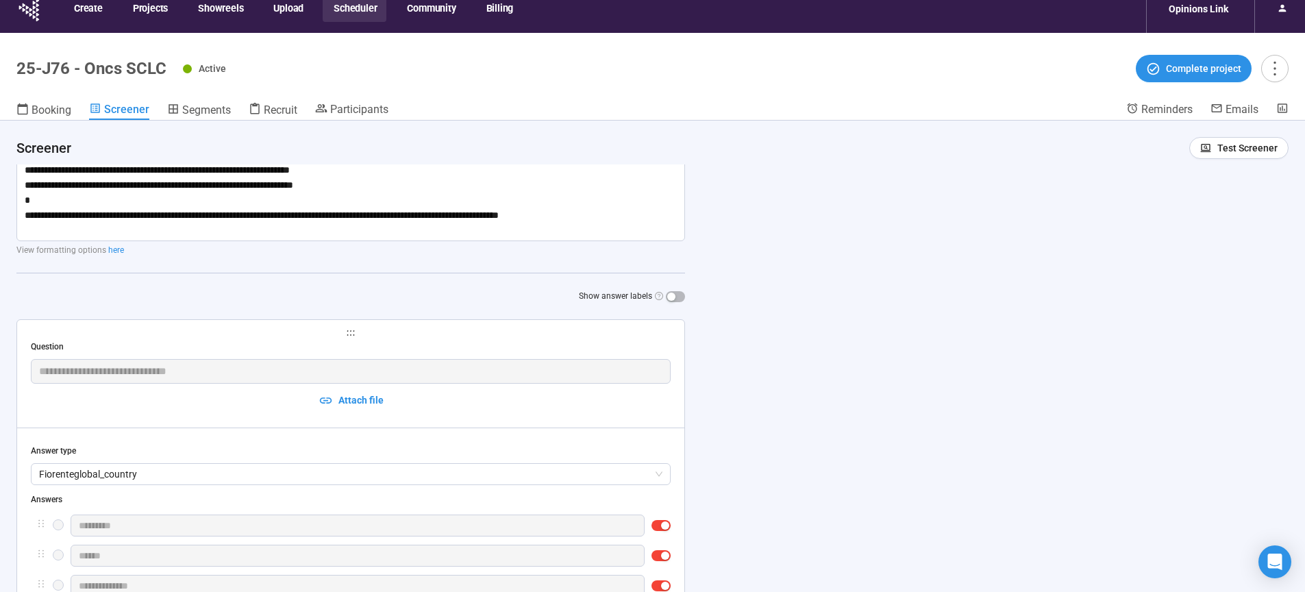
scroll to position [349, 0]
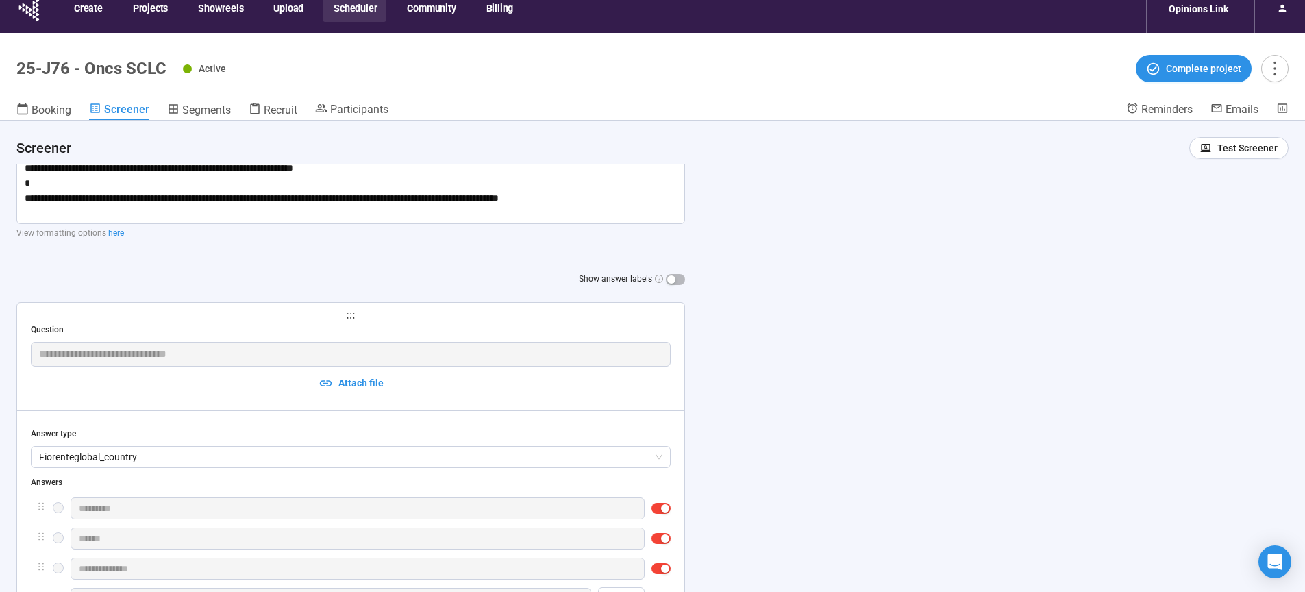
click at [662, 510] on div "button" at bounding box center [665, 508] width 8 height 8
click at [660, 536] on span "button" at bounding box center [660, 540] width 19 height 11
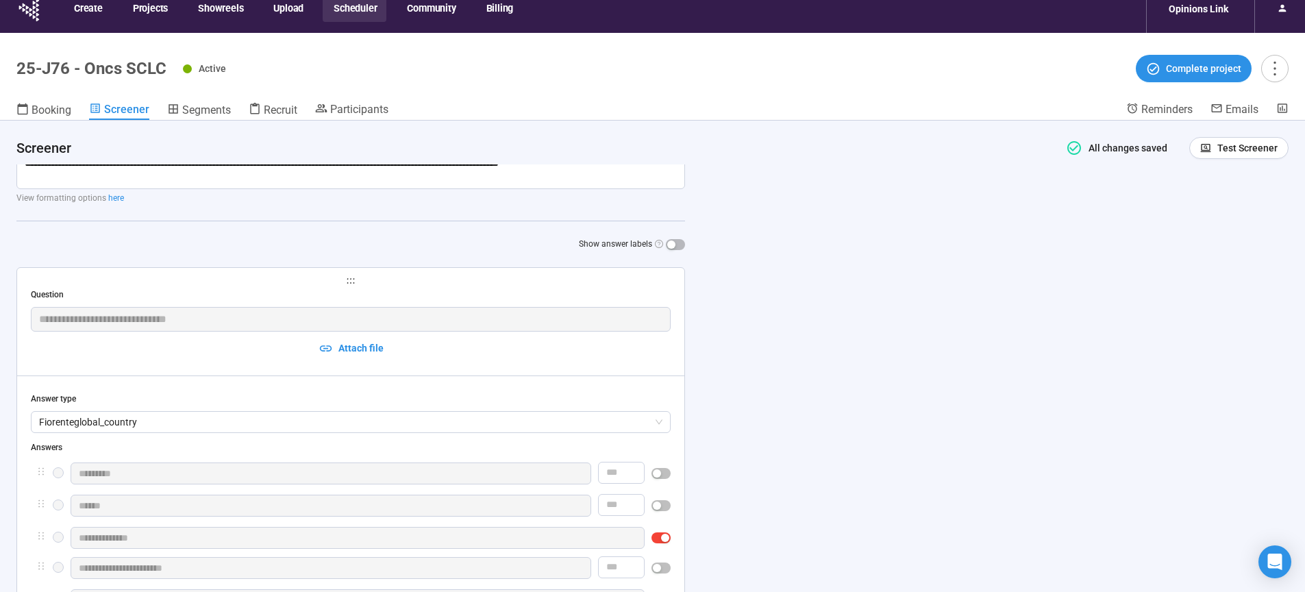
click at [669, 537] on span "button" at bounding box center [660, 537] width 19 height 11
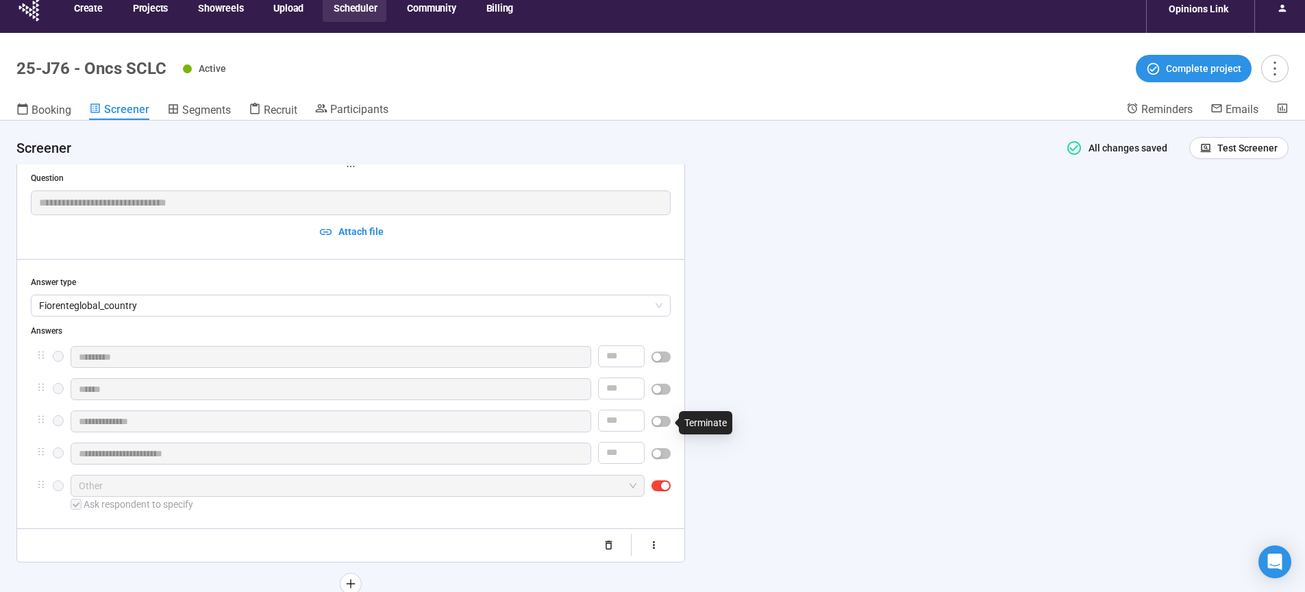
click at [664, 488] on div "button" at bounding box center [665, 486] width 8 height 8
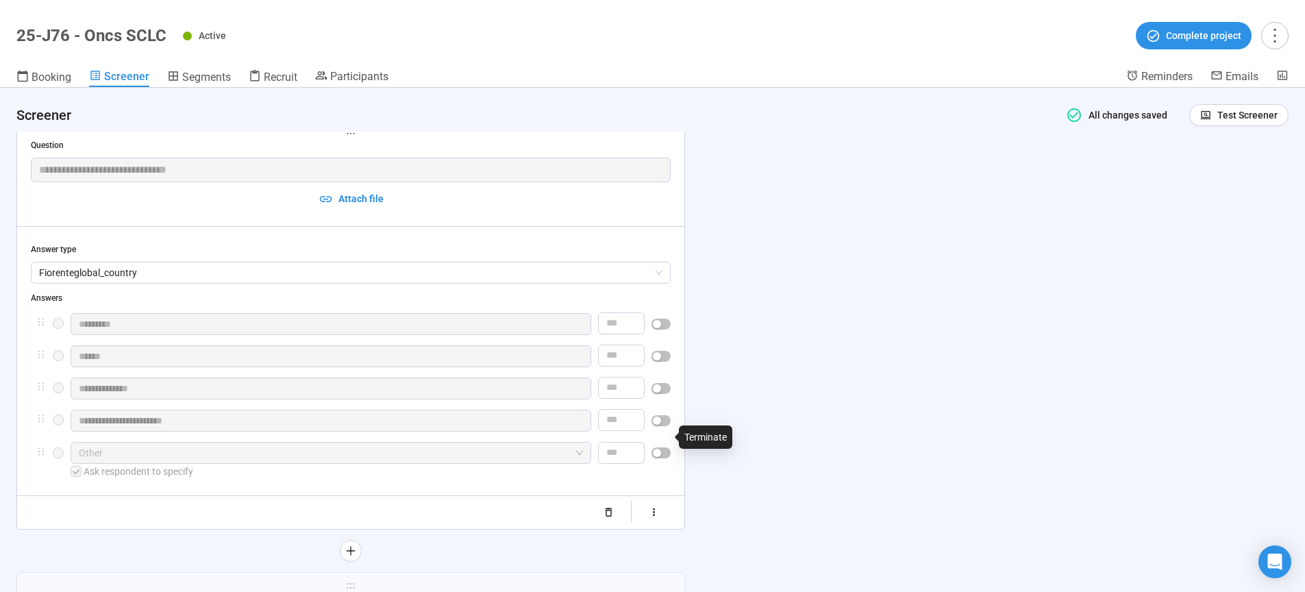
scroll to position [652, 0]
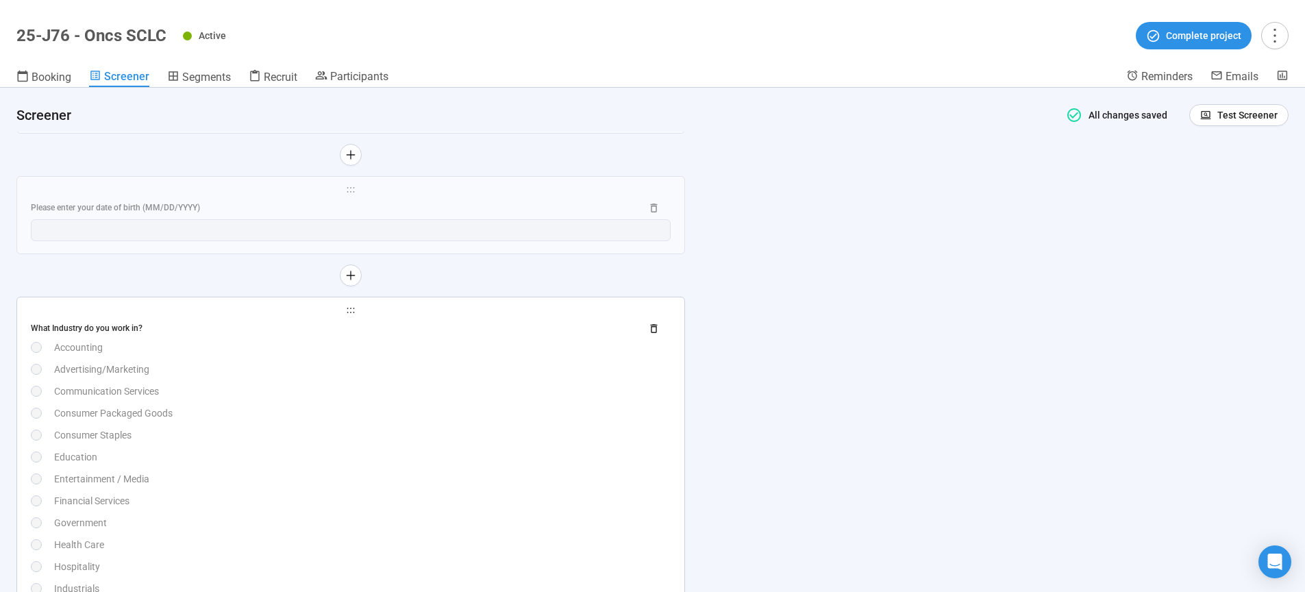
click at [539, 443] on div "Consumer Staples" at bounding box center [362, 434] width 617 height 15
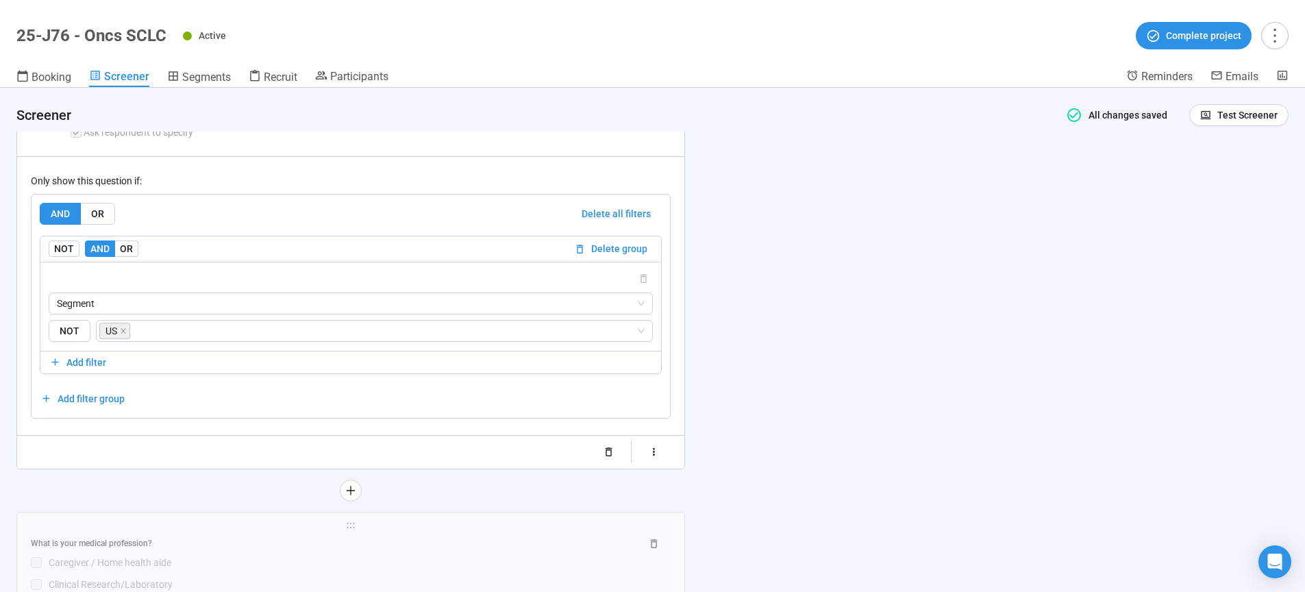
scroll to position [3138, 0]
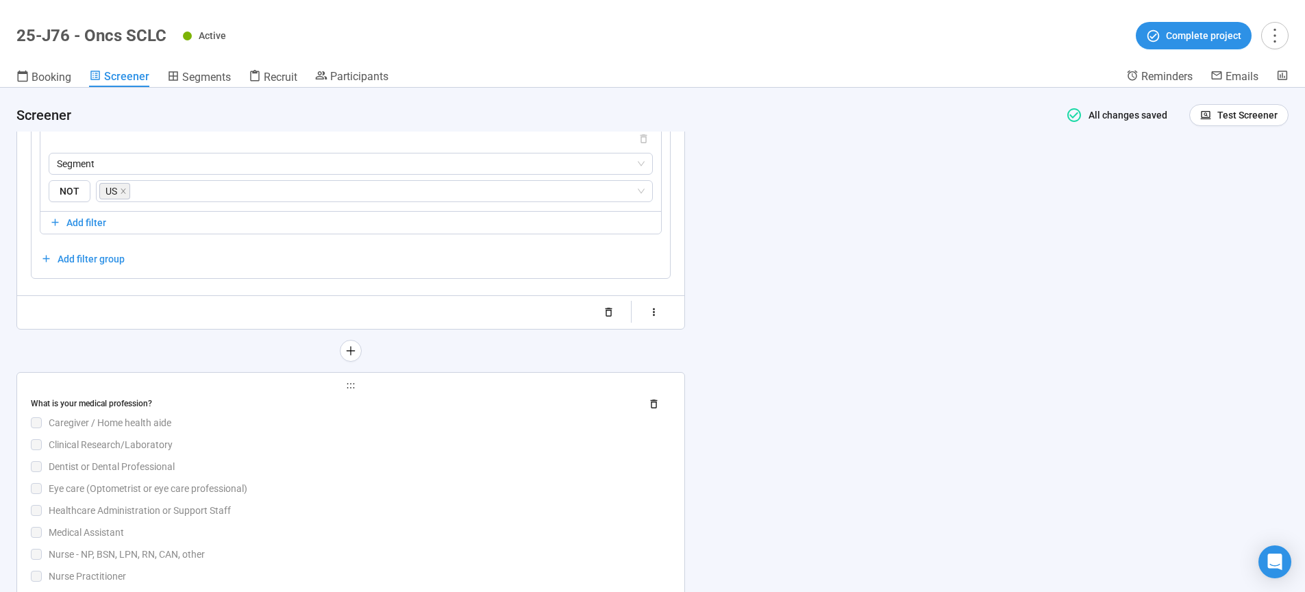
click at [584, 457] on div "What is your medical profession? Caregiver / Home health aide Clinical Research…" at bounding box center [351, 576] width 640 height 366
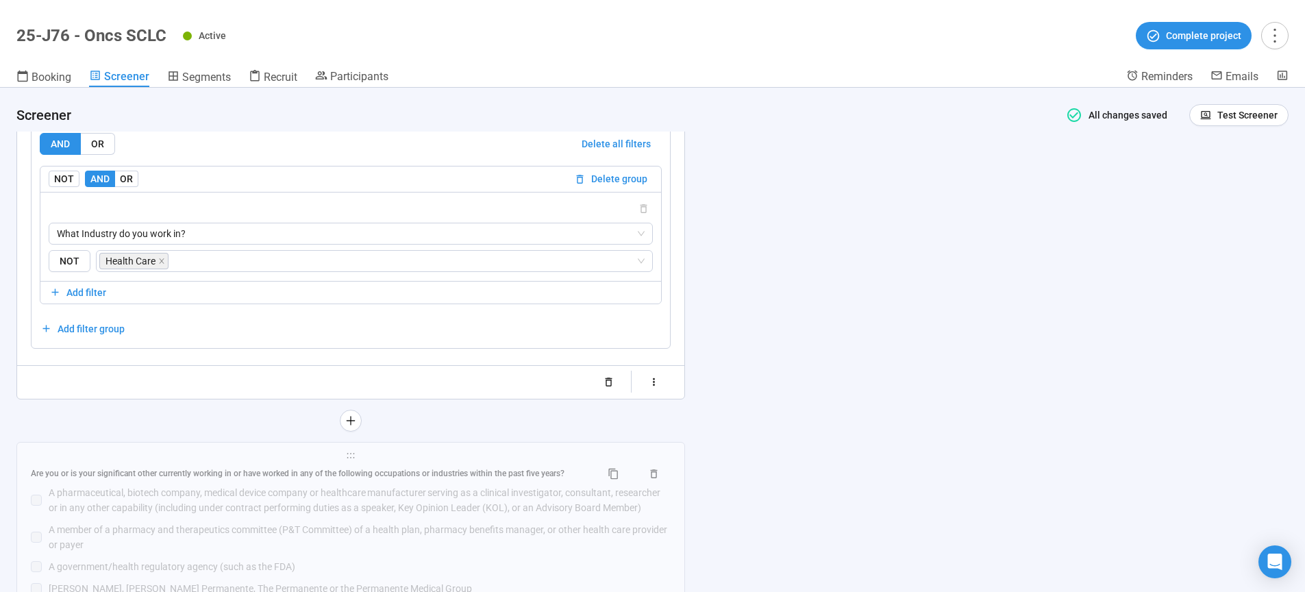
scroll to position [3589, 0]
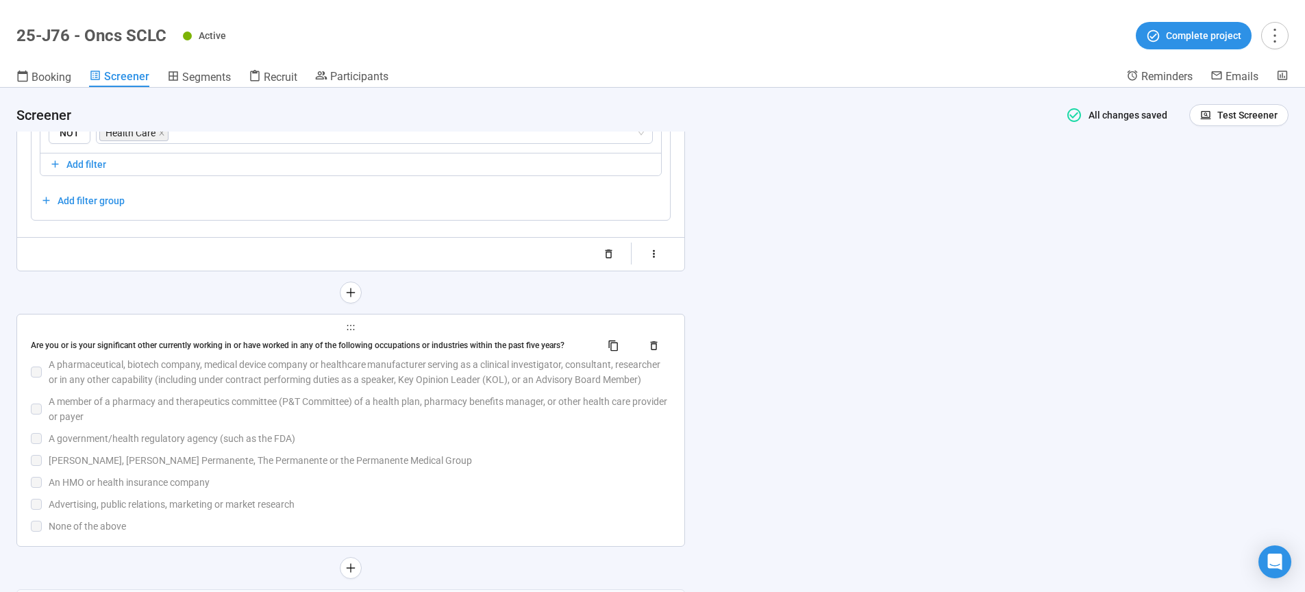
click at [516, 424] on div "A member of a pharmacy and therapeutics committee (P&T Committee) of a health p…" at bounding box center [360, 409] width 622 height 30
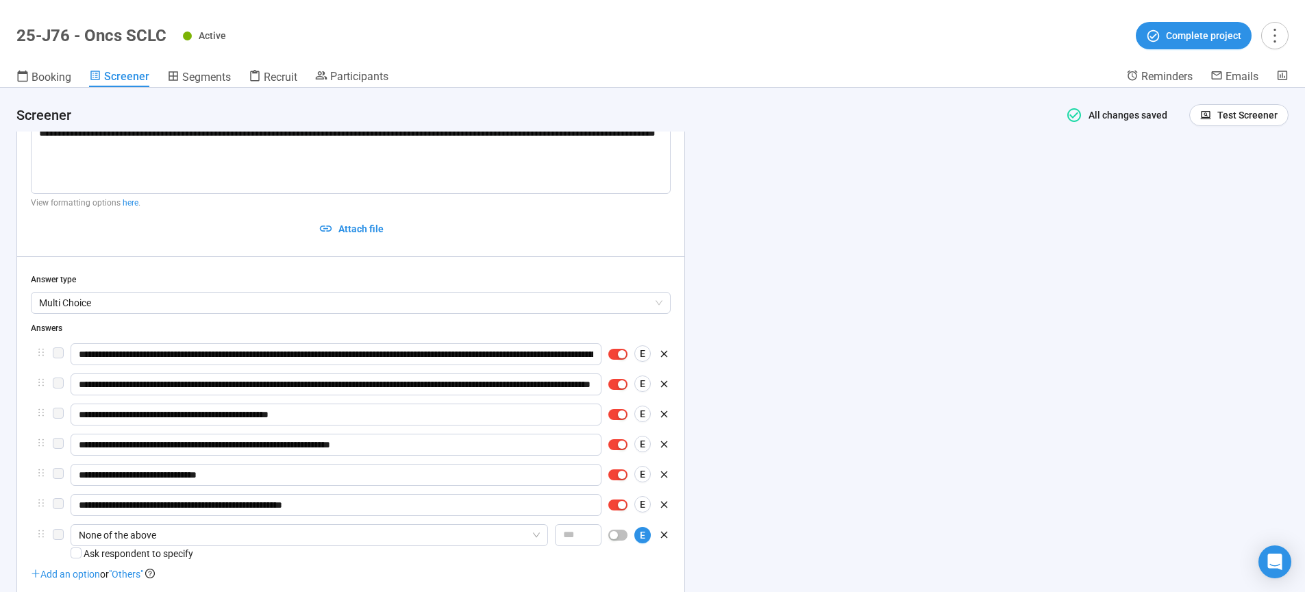
scroll to position [3205, 0]
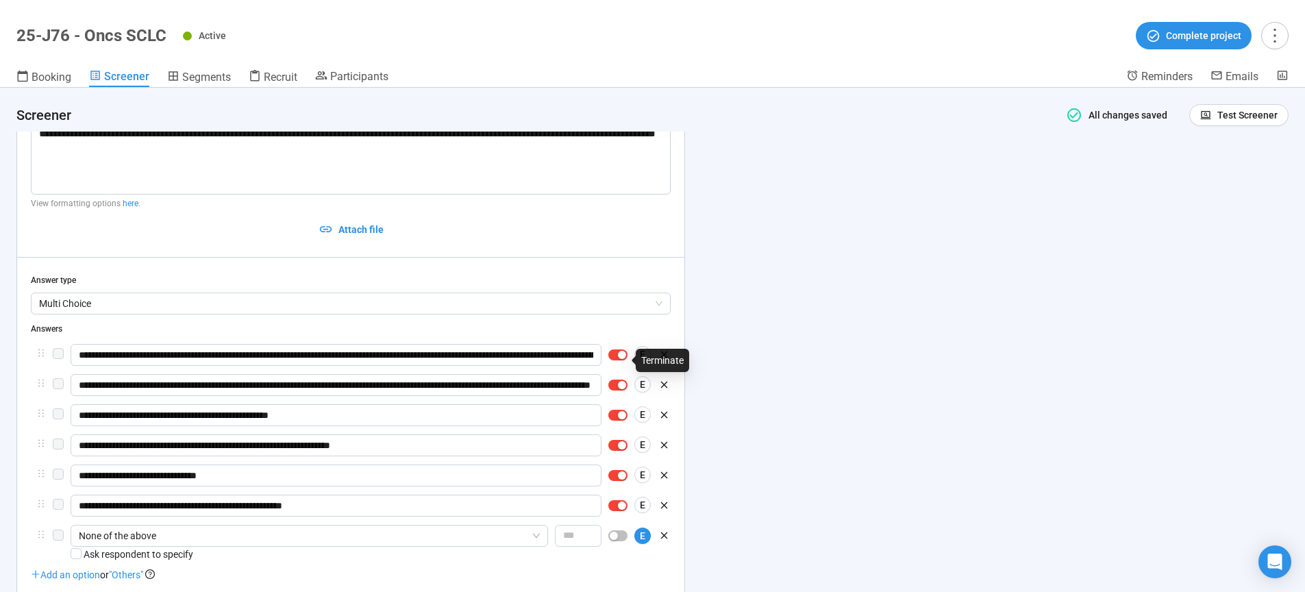
drag, startPoint x: 619, startPoint y: 360, endPoint x: 621, endPoint y: 390, distance: 29.5
click at [619, 359] on div "button" at bounding box center [622, 355] width 8 height 8
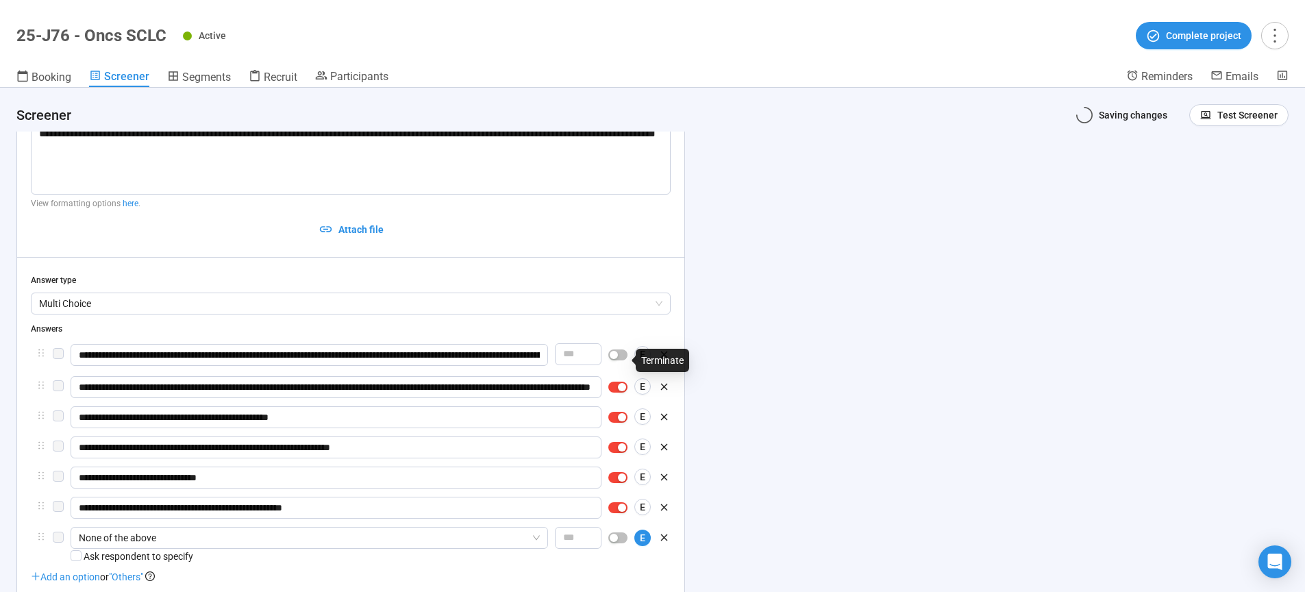
click at [621, 390] on div "button" at bounding box center [622, 387] width 8 height 8
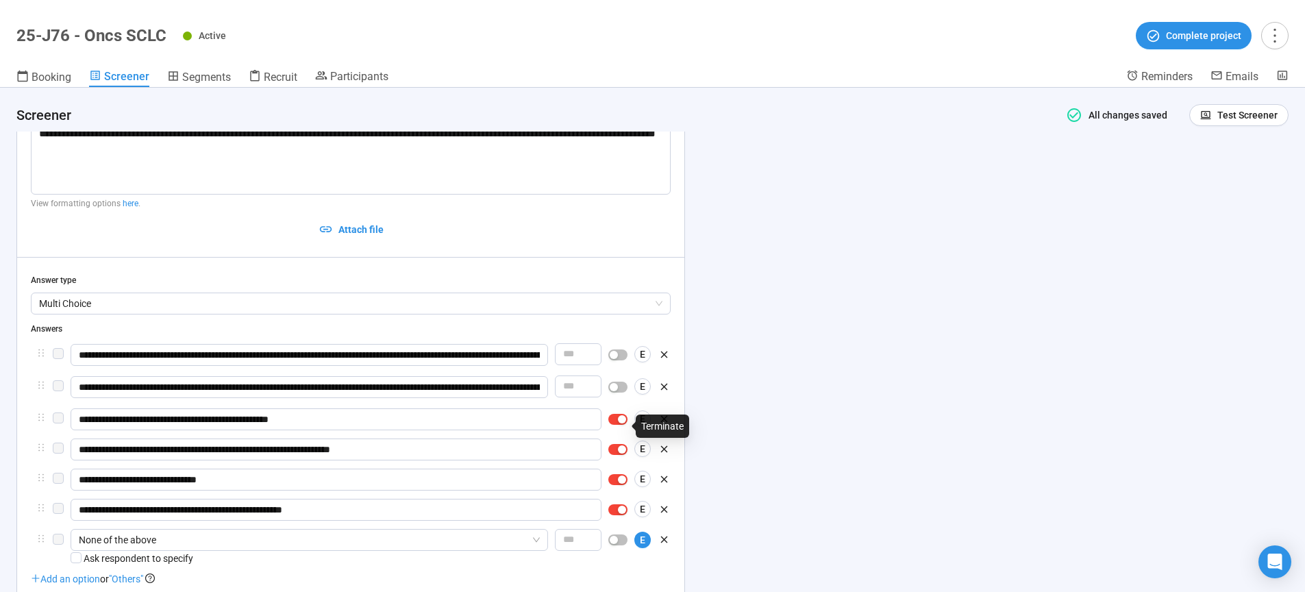
click at [620, 423] on div "button" at bounding box center [622, 419] width 8 height 8
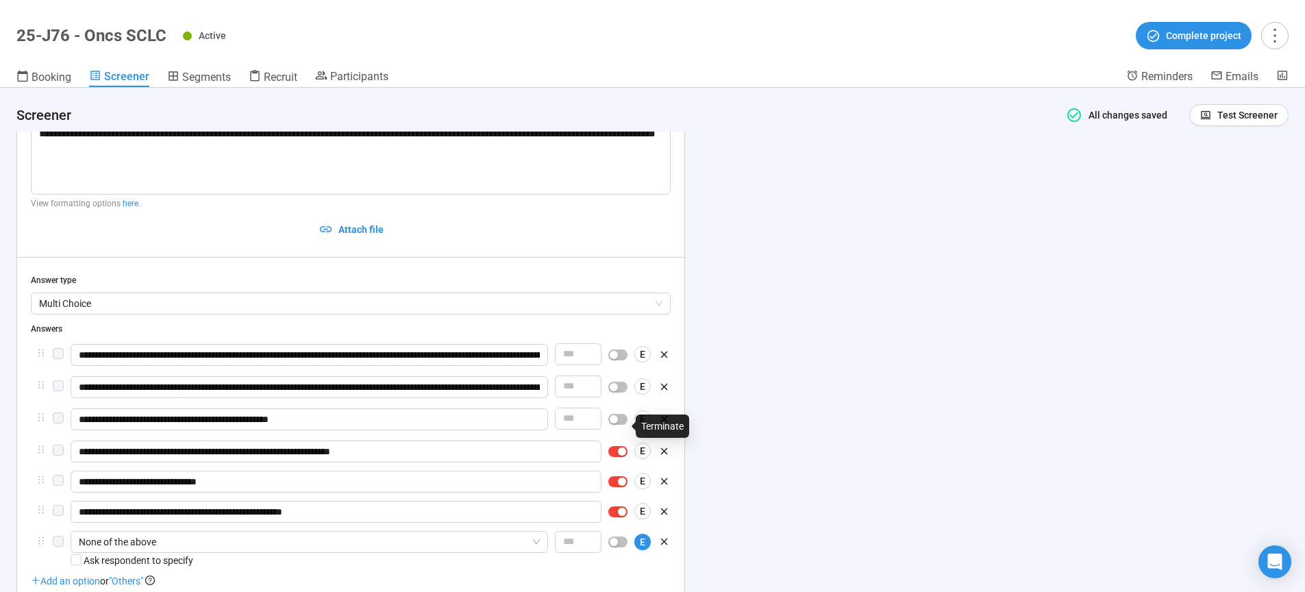
click at [620, 456] on div "button" at bounding box center [622, 451] width 8 height 8
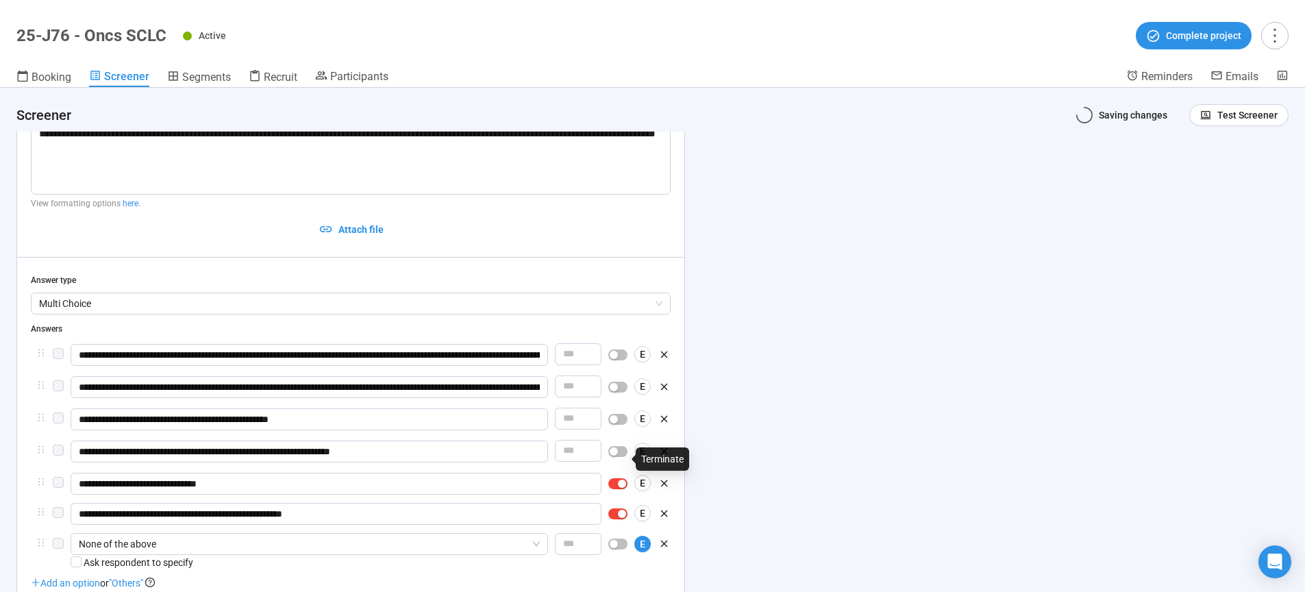
click at [619, 488] on div "button" at bounding box center [622, 484] width 8 height 8
click at [622, 520] on div "button" at bounding box center [622, 516] width 8 height 8
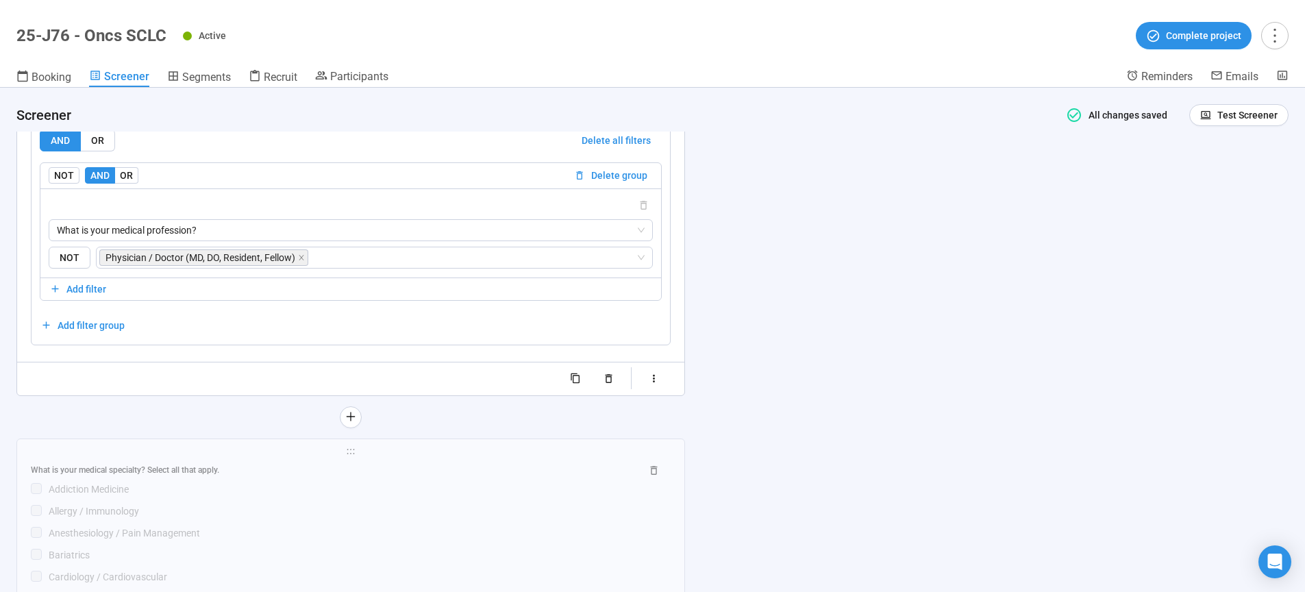
scroll to position [3799, 0]
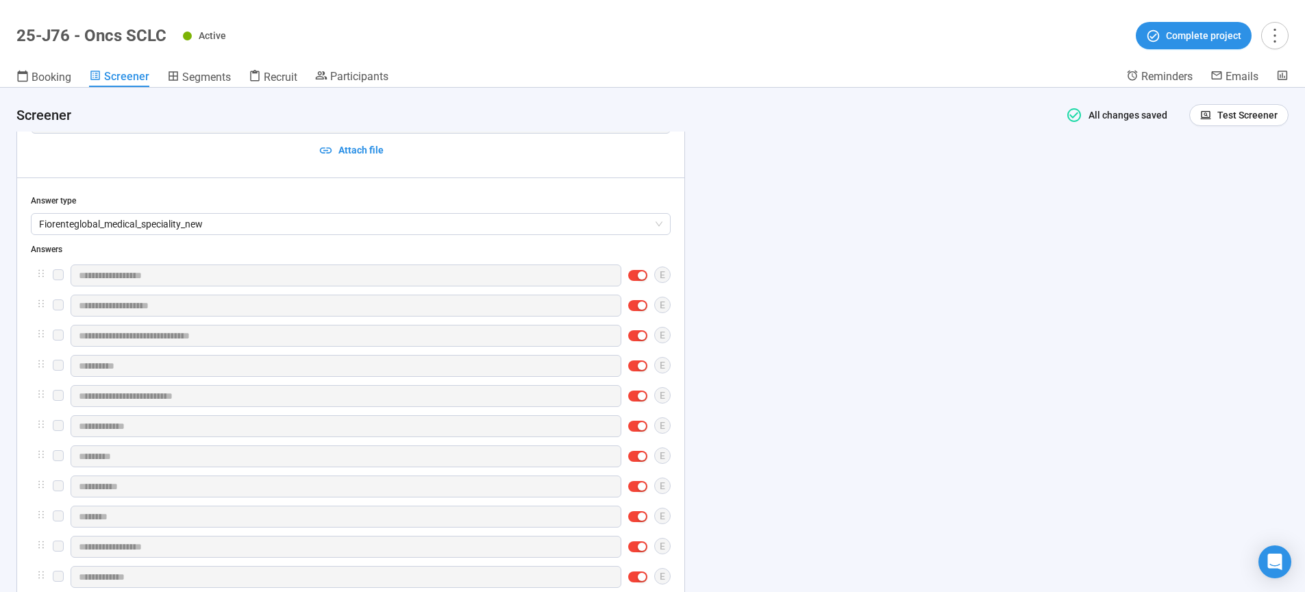
scroll to position [3496, 0]
click at [641, 277] on div "button" at bounding box center [642, 273] width 8 height 8
click at [637, 311] on span "button" at bounding box center [637, 305] width 19 height 11
click at [636, 343] on span "button" at bounding box center [637, 337] width 19 height 11
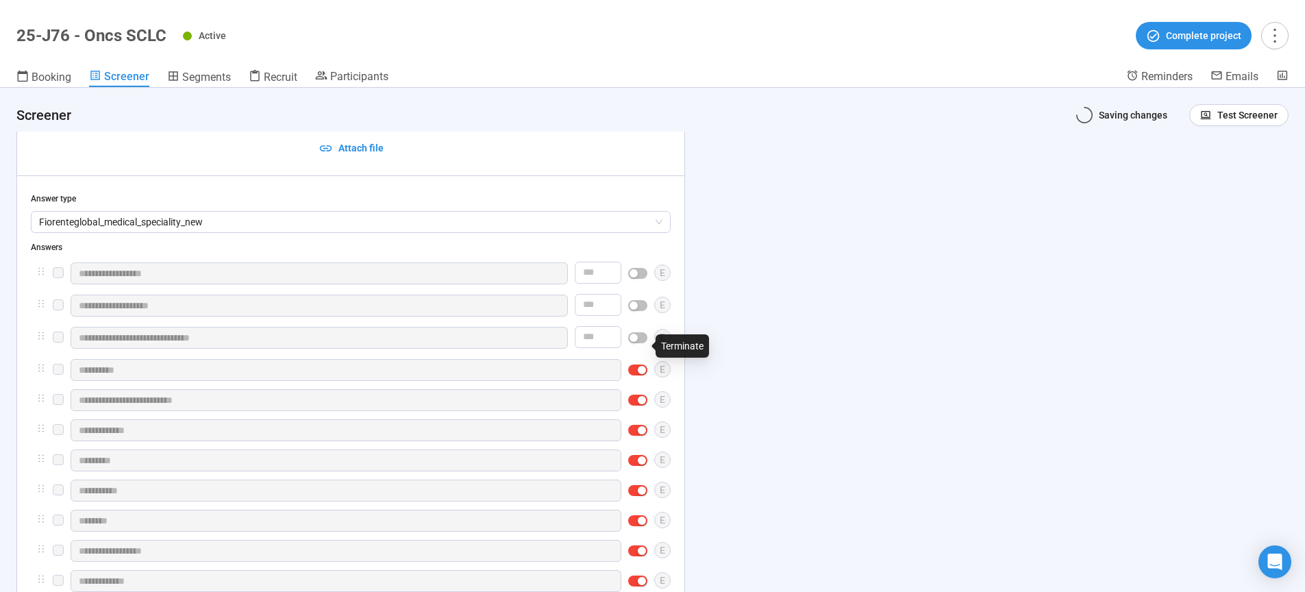
click at [638, 374] on div "button" at bounding box center [642, 370] width 8 height 8
click at [639, 406] on div "button" at bounding box center [642, 402] width 8 height 8
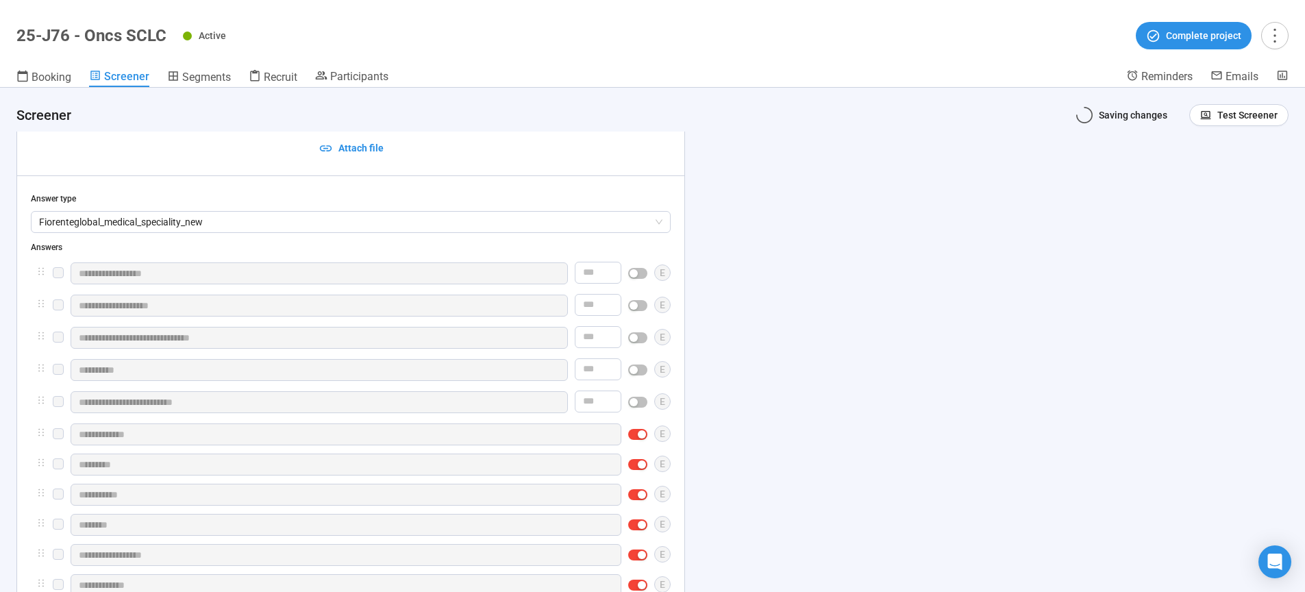
click at [640, 438] on div "button" at bounding box center [642, 434] width 8 height 8
click at [639, 472] on span "button" at bounding box center [637, 466] width 19 height 11
click at [639, 503] on div "button" at bounding box center [642, 499] width 8 height 8
click at [638, 535] on div "button" at bounding box center [642, 531] width 8 height 8
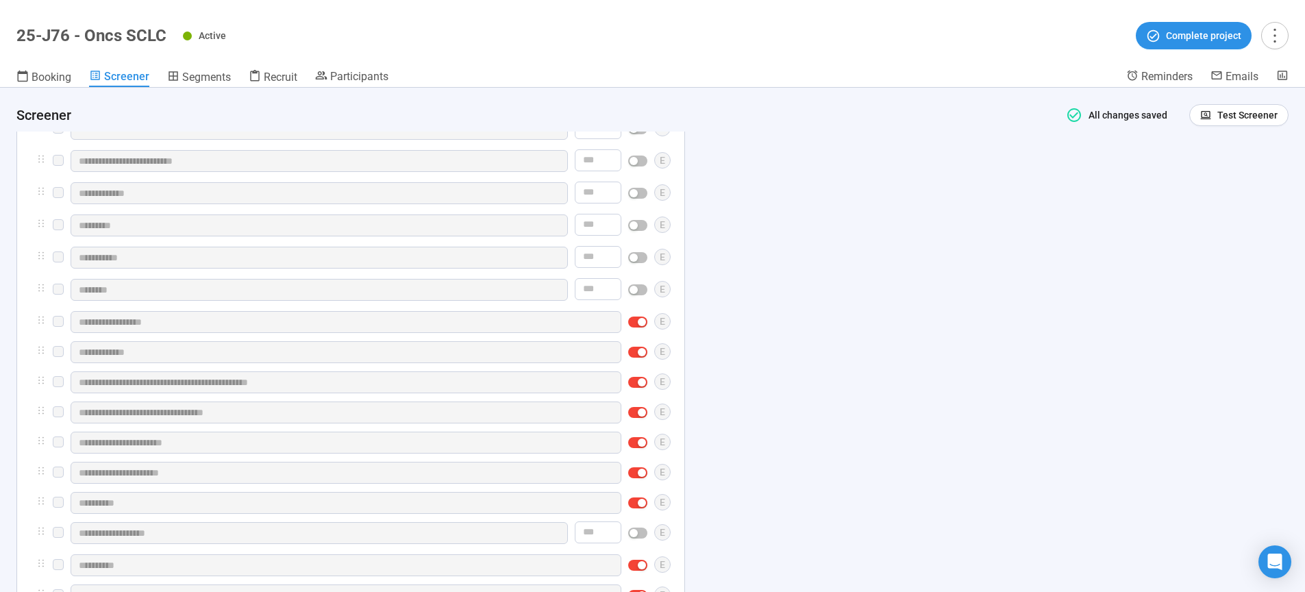
scroll to position [3787, 0]
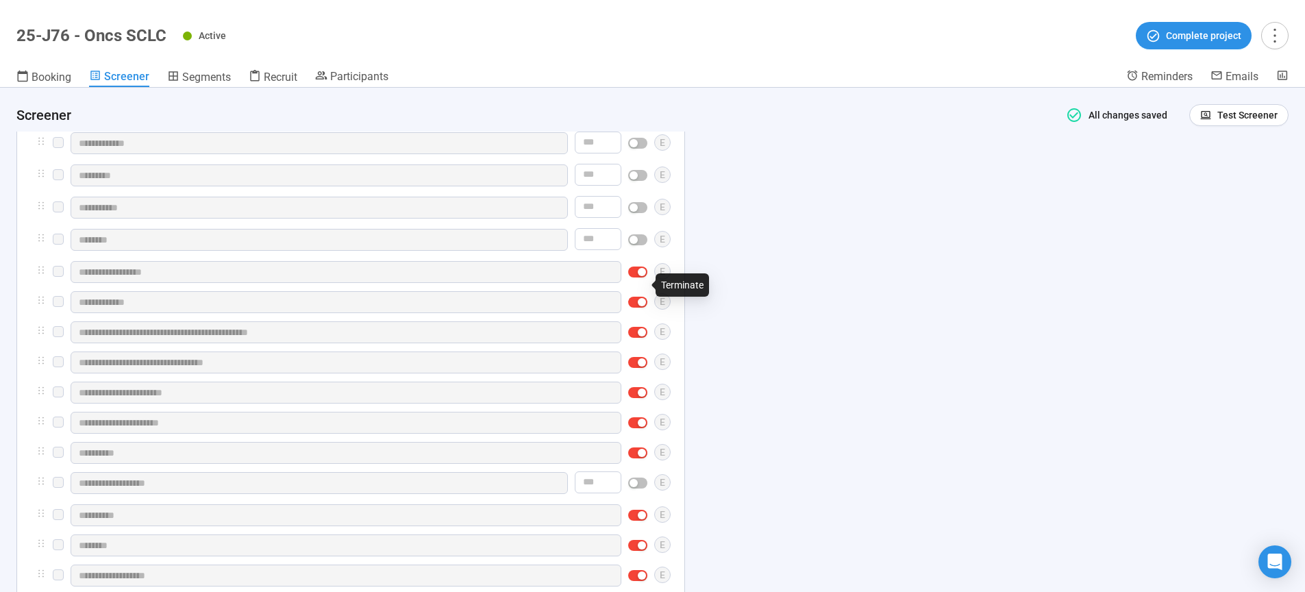
click at [638, 276] on div "button" at bounding box center [642, 272] width 8 height 8
click at [640, 308] on div "button" at bounding box center [642, 304] width 8 height 8
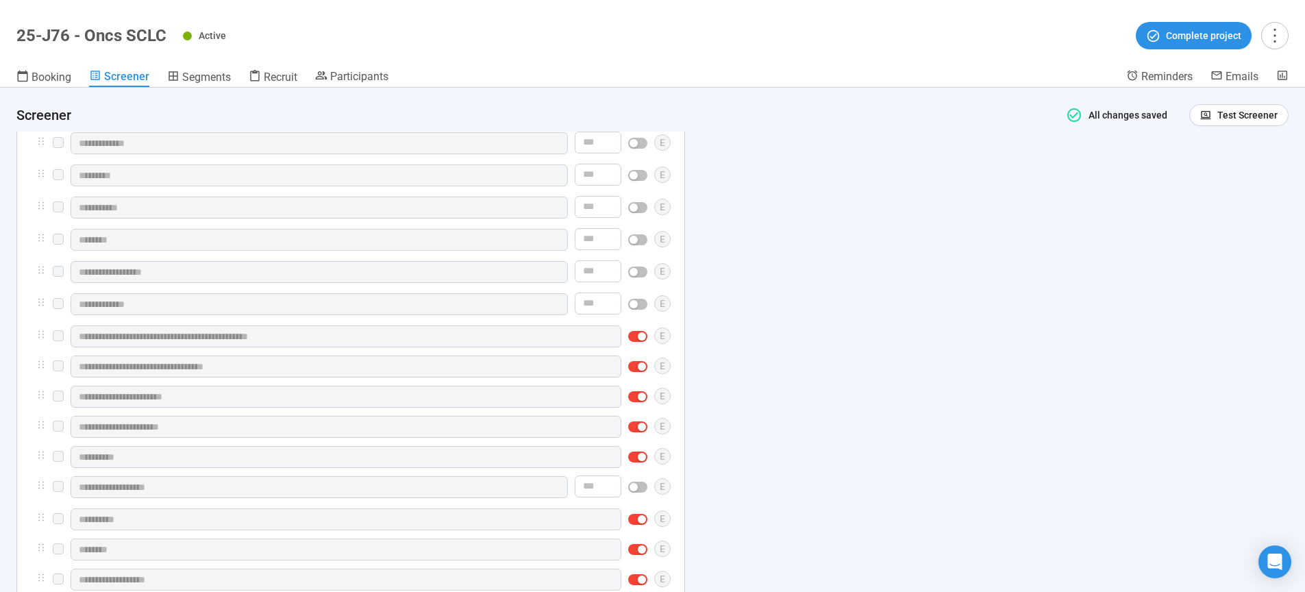
click at [640, 340] on div "button" at bounding box center [642, 336] width 8 height 8
click at [643, 373] on div "button" at bounding box center [642, 368] width 8 height 8
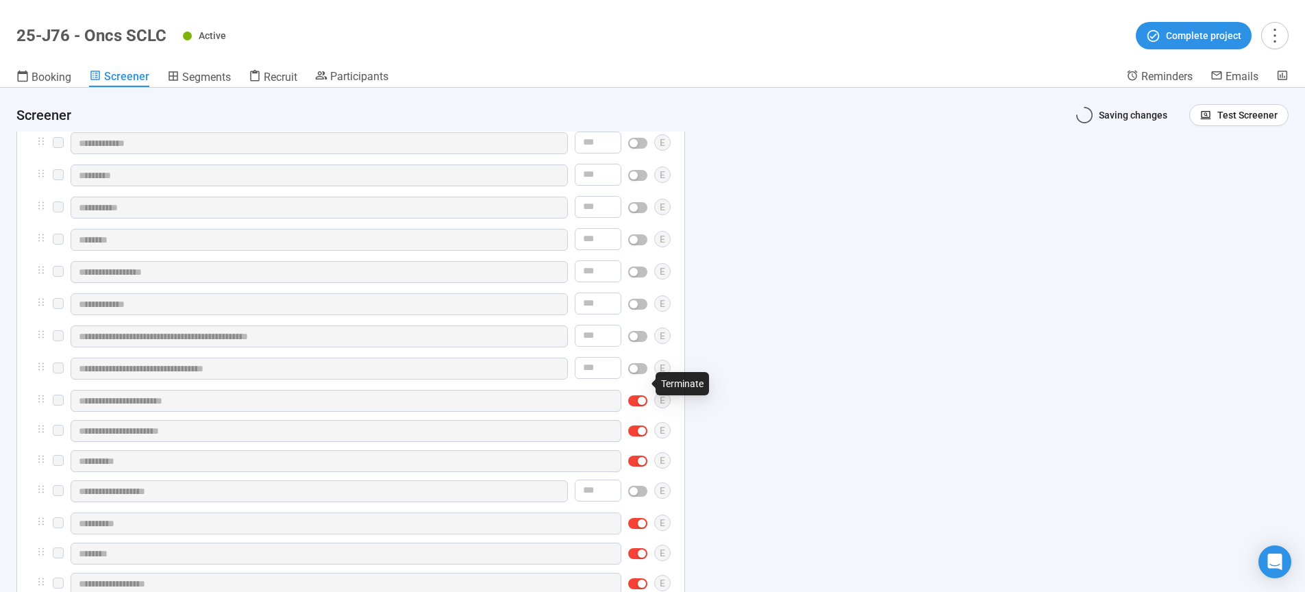
click at [640, 405] on div "button" at bounding box center [642, 401] width 8 height 8
drag, startPoint x: 636, startPoint y: 445, endPoint x: 644, endPoint y: 476, distance: 31.7
click at [636, 436] on span "button" at bounding box center [637, 430] width 19 height 11
click at [640, 469] on div "button" at bounding box center [642, 465] width 8 height 8
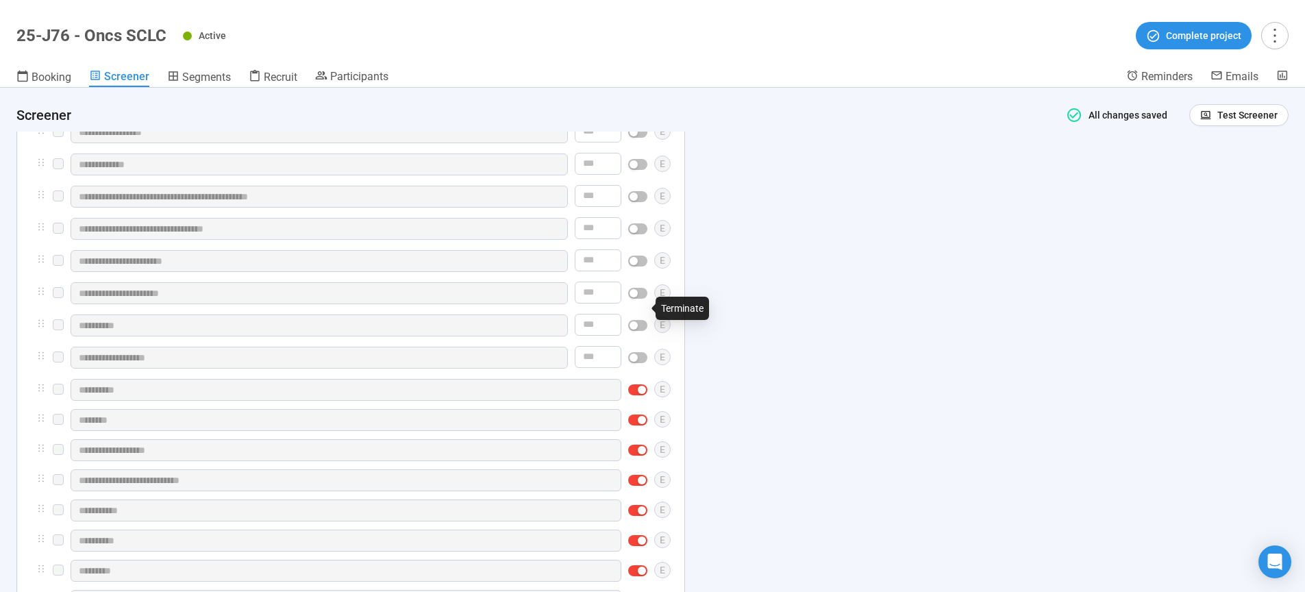
scroll to position [3961, 0]
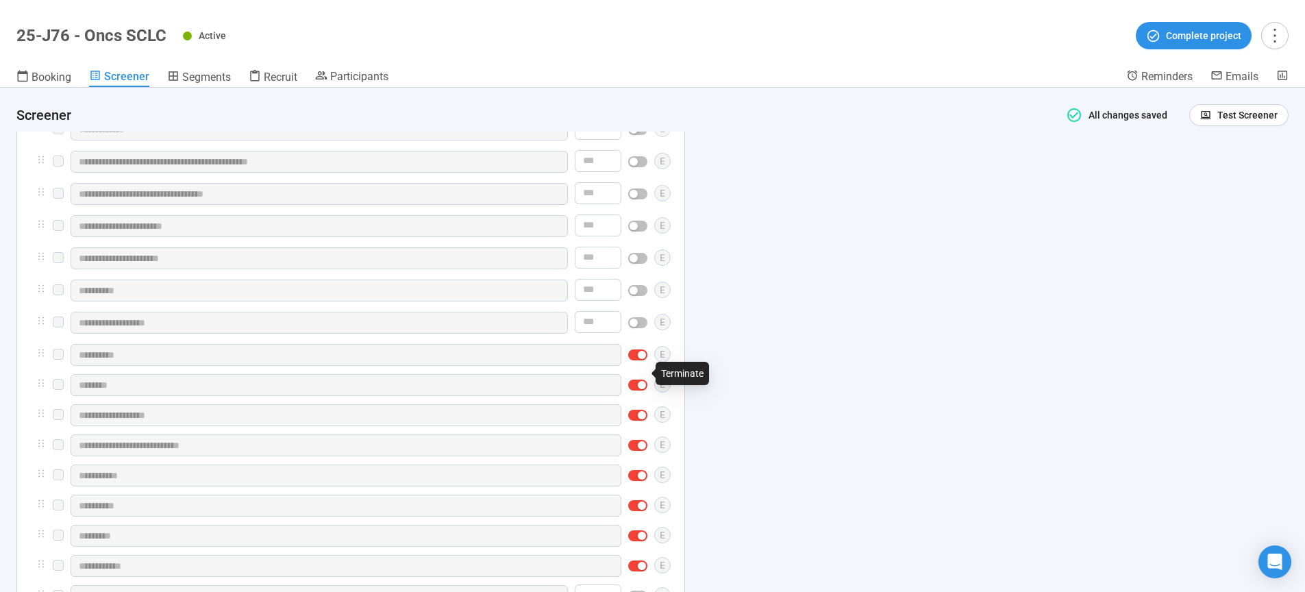
click at [643, 359] on div "button" at bounding box center [642, 355] width 8 height 8
click at [643, 391] on div "button" at bounding box center [642, 387] width 8 height 8
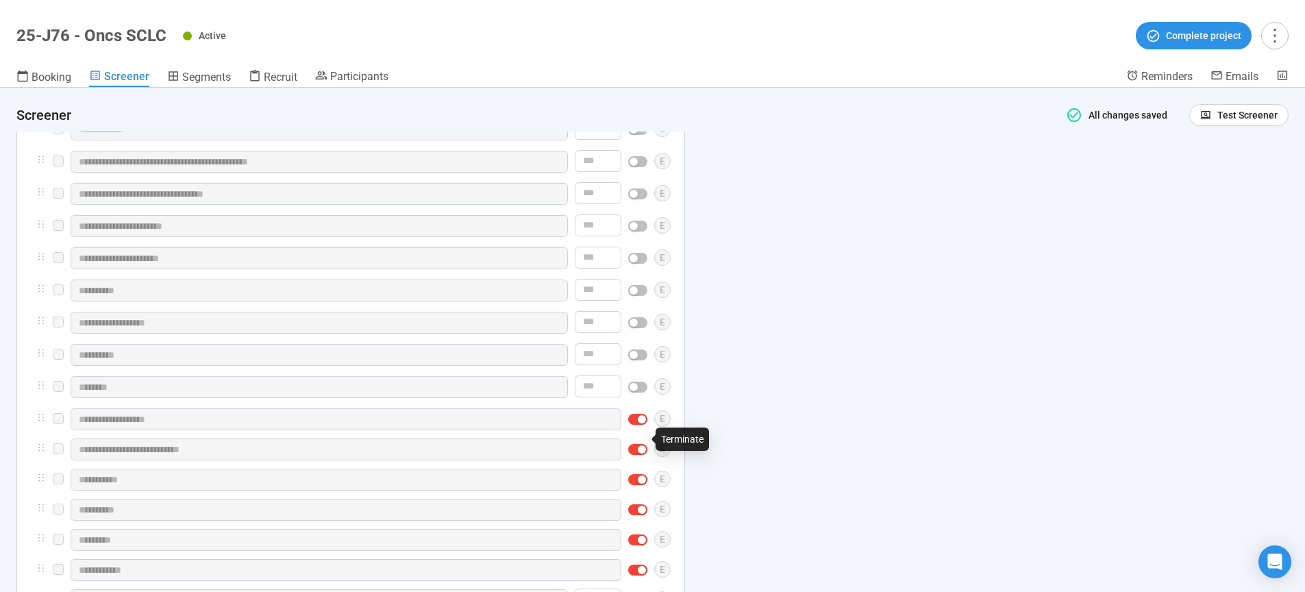
click at [638, 423] on div "button" at bounding box center [642, 419] width 8 height 8
drag, startPoint x: 639, startPoint y: 468, endPoint x: 750, endPoint y: 441, distance: 114.1
click at [640, 457] on span "button" at bounding box center [637, 451] width 19 height 11
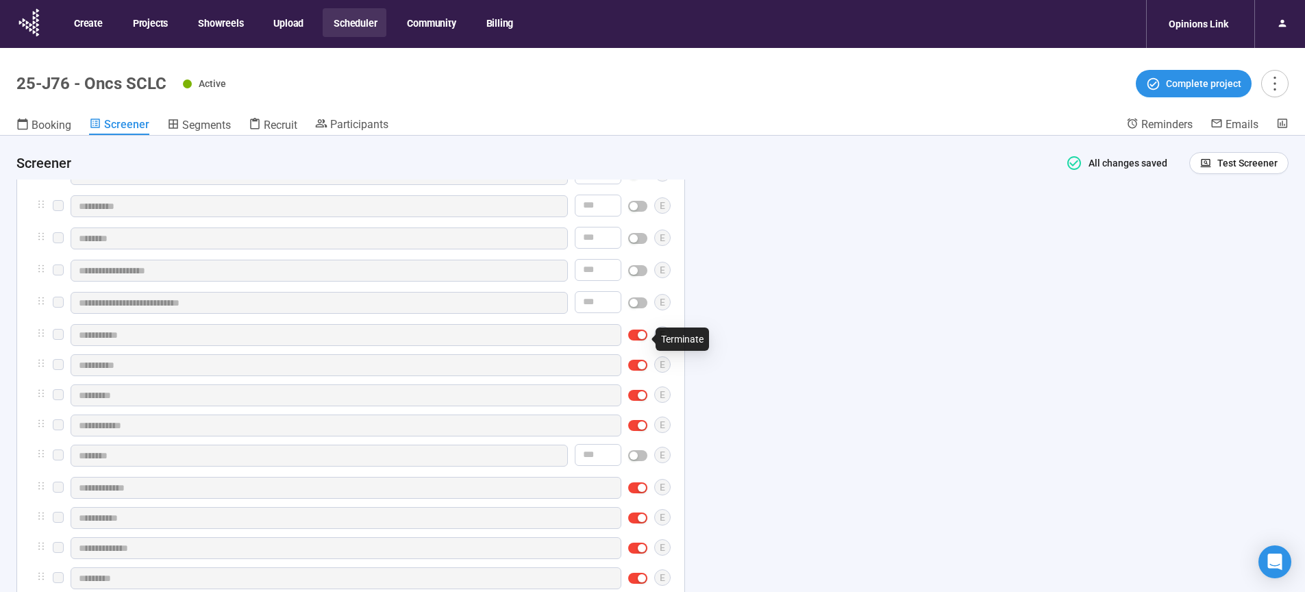
scroll to position [4136, 0]
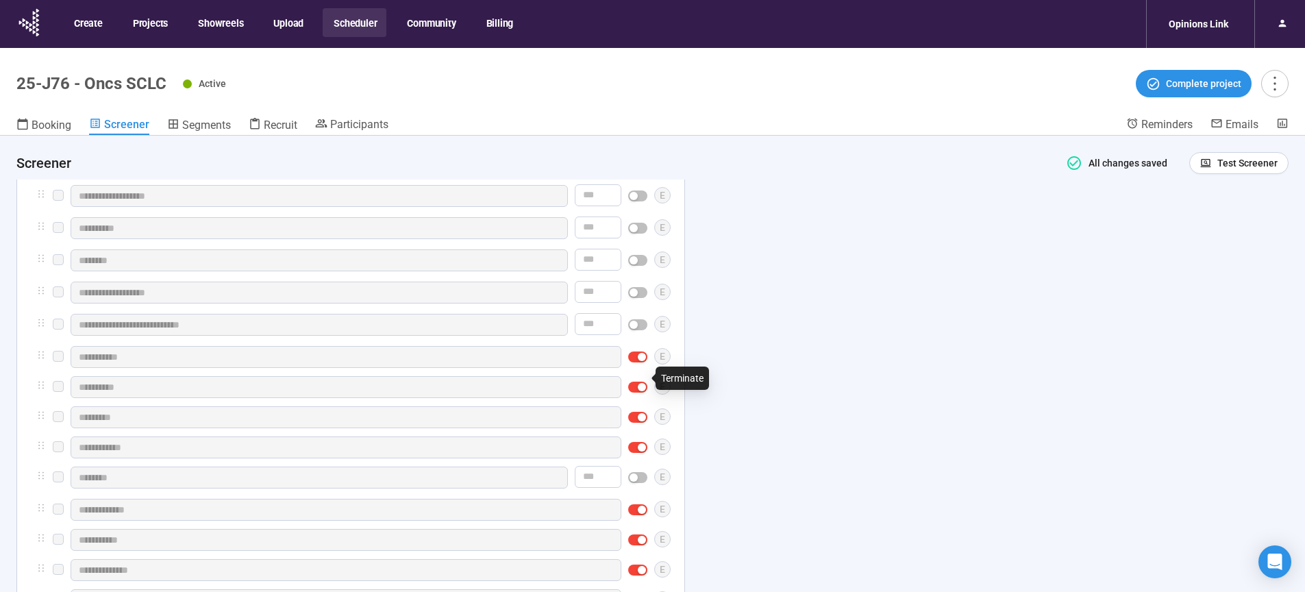
click at [639, 361] on div "button" at bounding box center [642, 357] width 8 height 8
click at [637, 395] on span "button" at bounding box center [637, 389] width 19 height 11
click at [640, 425] on div "button" at bounding box center [642, 421] width 8 height 8
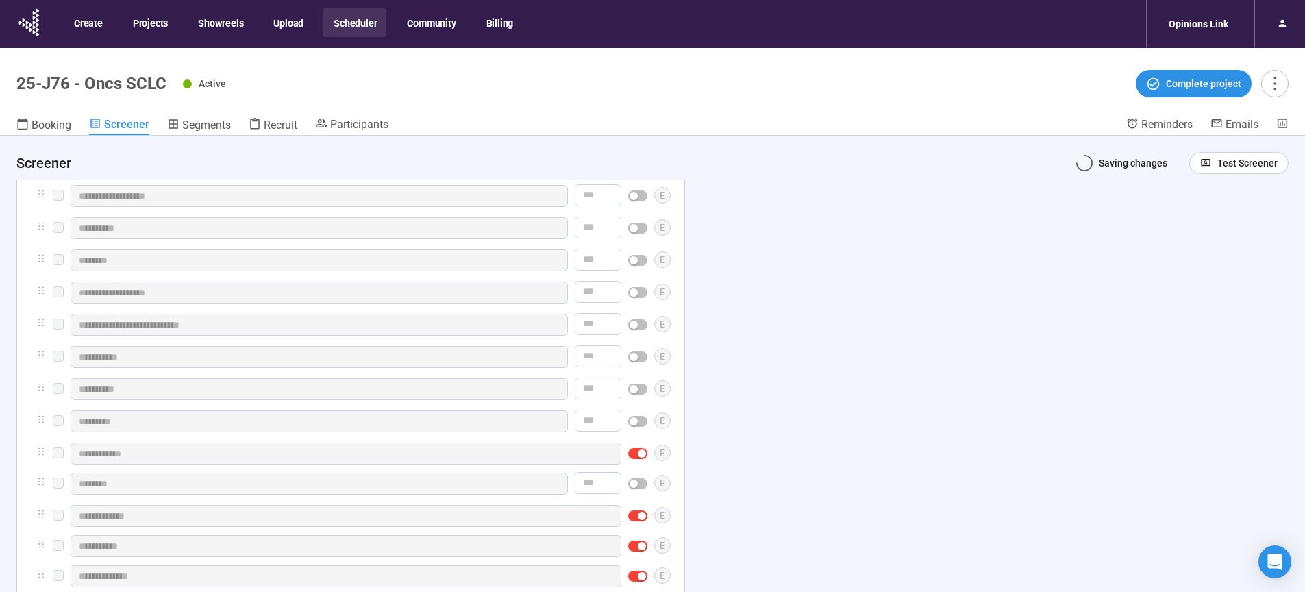
click at [639, 459] on span "button" at bounding box center [637, 453] width 19 height 11
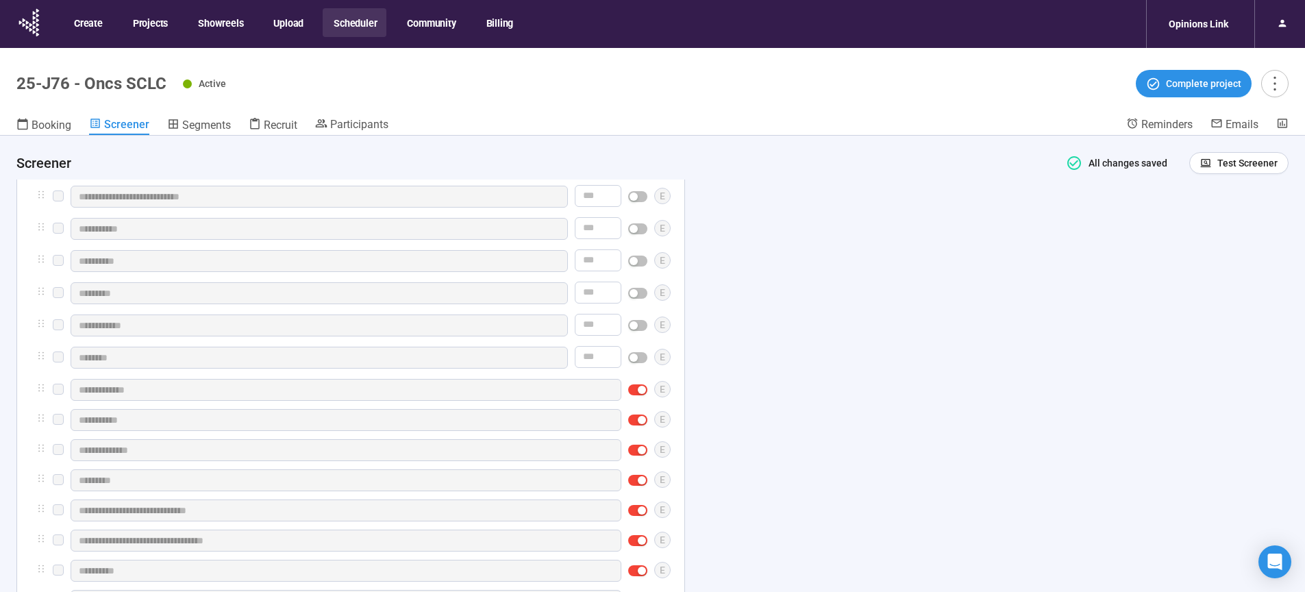
scroll to position [4381, 0]
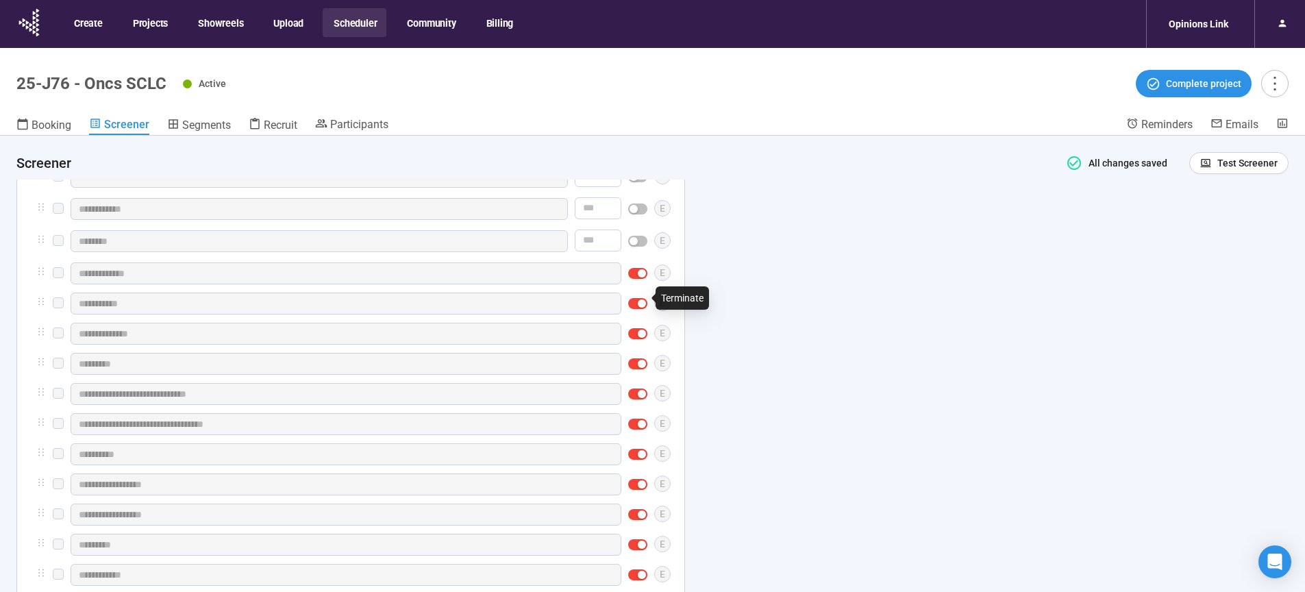
click at [640, 277] on div "button" at bounding box center [642, 273] width 8 height 8
click at [640, 310] on div "button" at bounding box center [642, 305] width 8 height 8
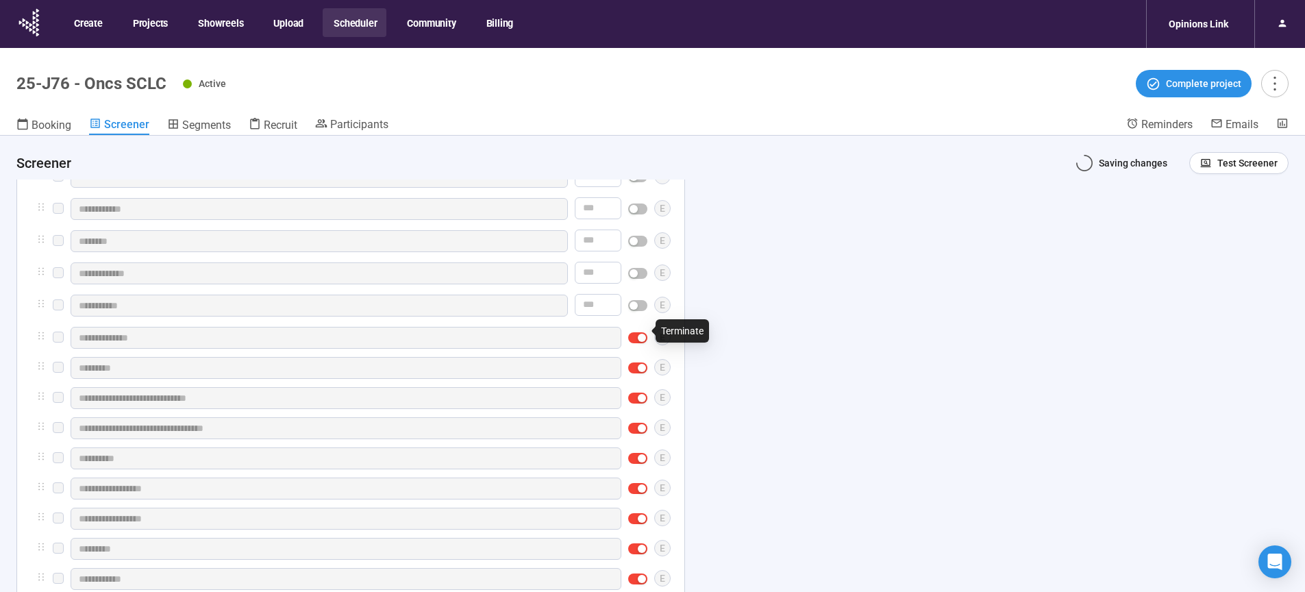
click at [638, 343] on span "button" at bounding box center [637, 337] width 19 height 11
click at [640, 374] on div "button" at bounding box center [642, 370] width 8 height 8
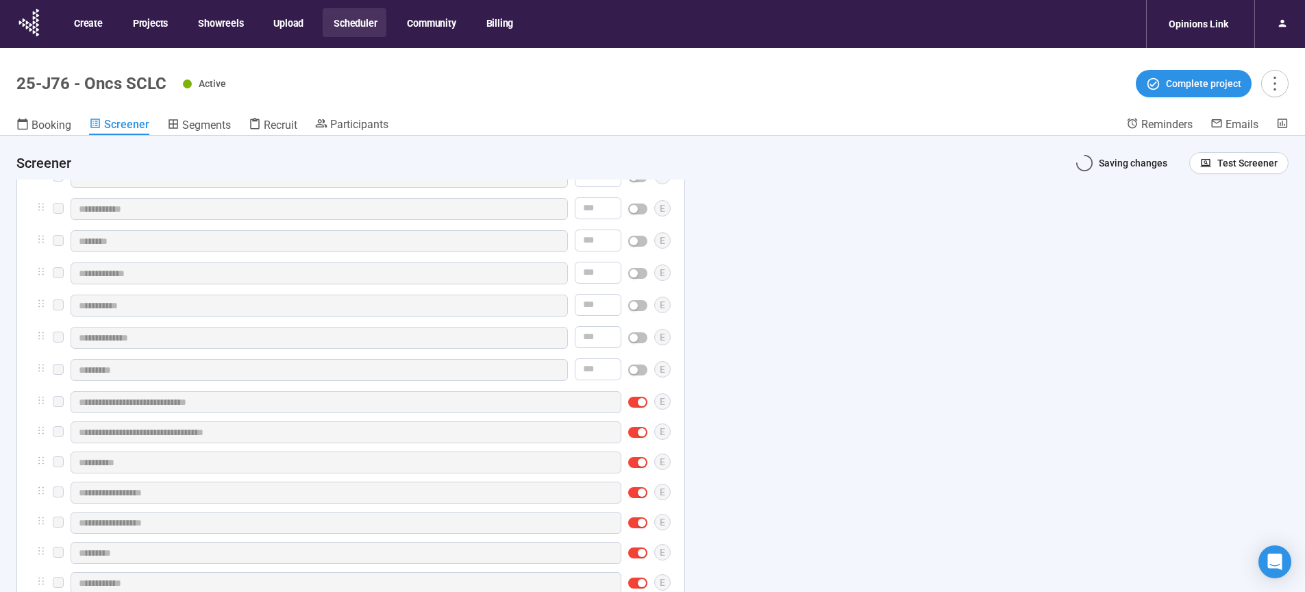
click at [639, 413] on div at bounding box center [637, 402] width 19 height 22
click at [640, 436] on div "button" at bounding box center [642, 432] width 8 height 8
click at [642, 406] on div "button" at bounding box center [642, 402] width 8 height 8
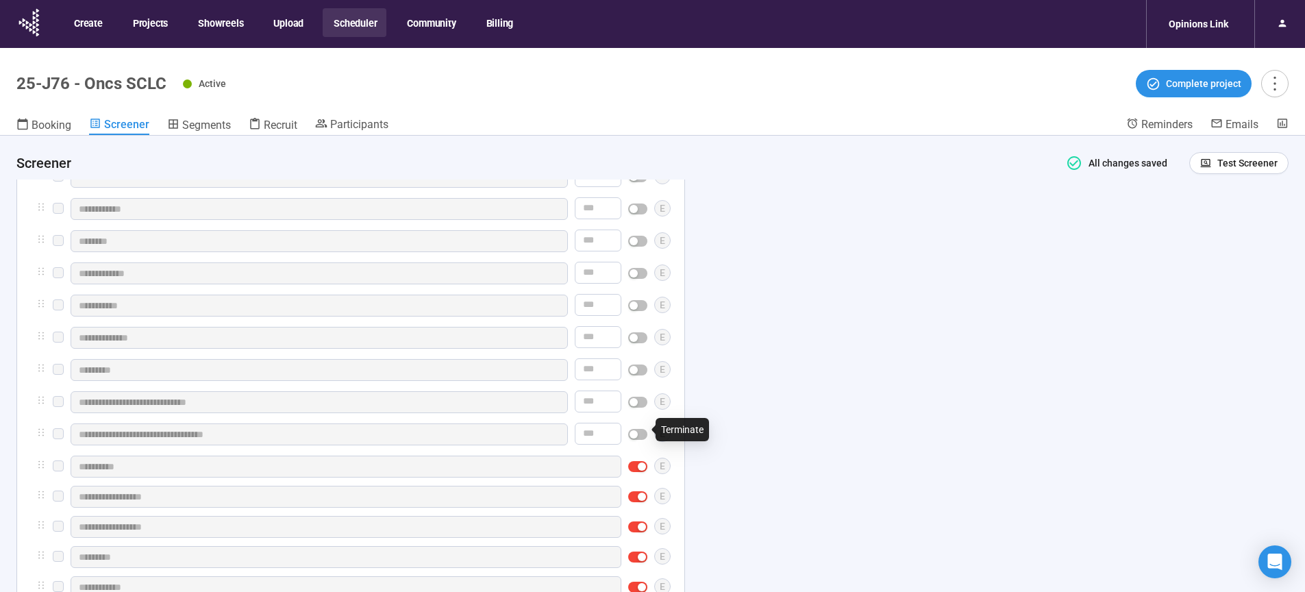
click at [637, 472] on span "button" at bounding box center [637, 466] width 19 height 11
click at [641, 503] on div "button" at bounding box center [642, 499] width 8 height 8
click at [643, 535] on div "button" at bounding box center [642, 531] width 8 height 8
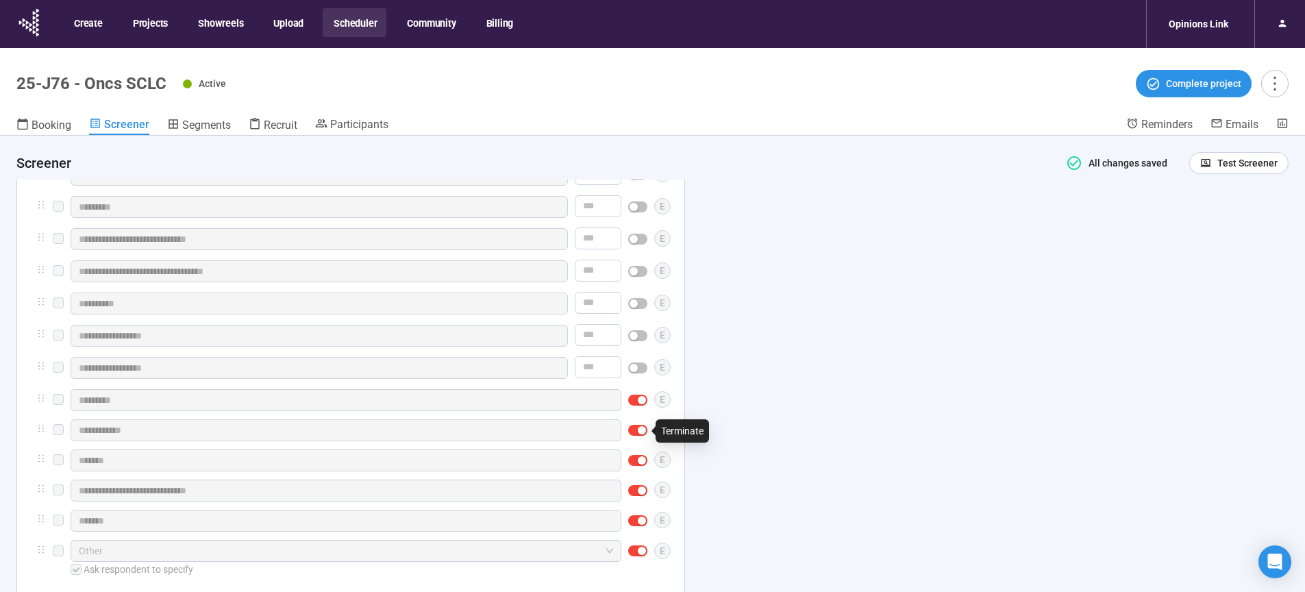
click at [636, 406] on span "button" at bounding box center [637, 400] width 19 height 11
click at [639, 436] on div "button" at bounding box center [642, 432] width 8 height 8
click at [642, 469] on div "button" at bounding box center [642, 464] width 8 height 8
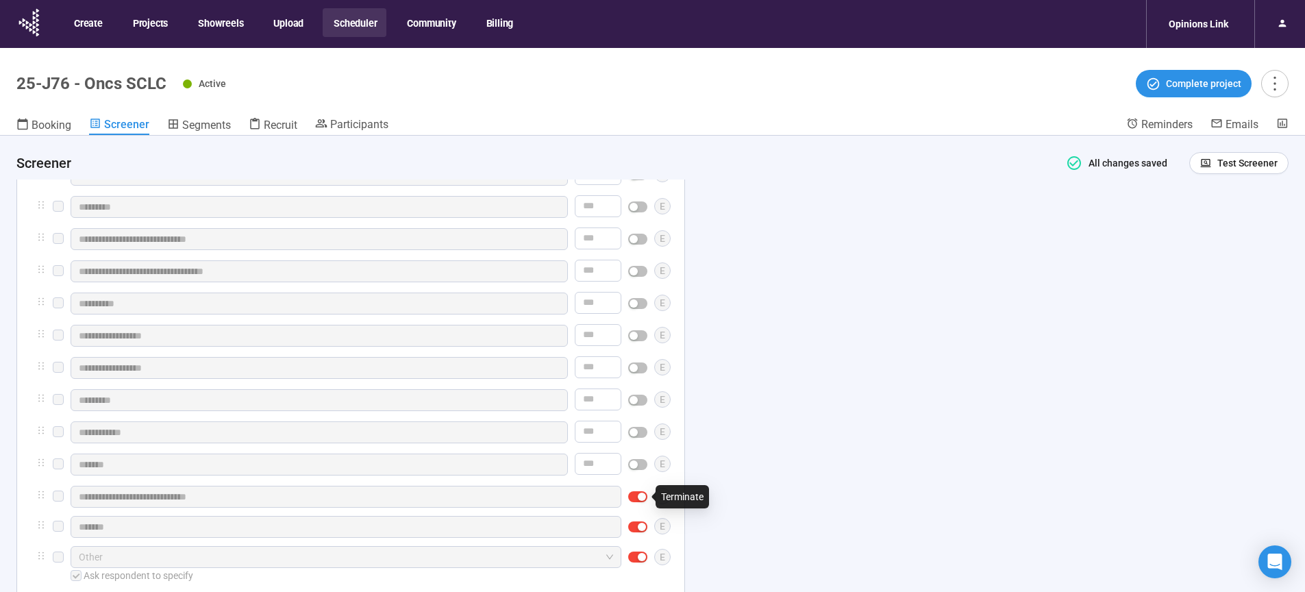
click at [637, 502] on span "button" at bounding box center [637, 496] width 19 height 11
click at [639, 533] on div "button" at bounding box center [642, 529] width 8 height 8
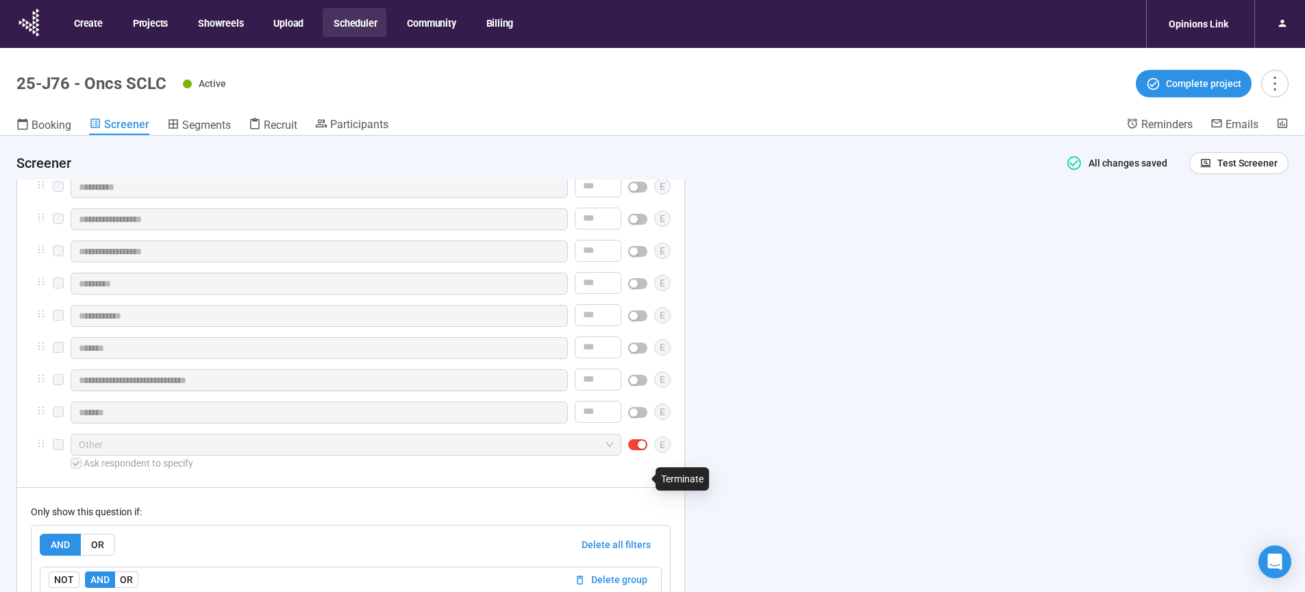
click at [638, 449] on div "button" at bounding box center [642, 444] width 8 height 8
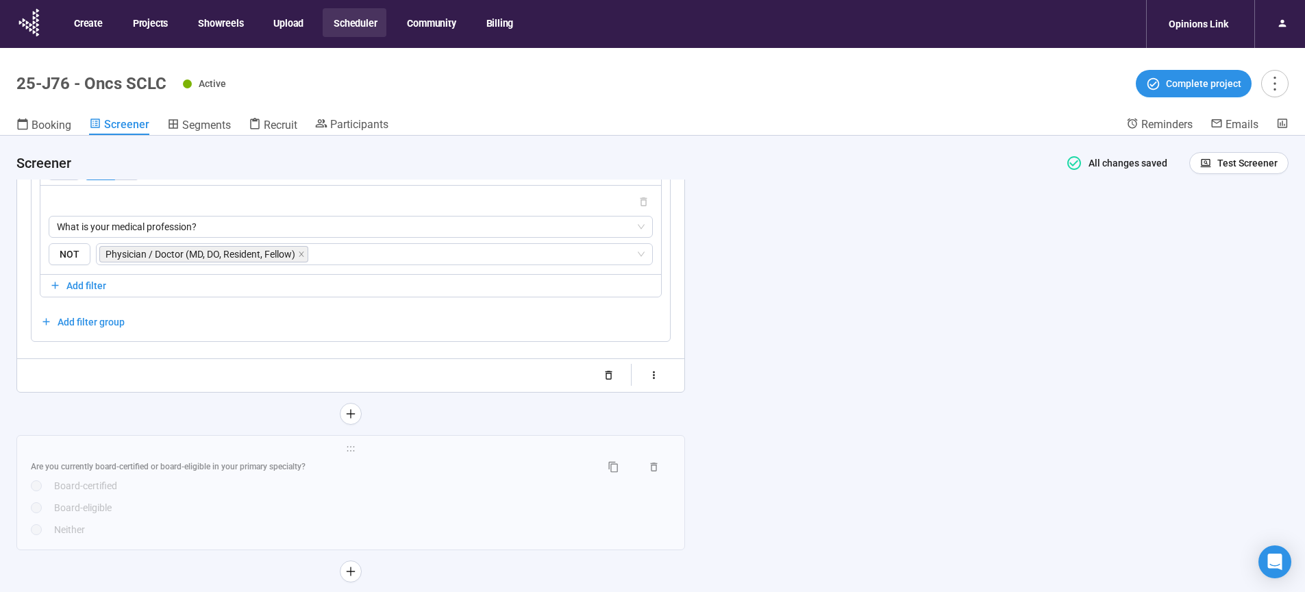
scroll to position [5103, 0]
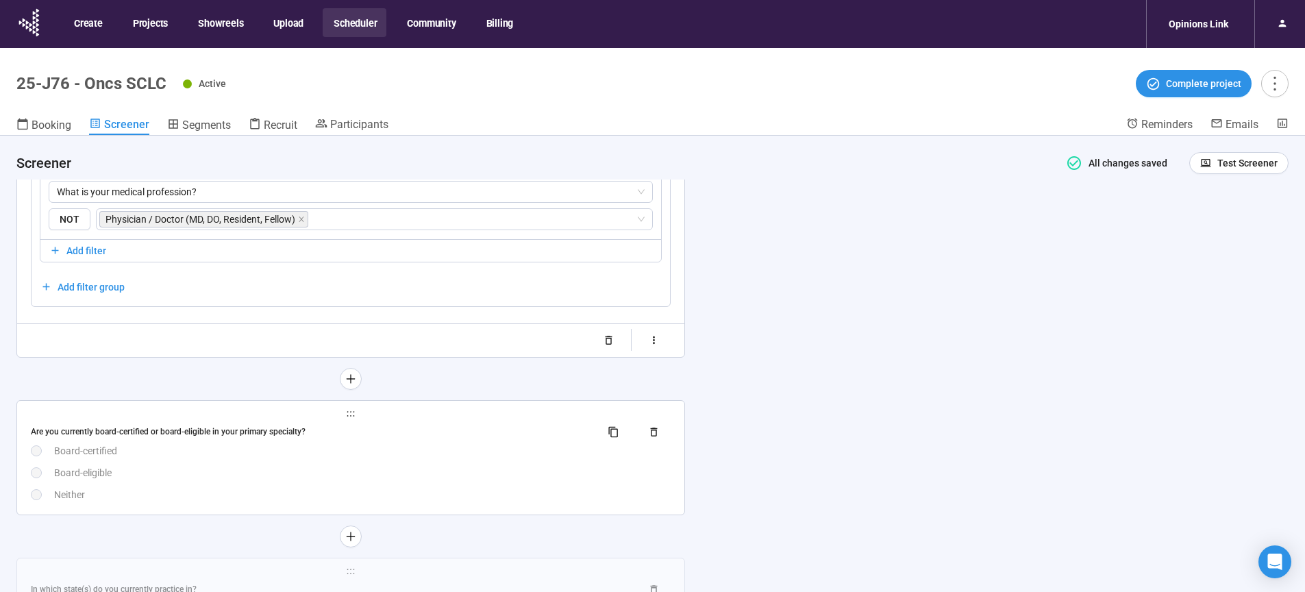
click at [498, 502] on div "Are you currently board-certified or board-eligible in your primary specialty? …" at bounding box center [351, 461] width 640 height 81
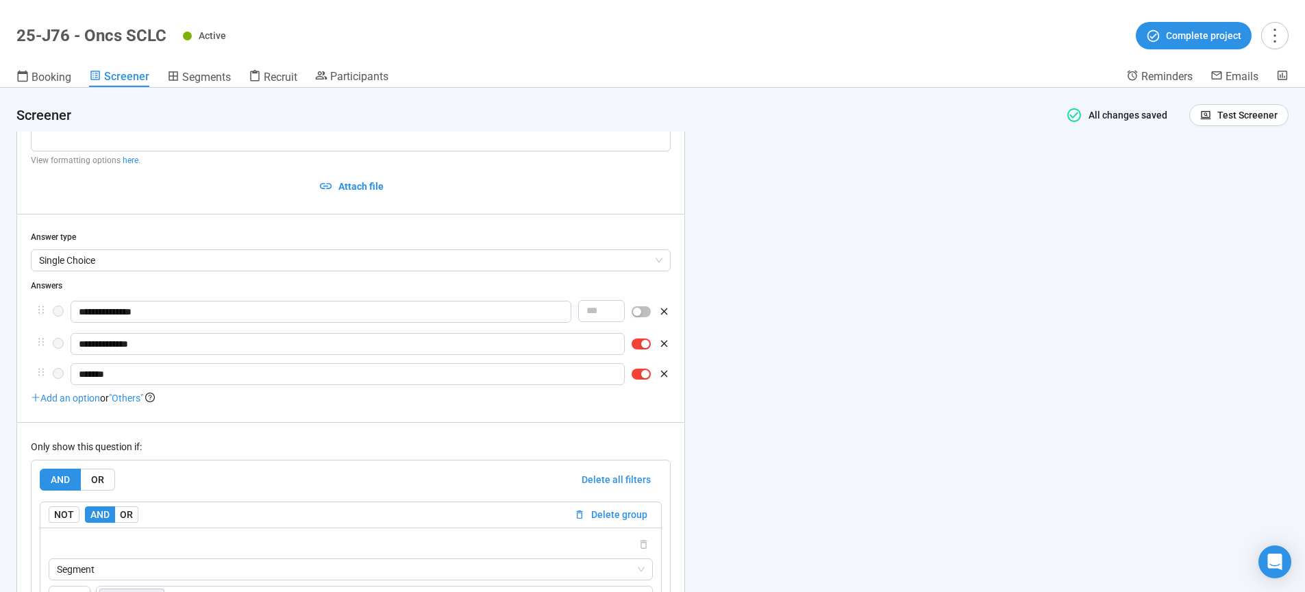
scroll to position [4516, 0]
click at [642, 348] on span "button" at bounding box center [641, 342] width 19 height 11
click at [641, 380] on span "button" at bounding box center [641, 374] width 19 height 11
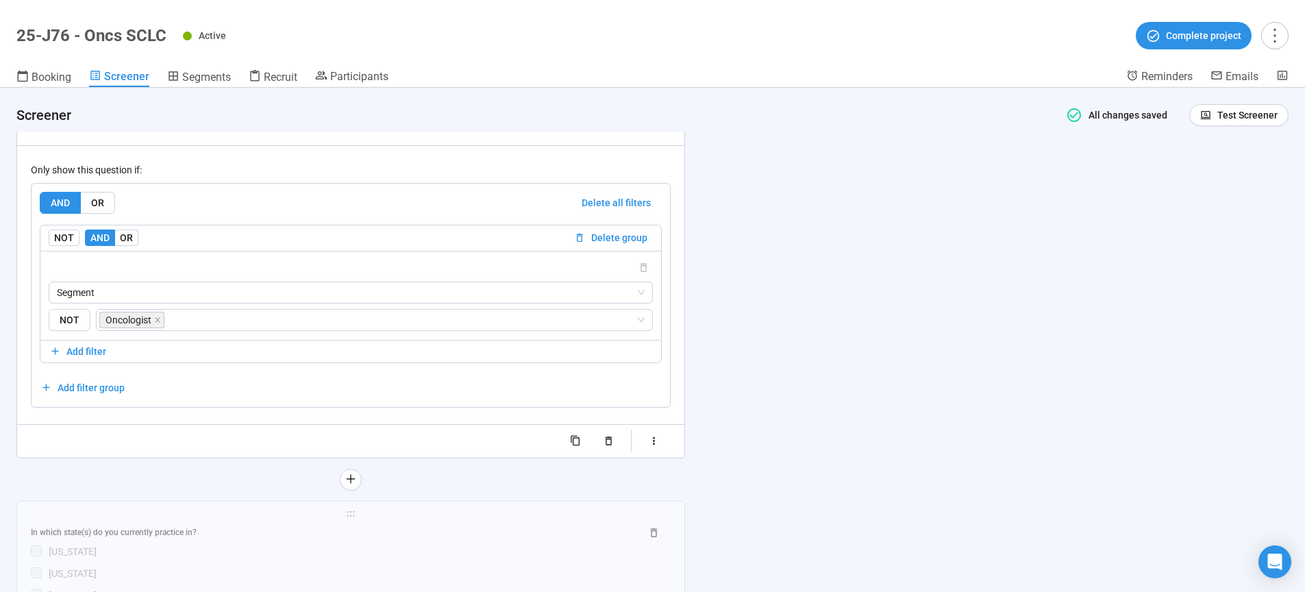
scroll to position [4935, 0]
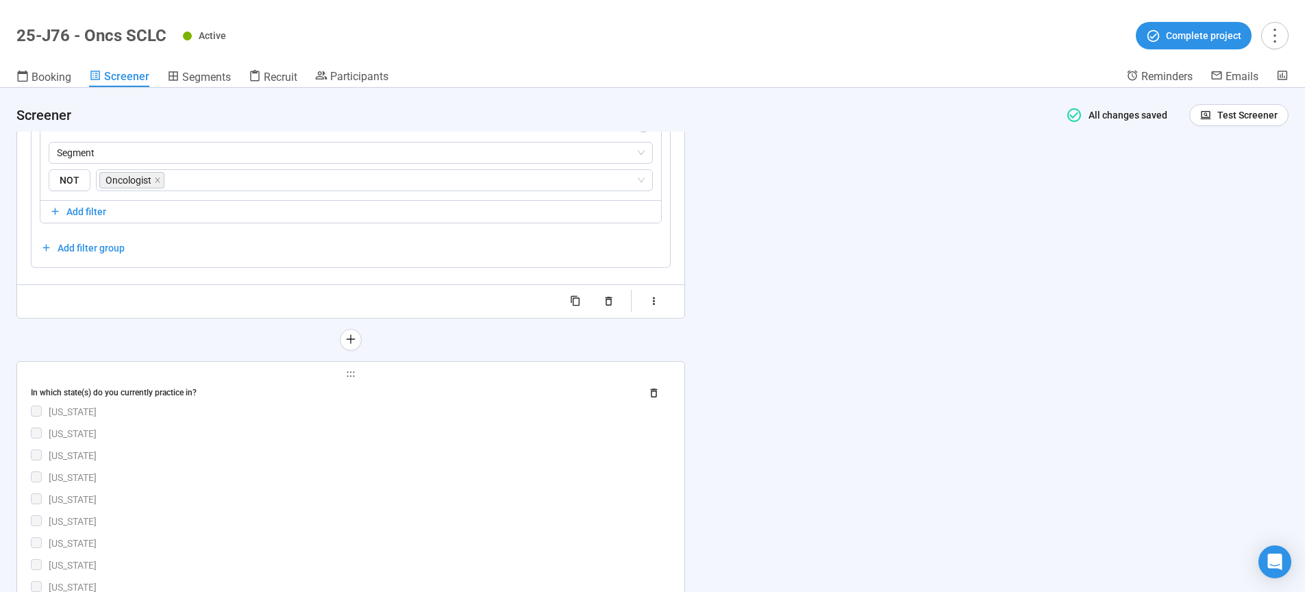
click at [478, 441] on div "[US_STATE]" at bounding box center [360, 433] width 622 height 15
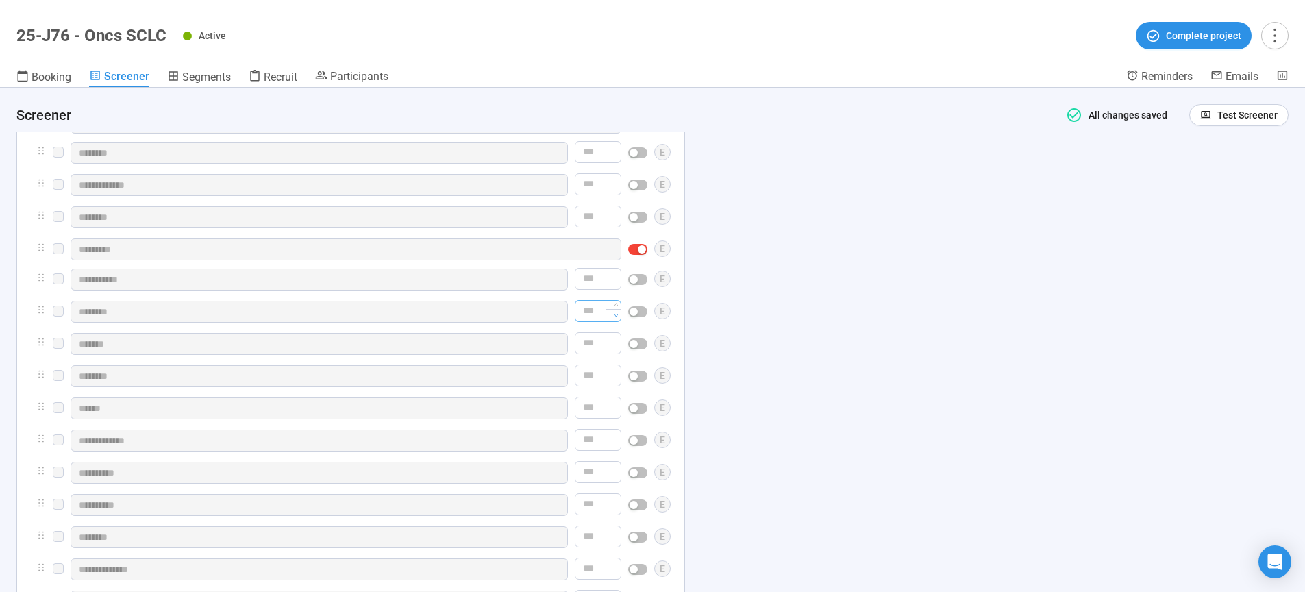
scroll to position [5222, 0]
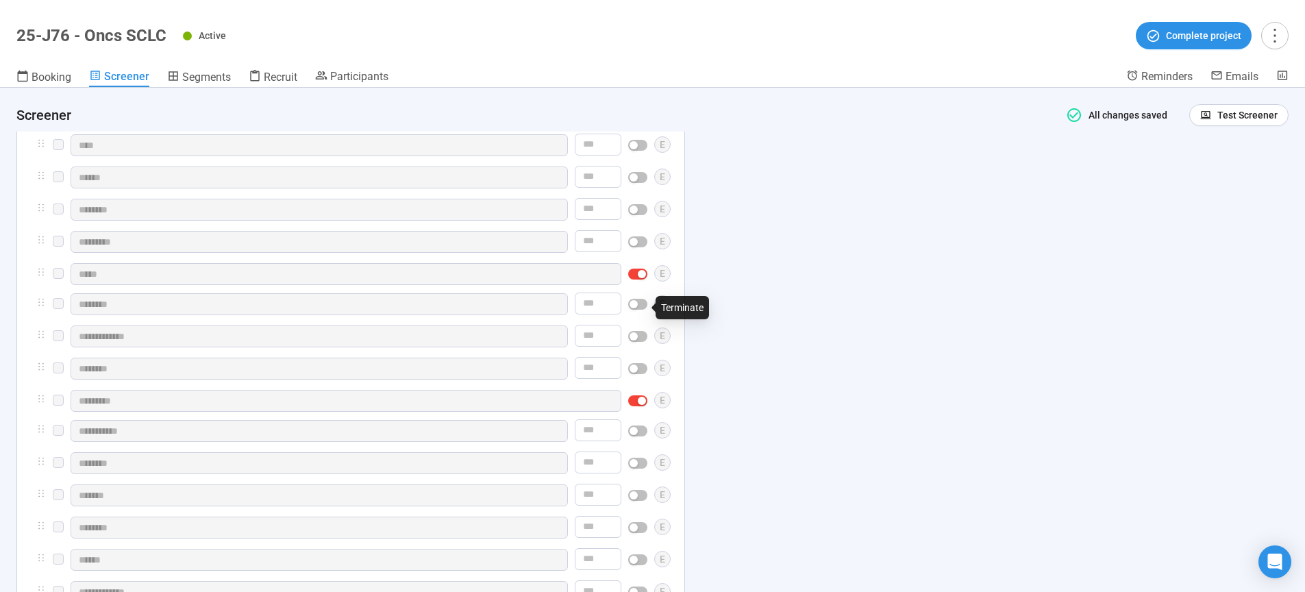
click at [638, 279] on span "button" at bounding box center [637, 274] width 19 height 11
click at [640, 408] on span "button" at bounding box center [637, 402] width 19 height 11
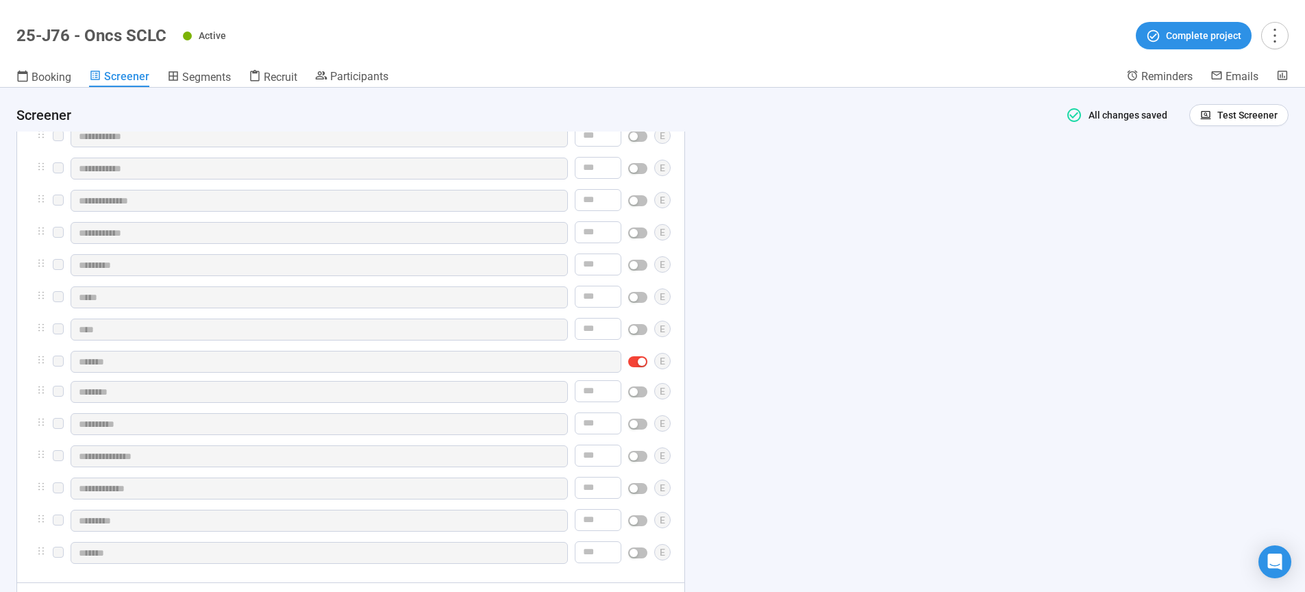
scroll to position [5991, 0]
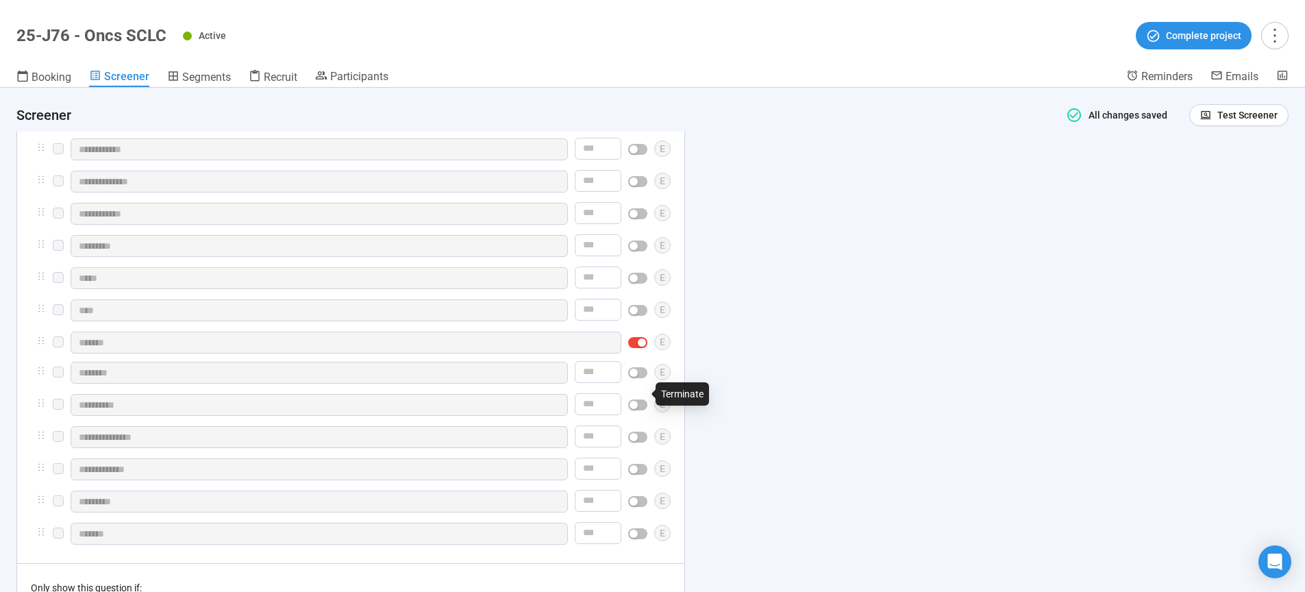
click at [636, 348] on span "button" at bounding box center [637, 342] width 19 height 11
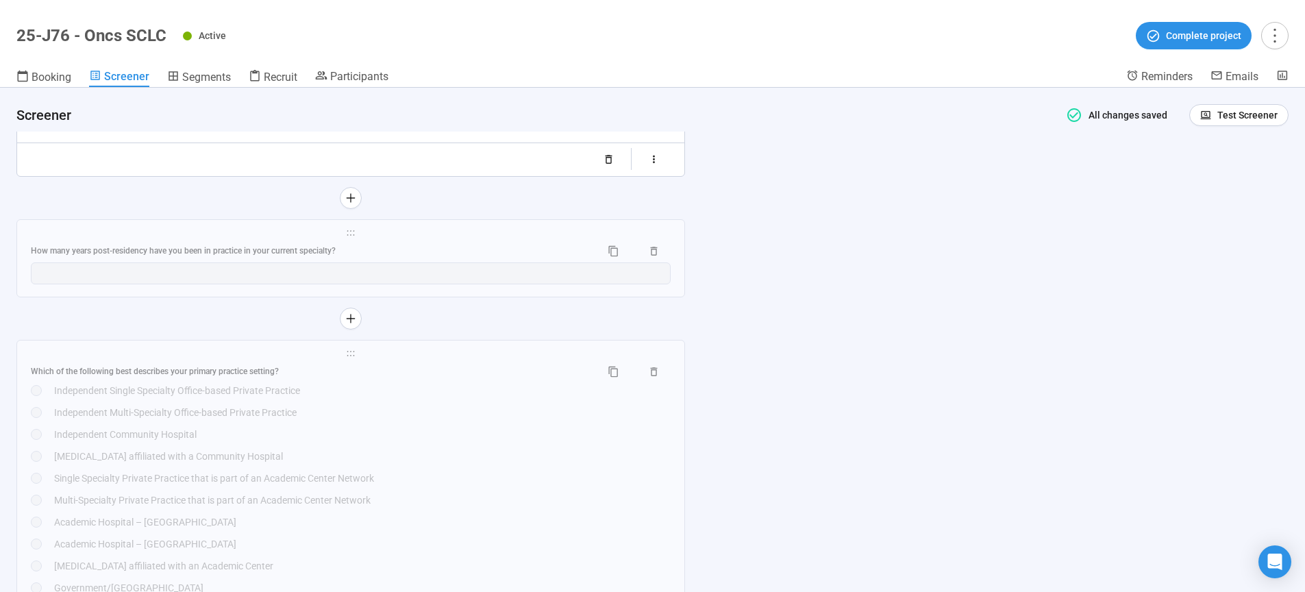
scroll to position [6701, 0]
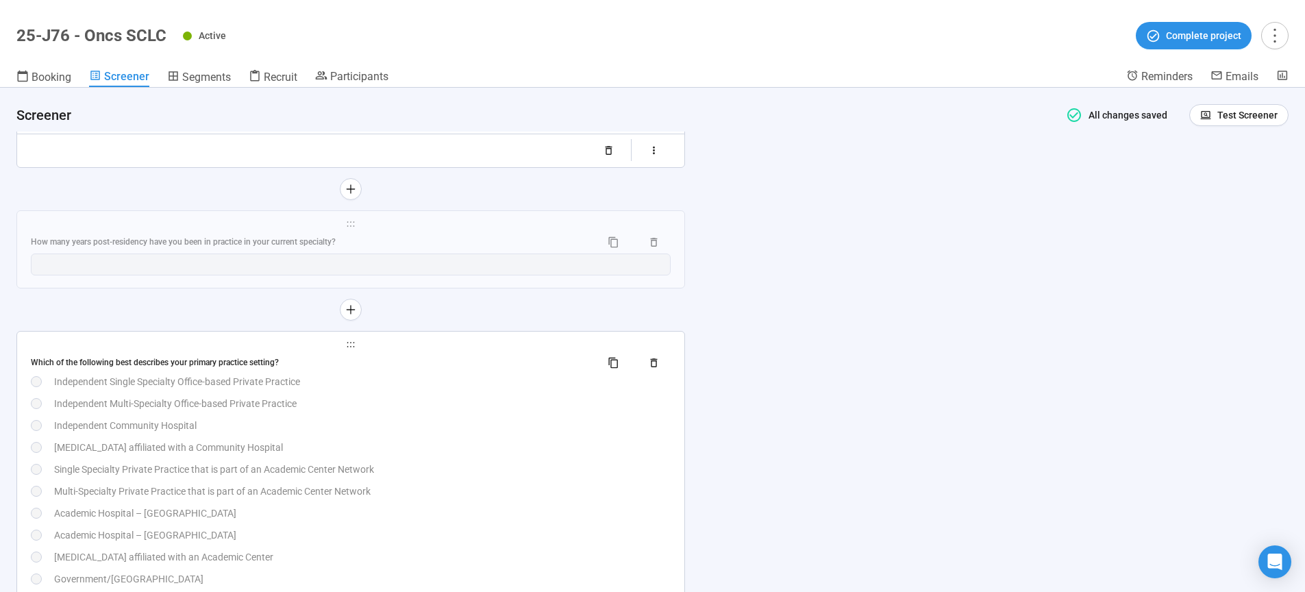
click at [540, 433] on div "Independent Community Hospital" at bounding box center [362, 425] width 617 height 15
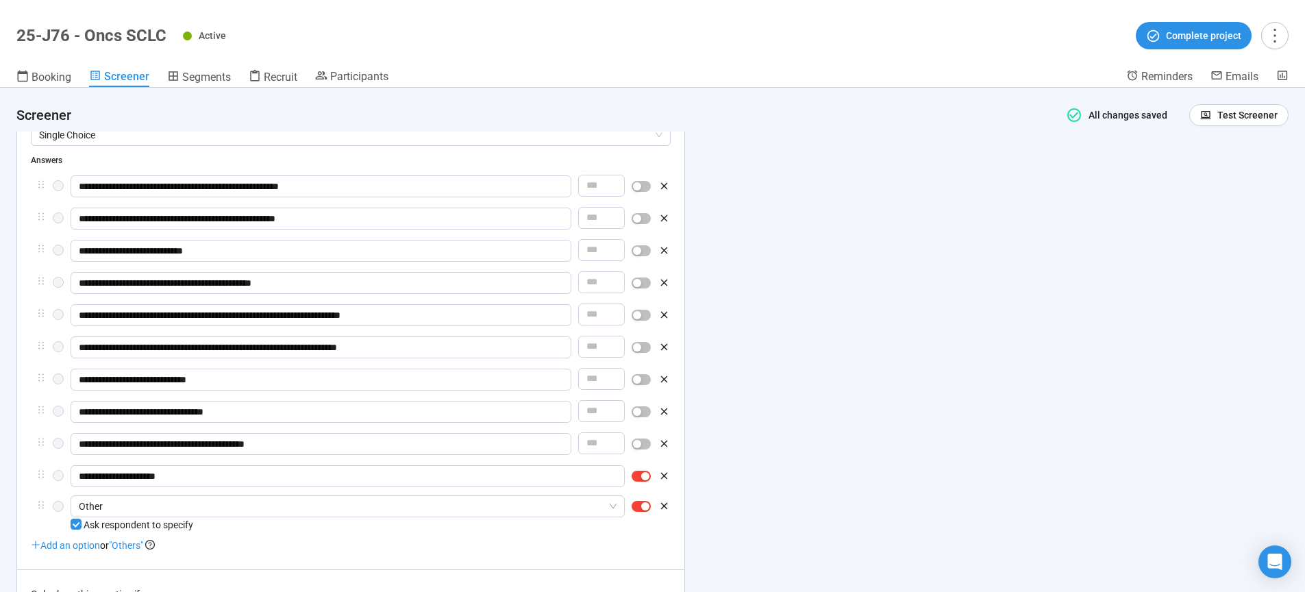
scroll to position [6284, 0]
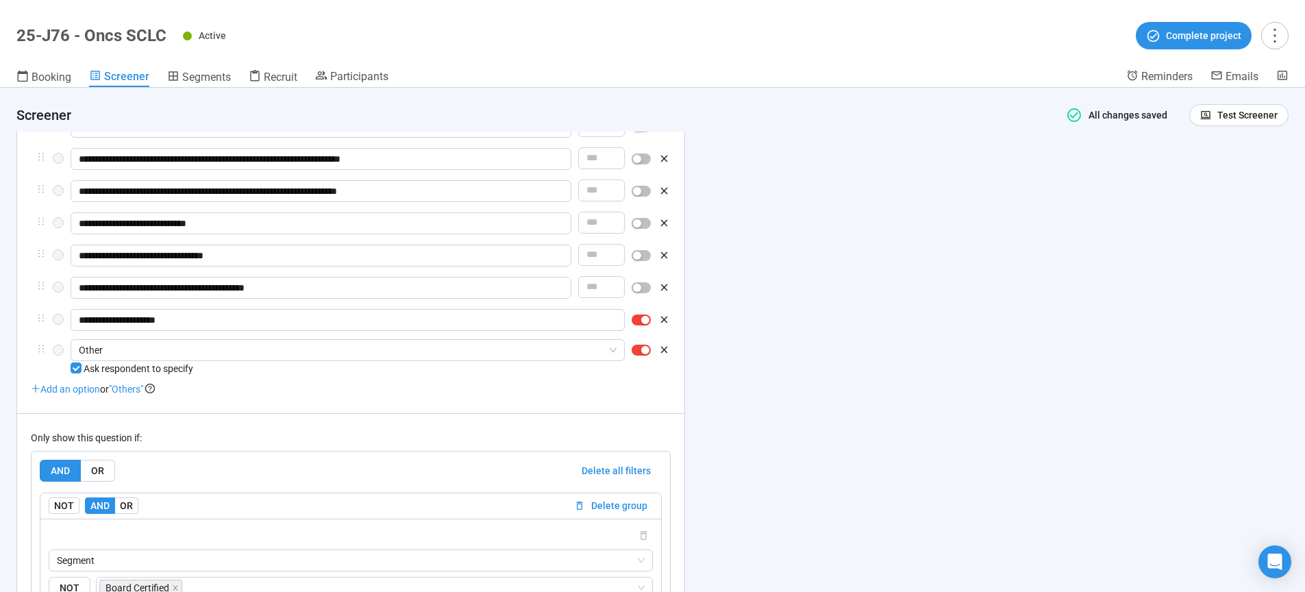
click at [640, 325] on span "button" at bounding box center [641, 319] width 19 height 11
click at [641, 358] on span "button" at bounding box center [641, 352] width 19 height 11
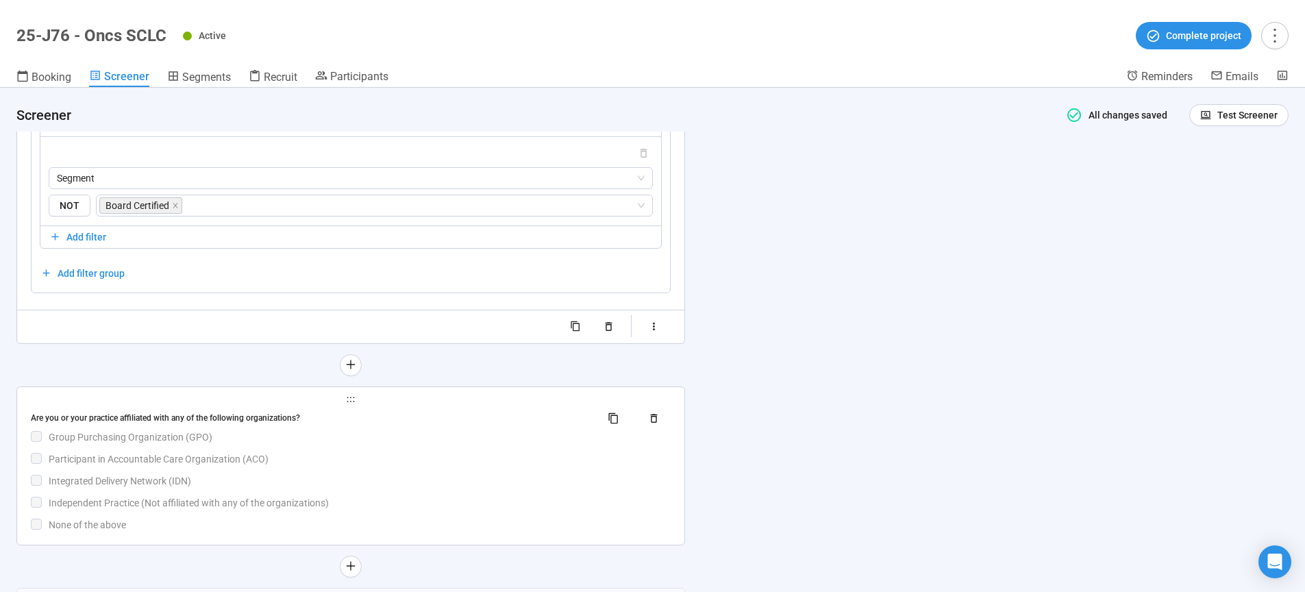
click at [542, 445] on div "Group Purchasing Organization (GPO)" at bounding box center [360, 436] width 622 height 15
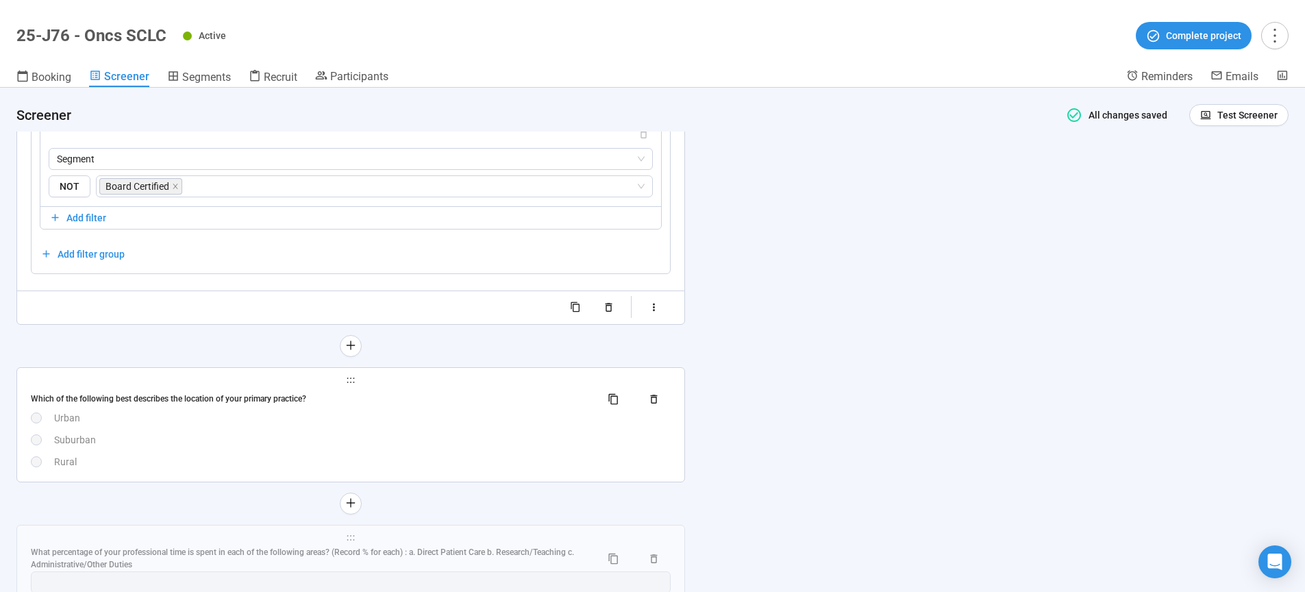
click at [534, 469] on div "Which of the following best describes the location of your primary practice? Ur…" at bounding box center [351, 428] width 640 height 81
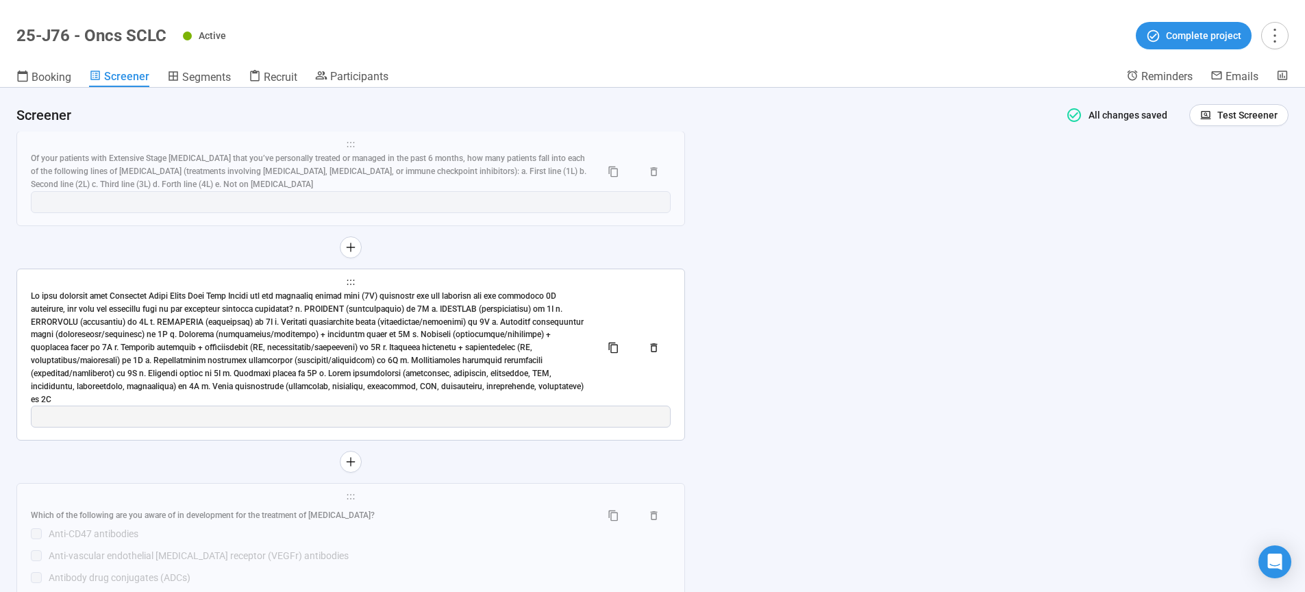
scroll to position [8186, 0]
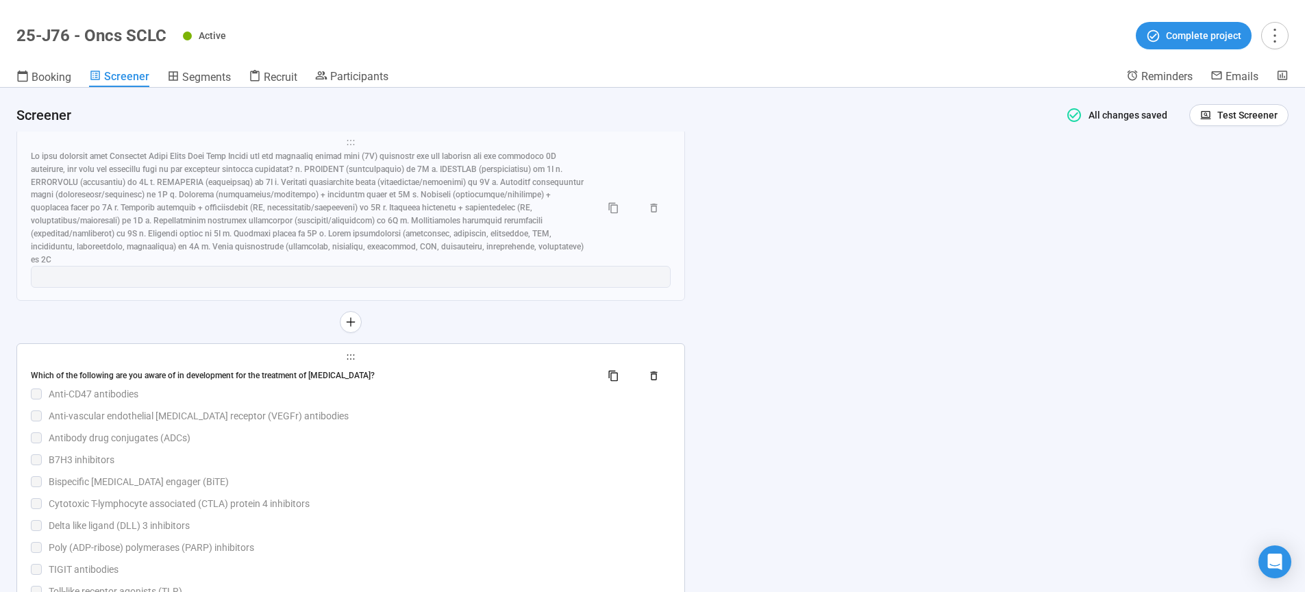
click at [519, 445] on div "Antibody drug conjugates (ADCs)" at bounding box center [360, 437] width 622 height 15
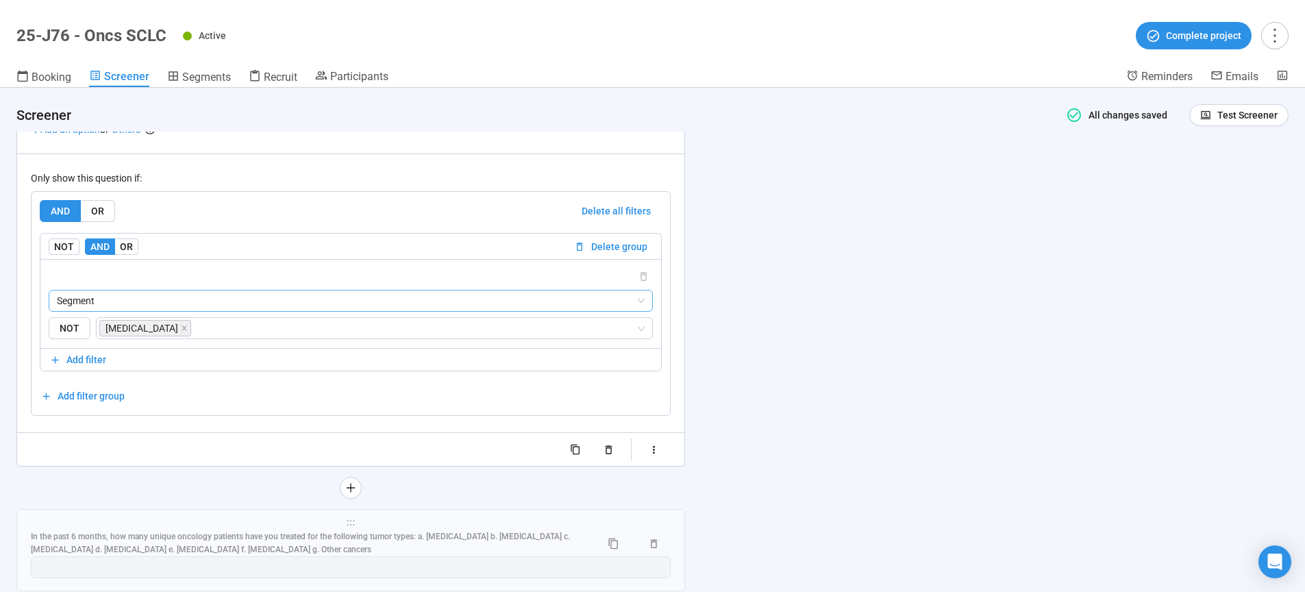
scroll to position [8815, 0]
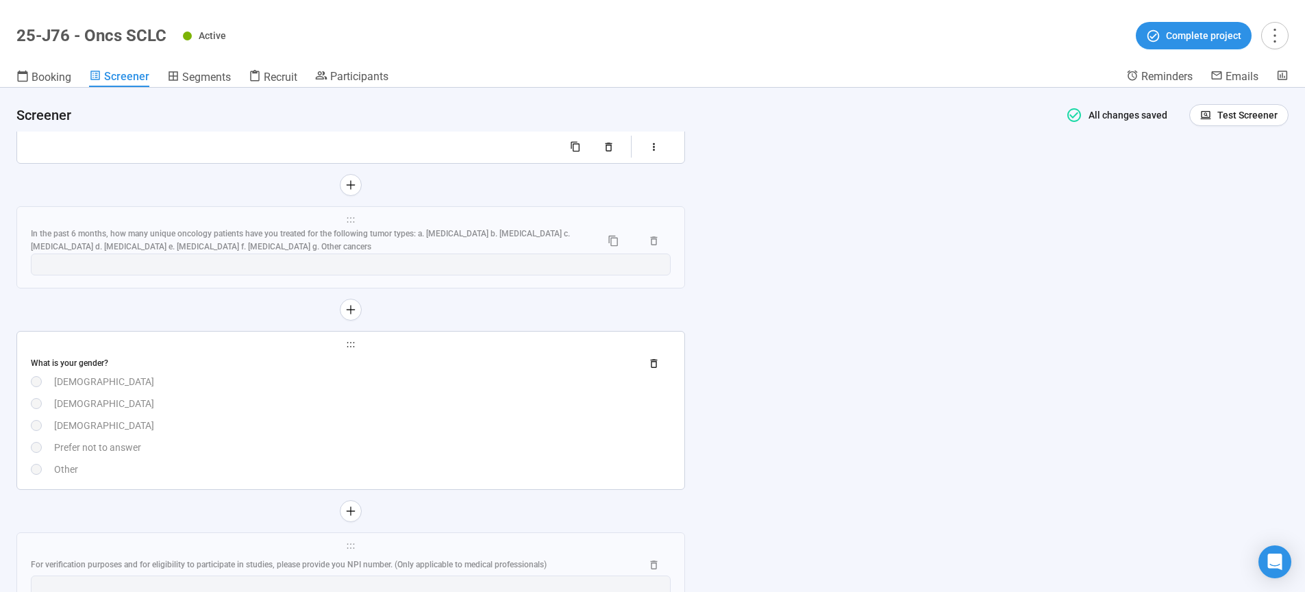
click at [487, 374] on div "What is your gender?" at bounding box center [351, 363] width 640 height 22
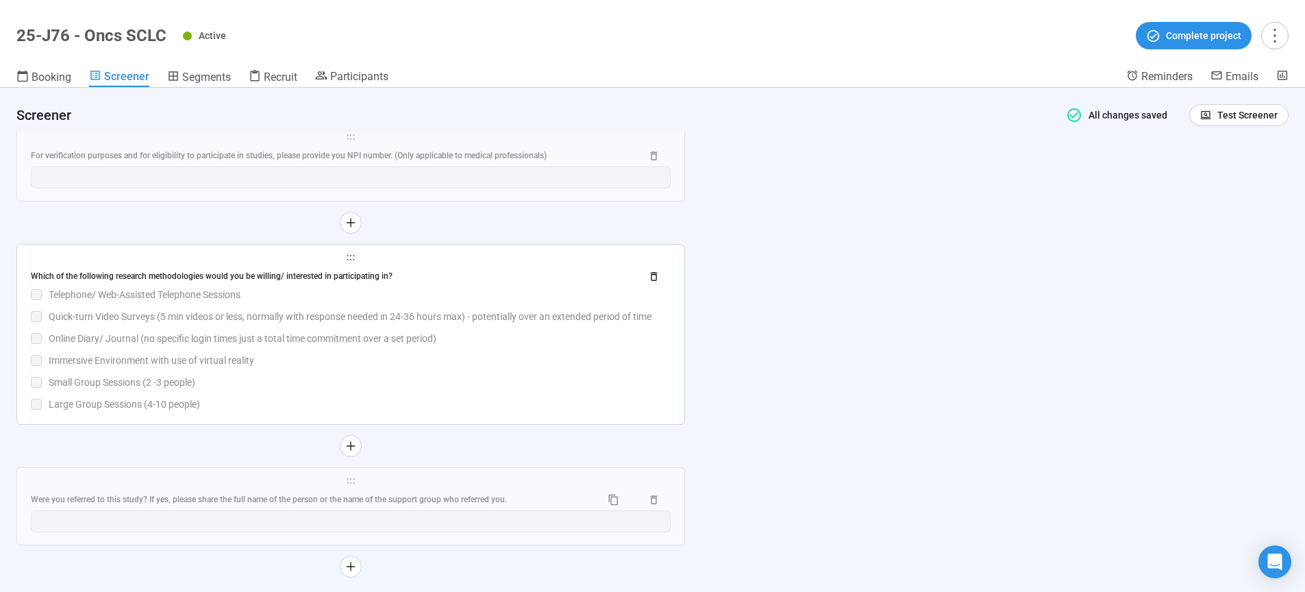
click at [510, 368] on div "Immersive Environment with use of virtual reality" at bounding box center [360, 360] width 622 height 15
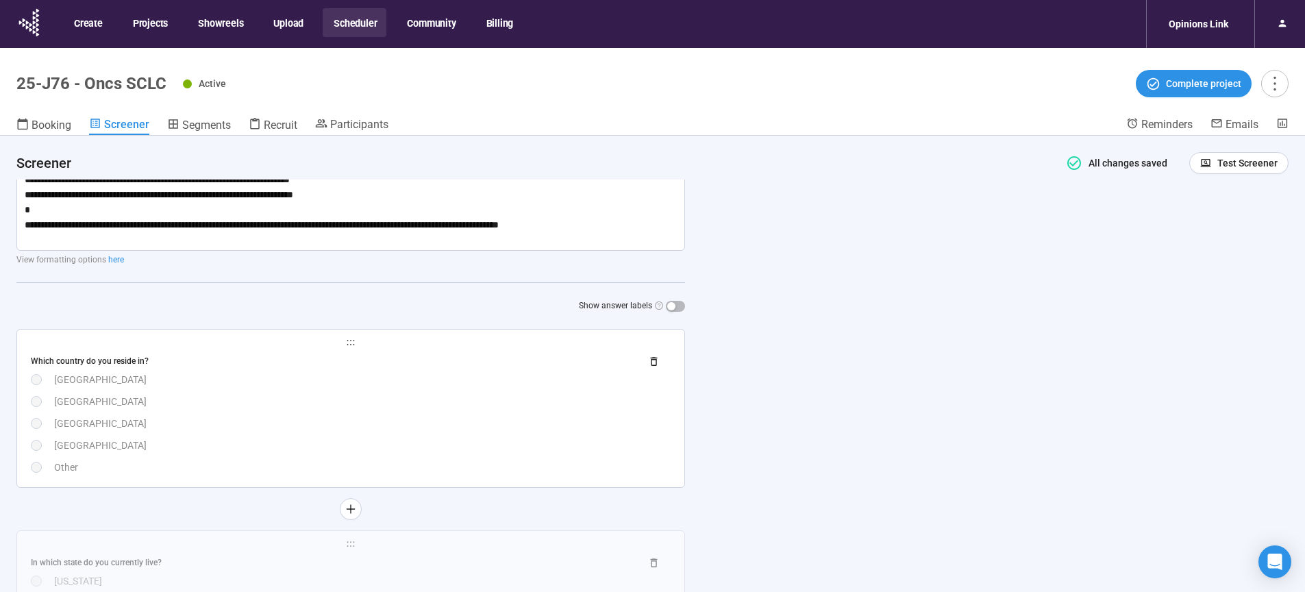
scroll to position [501, 0]
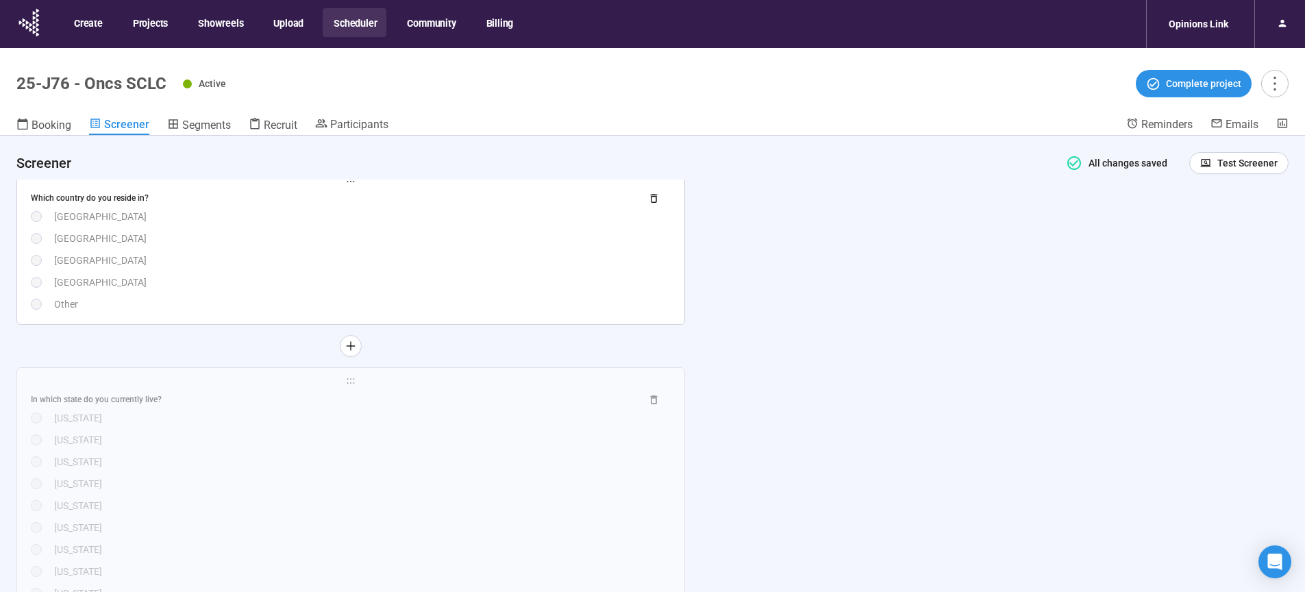
click at [508, 245] on div "Canada" at bounding box center [362, 238] width 617 height 15
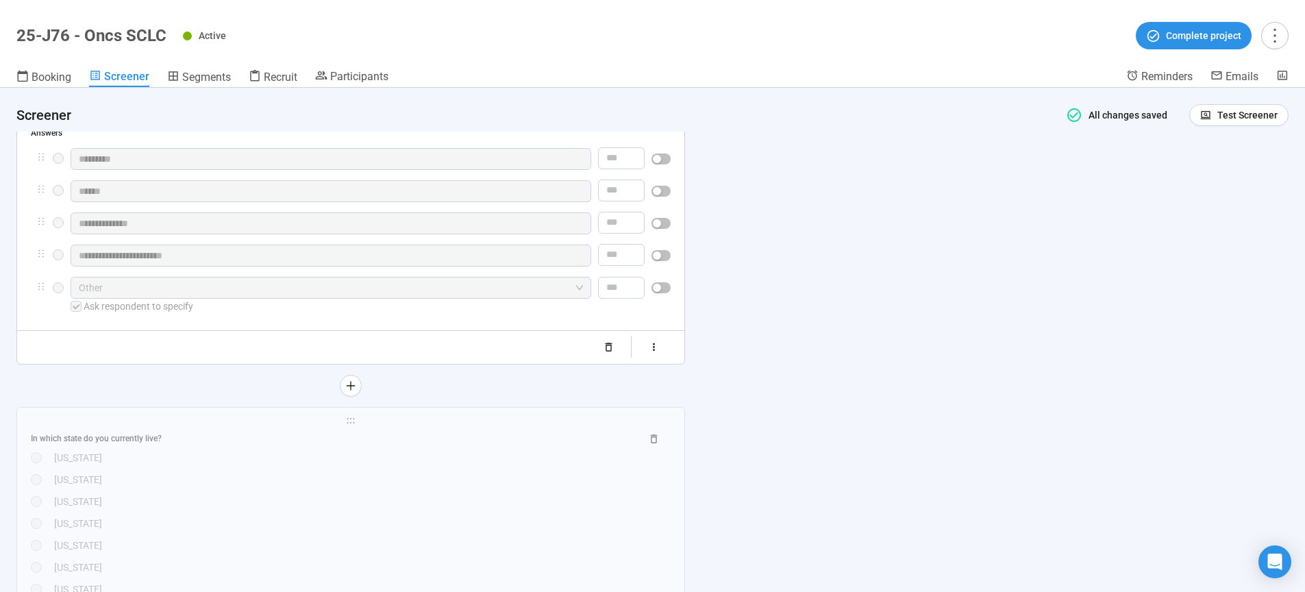
scroll to position [682, 0]
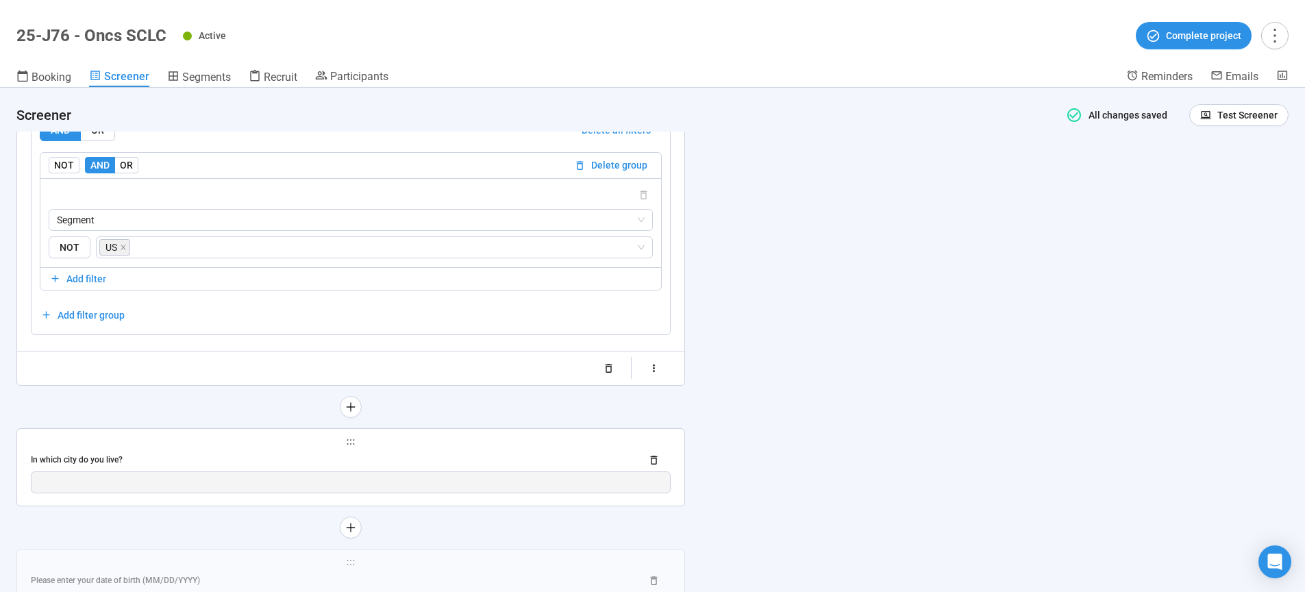
click at [473, 466] on div "In which city do you live?" at bounding box center [330, 459] width 599 height 13
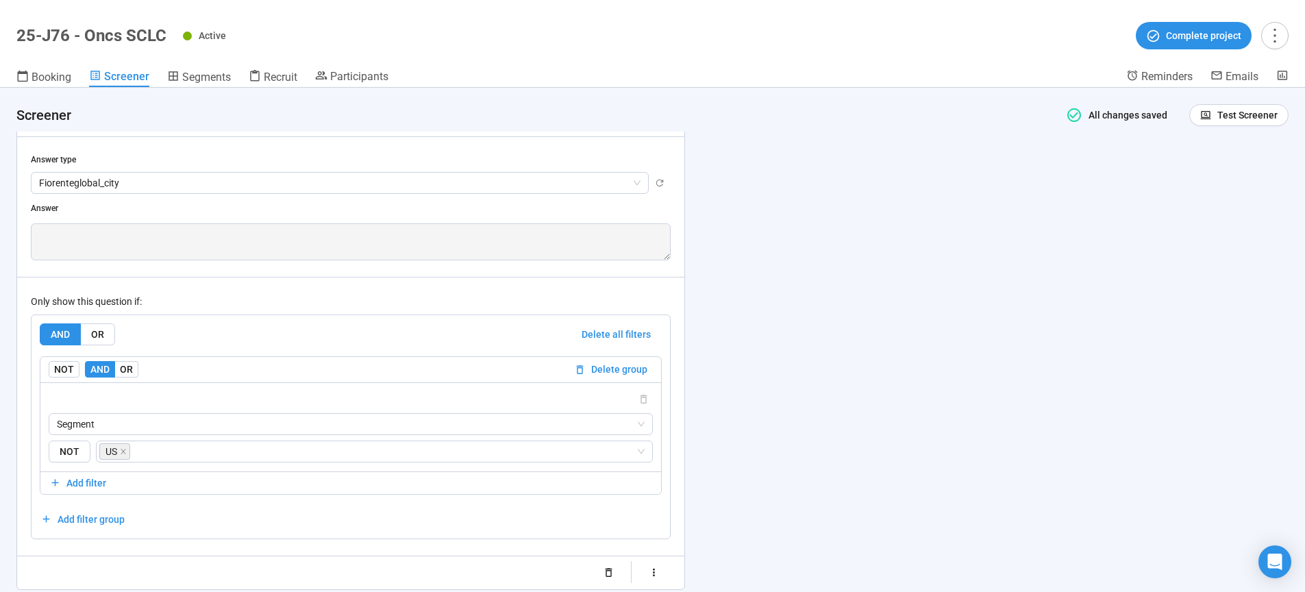
scroll to position [2233, 0]
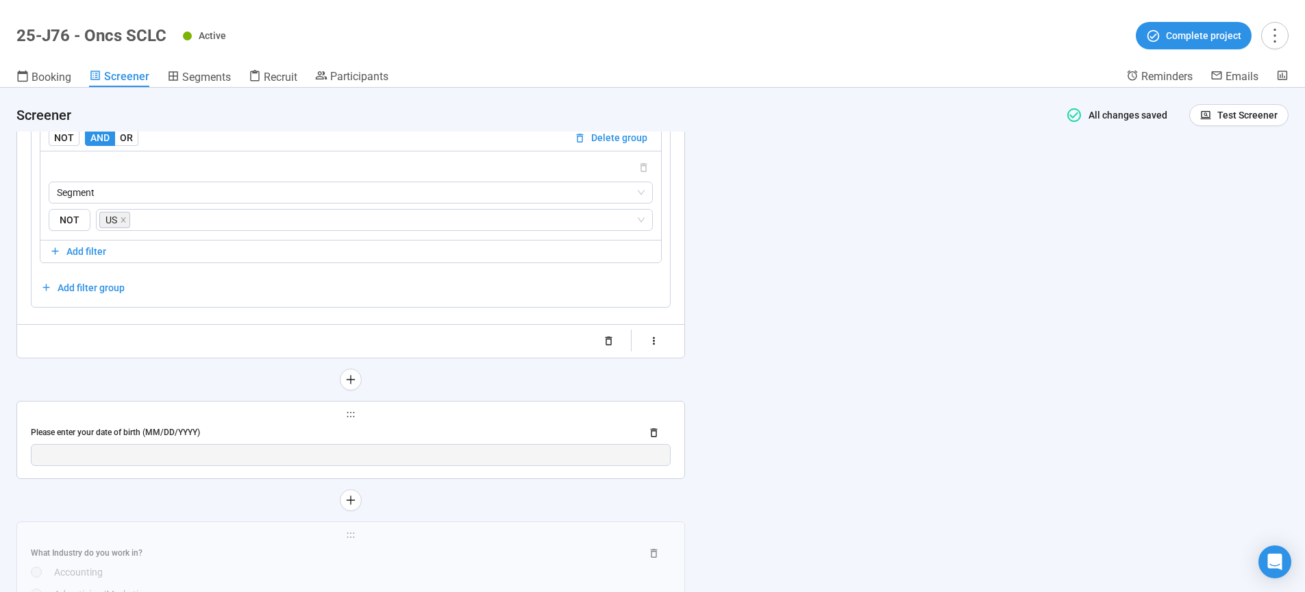
click at [459, 434] on div "Please enter your date of birth (MM/DD/YYYY)" at bounding box center [330, 432] width 599 height 13
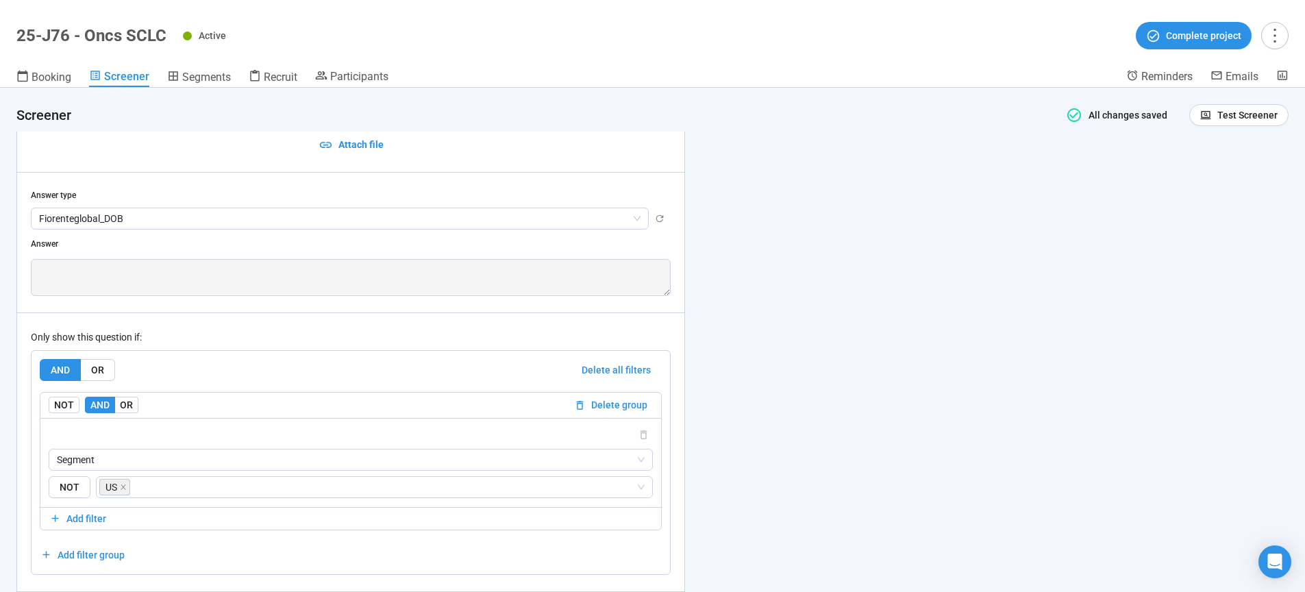
scroll to position [2494, 0]
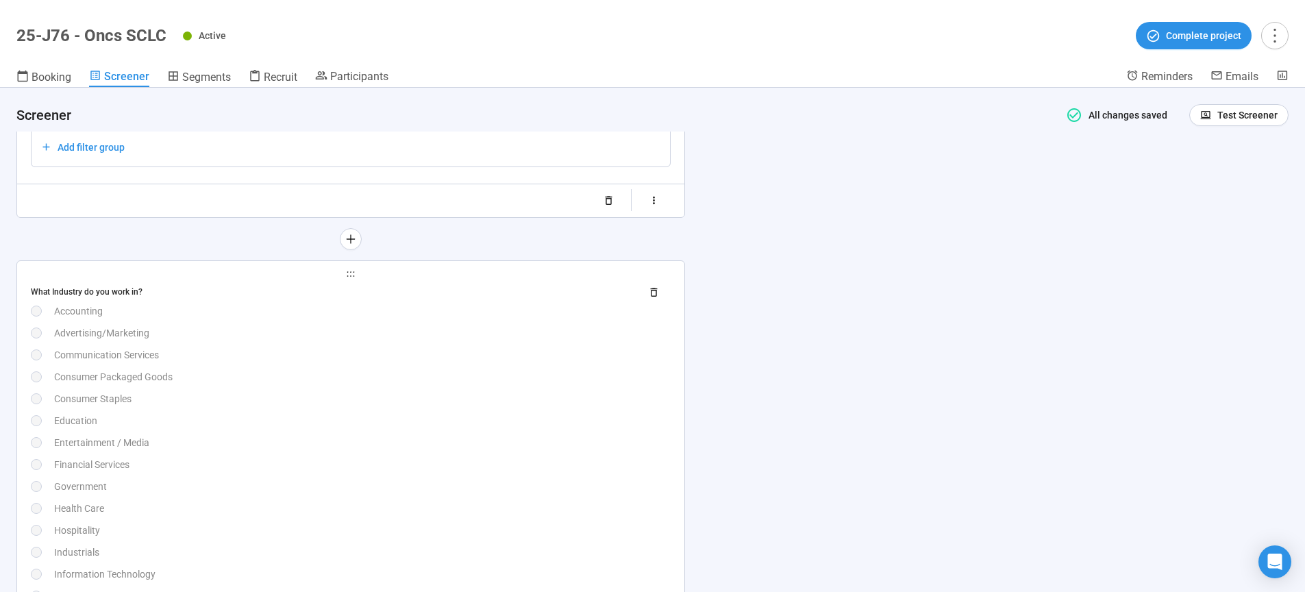
click at [459, 432] on div "What Industry do you work in? Accounting Advertising/Marketing Communication Se…" at bounding box center [351, 530] width 640 height 497
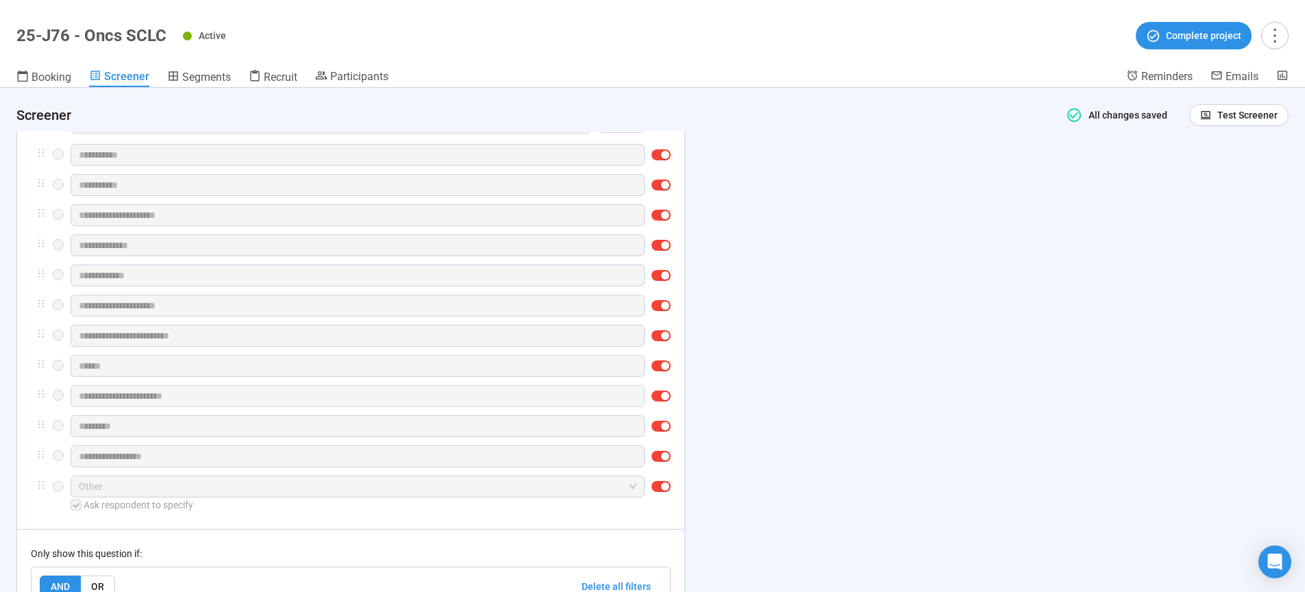
scroll to position [2591, 0]
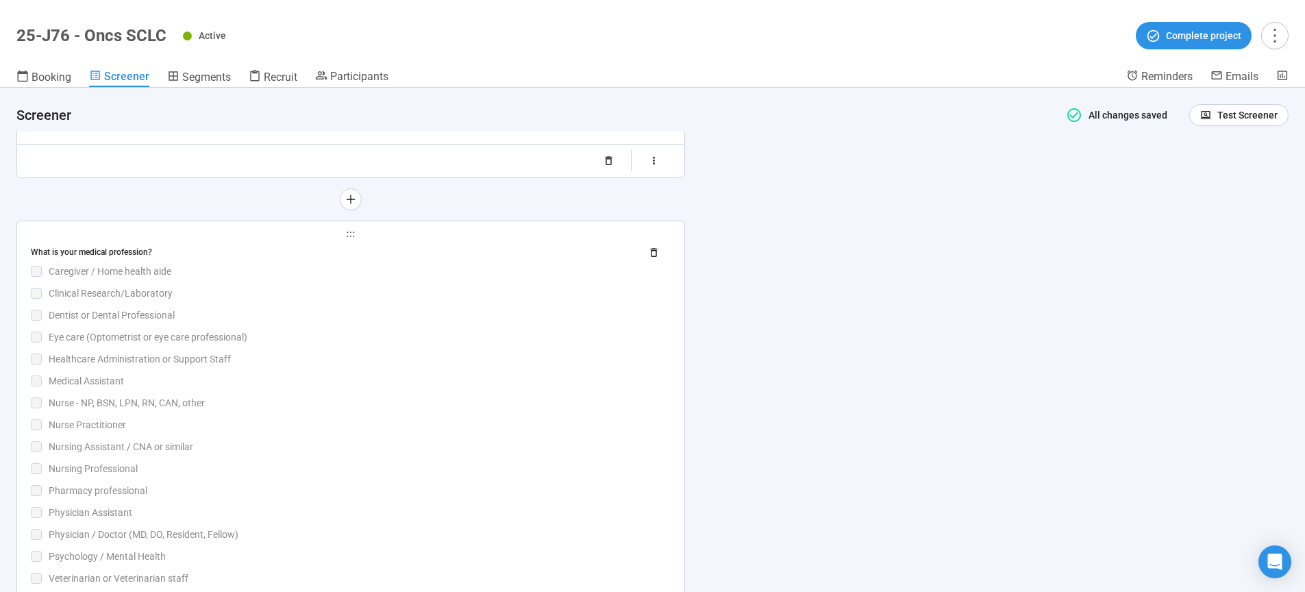
click at [474, 405] on div "Nurse - NP, BSN, LPN, RN, CAN, other" at bounding box center [360, 402] width 622 height 15
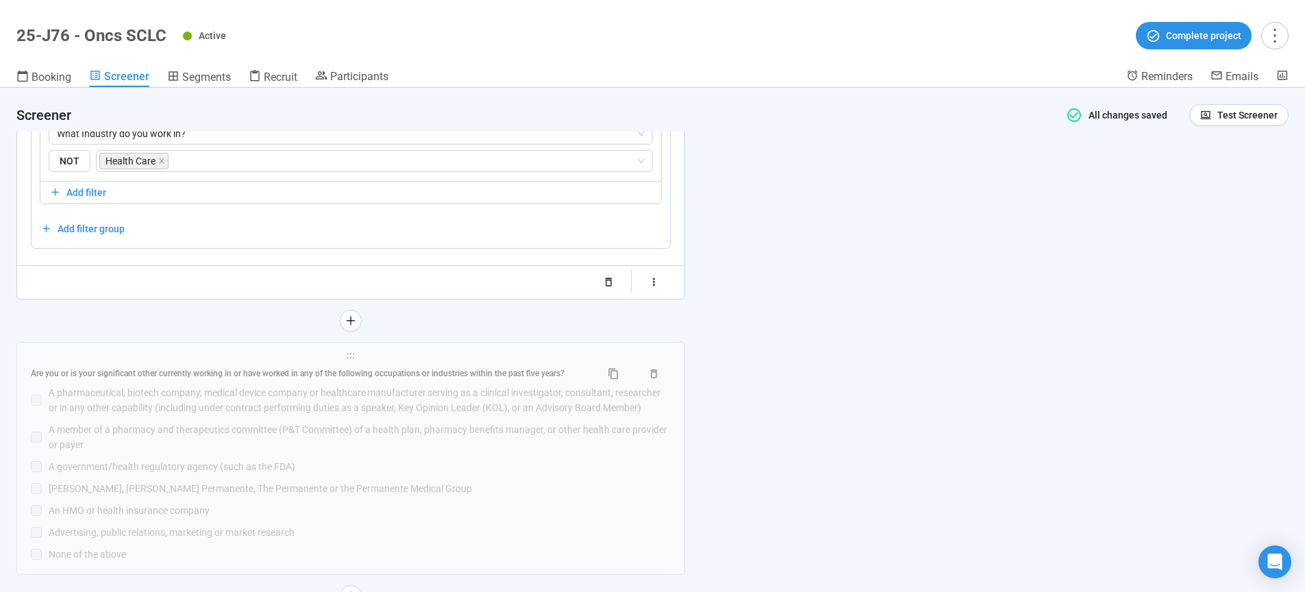
scroll to position [3701, 0]
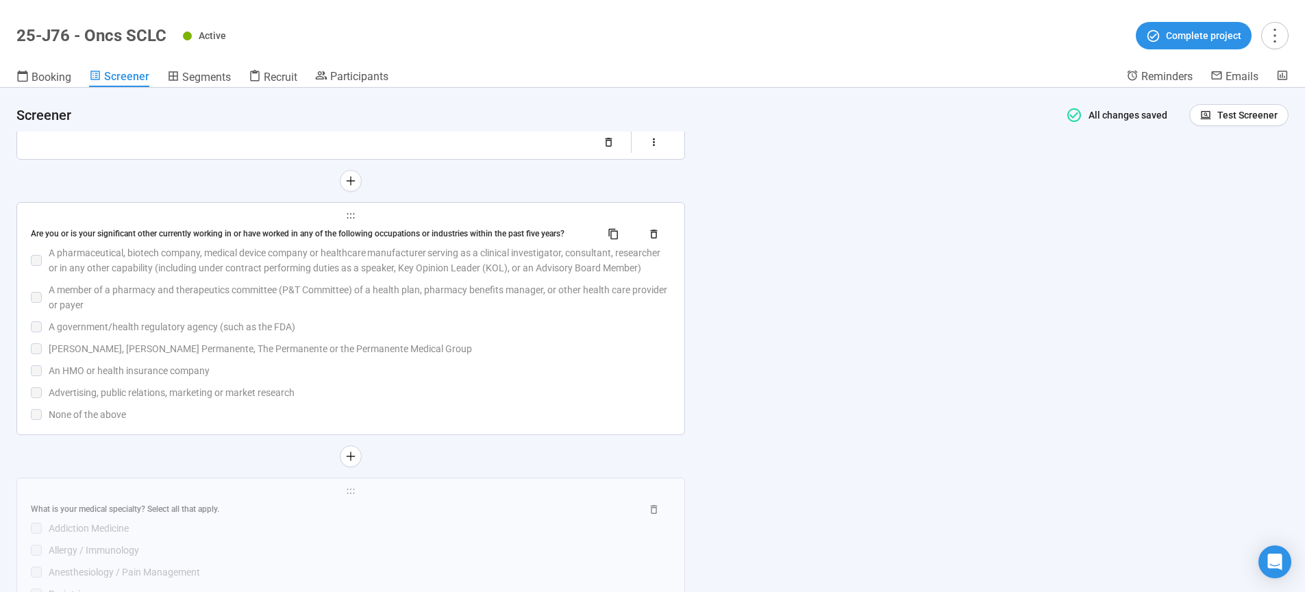
click at [463, 375] on div "An HMO or health insurance company" at bounding box center [360, 370] width 622 height 15
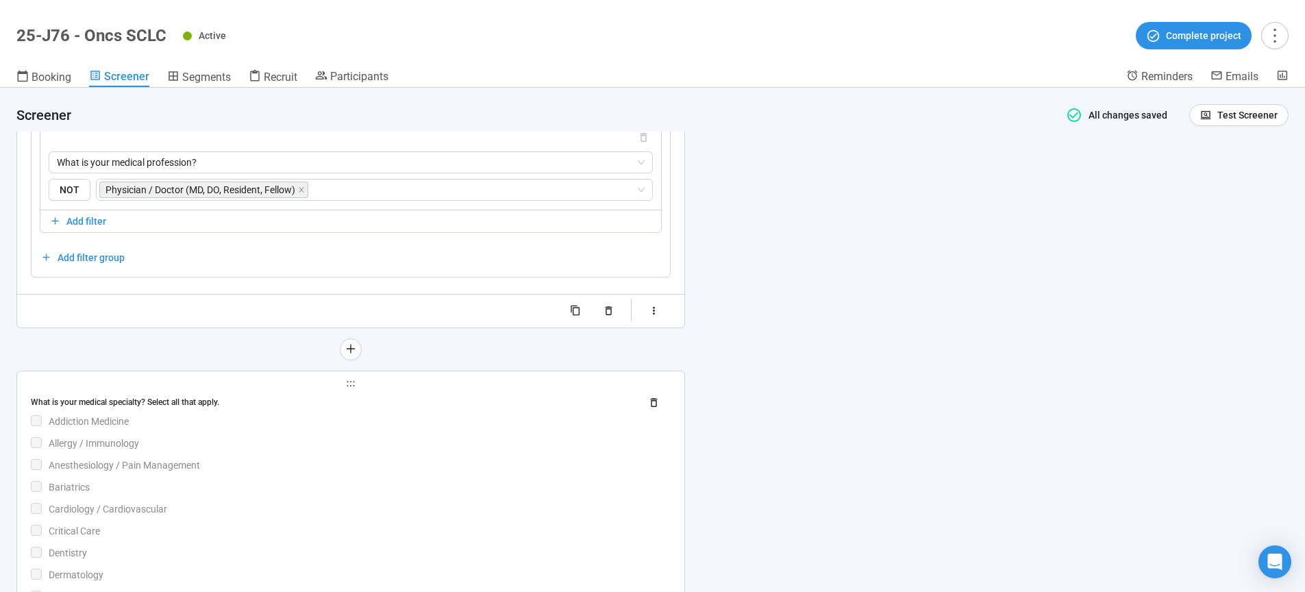
click at [453, 451] on div "Allergy / Immunology" at bounding box center [360, 443] width 622 height 15
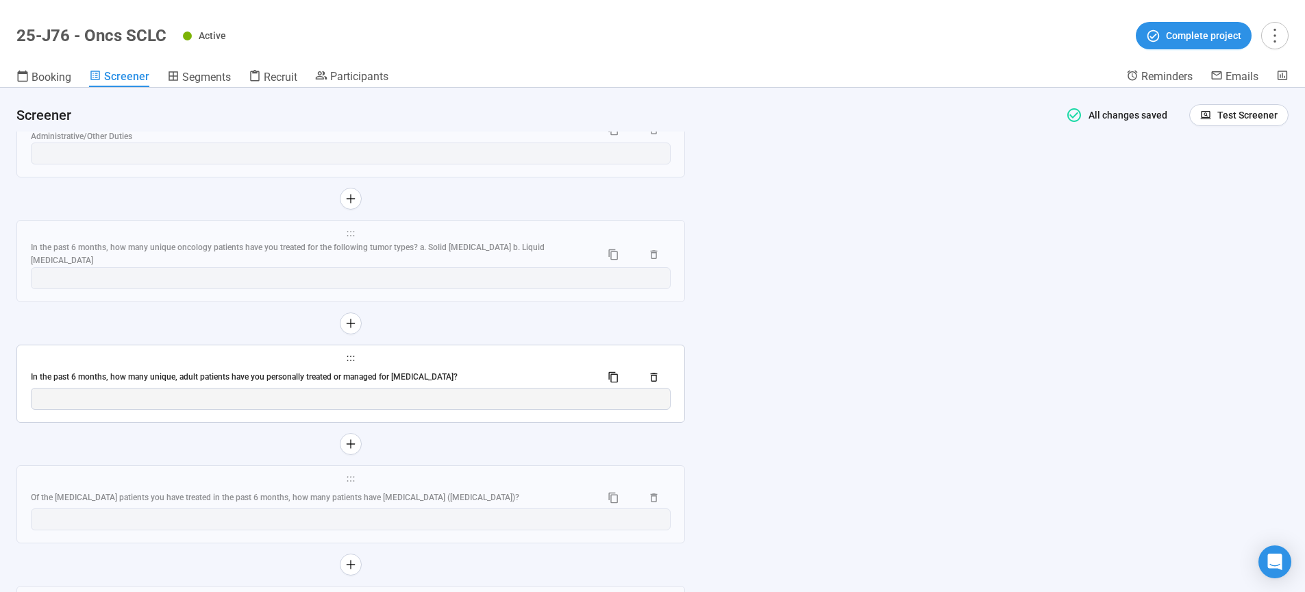
scroll to position [7554, 0]
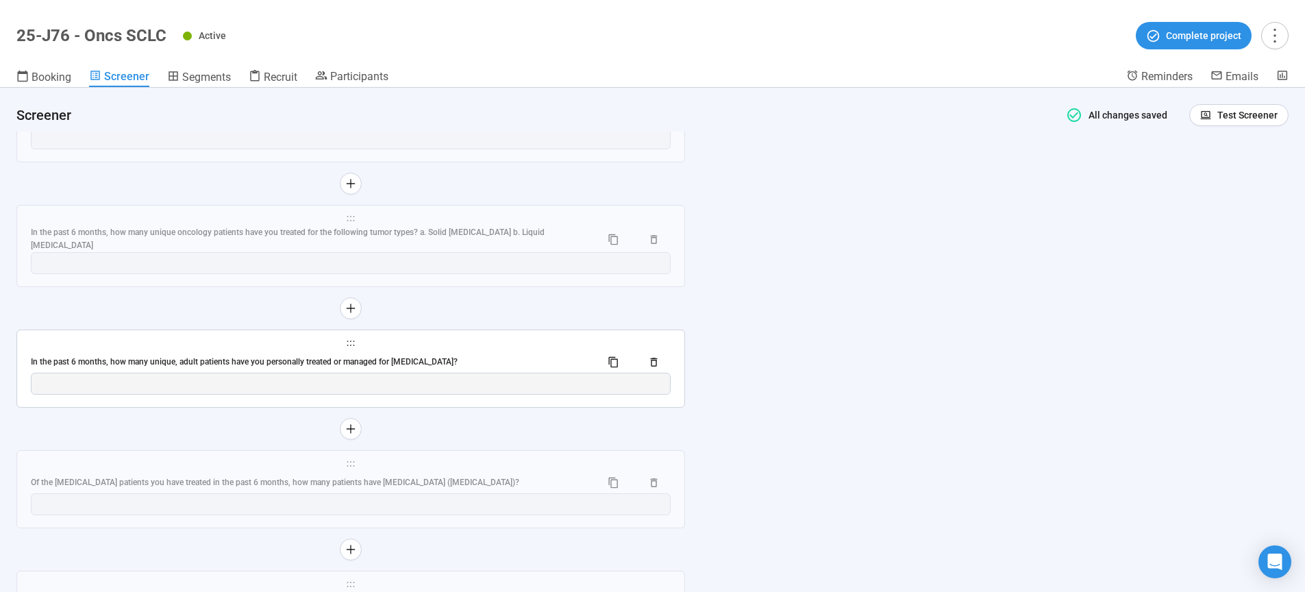
click at [465, 400] on div "**********" at bounding box center [350, 368] width 667 height 77
click at [449, 369] on div "In the past 6 months, how many unique, adult patients have you personally treat…" at bounding box center [310, 362] width 559 height 13
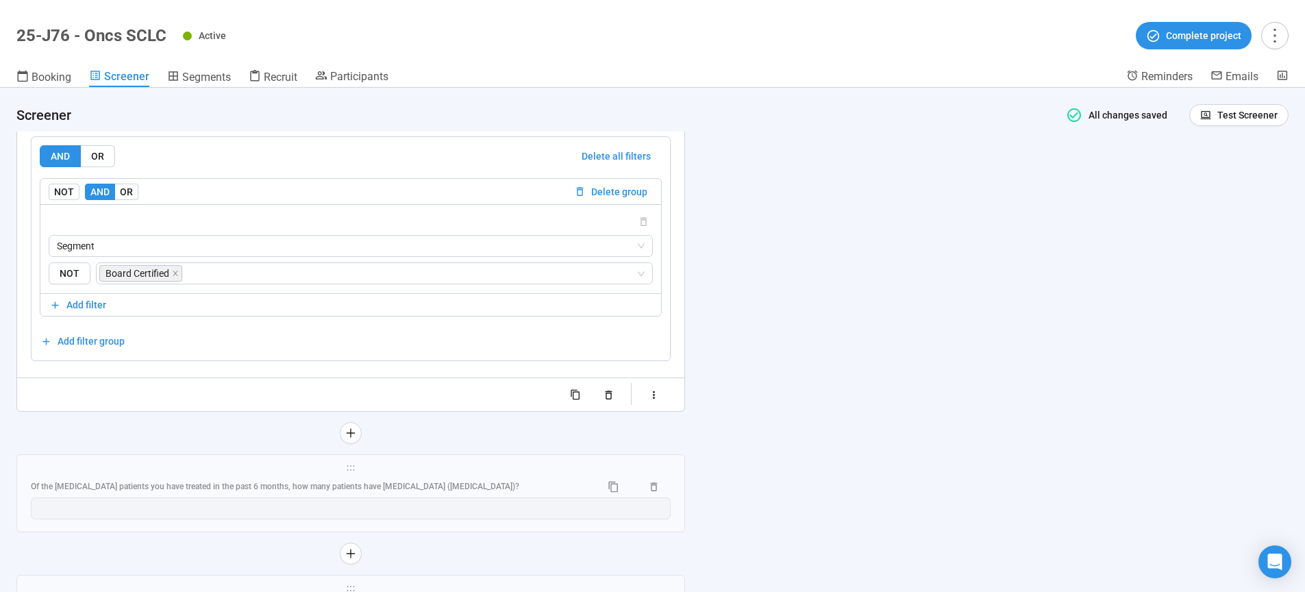
scroll to position [7188, 0]
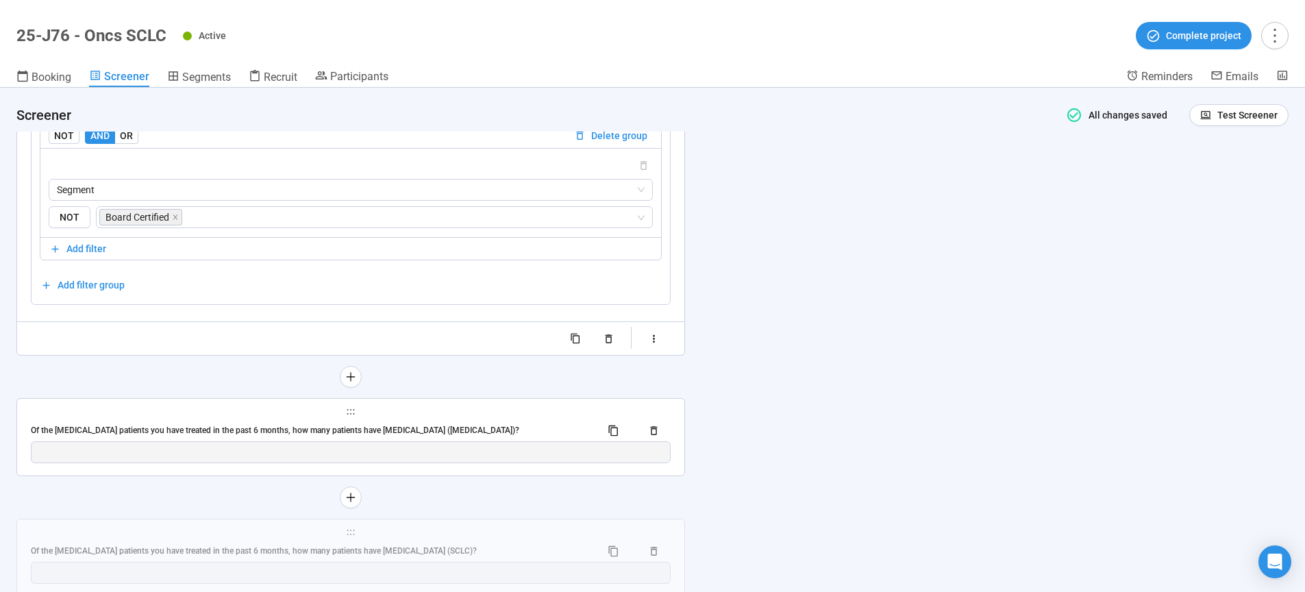
click at [425, 441] on div "Of the [MEDICAL_DATA] patients you have treated in the past 6 months, how many …" at bounding box center [351, 430] width 640 height 22
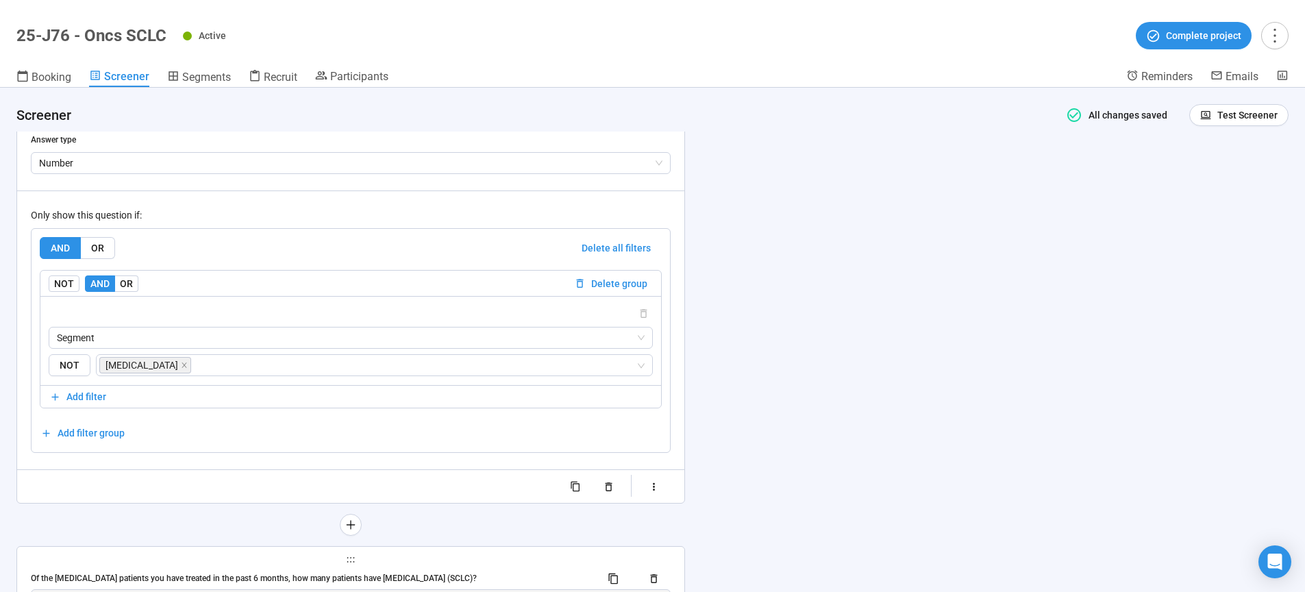
scroll to position [7323, 0]
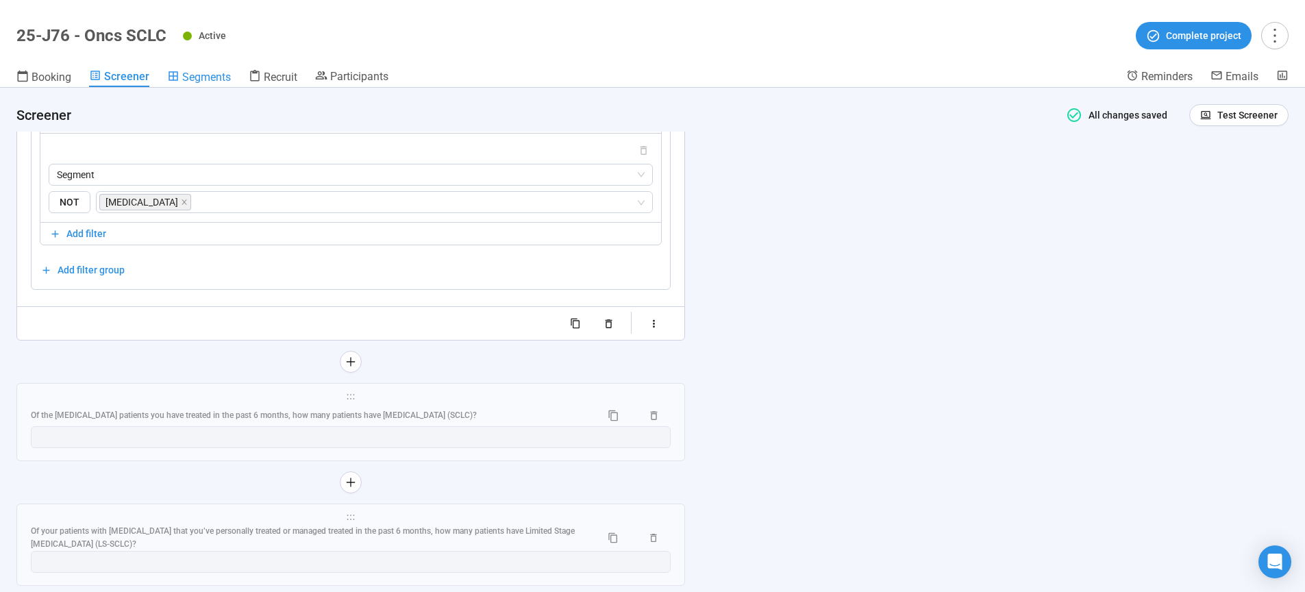
click at [204, 79] on span "Segments" at bounding box center [206, 77] width 49 height 13
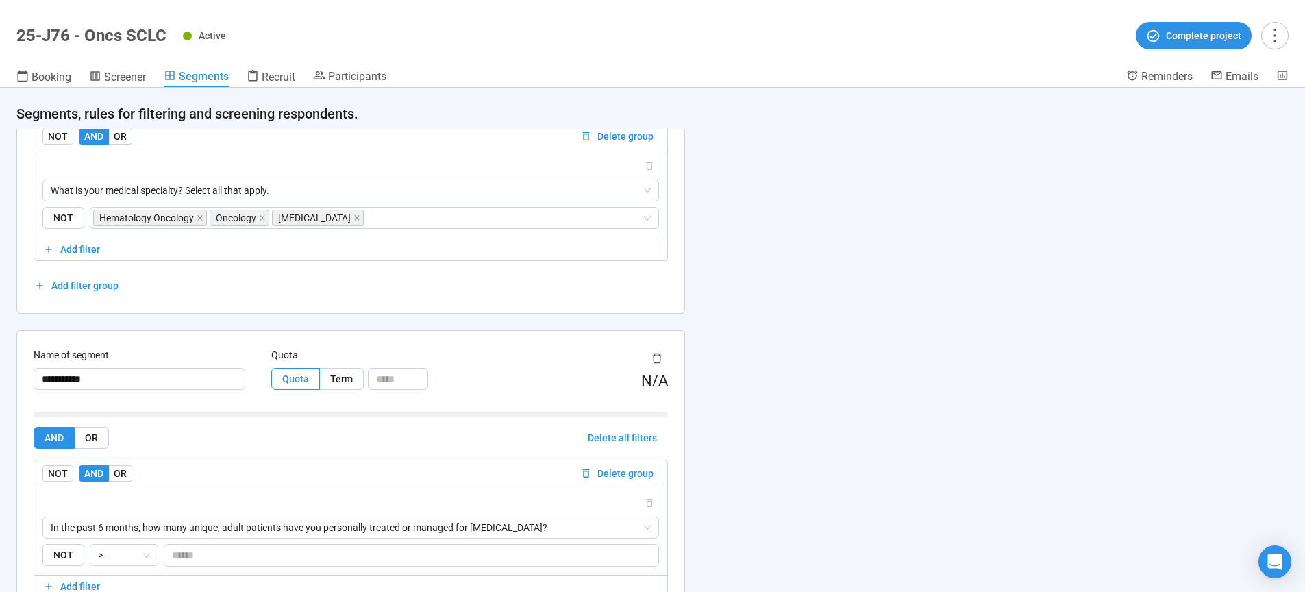
scroll to position [617, 0]
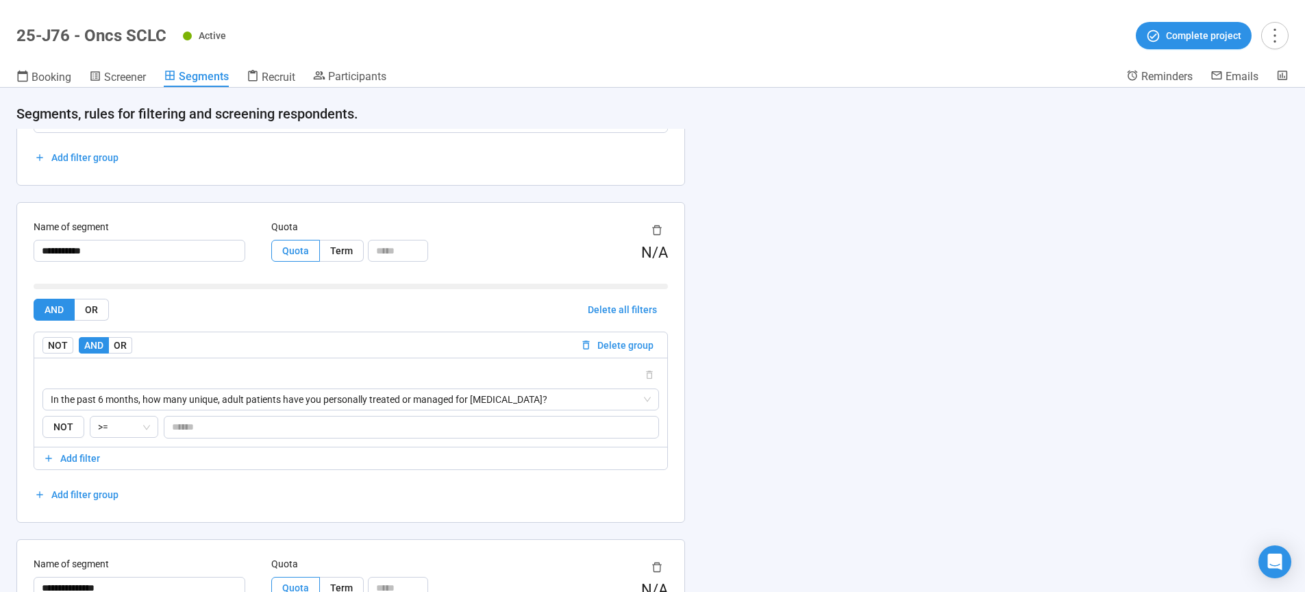
click at [880, 407] on div "**********" at bounding box center [652, 340] width 1305 height 504
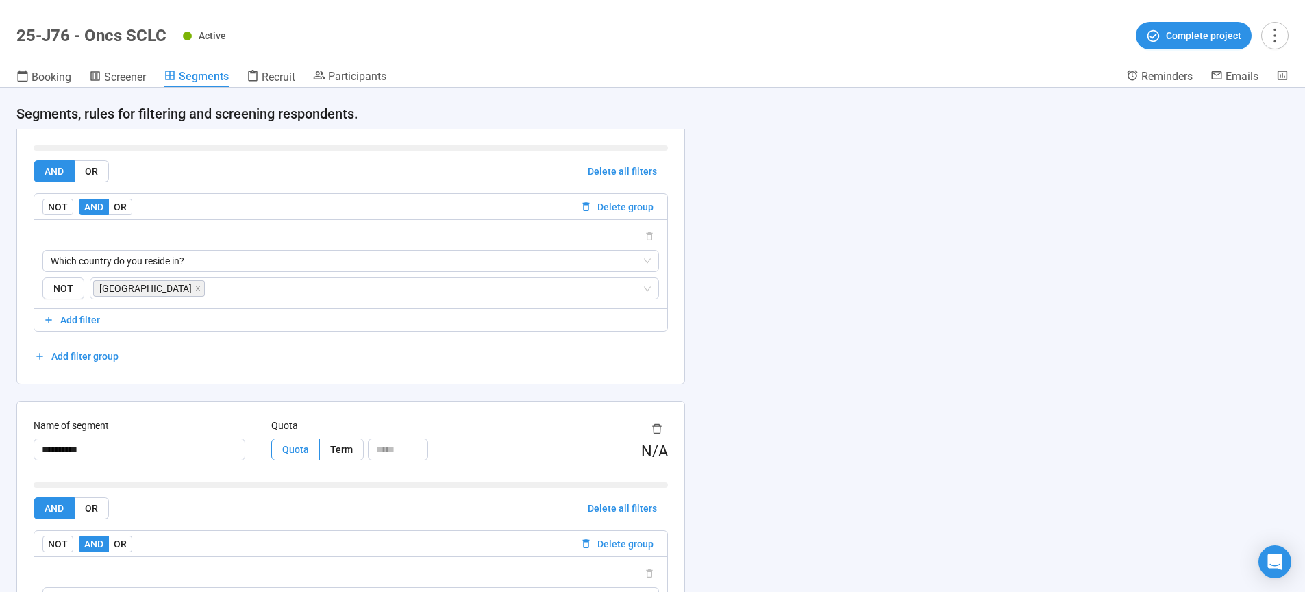
scroll to position [0, 0]
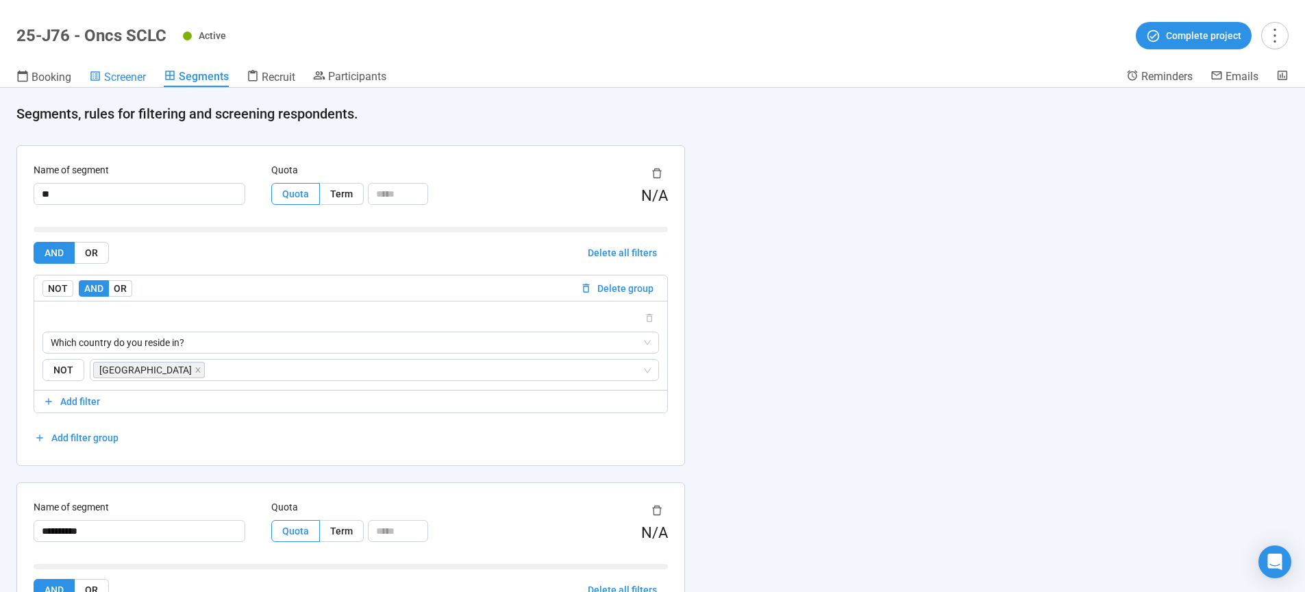
click at [105, 84] on link "Screener" at bounding box center [117, 78] width 57 height 18
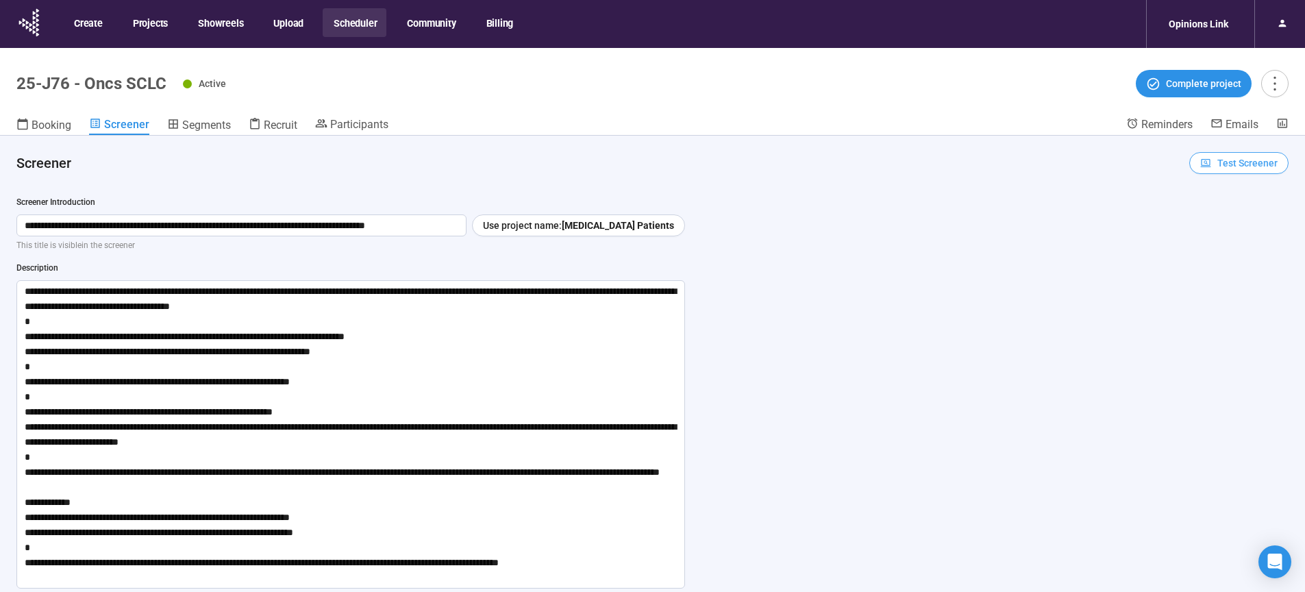
click at [1232, 170] on span "Test Screener" at bounding box center [1247, 162] width 60 height 15
click at [1228, 229] on link "Test screener" at bounding box center [1219, 234] width 56 height 11
click at [1273, 79] on icon "more" at bounding box center [1274, 83] width 18 height 18
click at [1245, 113] on span "Project details" at bounding box center [1247, 113] width 60 height 15
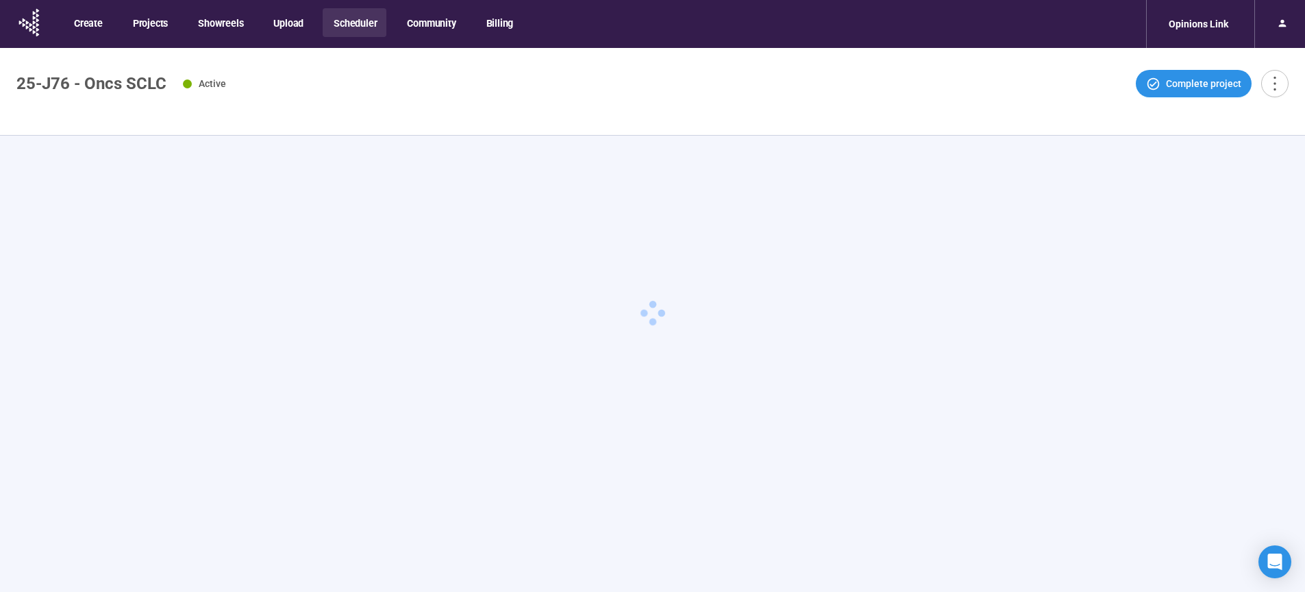
type textarea "**********"
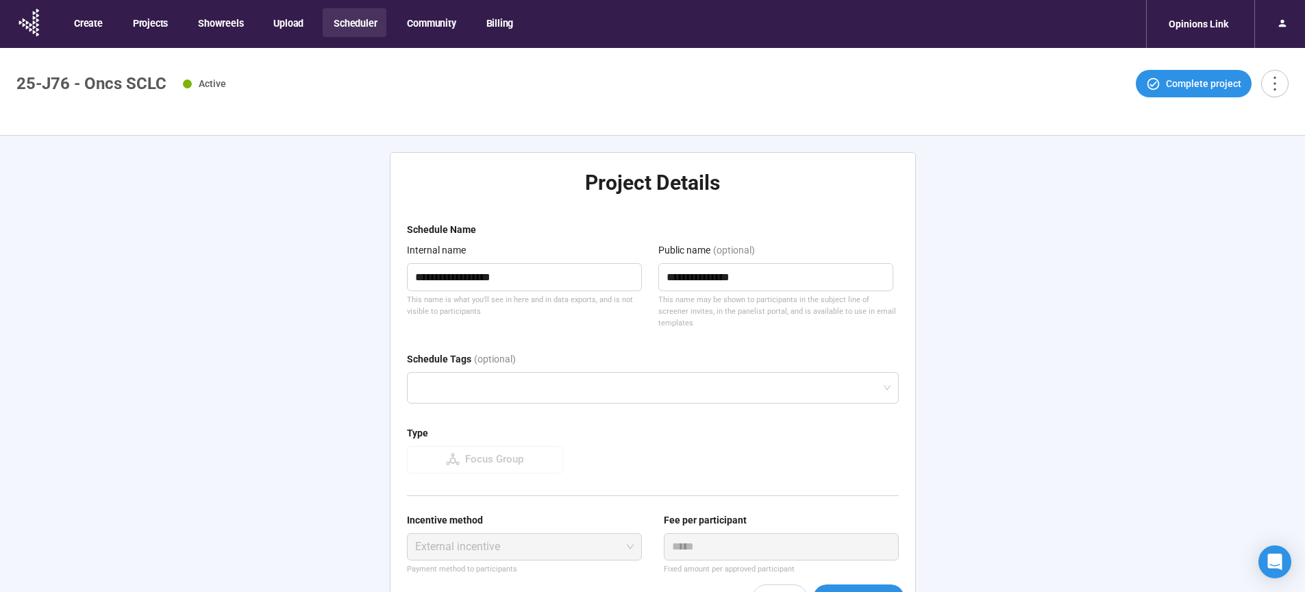
scroll to position [142, 0]
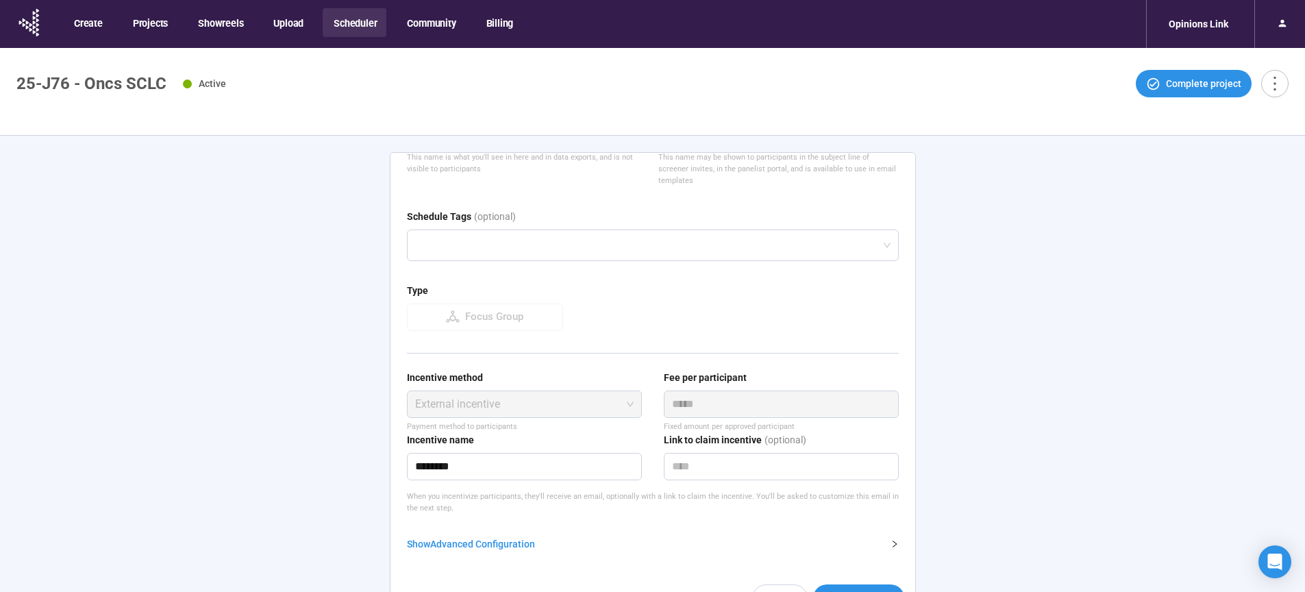
click at [481, 544] on div "Show Advanced Configuration" at bounding box center [644, 543] width 475 height 15
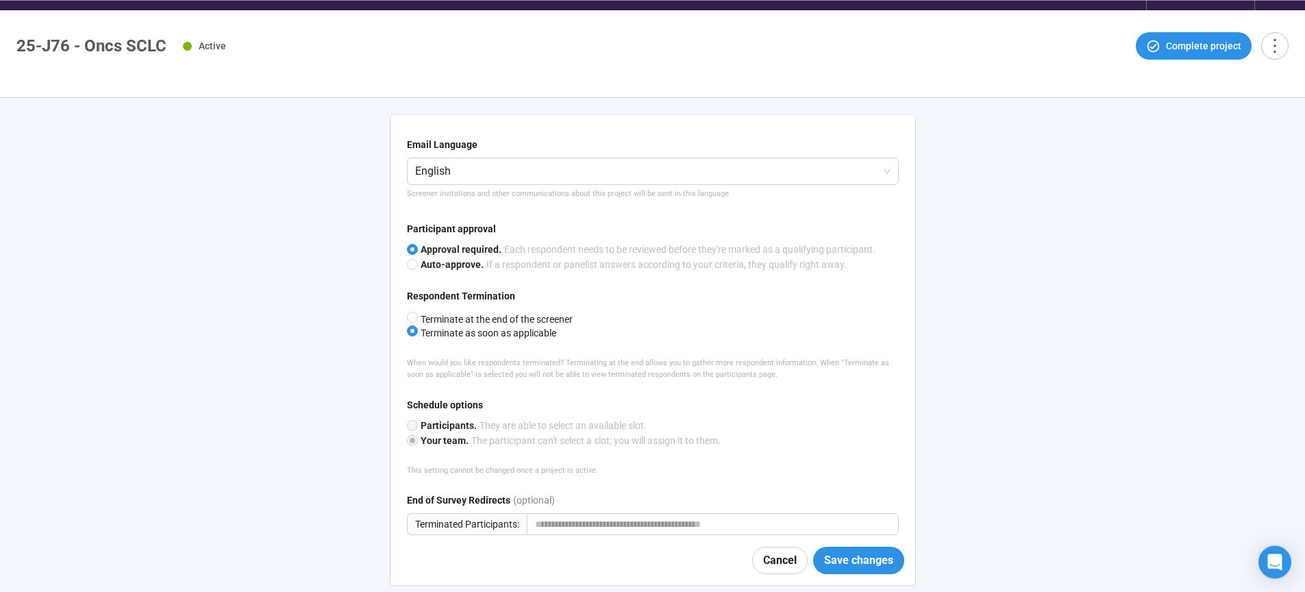
scroll to position [48, 0]
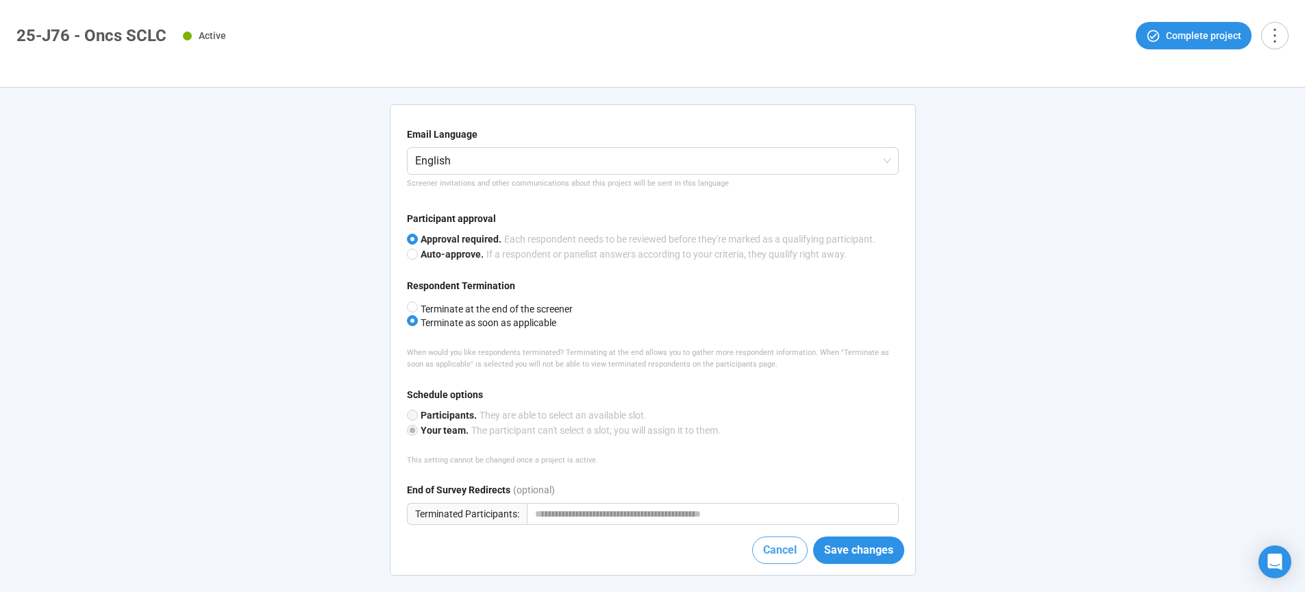
click at [765, 555] on span "Cancel" at bounding box center [780, 549] width 34 height 17
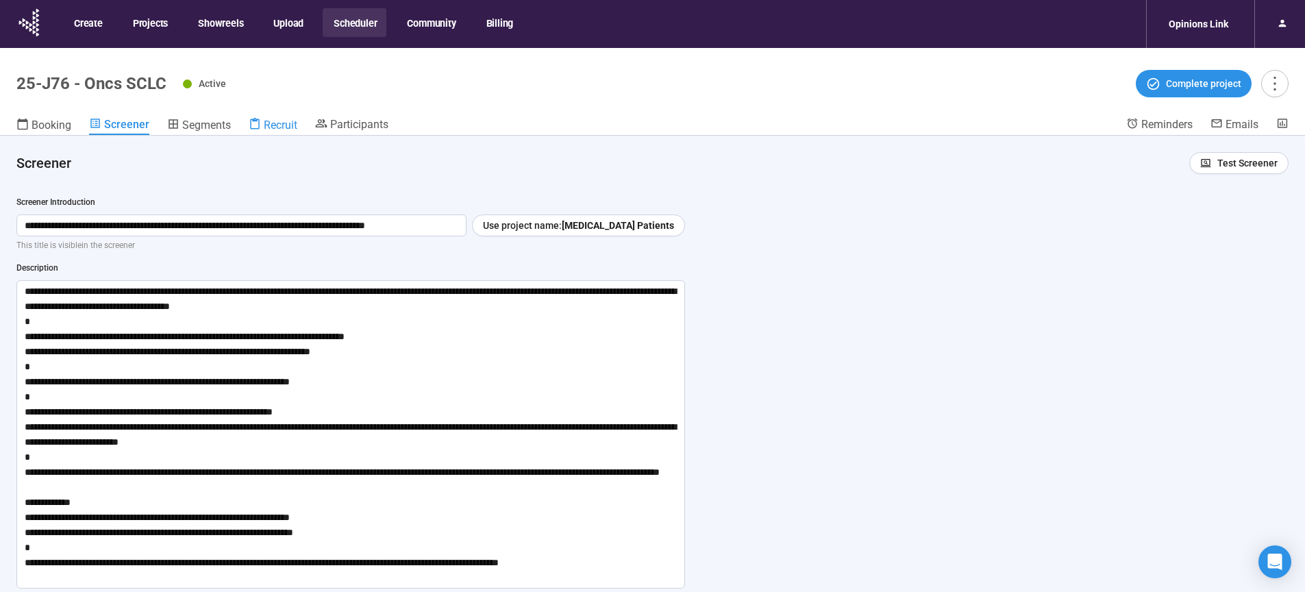
click at [284, 125] on span "Recruit" at bounding box center [281, 125] width 34 height 13
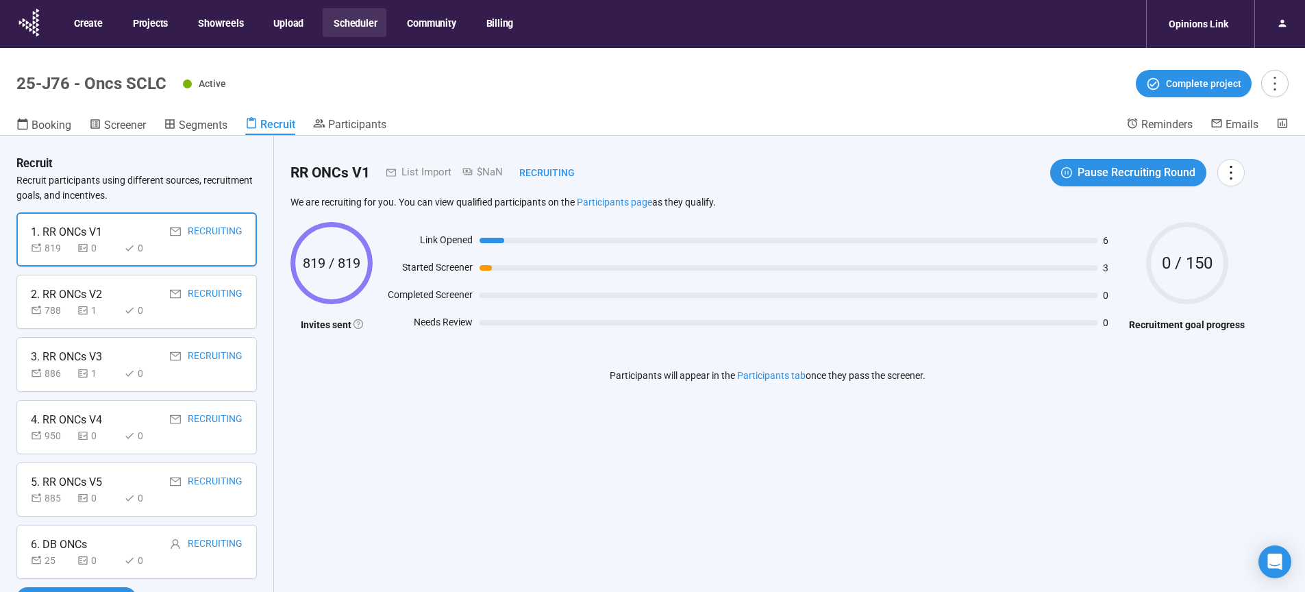
scroll to position [10, 0]
click at [141, 300] on div "2. RR ONCs V2 Recruiting" at bounding box center [137, 292] width 212 height 17
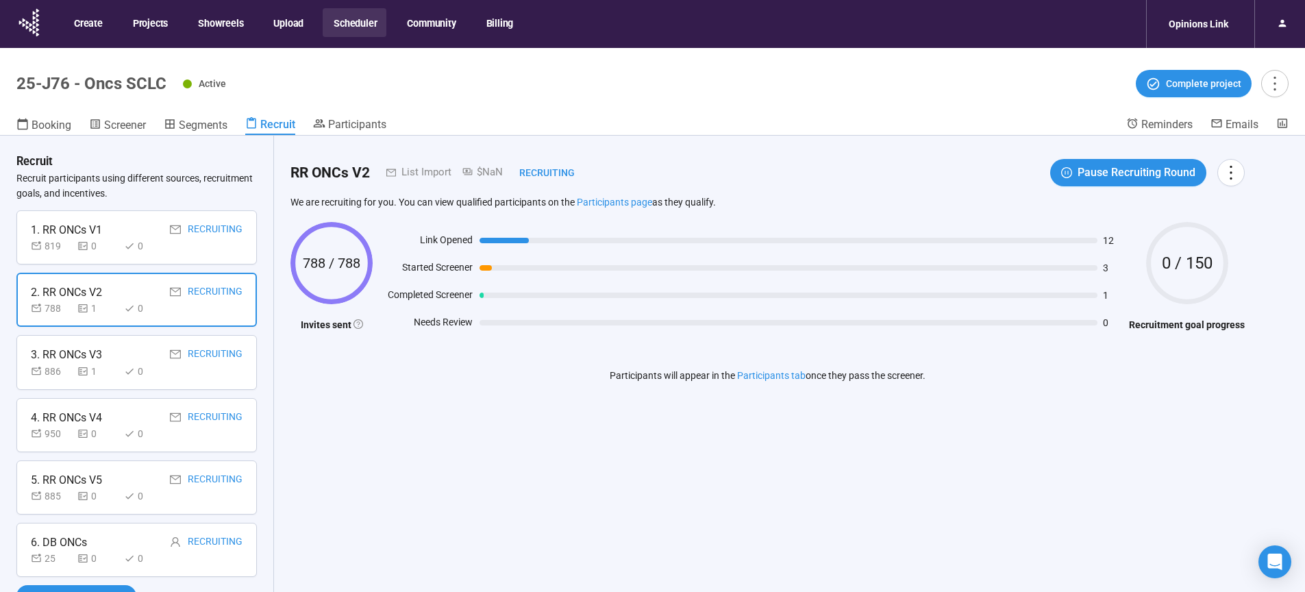
click at [199, 373] on div "886 1 0" at bounding box center [137, 371] width 212 height 15
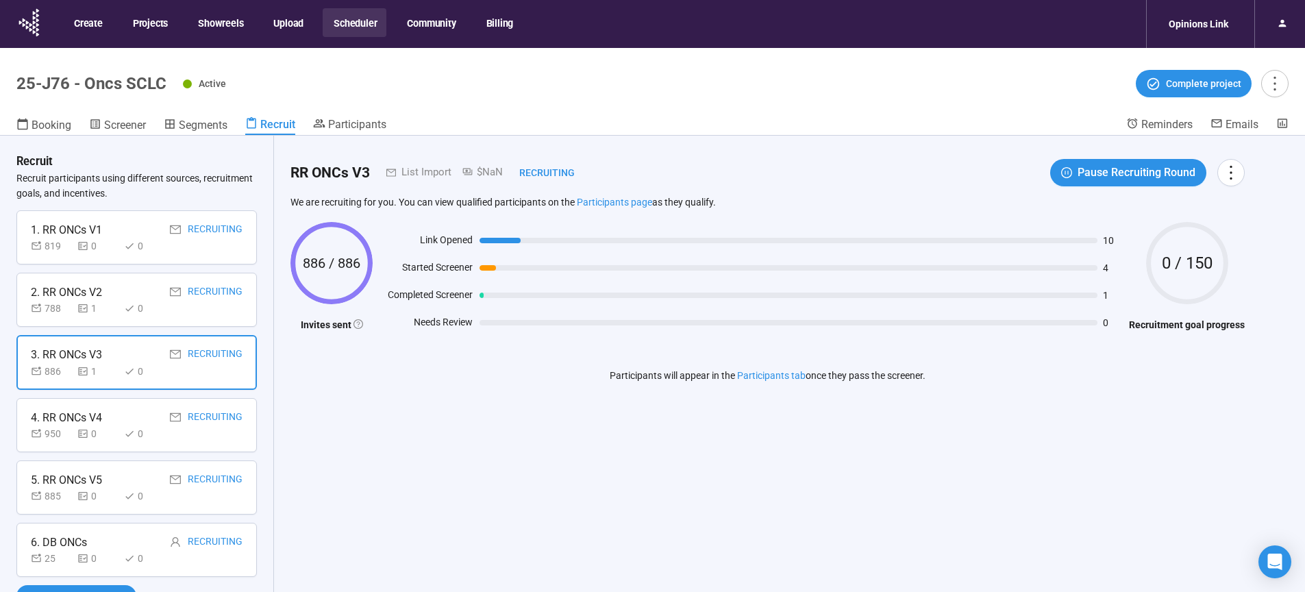
click at [188, 431] on div "950 0 0" at bounding box center [137, 433] width 212 height 15
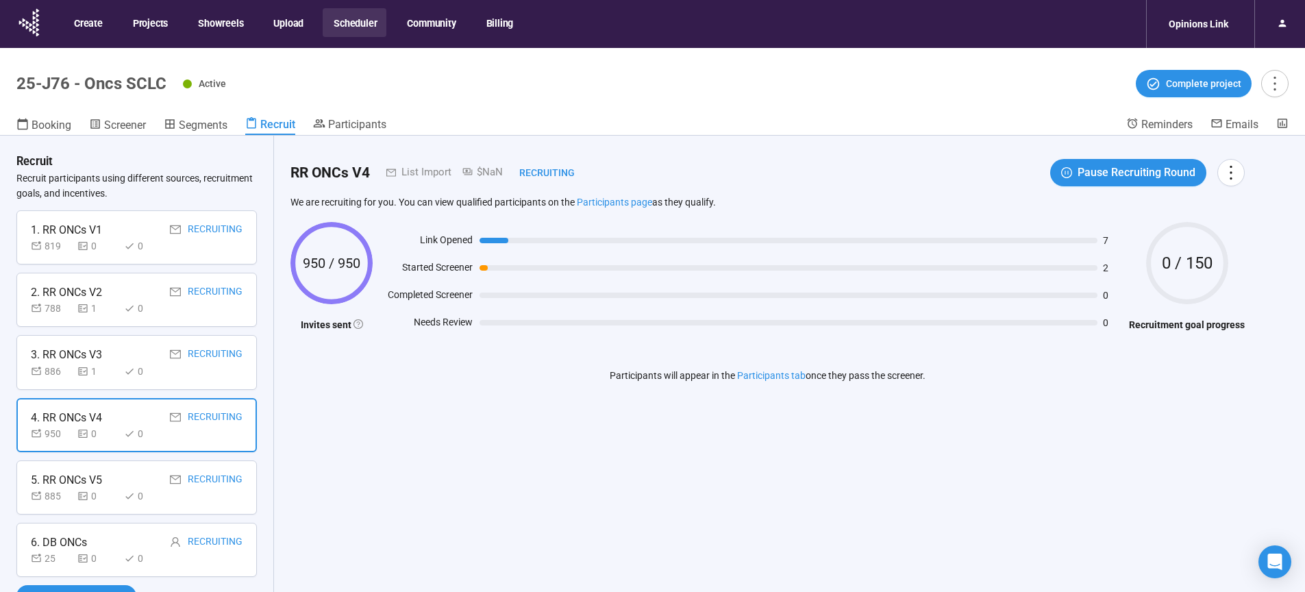
click at [220, 509] on div "5. RR ONCs V5 Recruiting 885 0 0" at bounding box center [136, 487] width 240 height 54
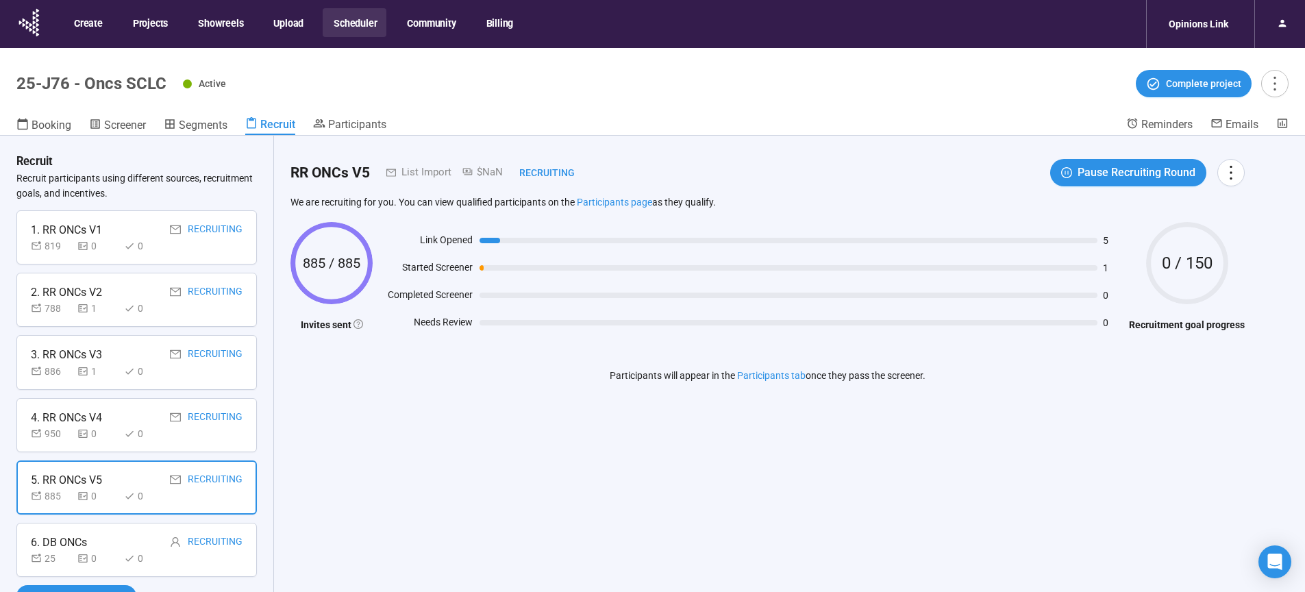
click at [221, 571] on div "6. DB ONCs Recruiting 25 0 0" at bounding box center [136, 550] width 240 height 54
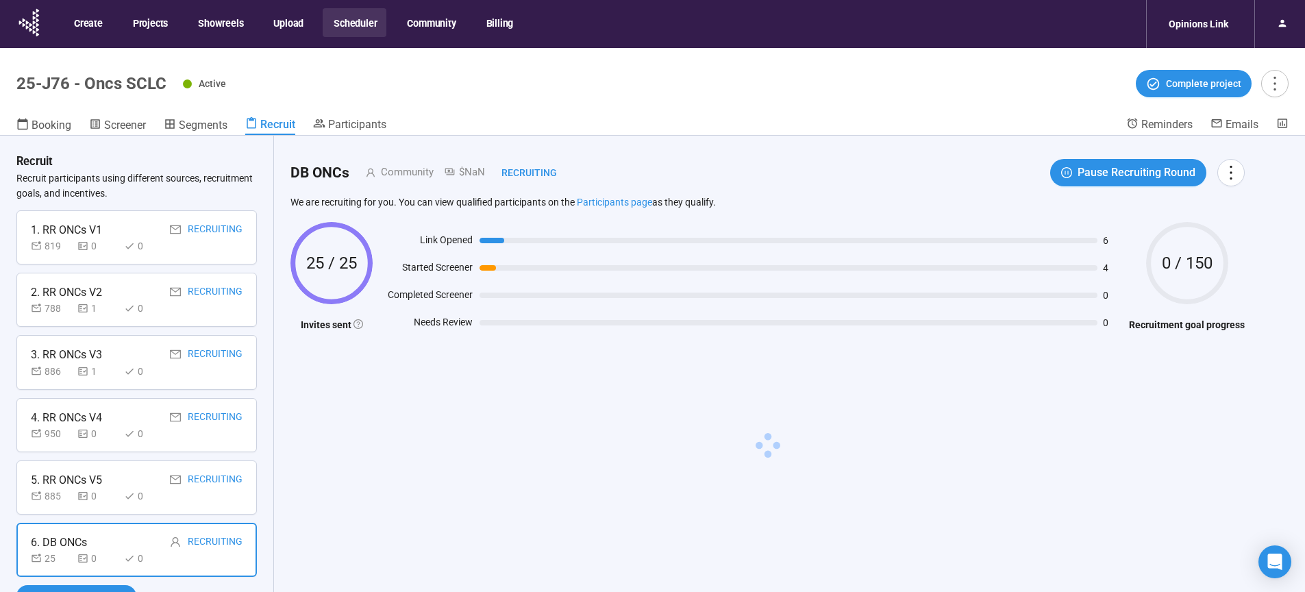
click at [192, 498] on div "885 0 0" at bounding box center [137, 495] width 212 height 15
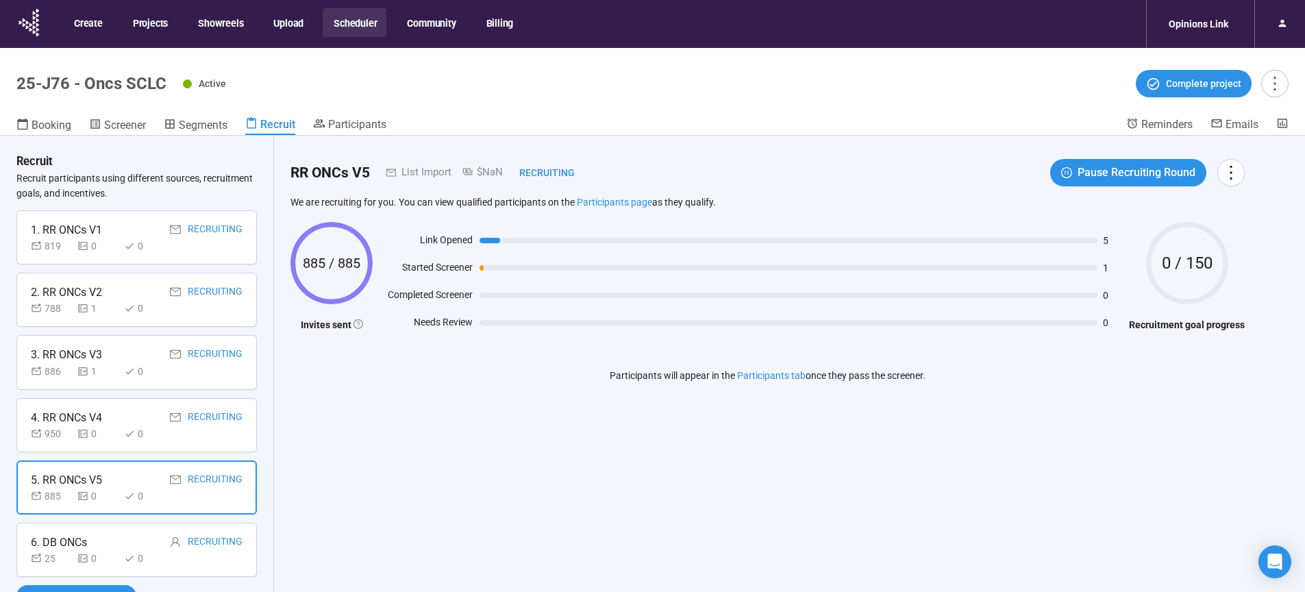
click at [215, 439] on div "950 0 0" at bounding box center [137, 433] width 212 height 15
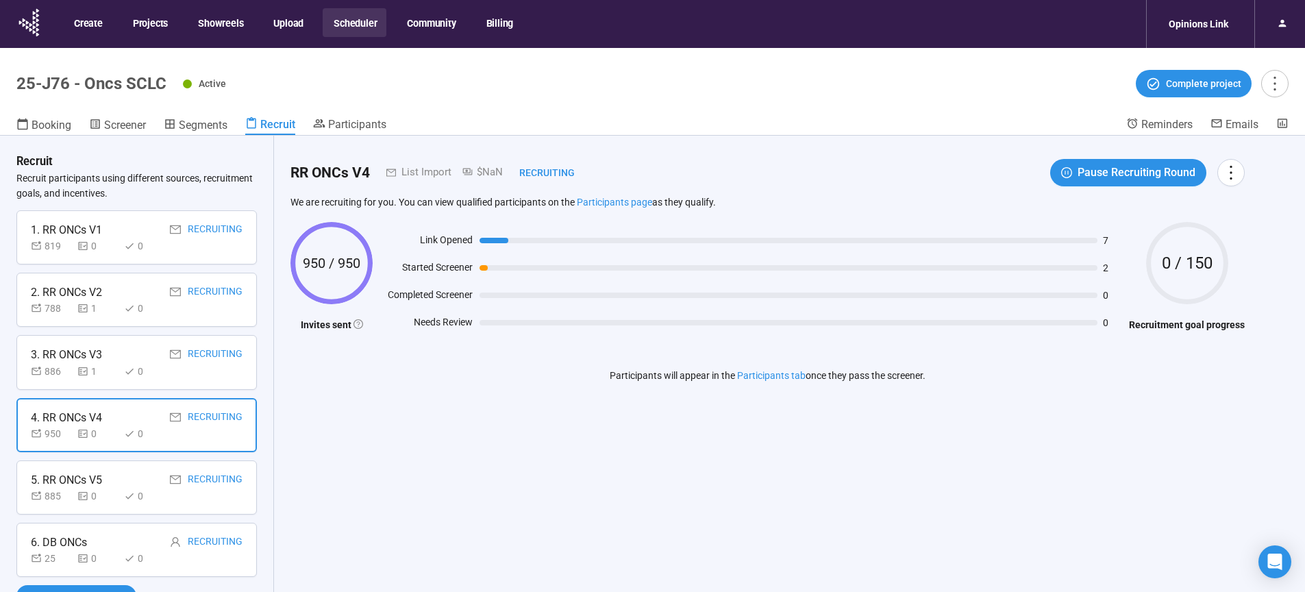
click at [214, 375] on div "886 1 0" at bounding box center [137, 371] width 212 height 15
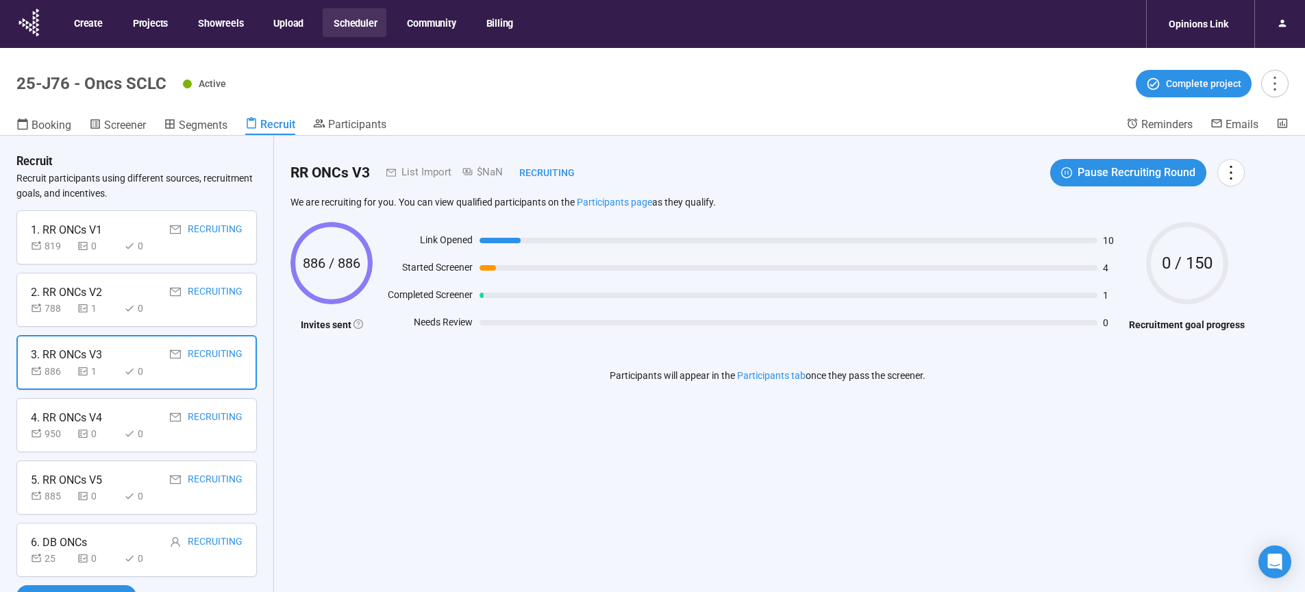
click at [214, 312] on div "788 1 0" at bounding box center [137, 308] width 212 height 15
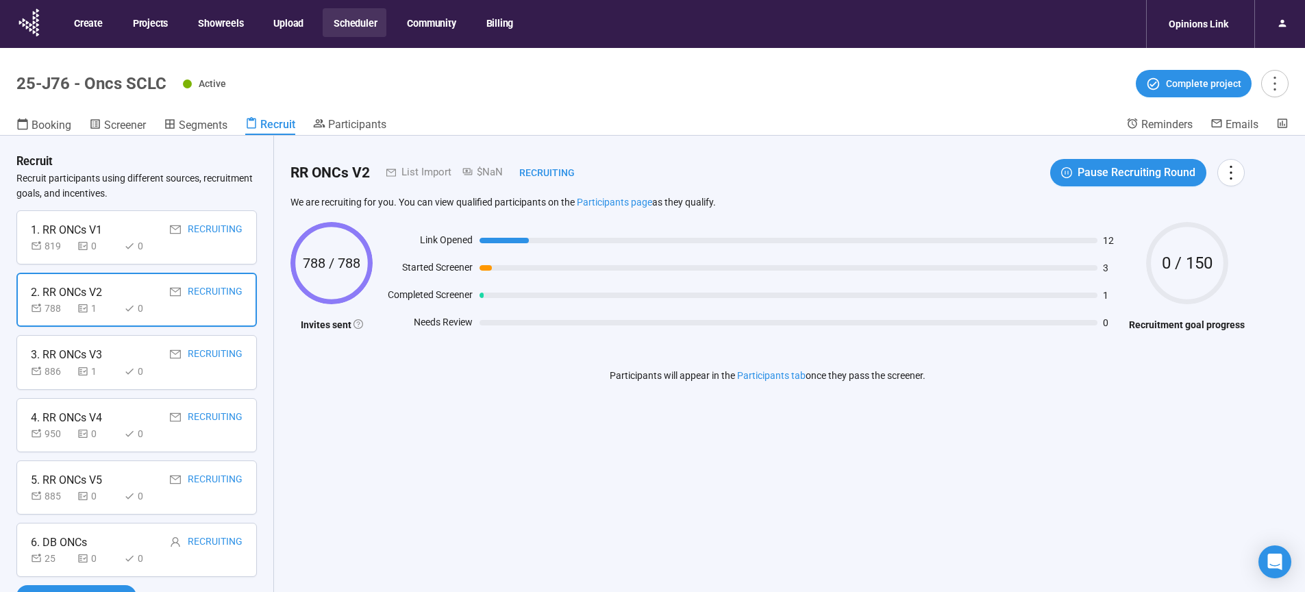
click at [218, 245] on div "819 0 0" at bounding box center [137, 245] width 212 height 15
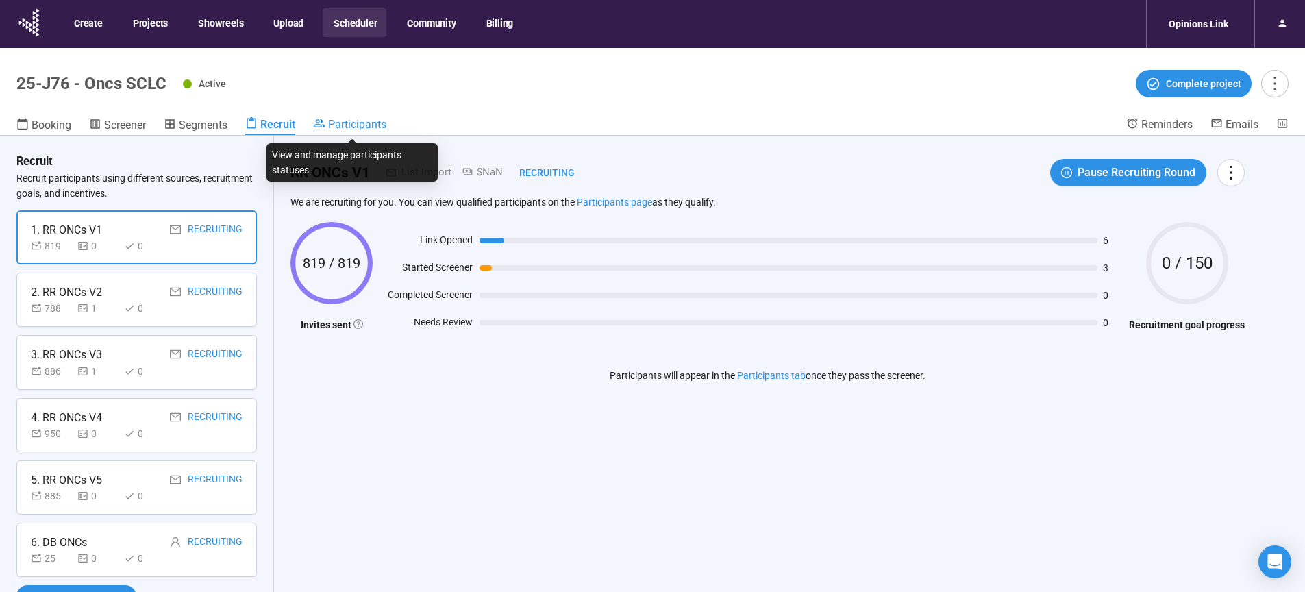
click at [369, 126] on span "Participants" at bounding box center [357, 124] width 58 height 13
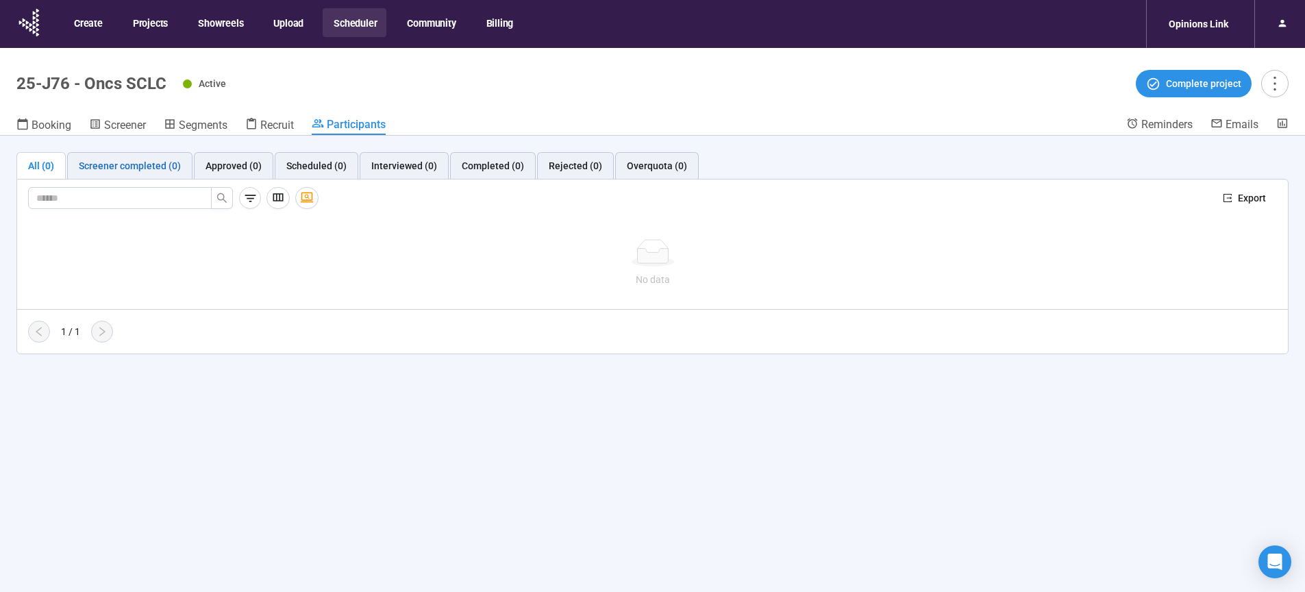
click at [114, 161] on div "Screener completed (0)" at bounding box center [130, 165] width 102 height 15
click at [47, 162] on div "All (0)" at bounding box center [41, 165] width 26 height 15
click at [279, 124] on span "Recruit" at bounding box center [277, 125] width 34 height 13
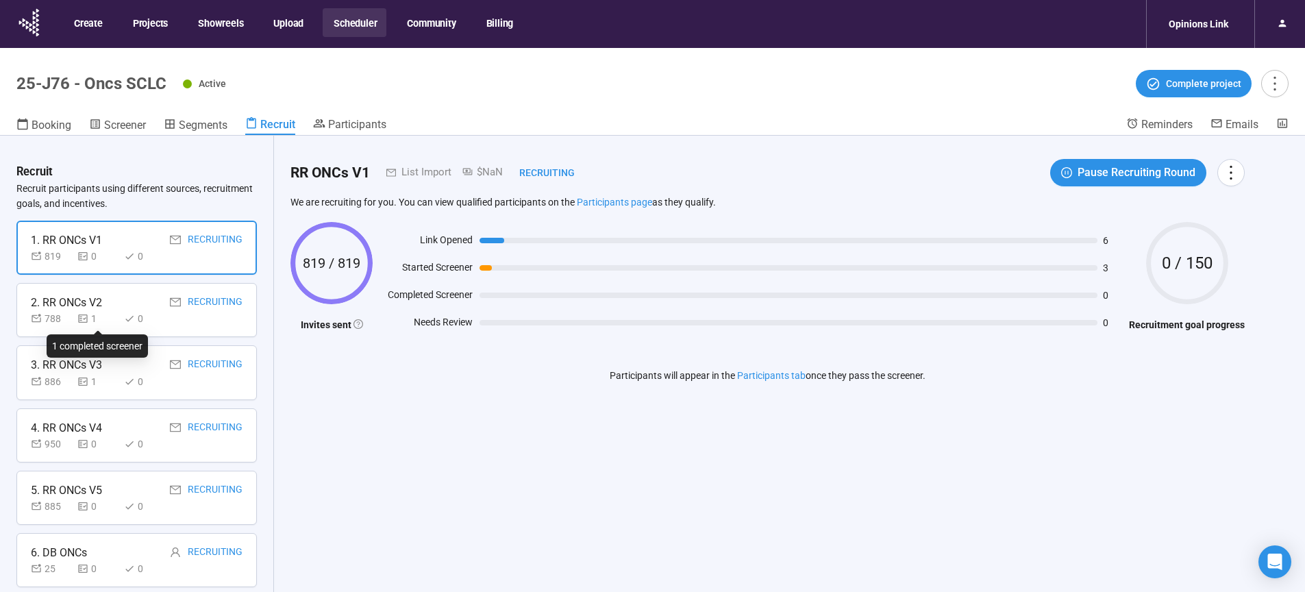
click at [107, 322] on div "1" at bounding box center [97, 318] width 41 height 15
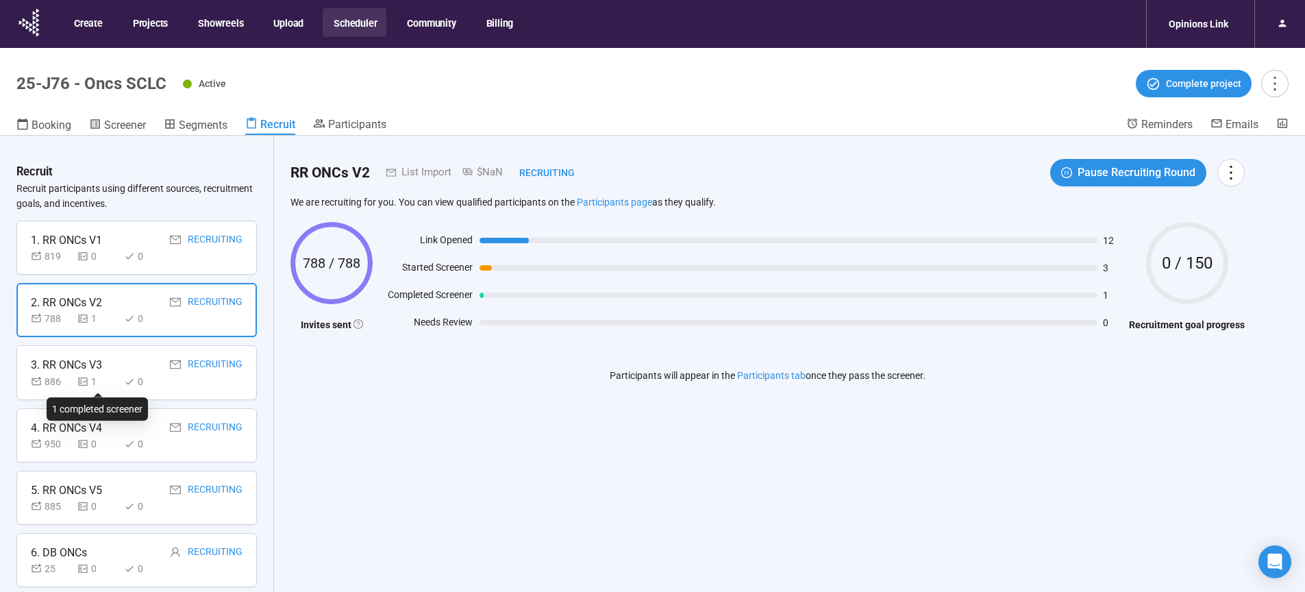
click at [116, 386] on div "1" at bounding box center [97, 381] width 41 height 15
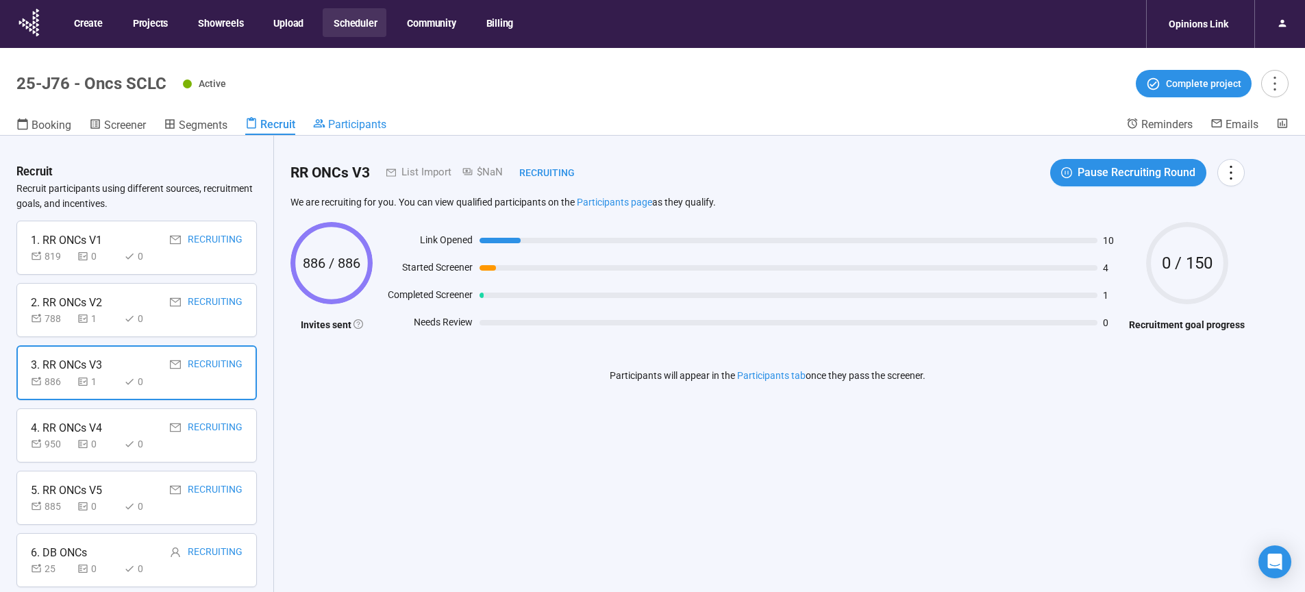
click at [366, 122] on span "Participants" at bounding box center [357, 124] width 58 height 13
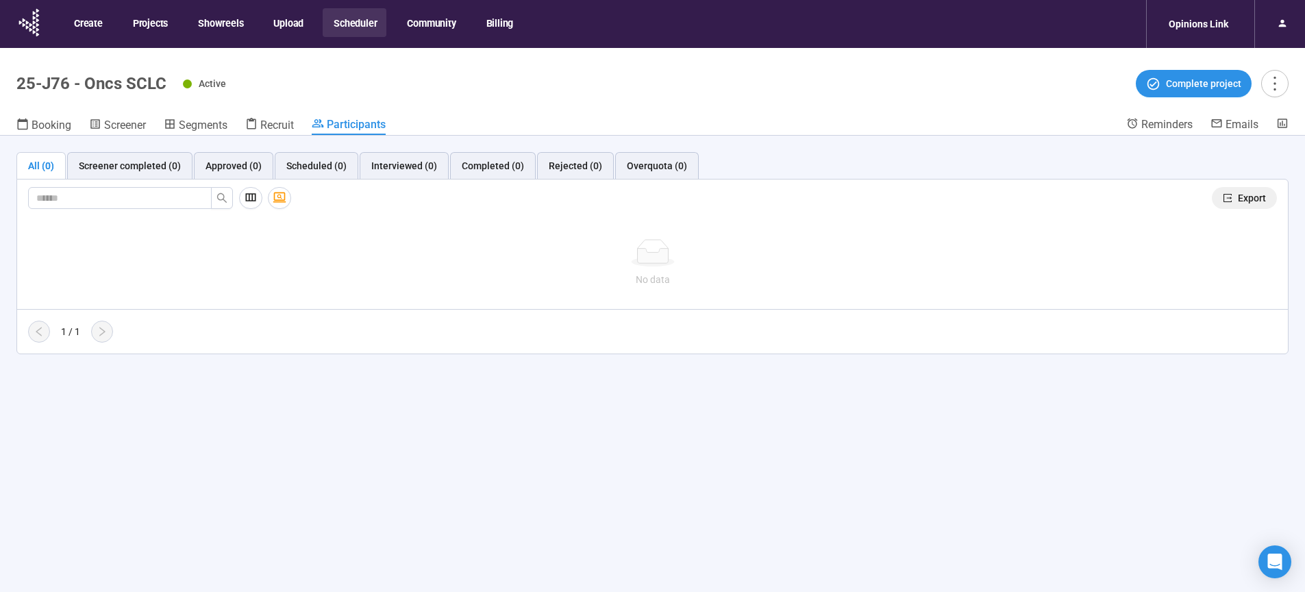
click at [1247, 199] on span "Export" at bounding box center [1252, 197] width 28 height 15
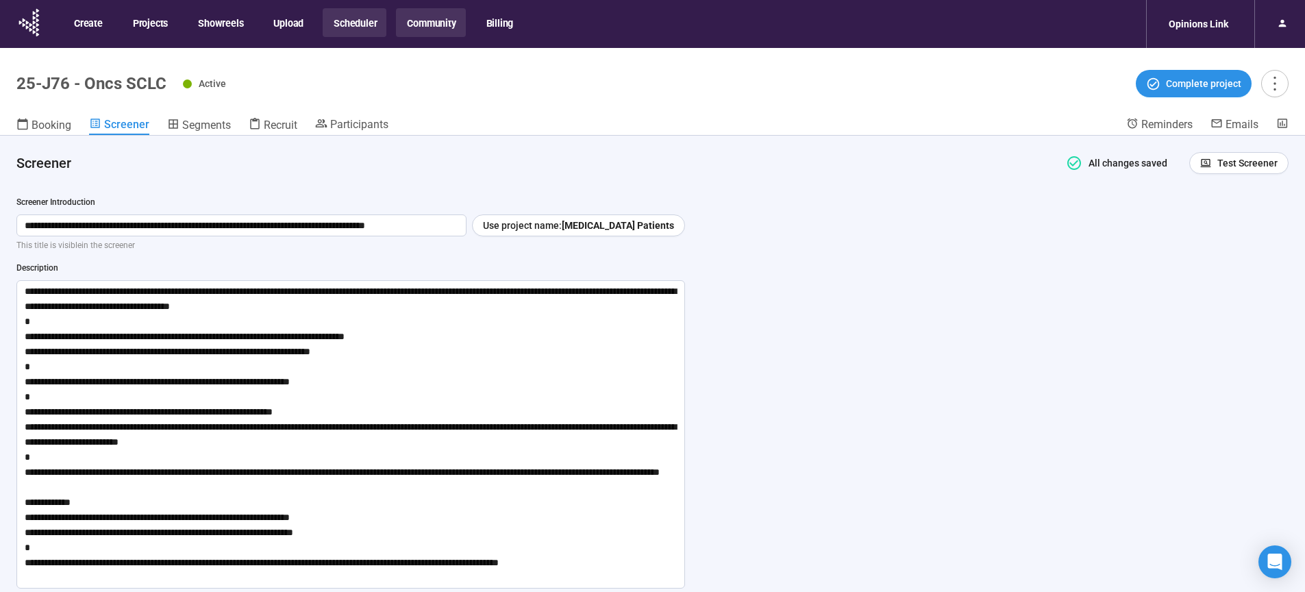
click at [432, 21] on button "Community" at bounding box center [430, 22] width 69 height 29
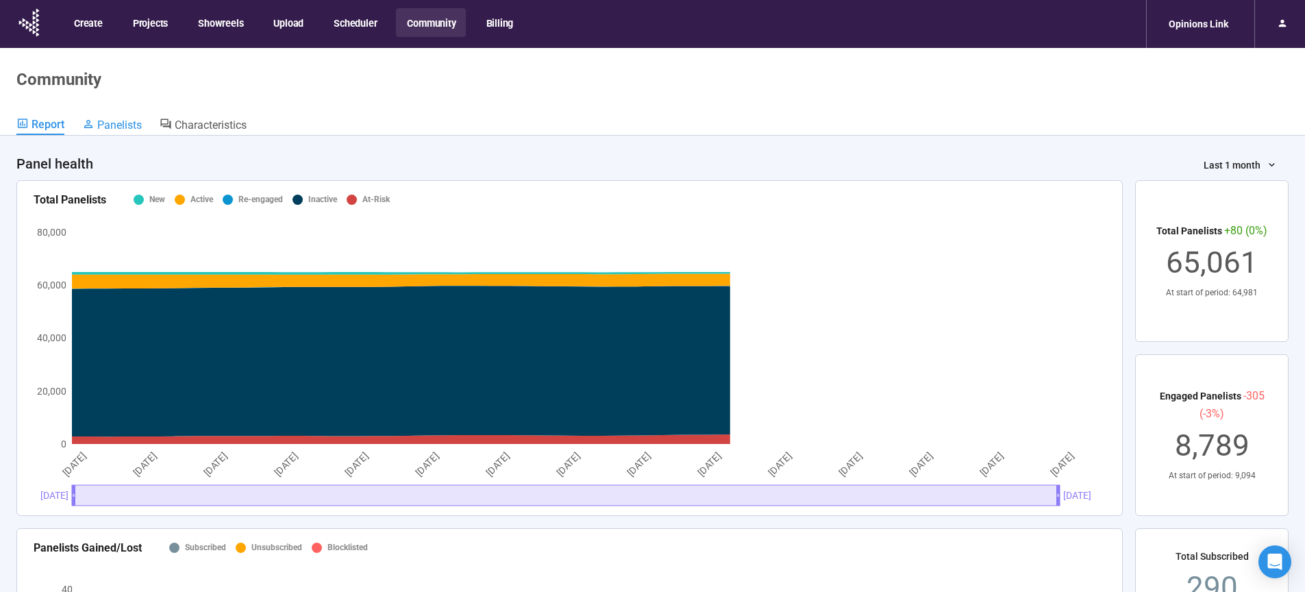
click at [106, 130] on span "Panelists" at bounding box center [119, 125] width 45 height 13
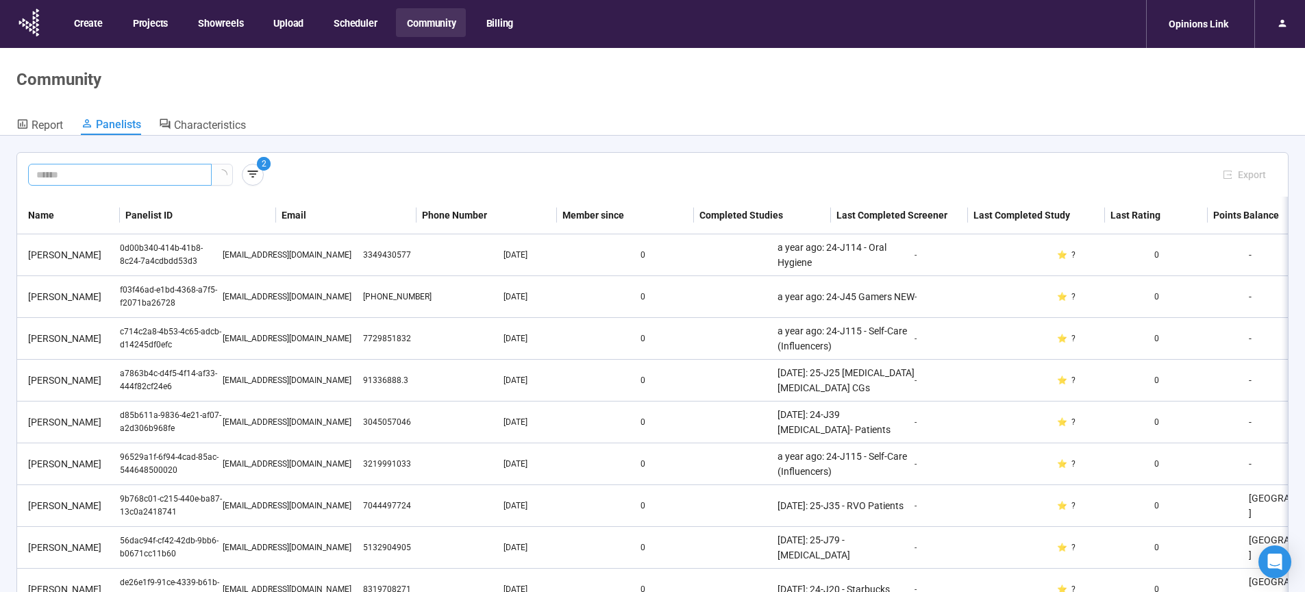
click at [88, 177] on input "text" at bounding box center [114, 174] width 156 height 15
click at [256, 167] on icon "button" at bounding box center [253, 174] width 14 height 14
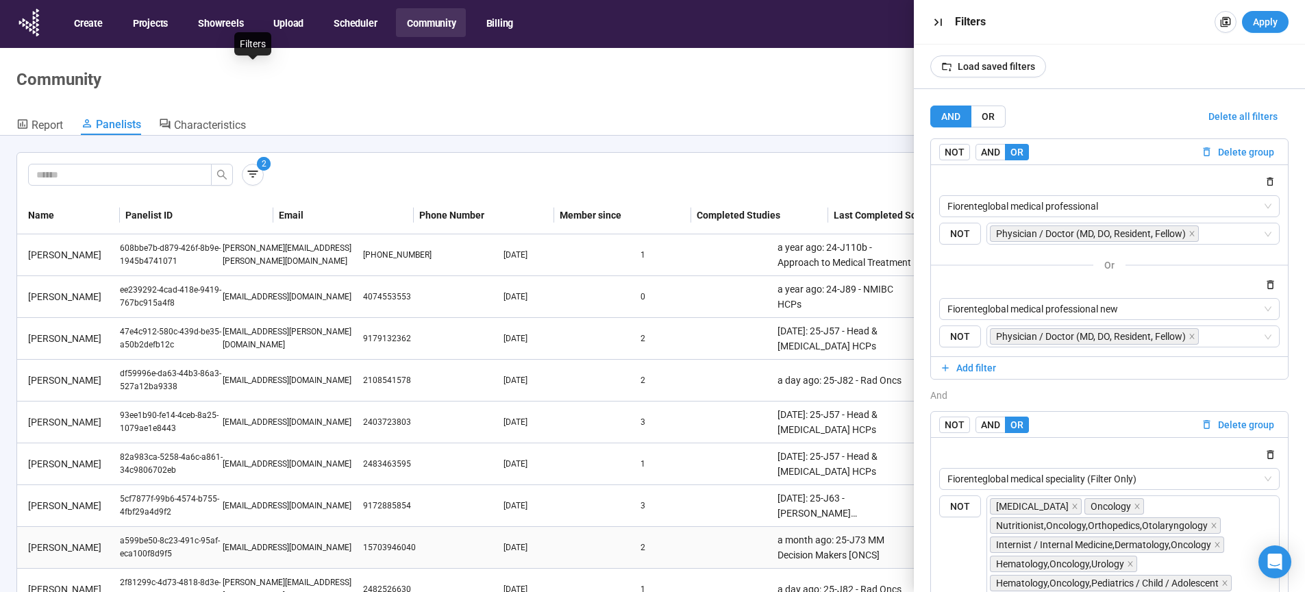
scroll to position [100, 0]
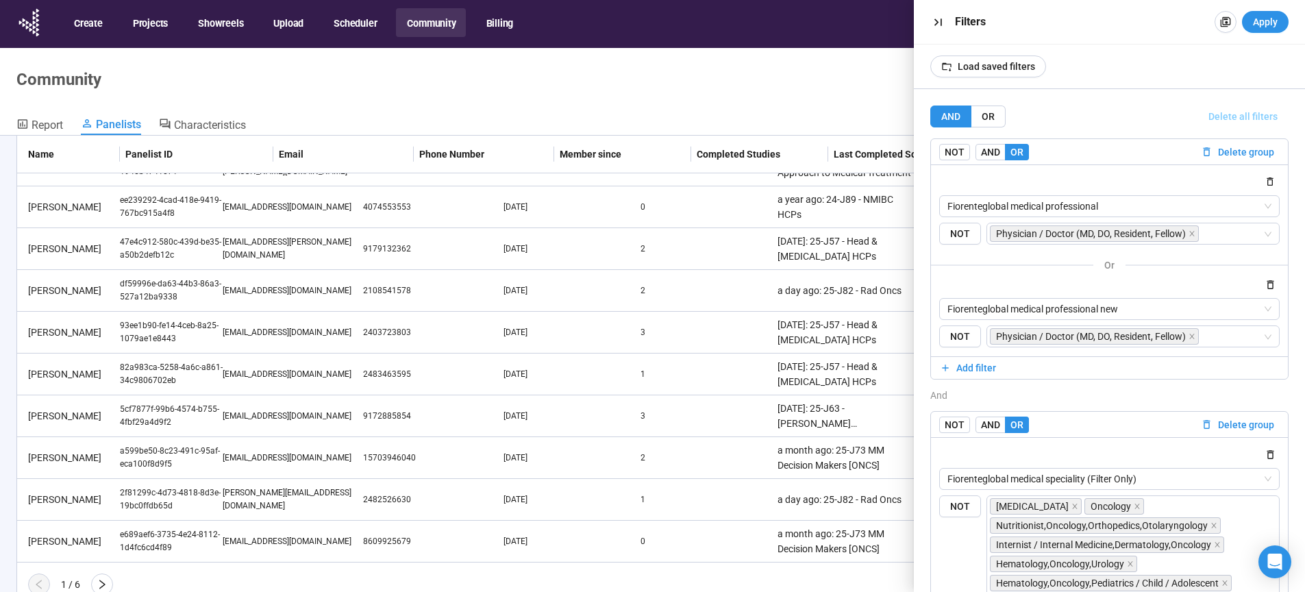
click at [1238, 118] on span "Delete all filters" at bounding box center [1242, 116] width 69 height 15
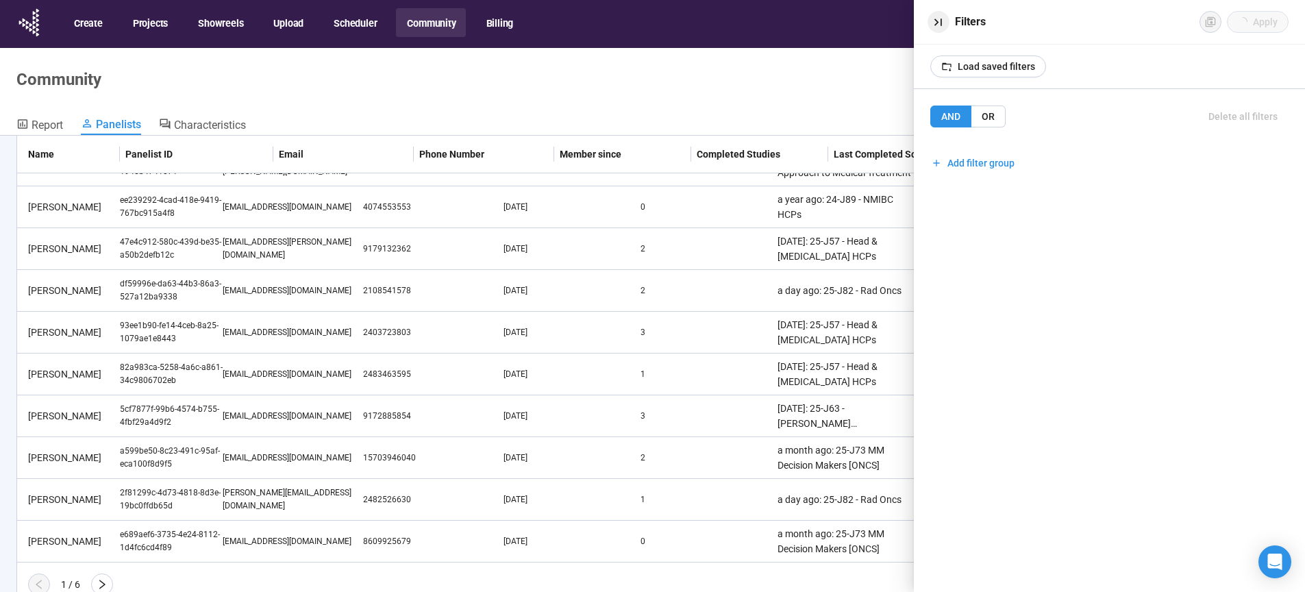
click at [946, 23] on button "button" at bounding box center [938, 22] width 22 height 22
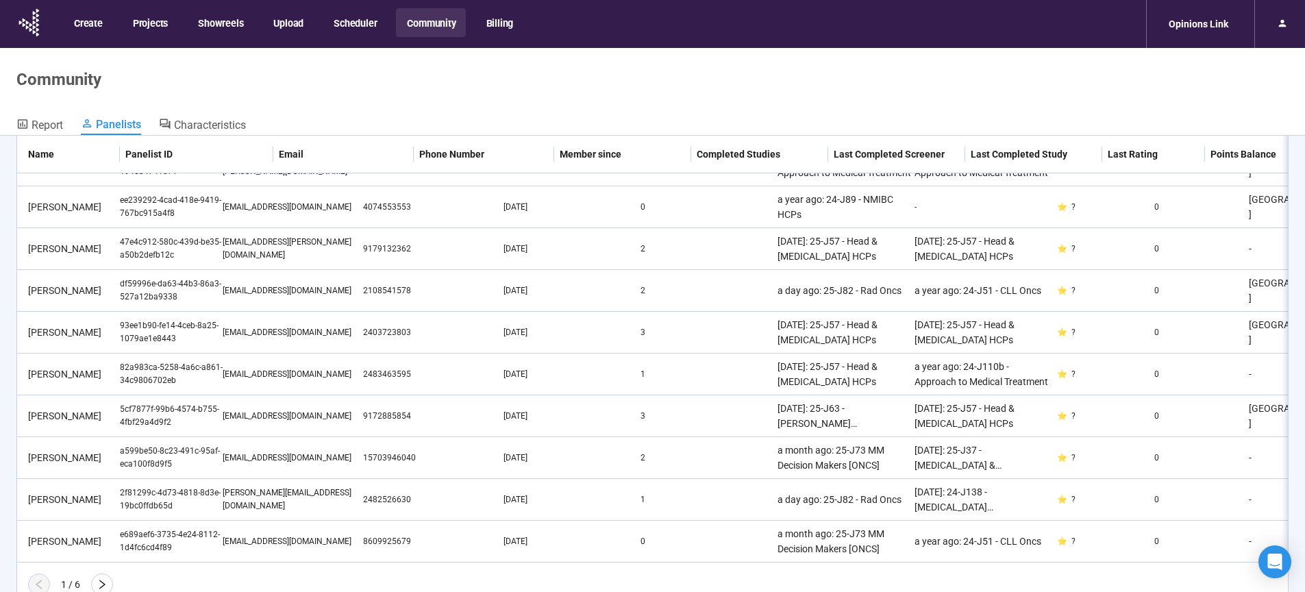
scroll to position [0, 0]
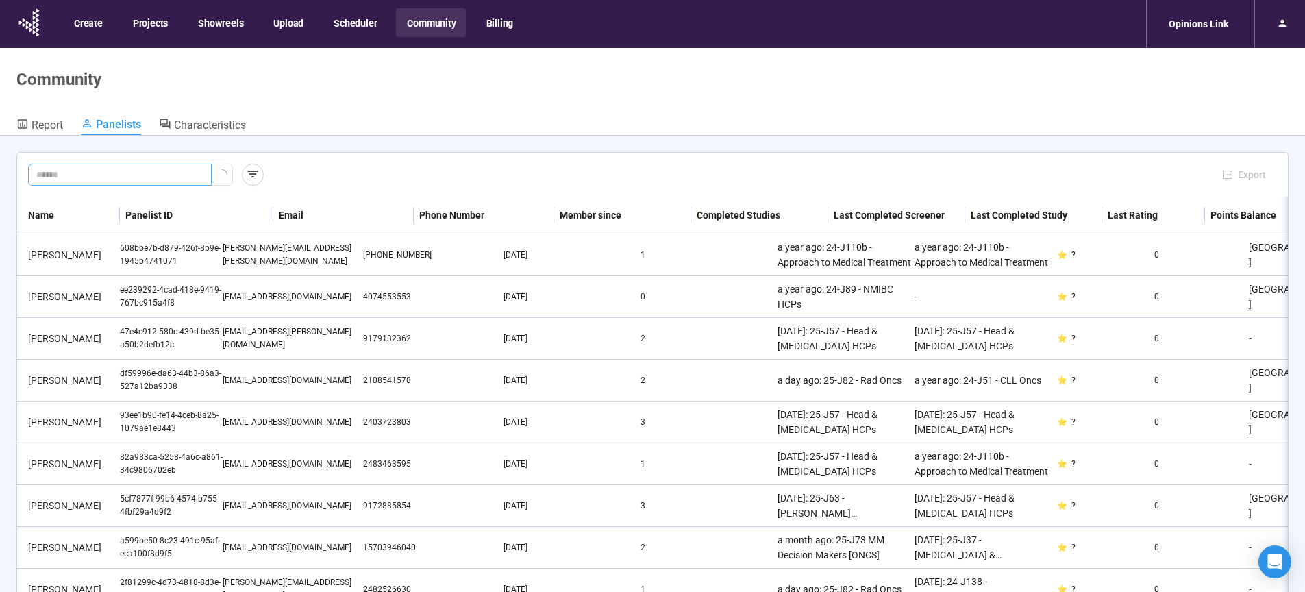
click at [92, 169] on input "text" at bounding box center [114, 174] width 156 height 15
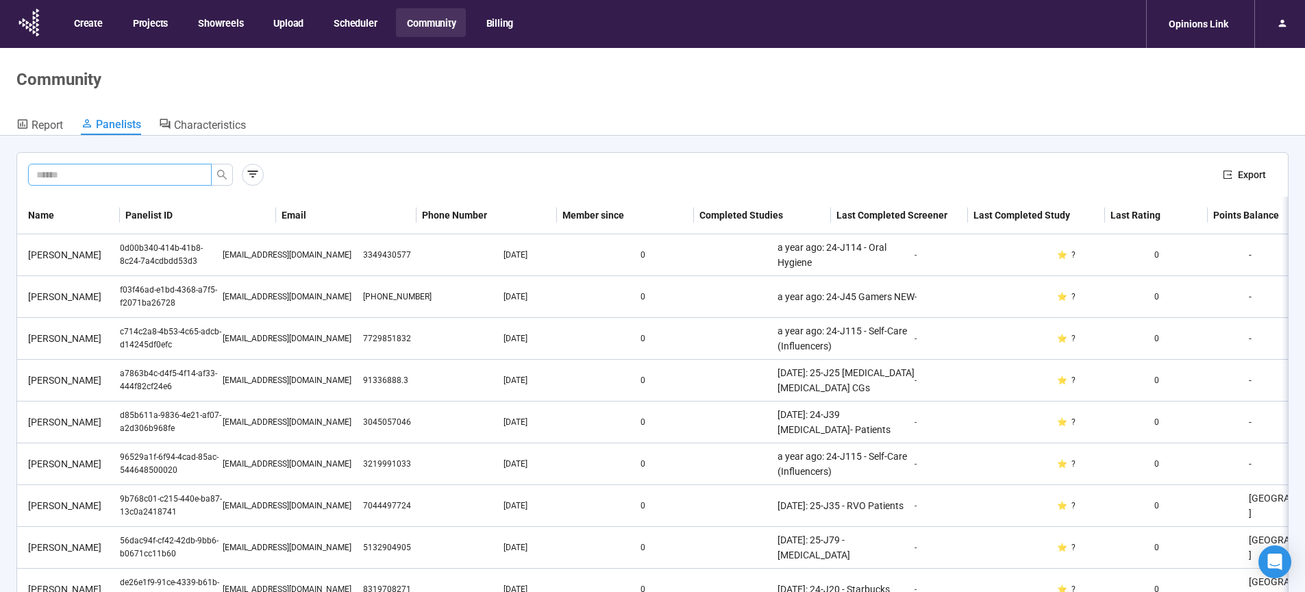
click at [108, 173] on input "text" at bounding box center [114, 174] width 156 height 15
type input "********"
